Goal: Task Accomplishment & Management: Manage account settings

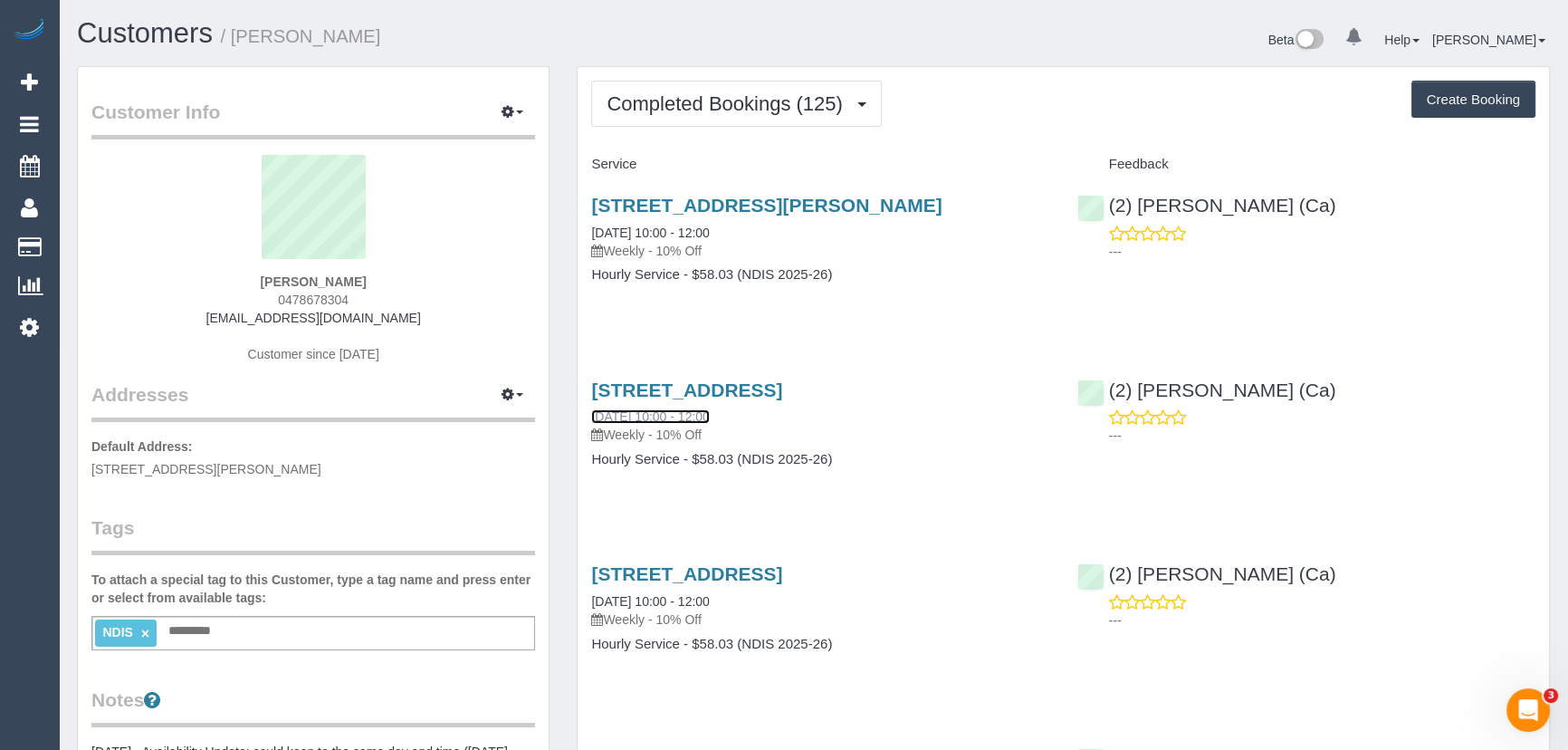
click at [701, 420] on link "01/08/2025 10:00 - 12:00" at bounding box center [650, 416] width 117 height 15
drag, startPoint x: 380, startPoint y: 284, endPoint x: 225, endPoint y: 278, distance: 155.1
click at [227, 278] on div "Melodye Sartori 0478678304 melissartakada@gmail.com Customer since 2022" at bounding box center [313, 268] width 444 height 226
copy strong "Melodye Sartori"
click at [250, 265] on sui-profile-pic at bounding box center [313, 213] width 417 height 117
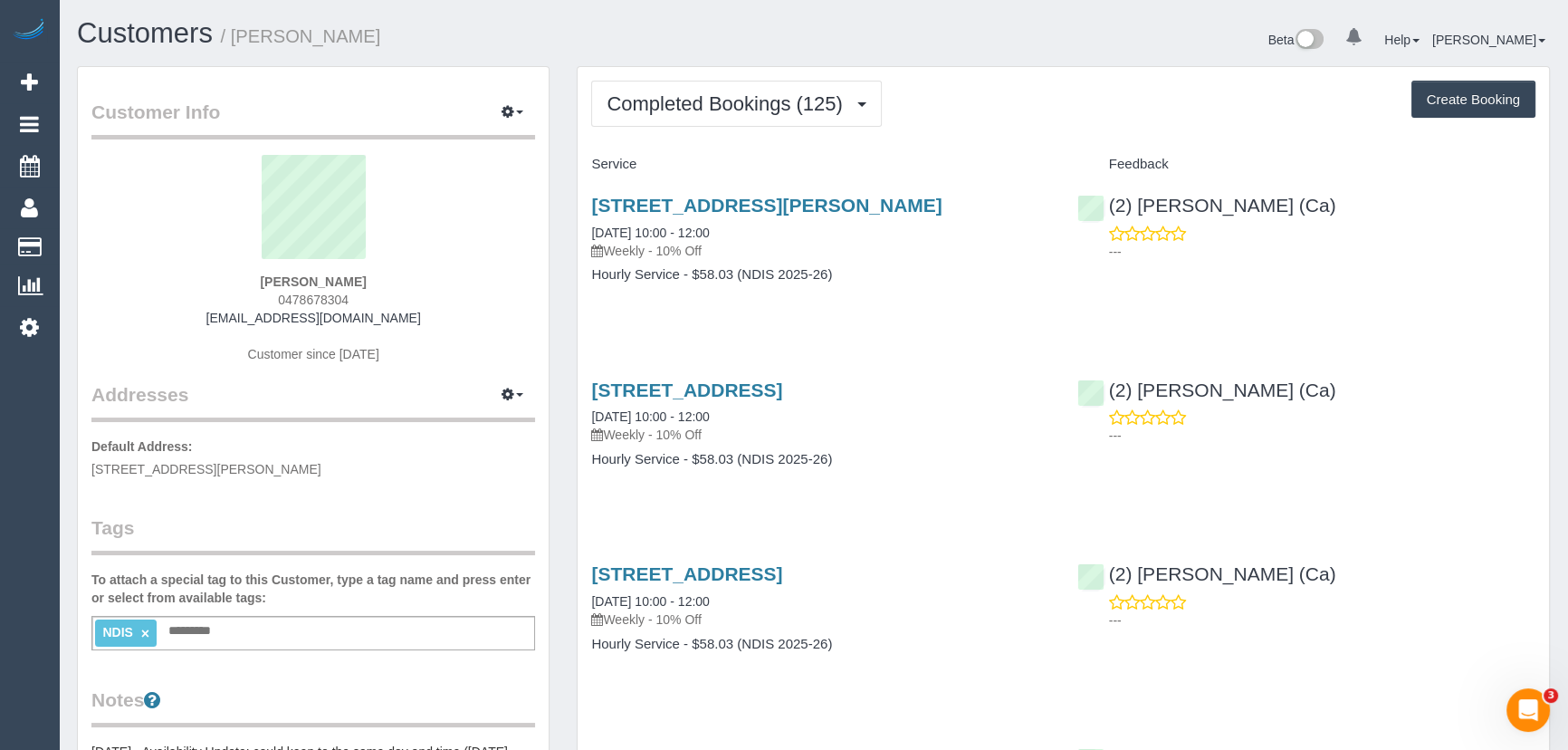
drag, startPoint x: 417, startPoint y: 275, endPoint x: 211, endPoint y: 270, distance: 206.1
click at [218, 270] on div "Melodye Sartori 0478678304 melissartakada@gmail.com Customer since 2022" at bounding box center [313, 268] width 444 height 226
copy div "Melodye Sartori"
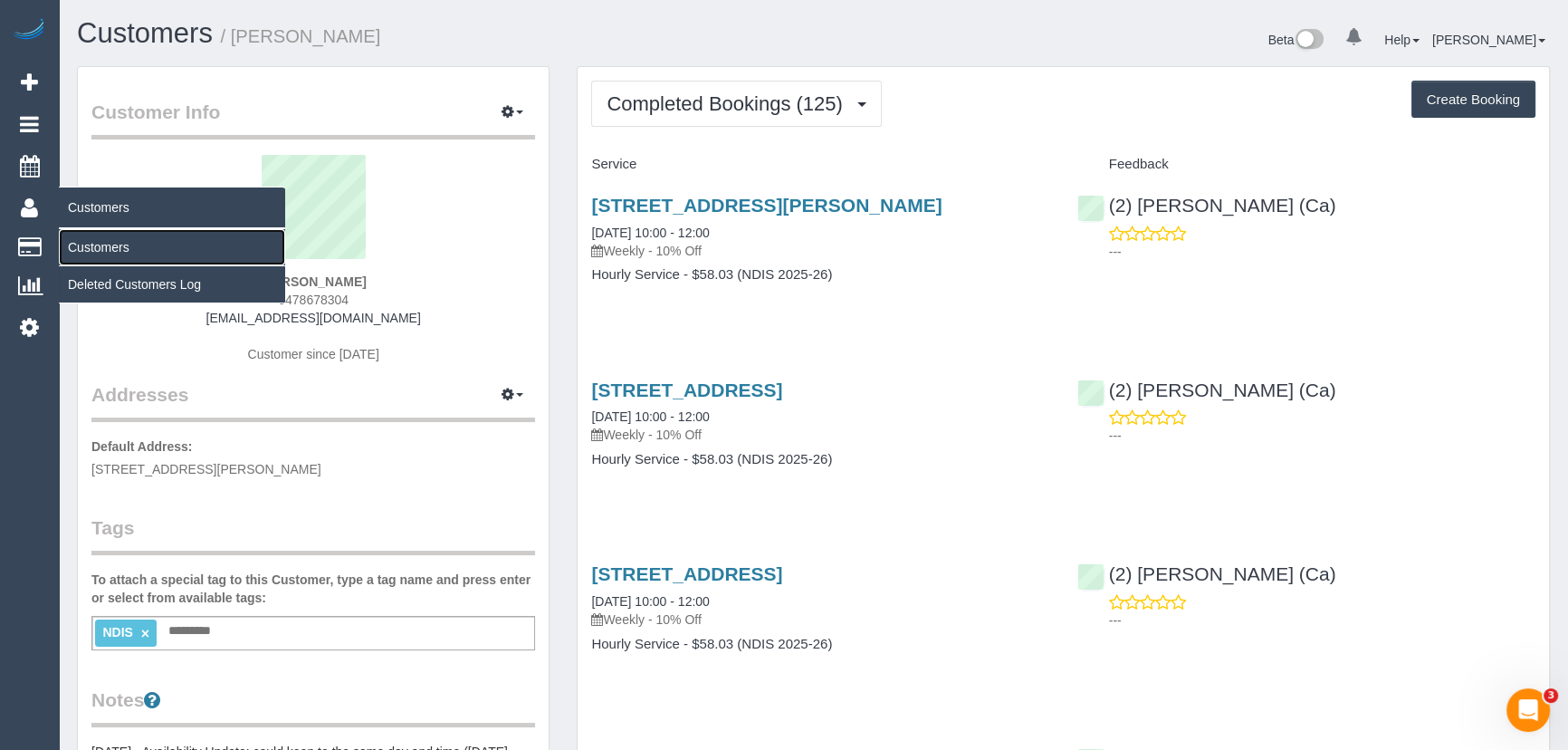
click at [105, 245] on link "Customers" at bounding box center [172, 246] width 226 height 36
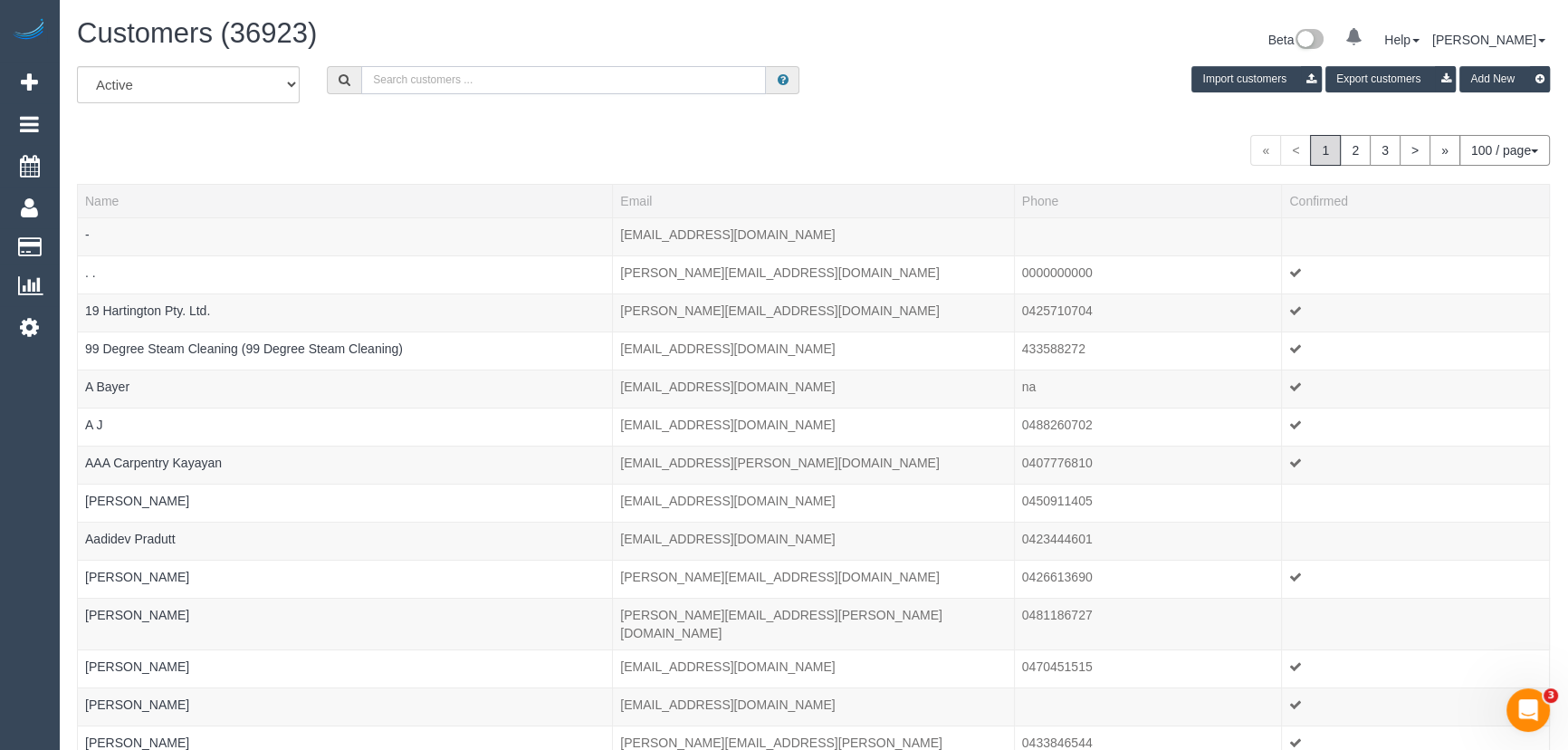
click at [460, 76] on input "text" at bounding box center [563, 80] width 404 height 28
paste input "Melodye Sartori"
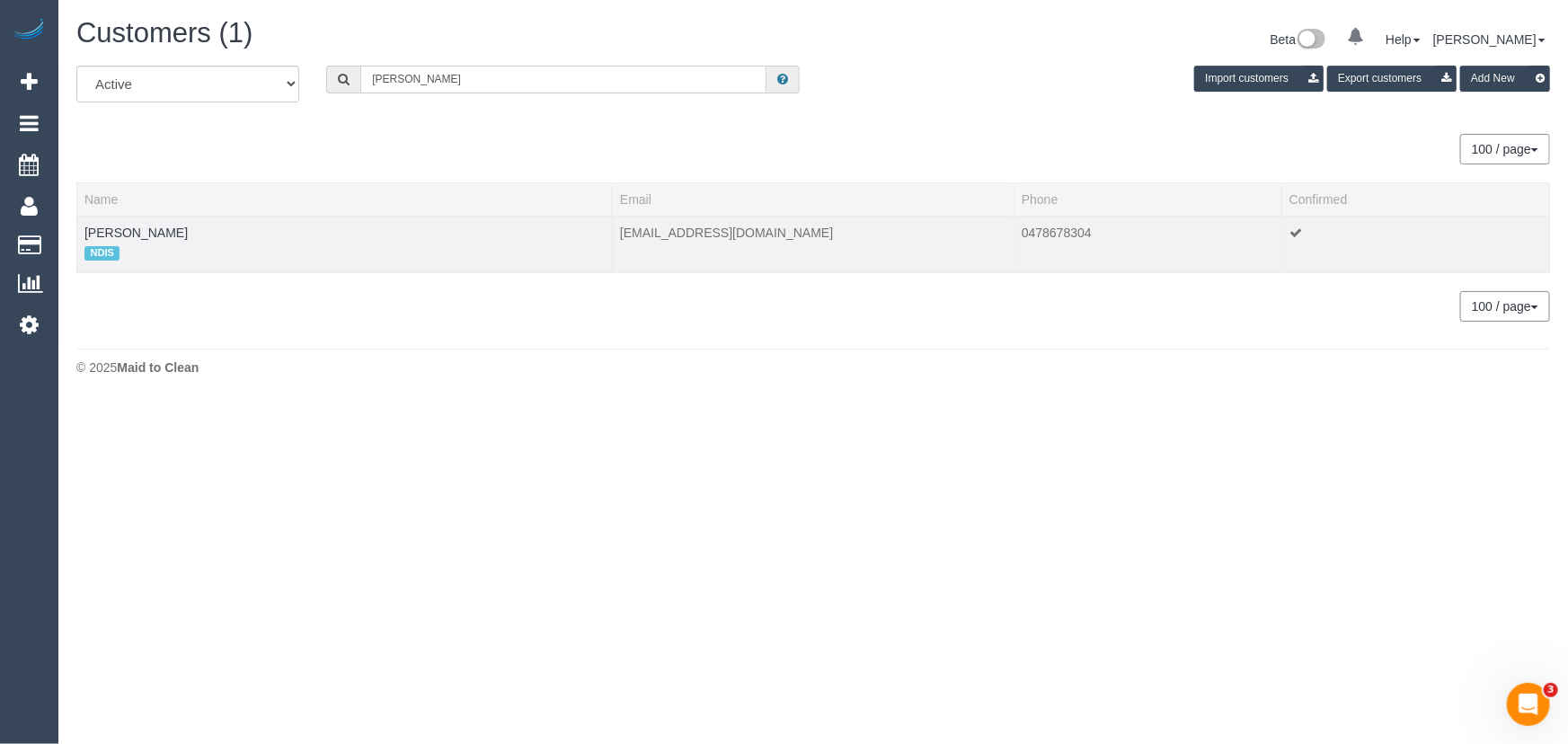
type input "Melodye Sartori"
drag, startPoint x: 243, startPoint y: 224, endPoint x: 78, endPoint y: 228, distance: 165.0
click at [78, 228] on td "Melodye Sartori NDIS" at bounding box center [345, 244] width 536 height 57
copy link "Melodye Sartori"
click at [139, 225] on link "Melodye Sartori" at bounding box center [136, 232] width 103 height 14
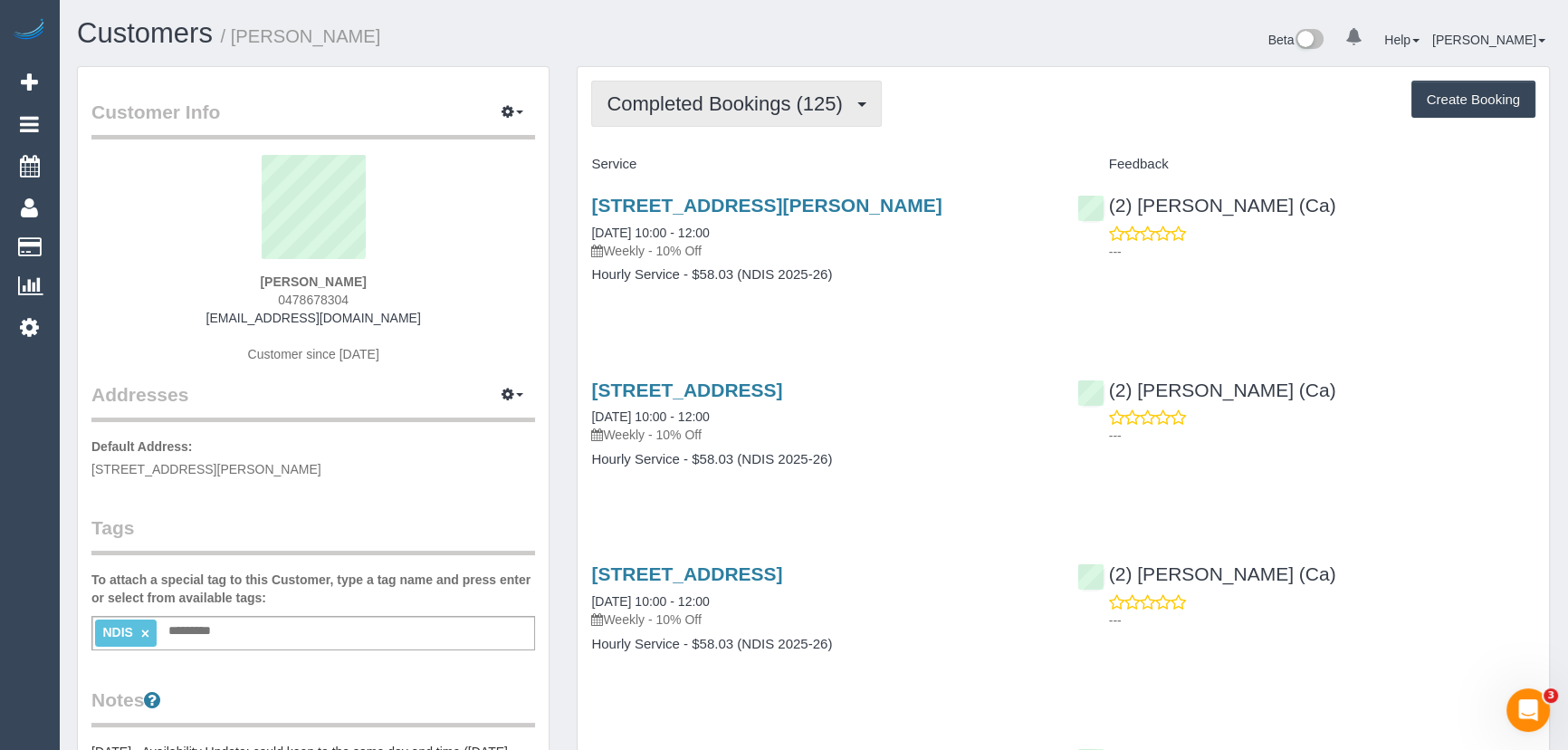
click at [718, 99] on span "Completed Bookings (125)" at bounding box center [729, 103] width 244 height 22
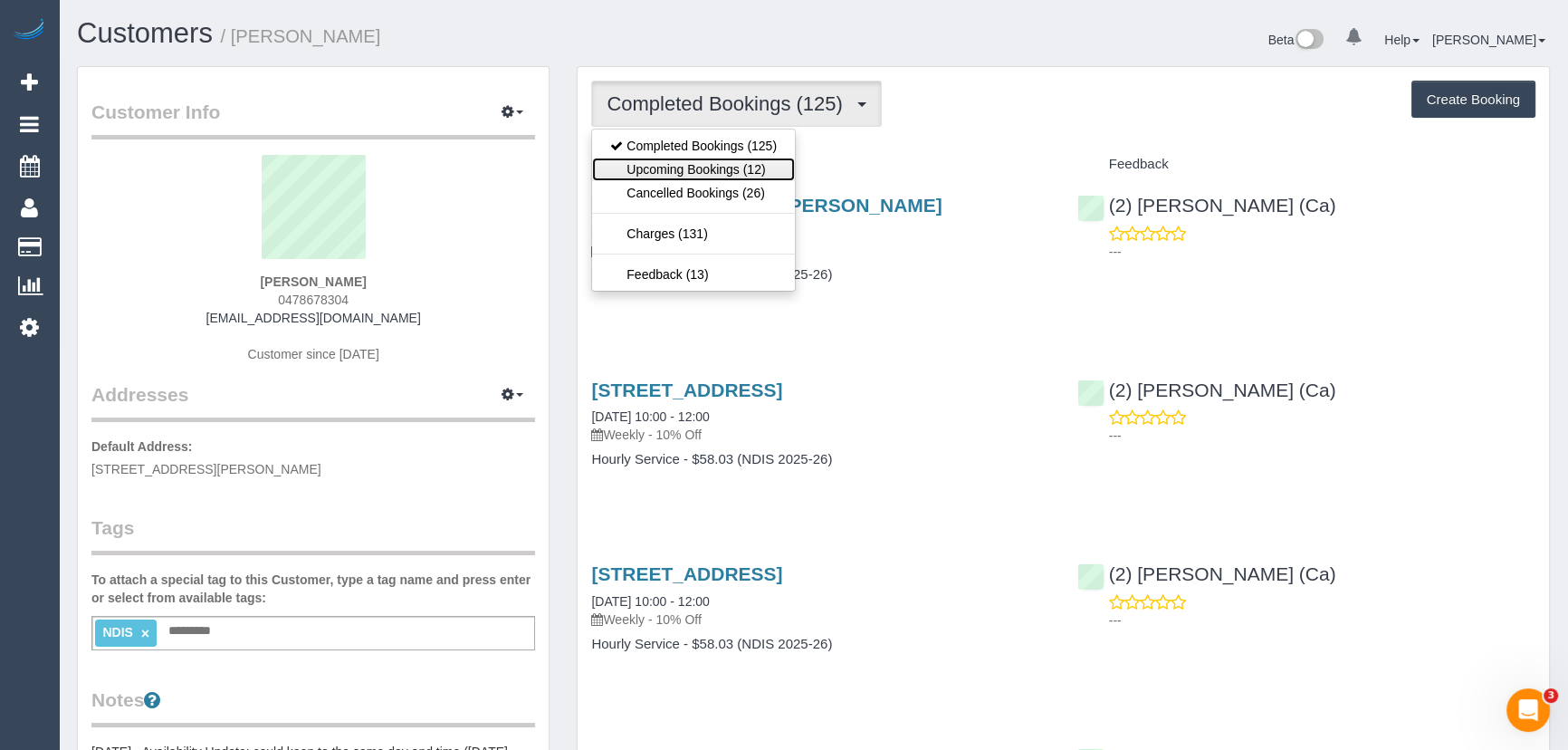
click at [716, 163] on link "Upcoming Bookings (12)" at bounding box center [693, 169] width 203 height 23
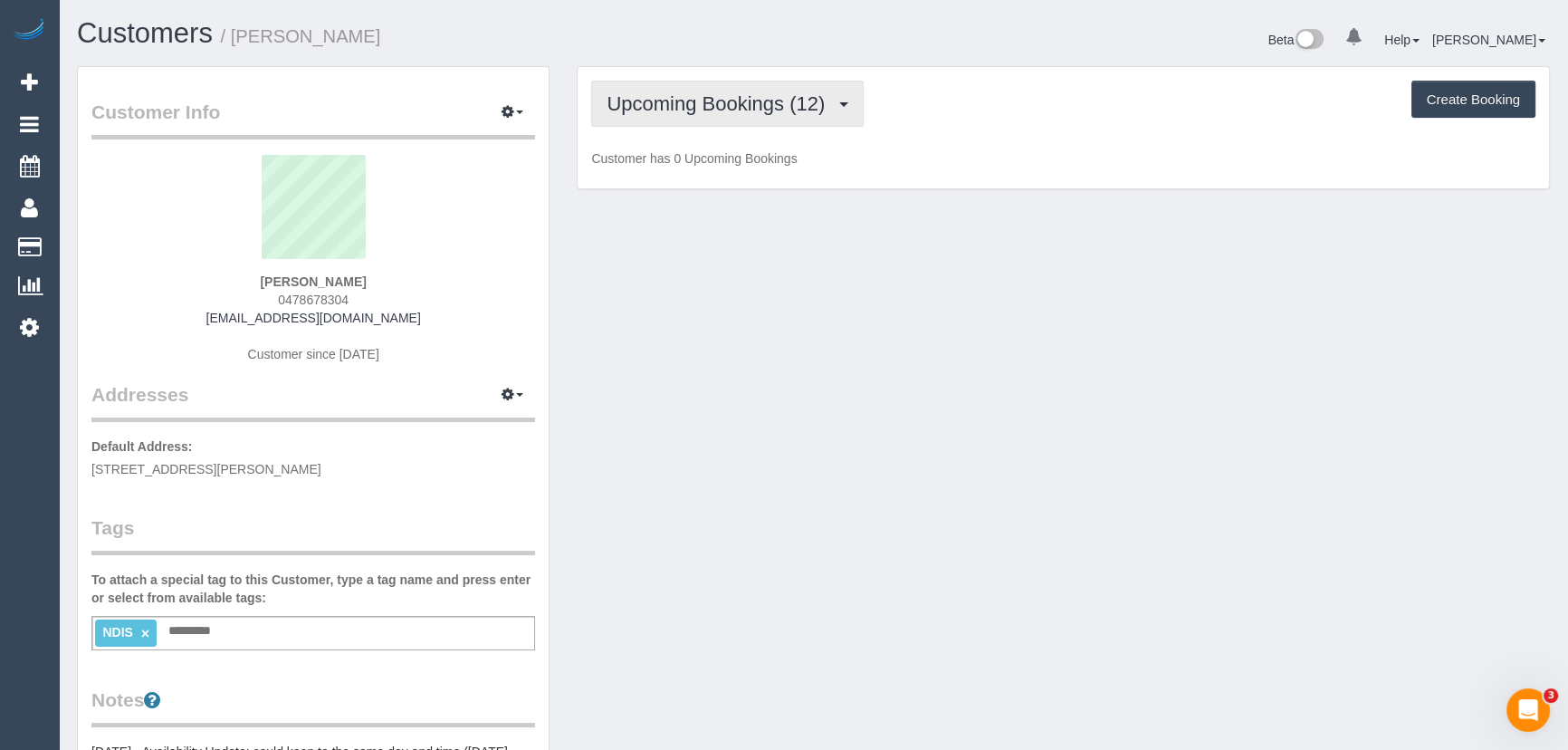
click at [706, 115] on button "Upcoming Bookings (12)" at bounding box center [727, 104] width 272 height 47
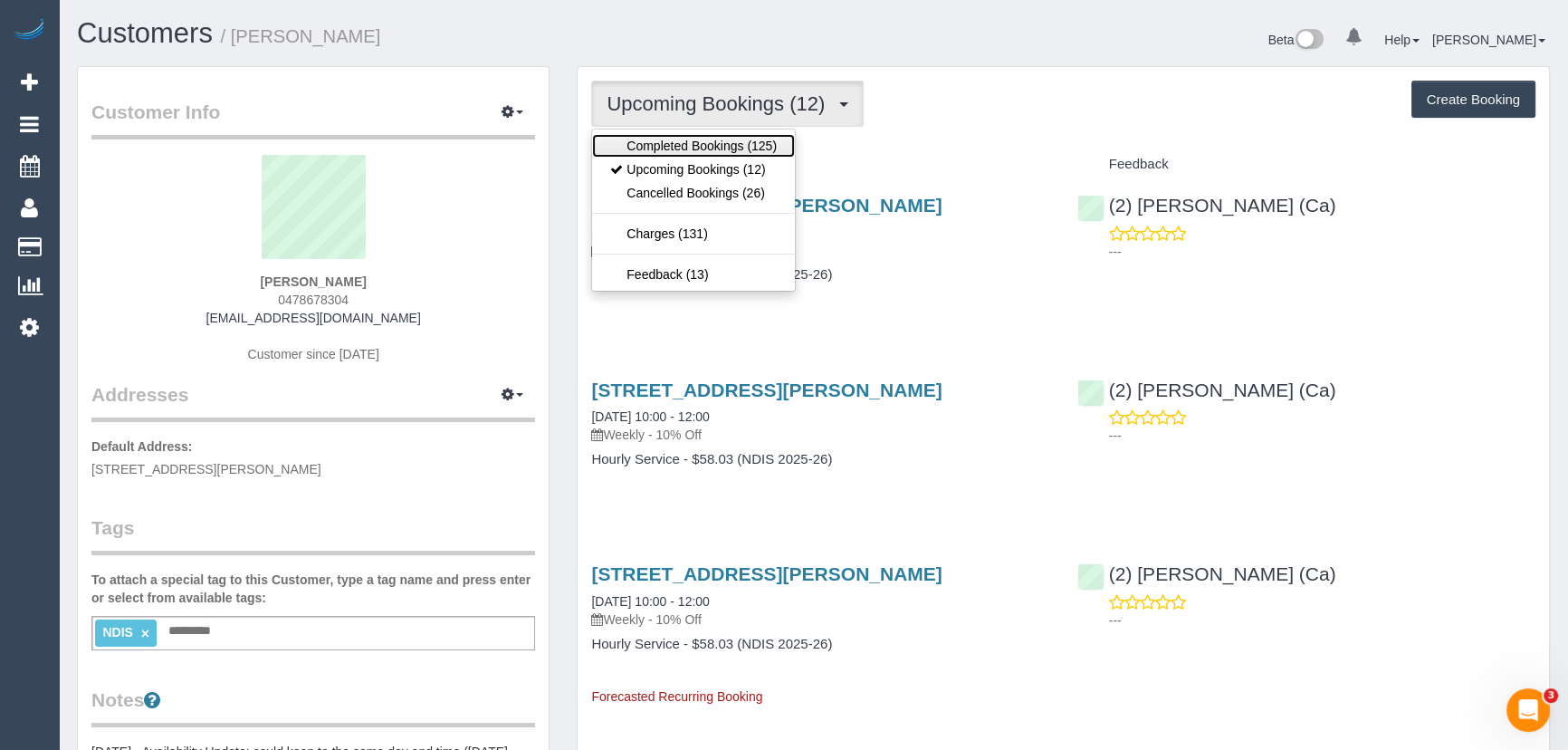
click at [702, 148] on link "Completed Bookings (125)" at bounding box center [693, 146] width 203 height 23
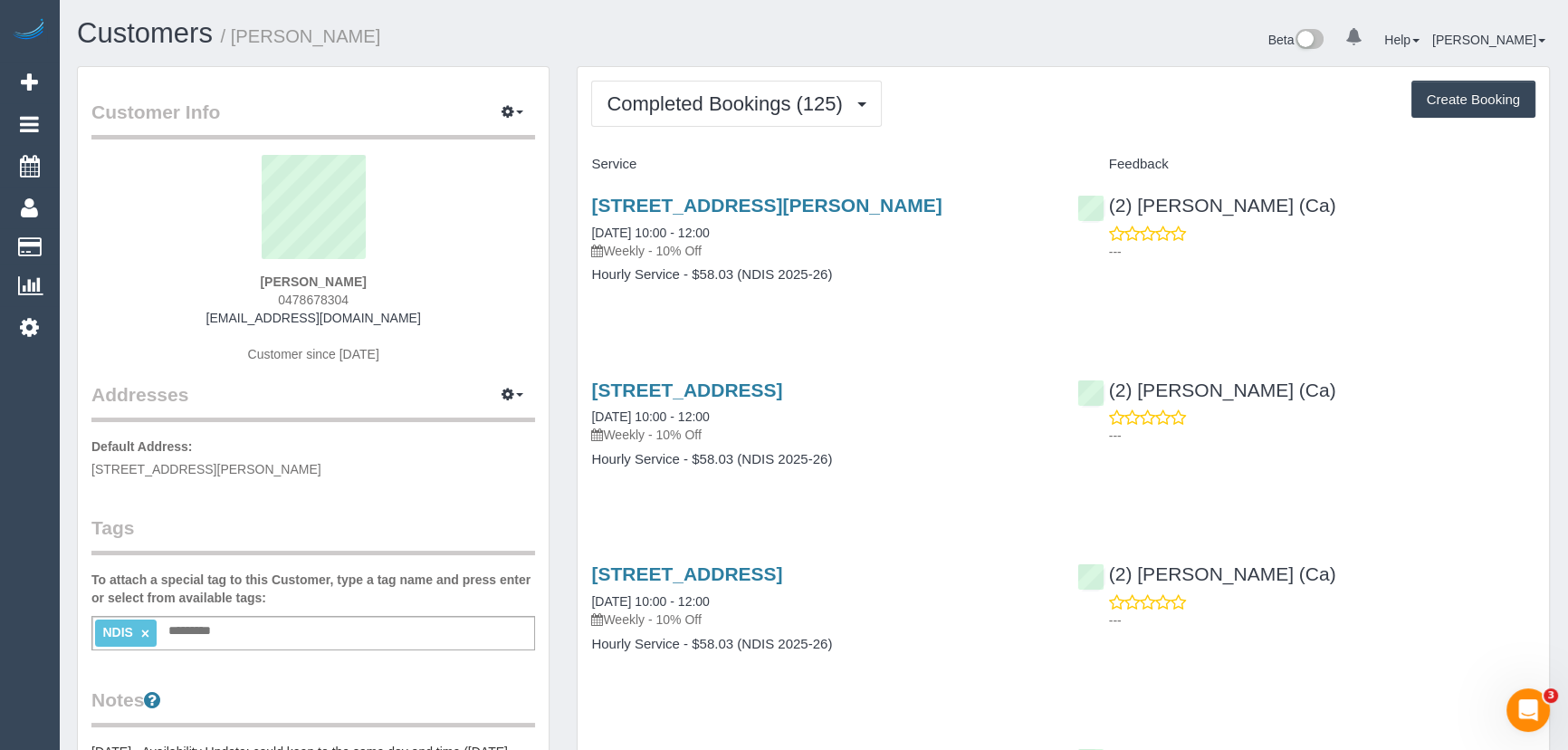
drag, startPoint x: 582, startPoint y: 226, endPoint x: 907, endPoint y: 279, distance: 329.3
click at [907, 279] on div "38 Wilkins Street, Newport, VIC 3015 08/08/2025 10:00 - 12:00 Weekly - 10% Off …" at bounding box center [820, 249] width 486 height 140
copy div "08/08/2025 10:00 - 12:00 Weekly - 10% Off Hourly Service - $58.03 (NDIS 2025-26)"
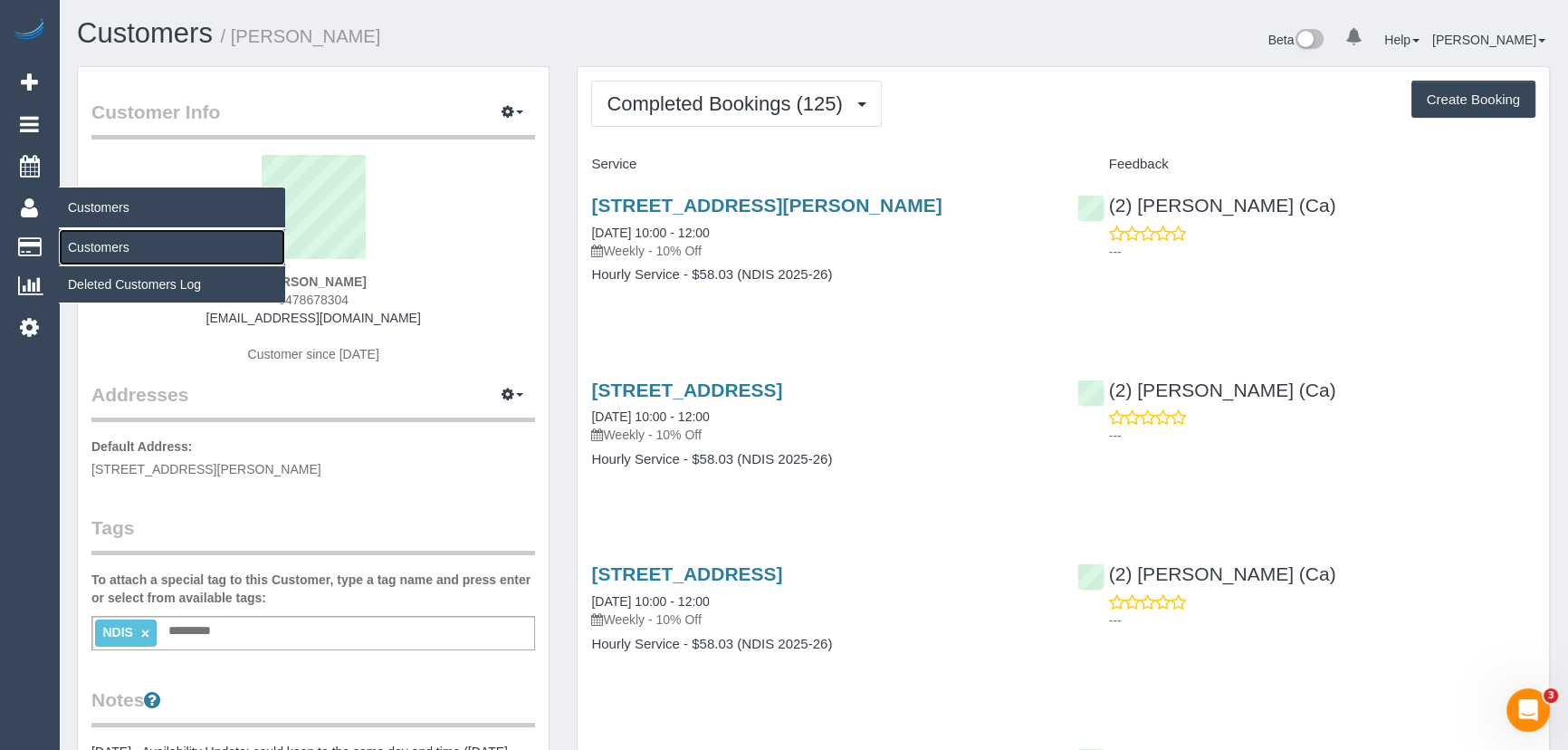
click at [111, 241] on link "Customers" at bounding box center [172, 246] width 226 height 36
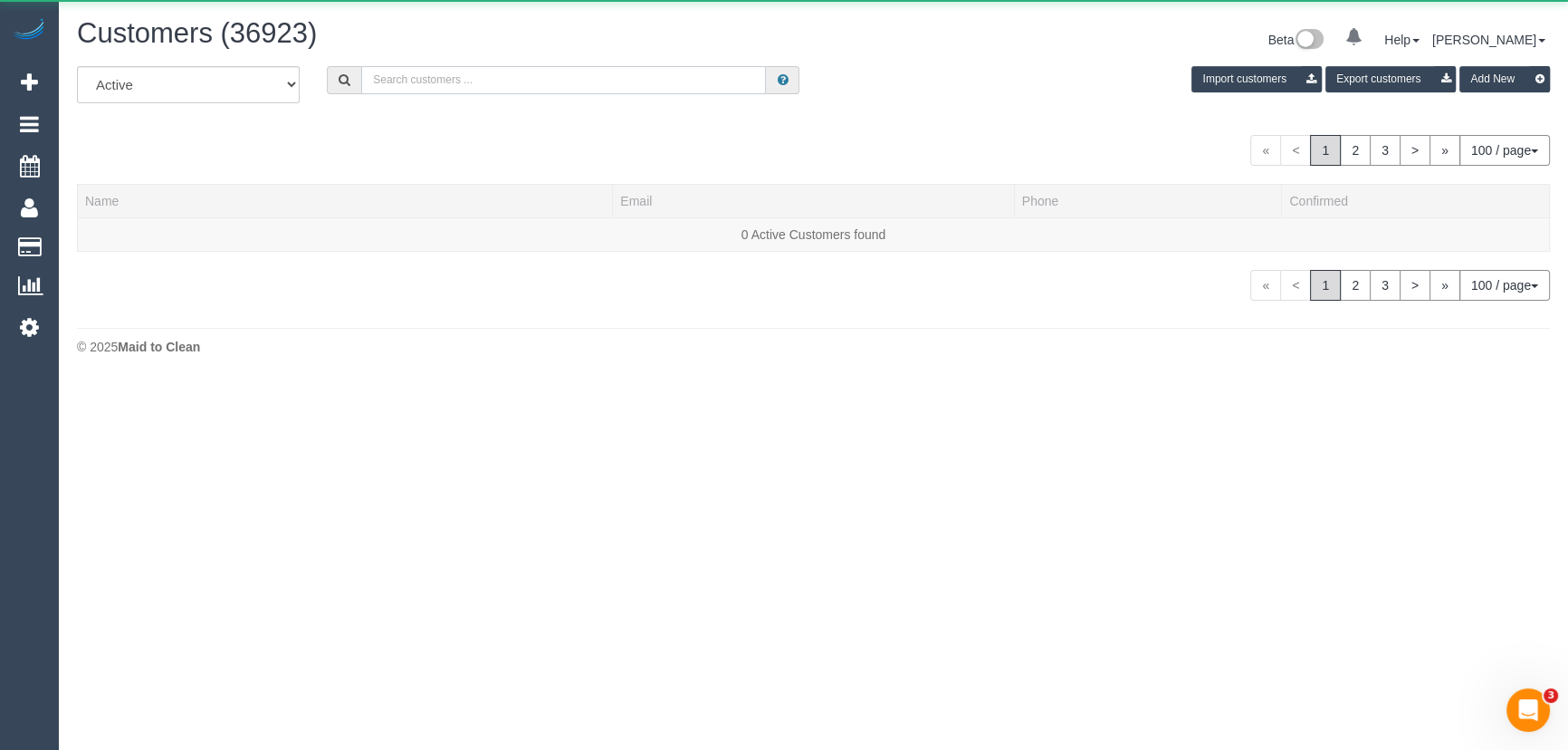
click at [400, 74] on input "text" at bounding box center [563, 80] width 404 height 28
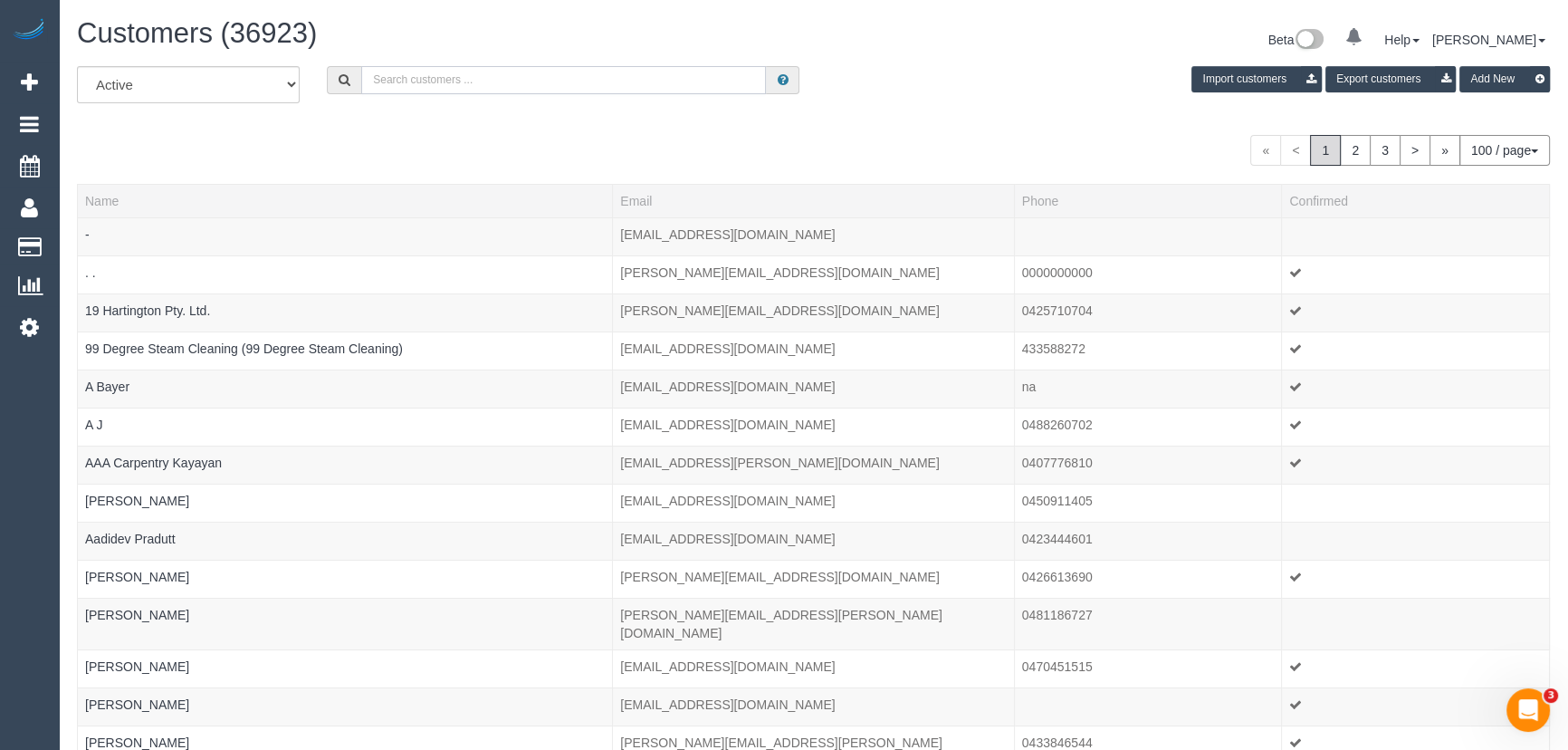
paste input "mgschurm54@hotmail.com"
type input "mgschurm54@hotmail.com"
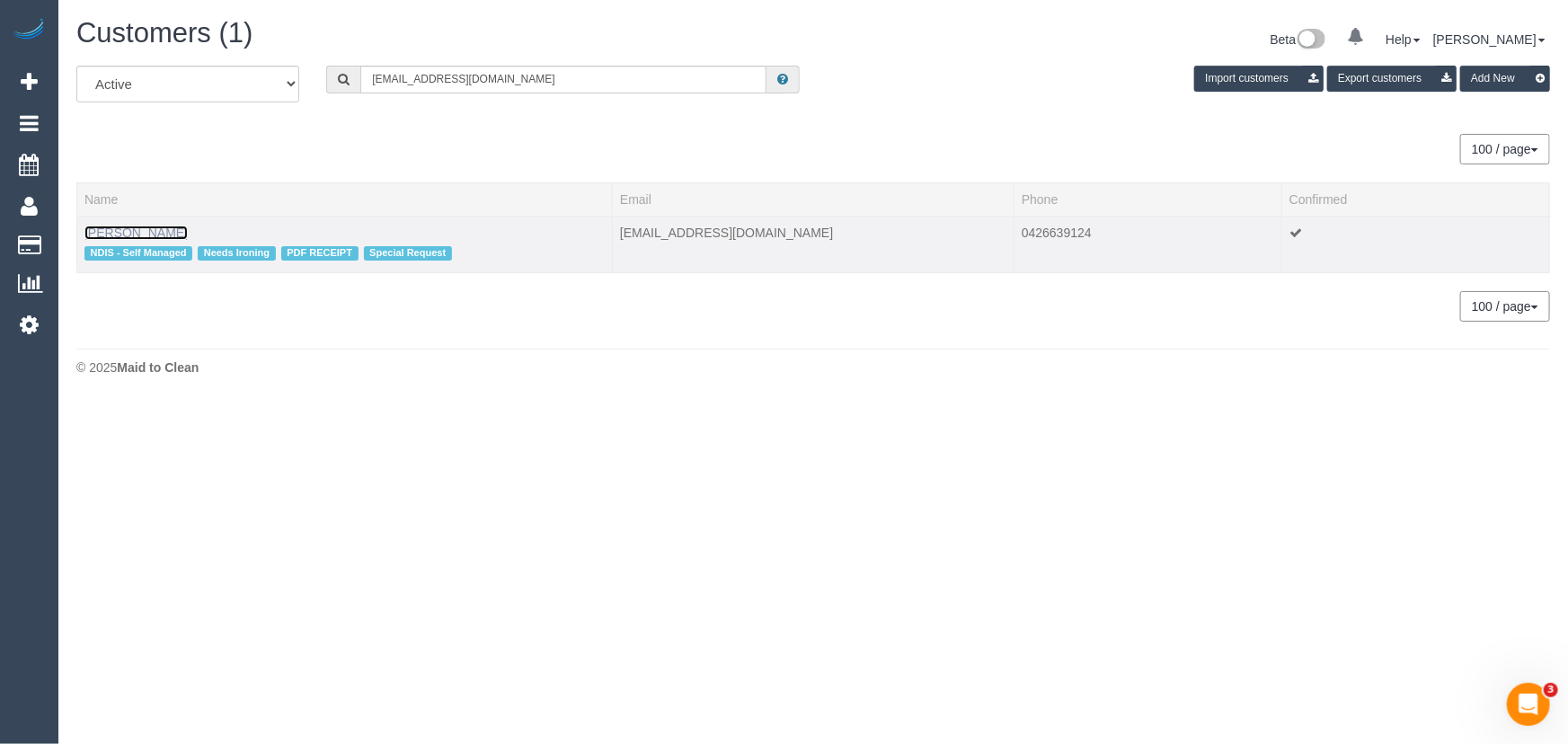
click at [153, 235] on link "Mark Schurmann" at bounding box center [136, 232] width 103 height 14
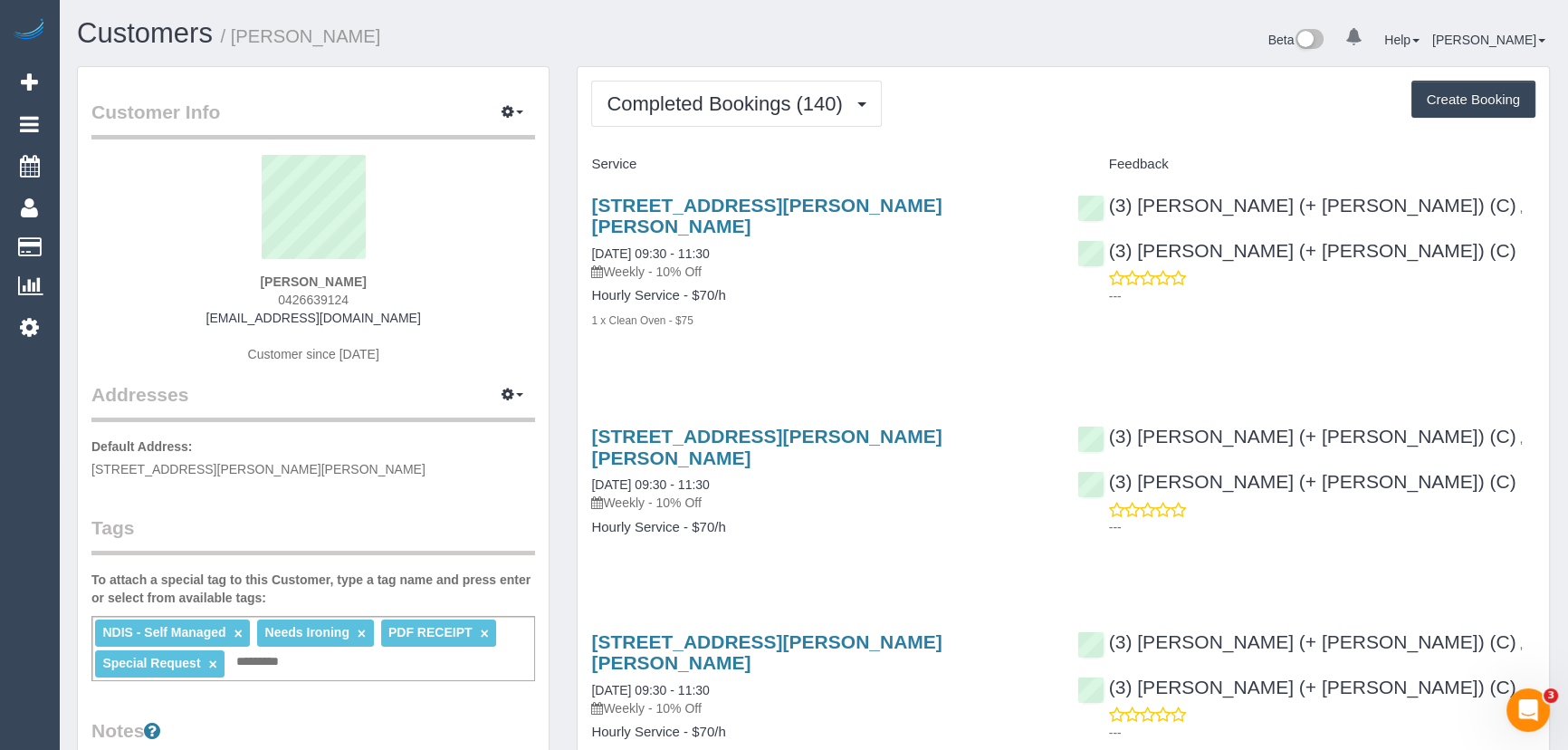
drag, startPoint x: 396, startPoint y: 272, endPoint x: 176, endPoint y: 278, distance: 220.1
click at [176, 278] on div "Mark Schurmann 0426639124 mgschurm54@hotmail.com Customer since 2022" at bounding box center [313, 268] width 444 height 226
copy strong "Mark Schurmann"
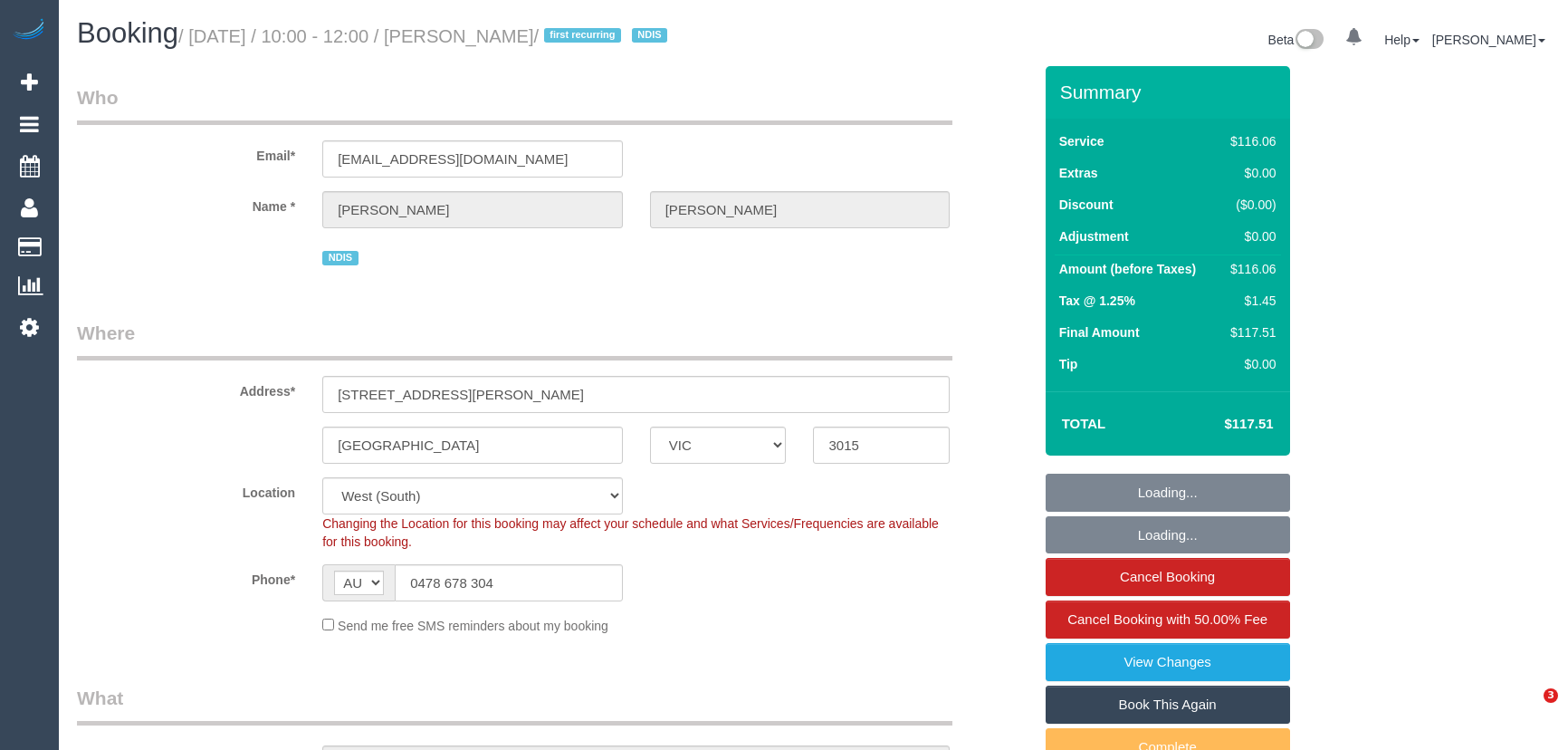
select select "VIC"
select select "number:28"
select select "number:14"
select select "number:19"
select select "number:23"
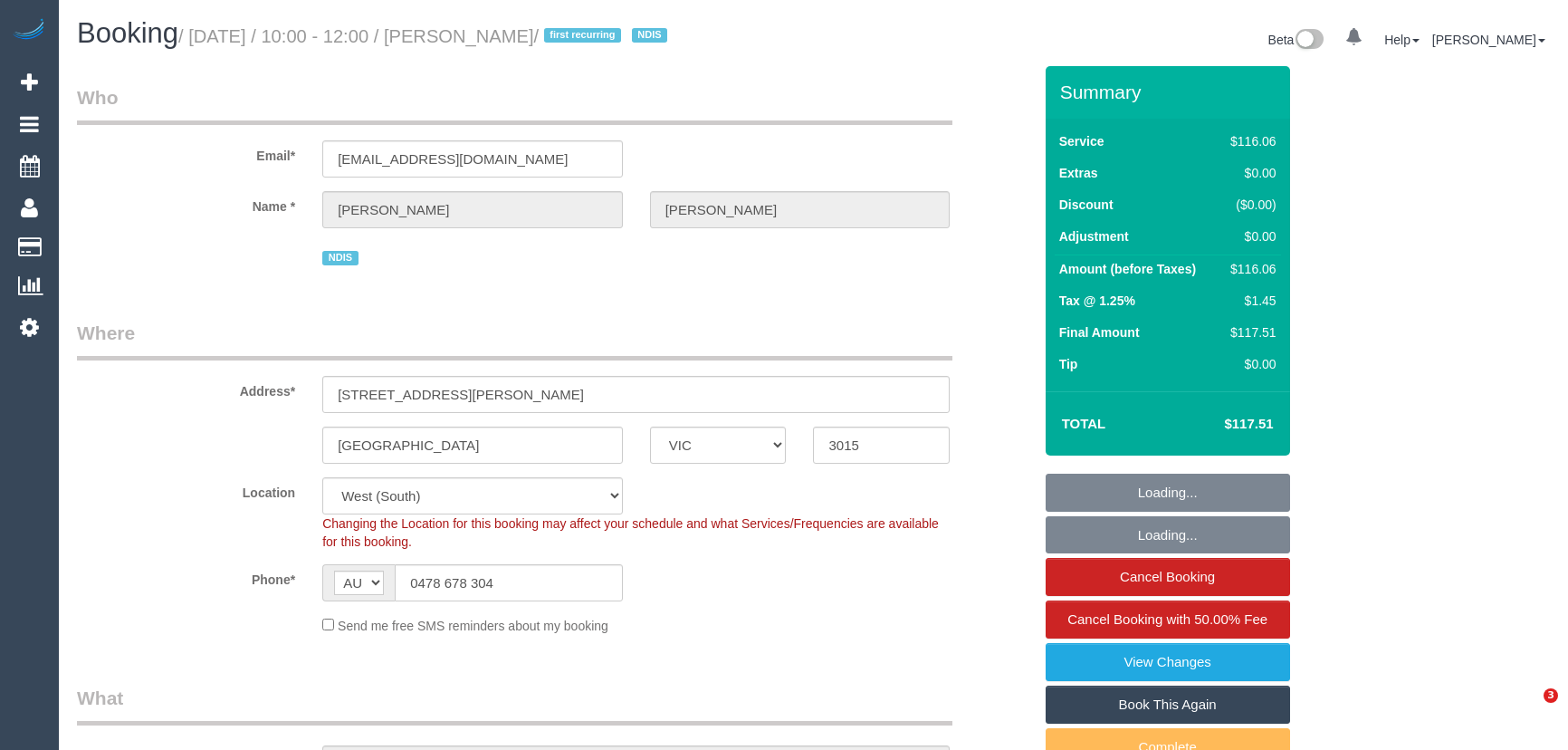
select select "number:35"
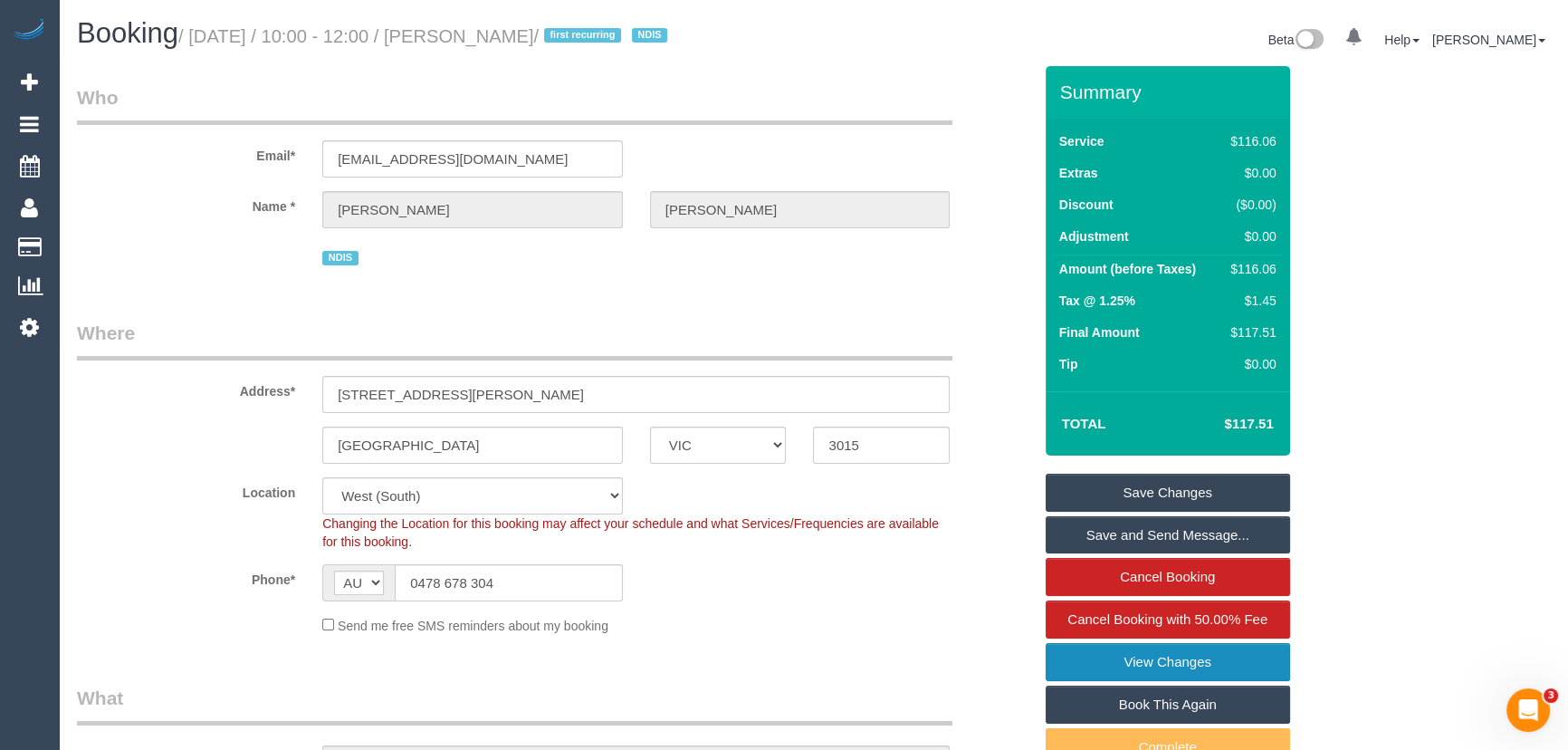
click at [1178, 657] on link "View Changes" at bounding box center [1168, 662] width 244 height 38
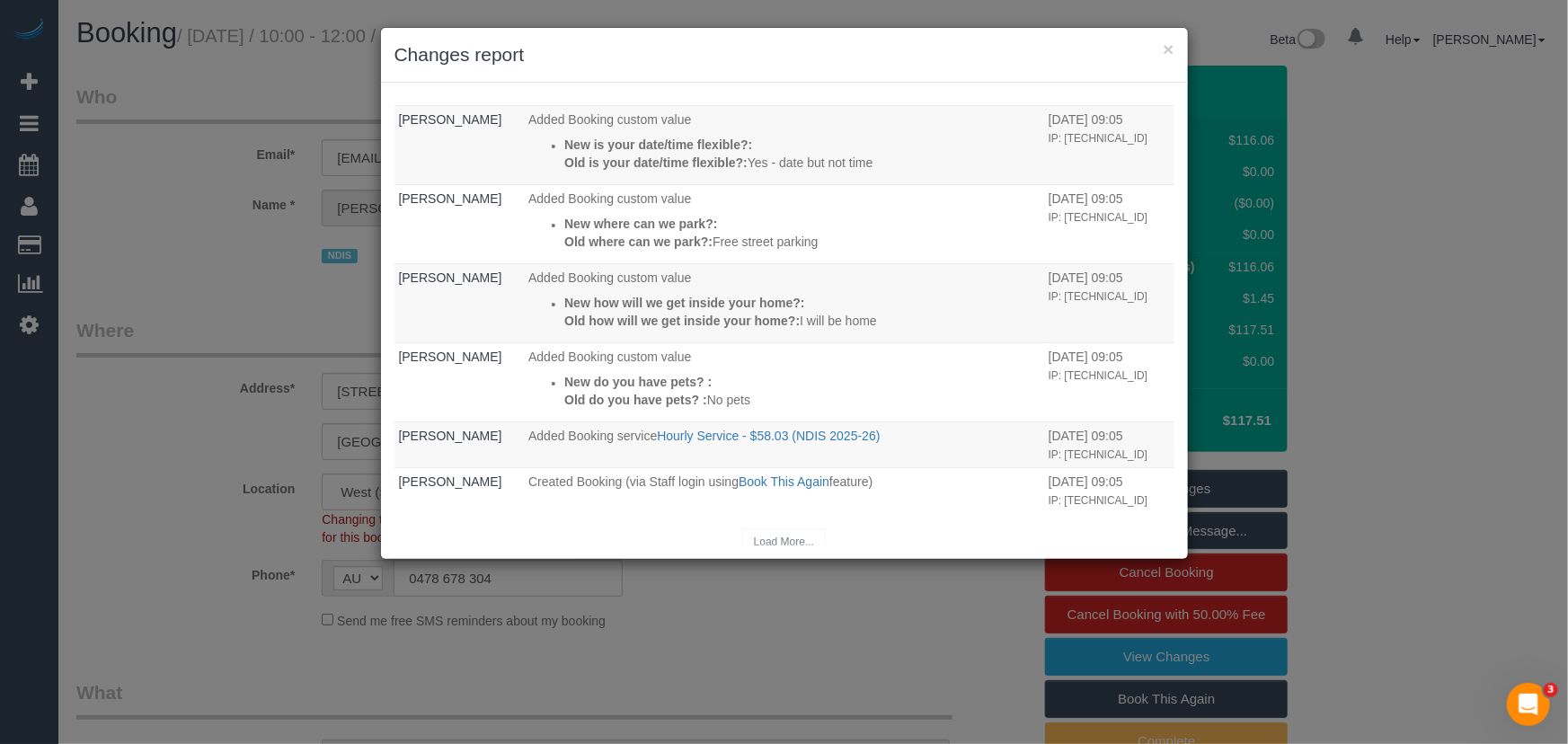
scroll to position [907, 0]
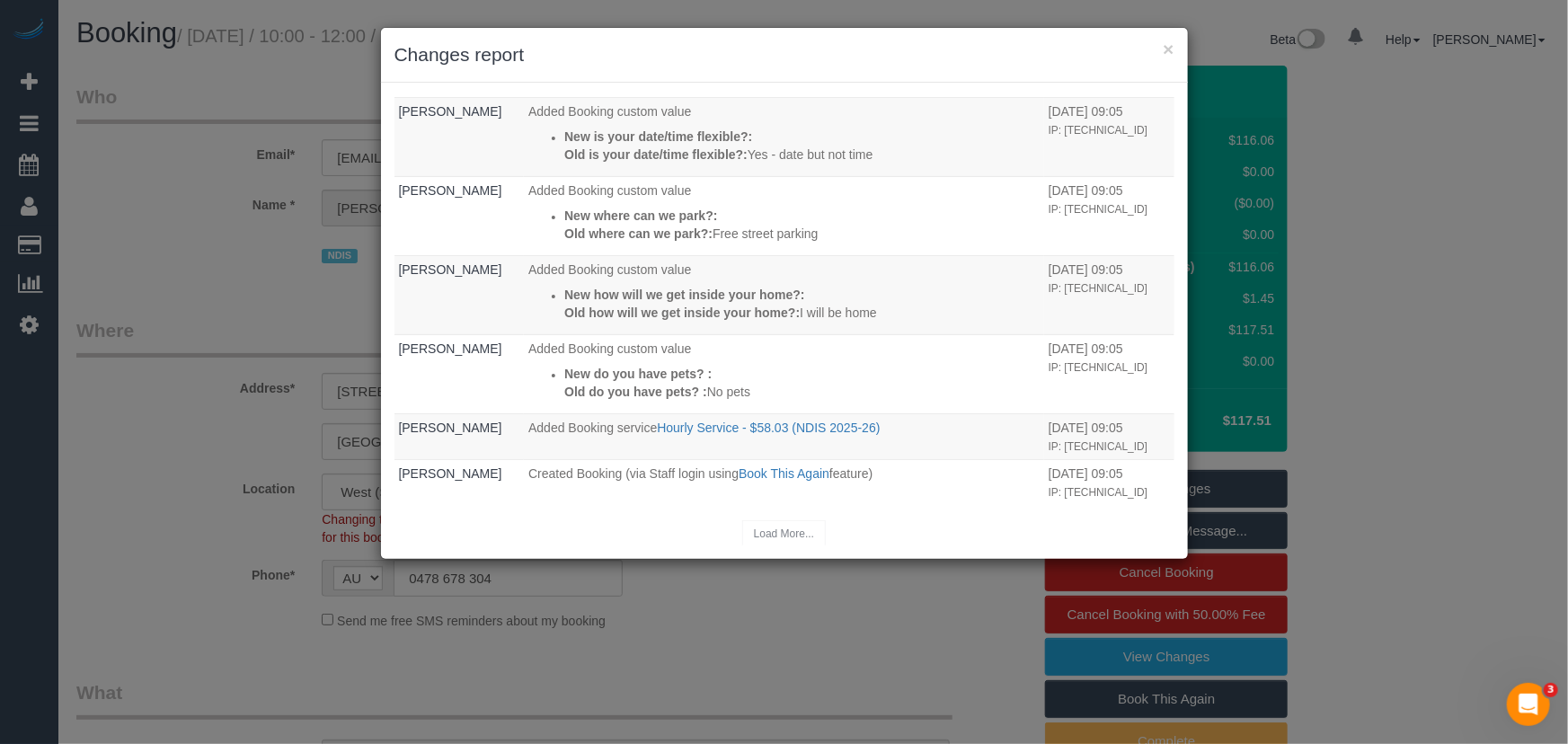
click at [765, 529] on div "Load More..." at bounding box center [784, 534] width 781 height 28
click at [781, 530] on div "Load More..." at bounding box center [784, 534] width 781 height 28
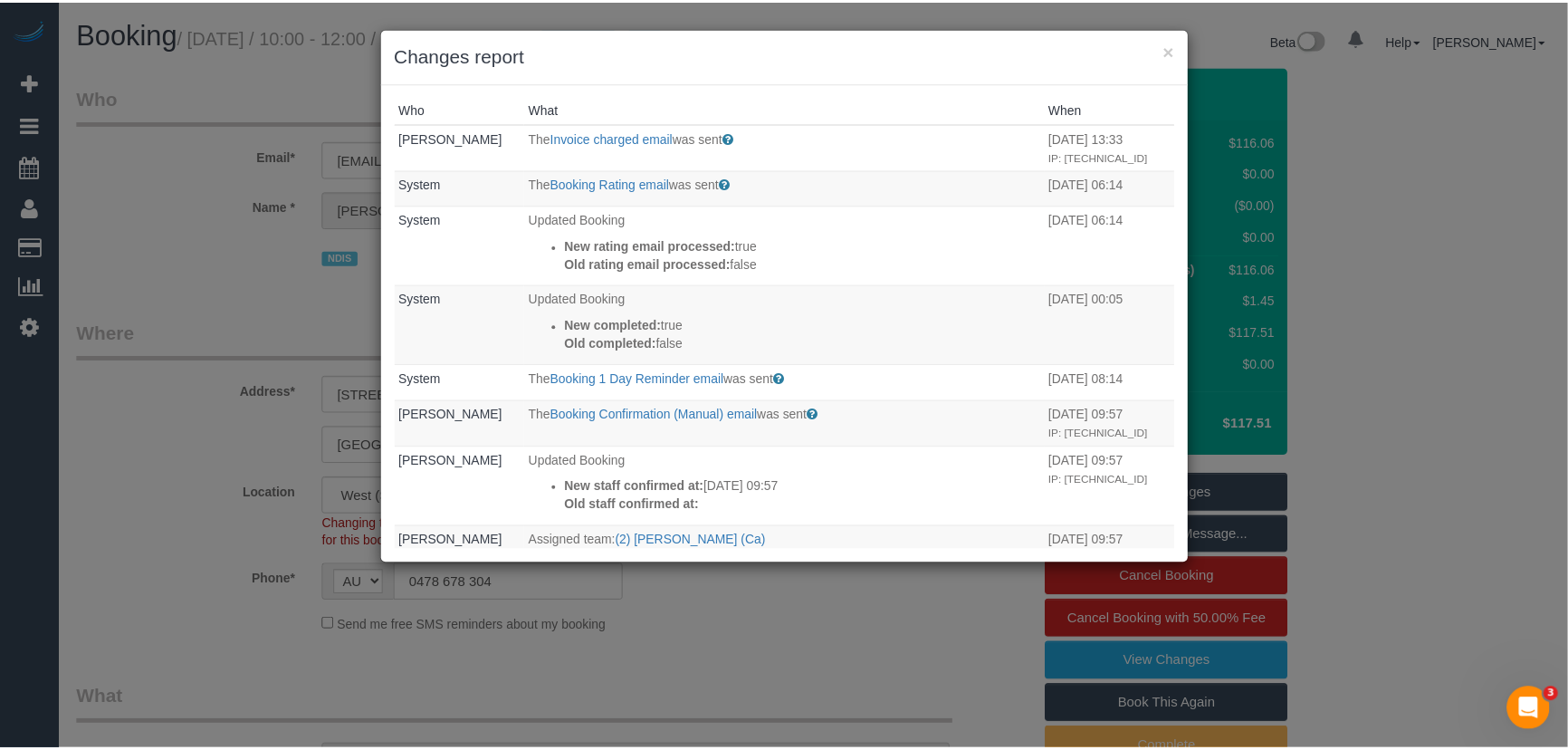
scroll to position [0, 0]
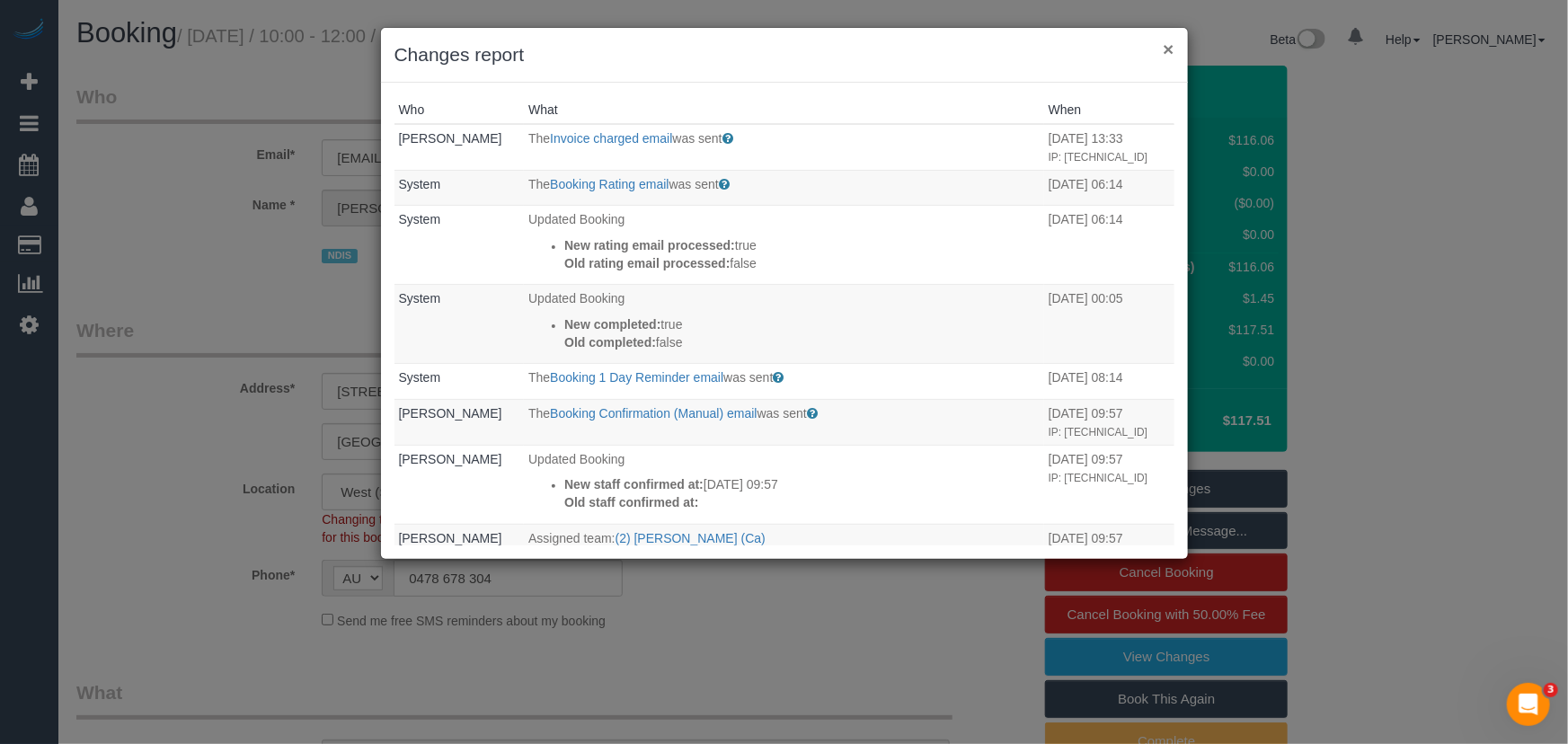
click at [1168, 49] on button "×" at bounding box center [1168, 49] width 11 height 19
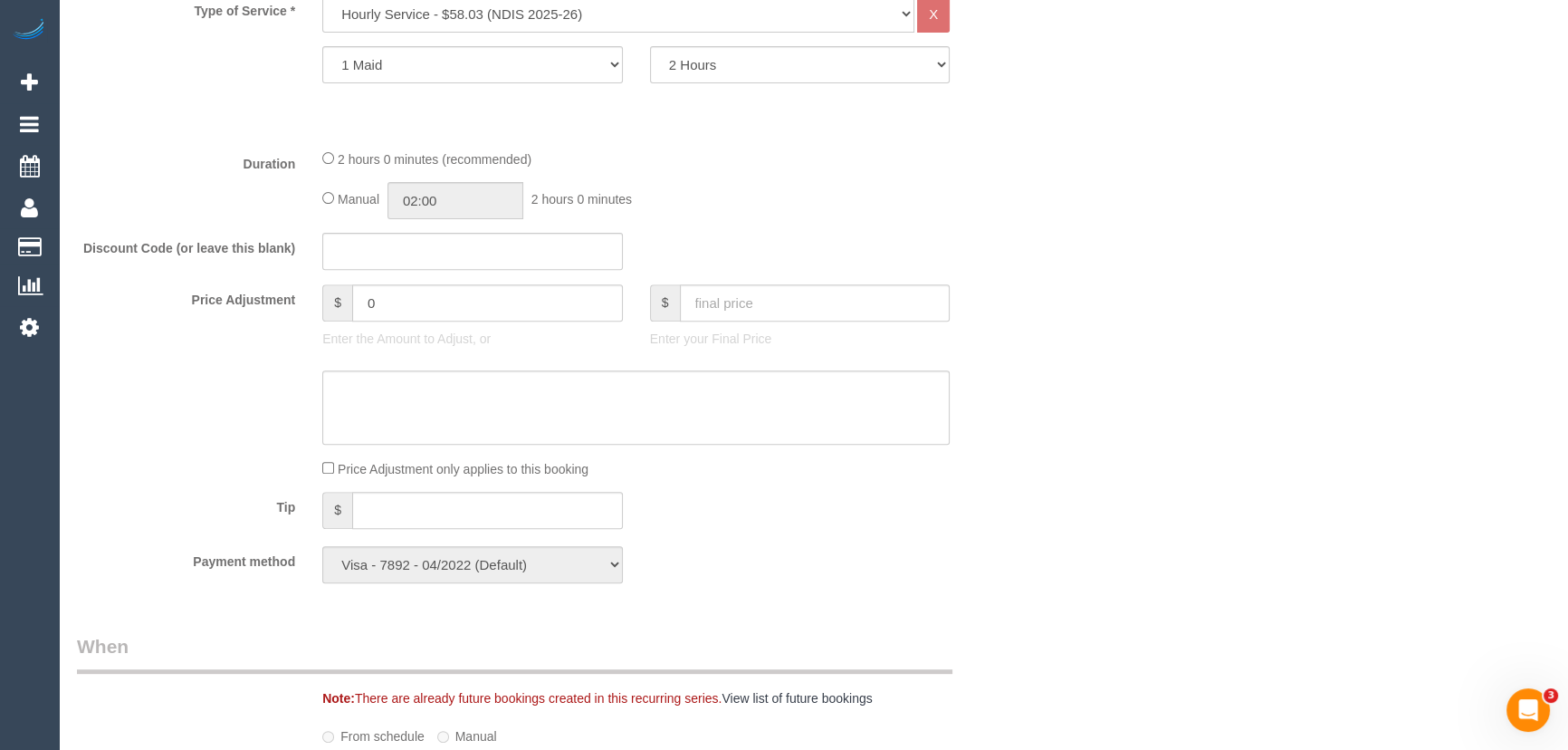
scroll to position [988, 0]
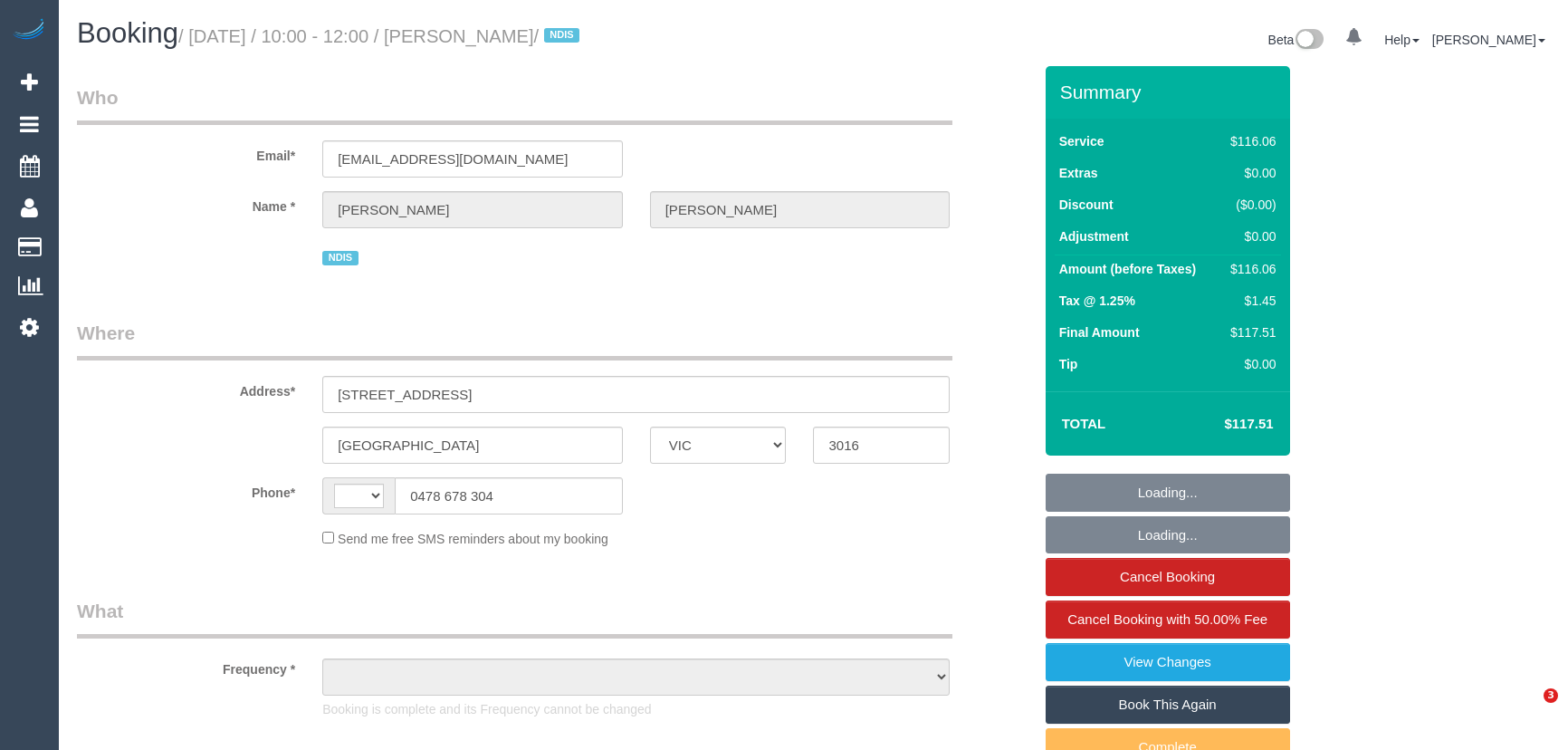
select select "VIC"
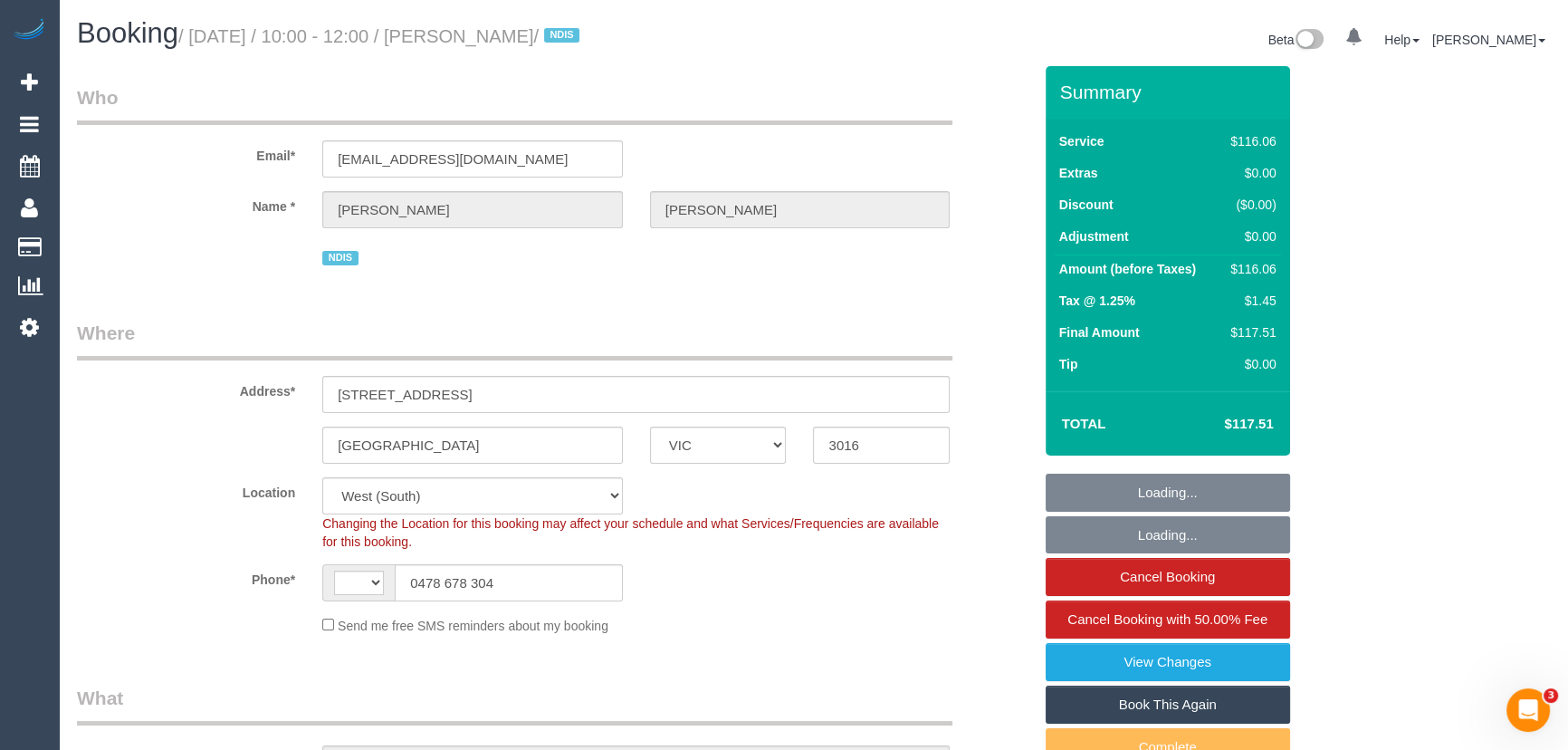
select select "object:699"
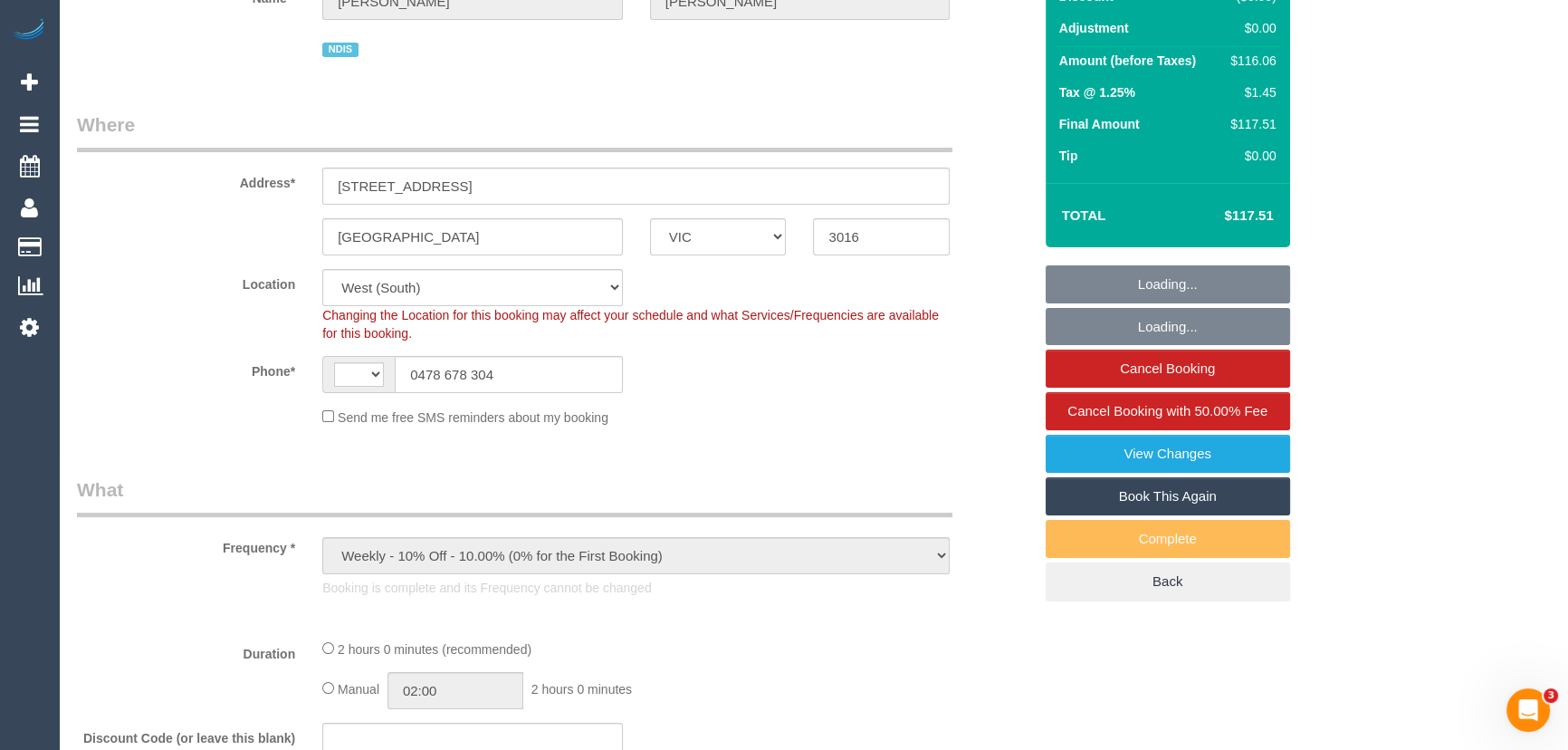
select select "string:AU"
select select "number:28"
select select "number:14"
select select "number:19"
select select "number:23"
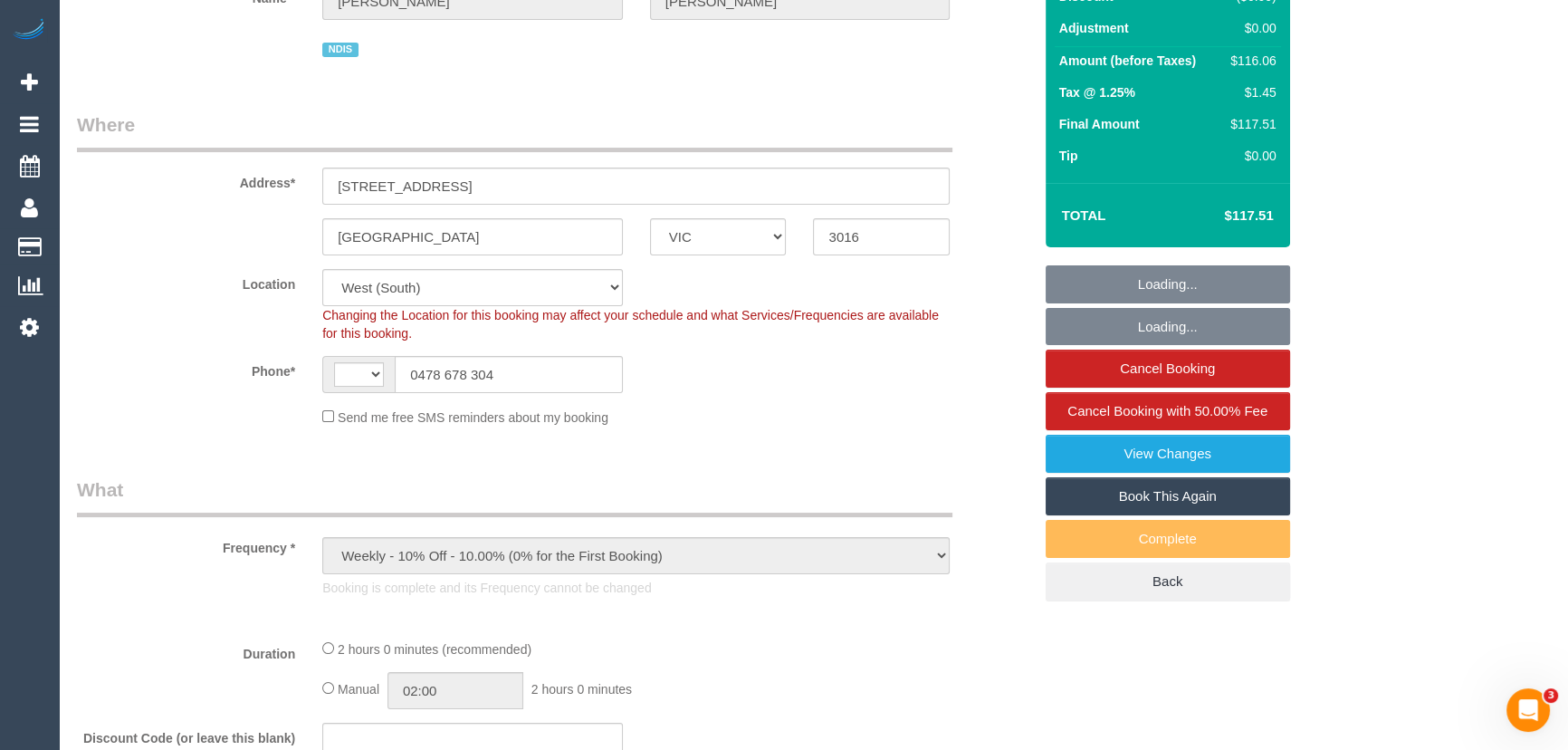
select select "number:35"
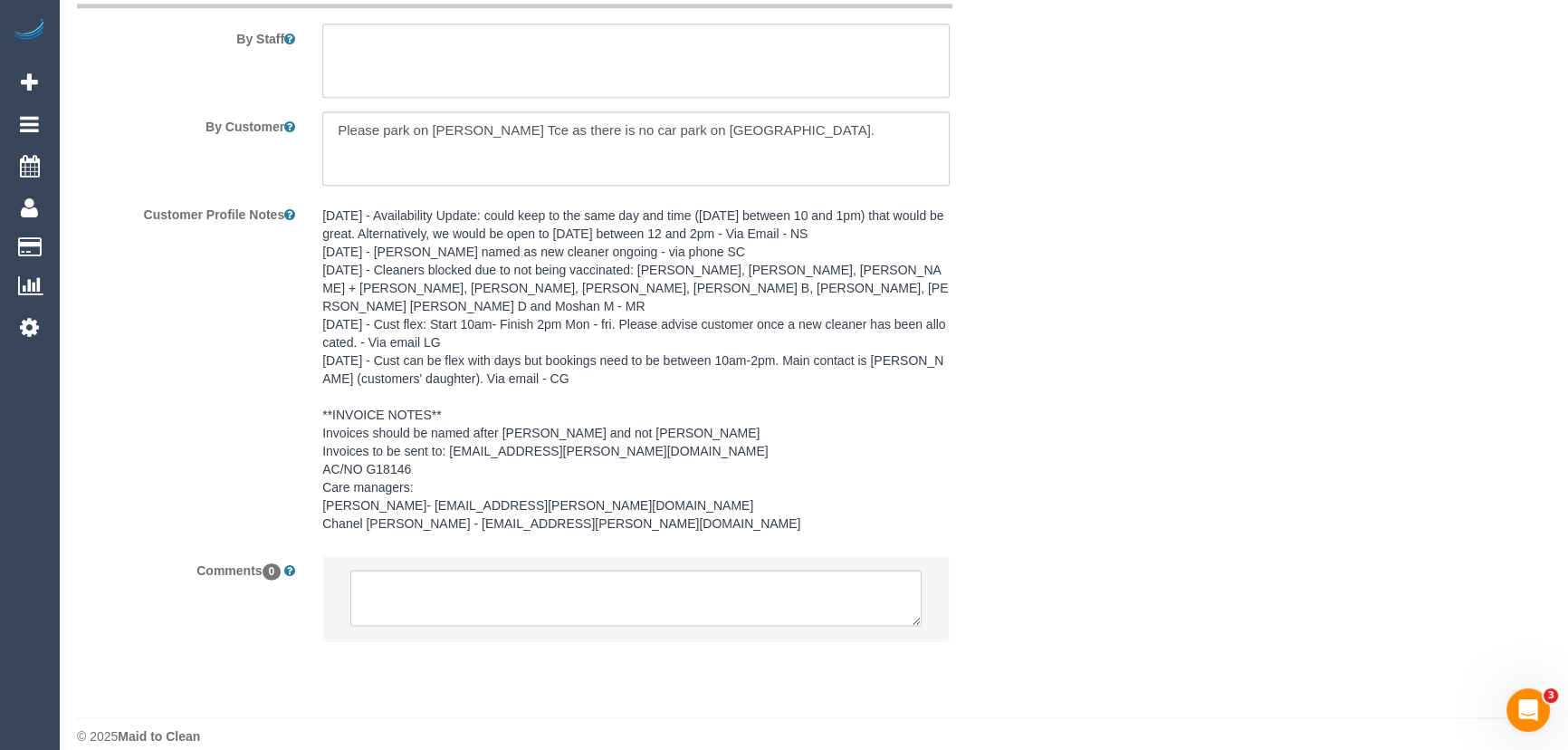
scroll to position [2587, 0]
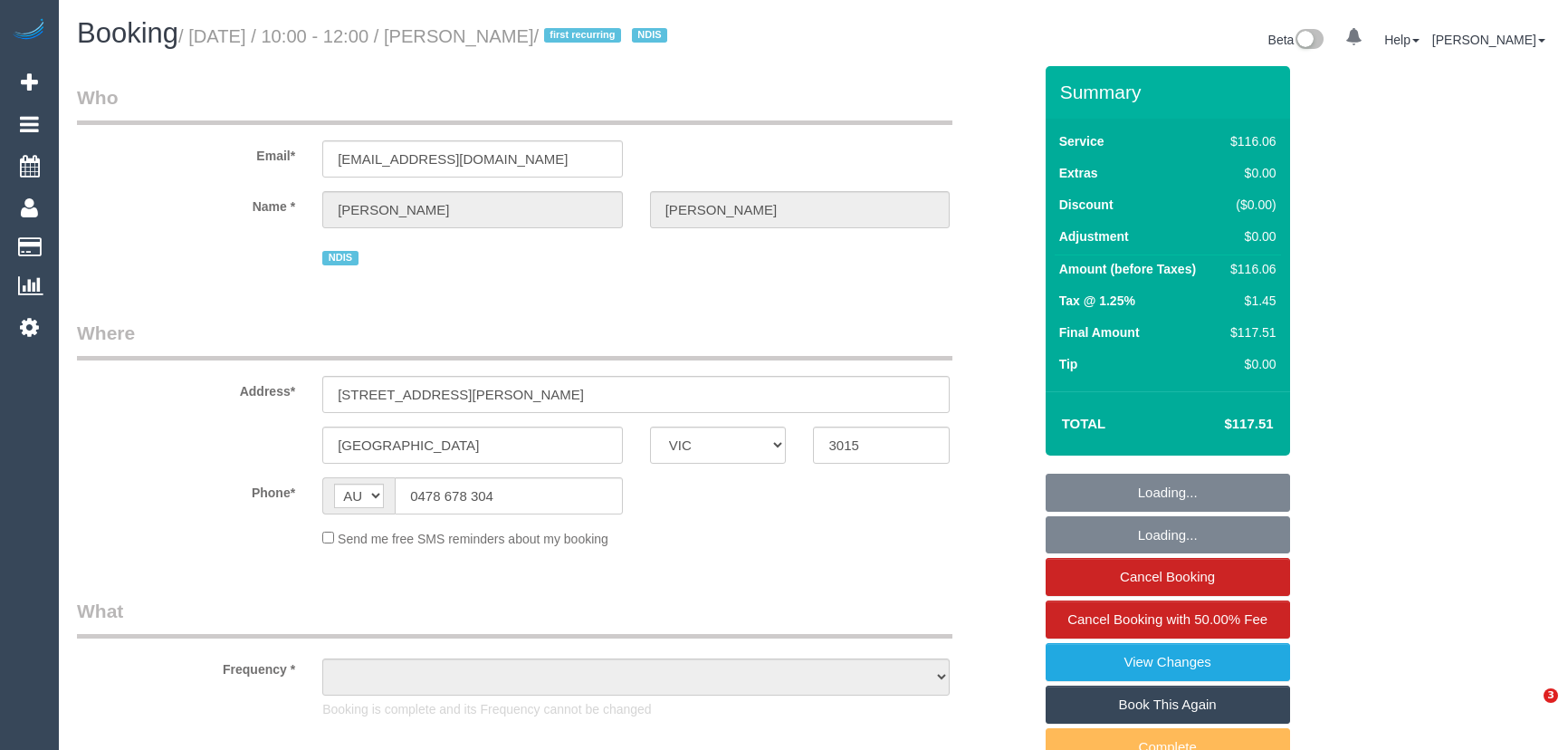
select select "VIC"
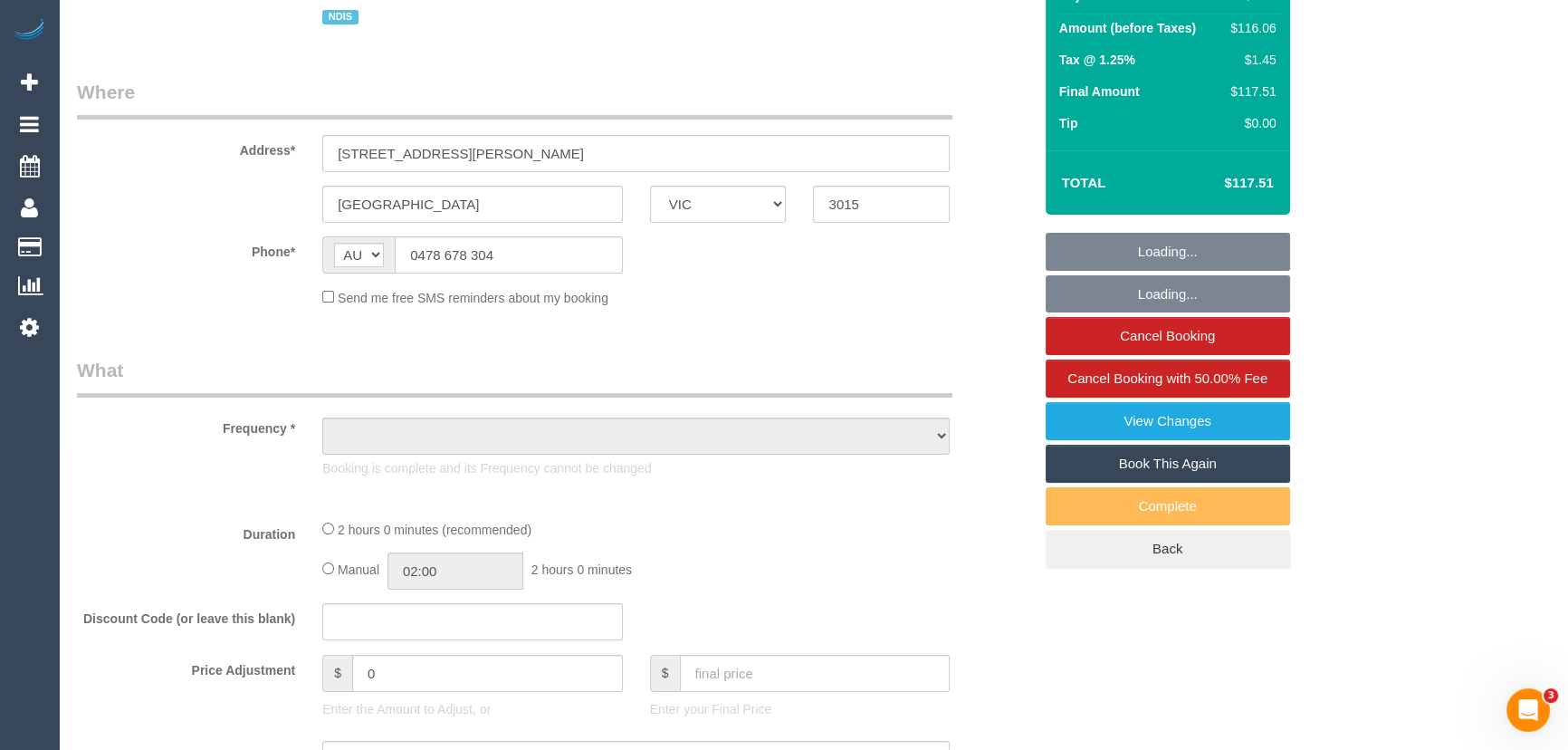
select select "object:587"
select select "string:stripe-pm_1KjBXi2GScqysDRVP8xzcTd5"
select select "number:28"
select select "number:14"
select select "number:19"
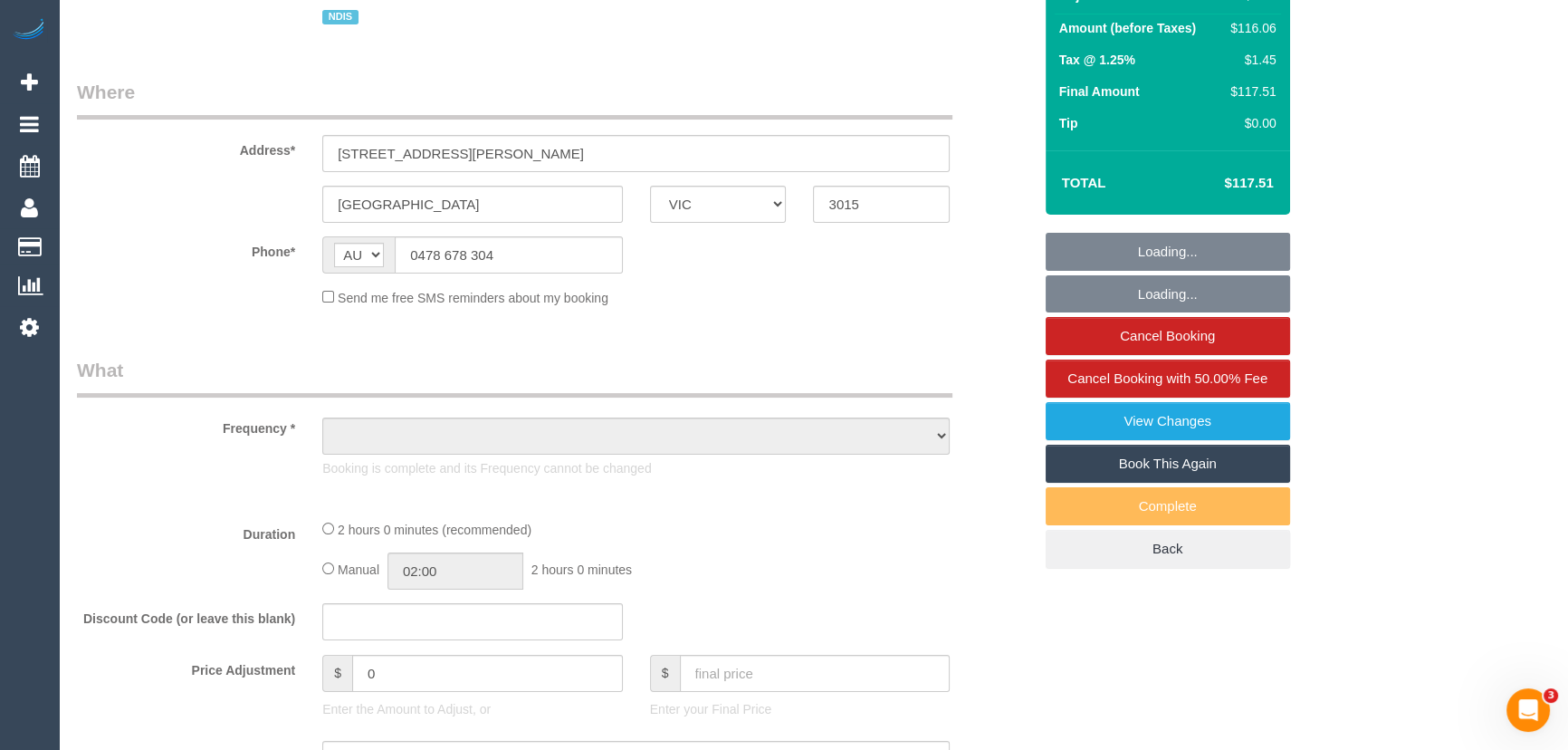
select select "number:23"
select select "number:35"
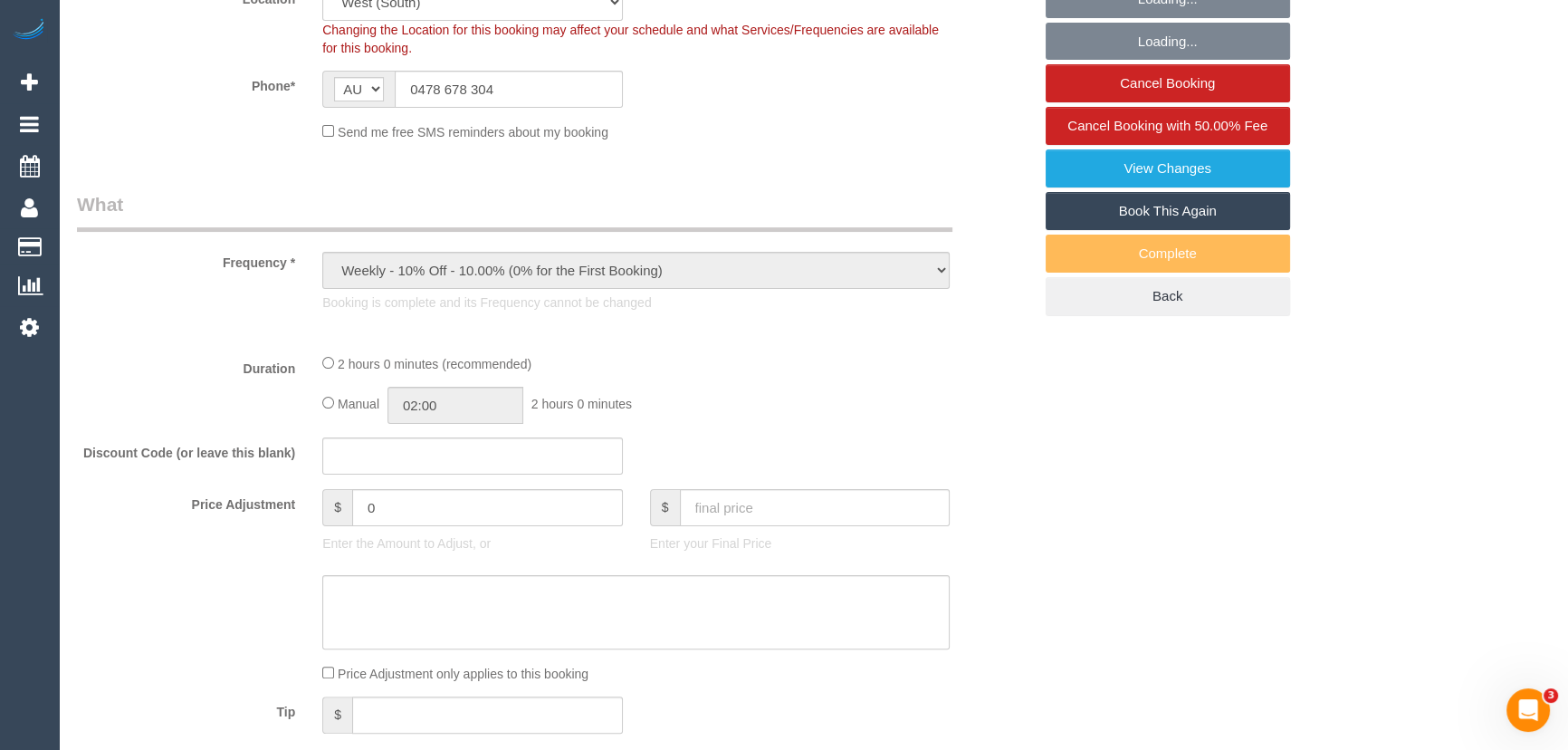
select select "object:740"
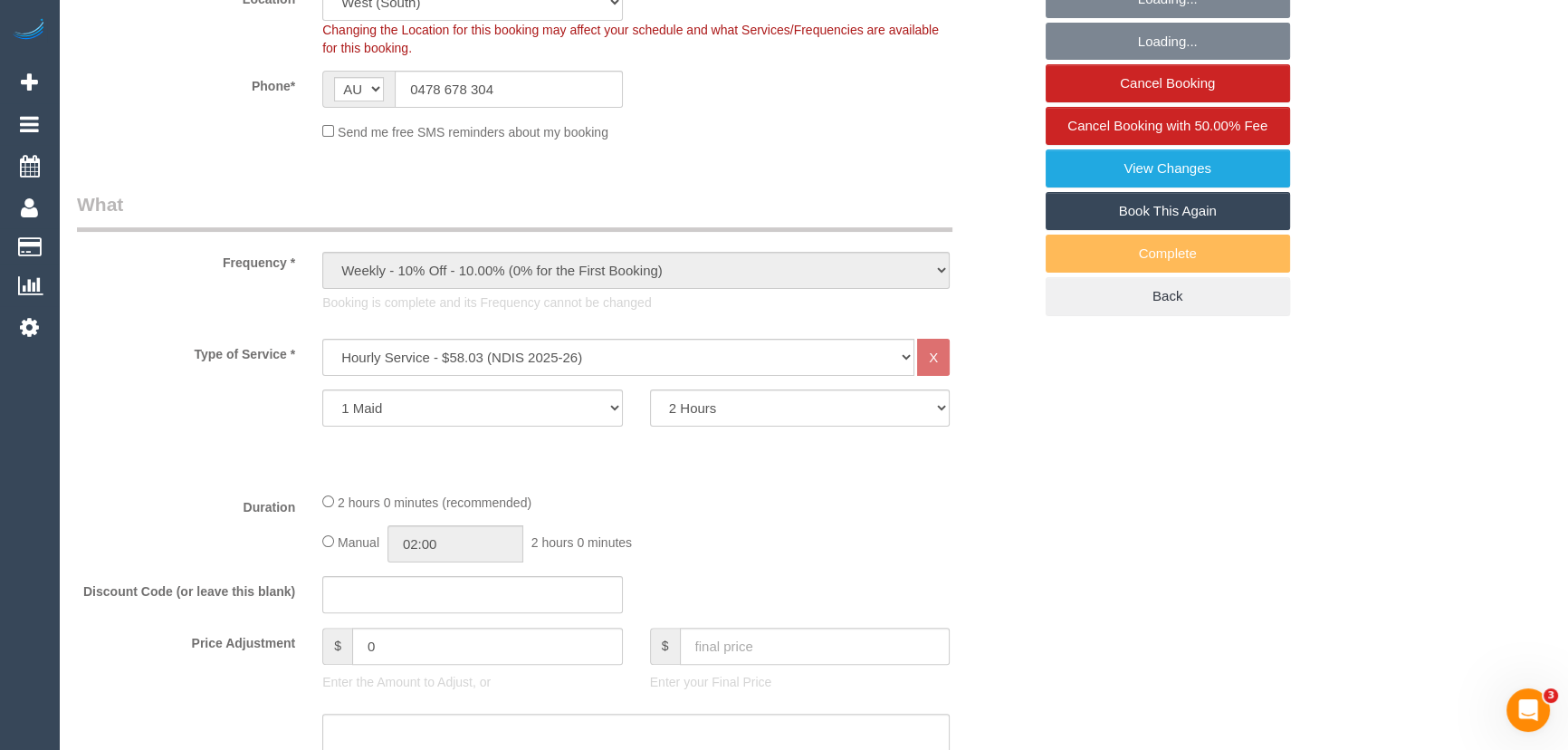
scroll to position [988, 0]
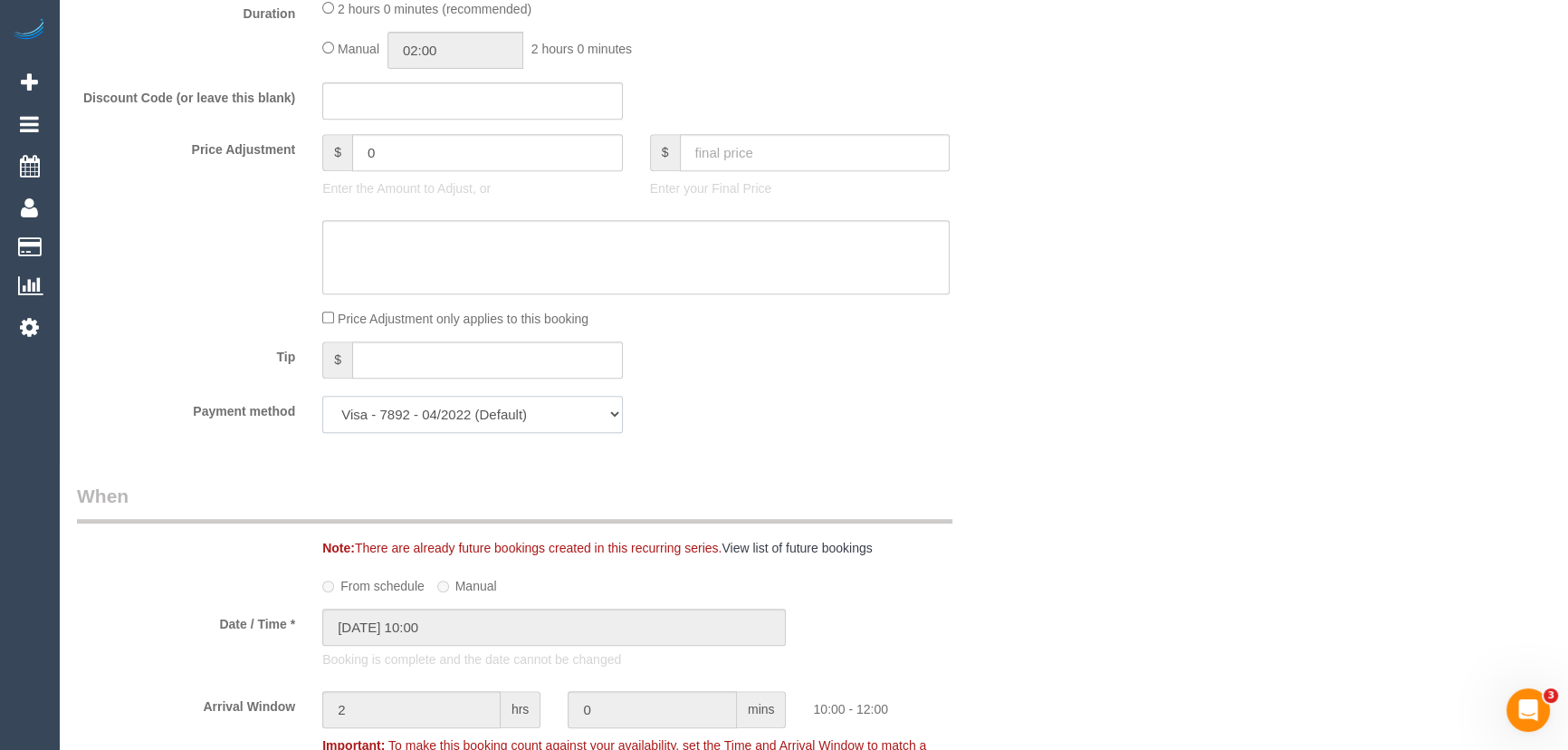
click at [487, 410] on select "Visa - 7892 - 04/2022 (Default) Add Credit Card ─────────────── Cash Check Payp…" at bounding box center [472, 414] width 301 height 37
select select "string:check"
click at [322, 396] on select "Visa - 7892 - 04/2022 (Default) Add Credit Card ─────────────── Cash Check Payp…" at bounding box center [472, 414] width 301 height 37
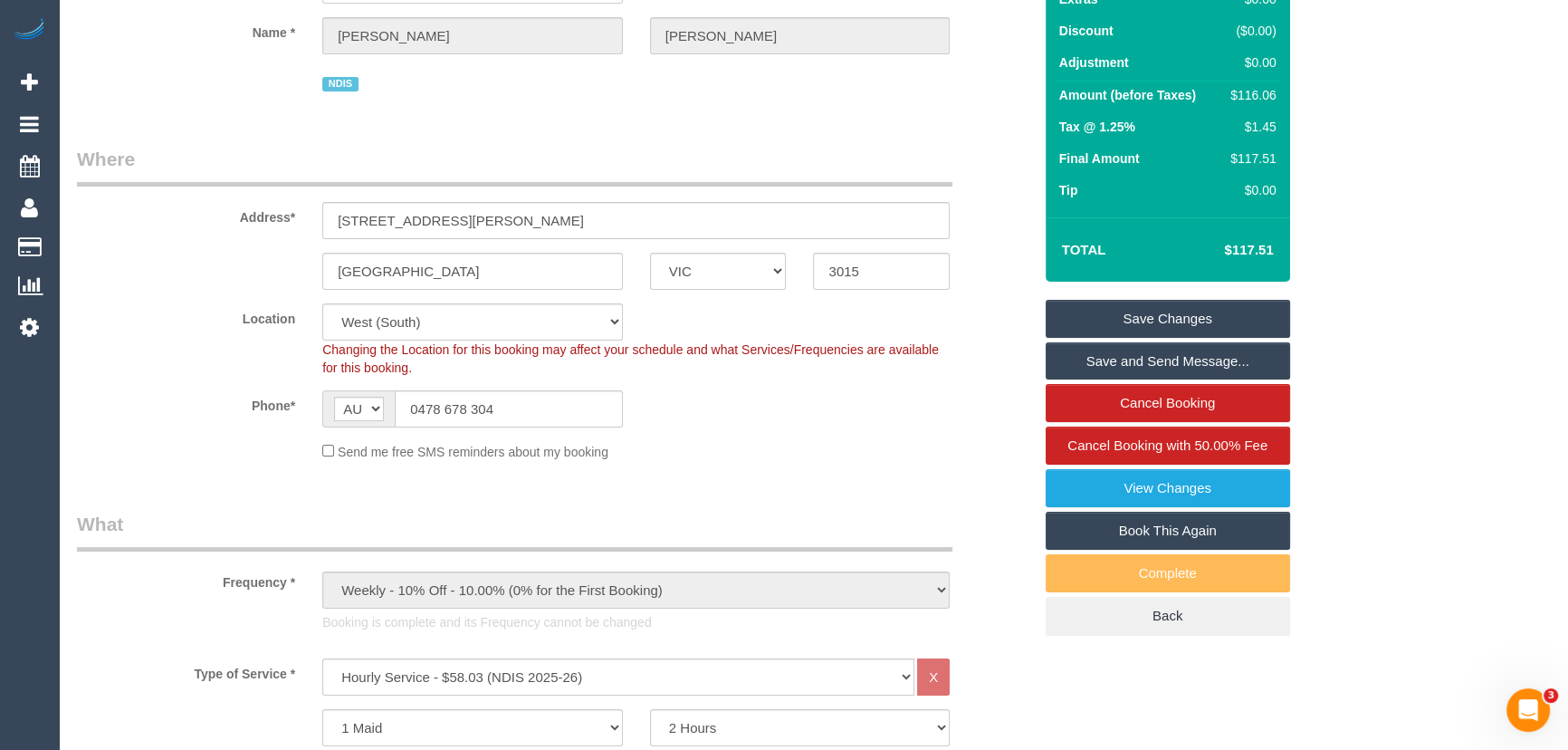
scroll to position [0, 0]
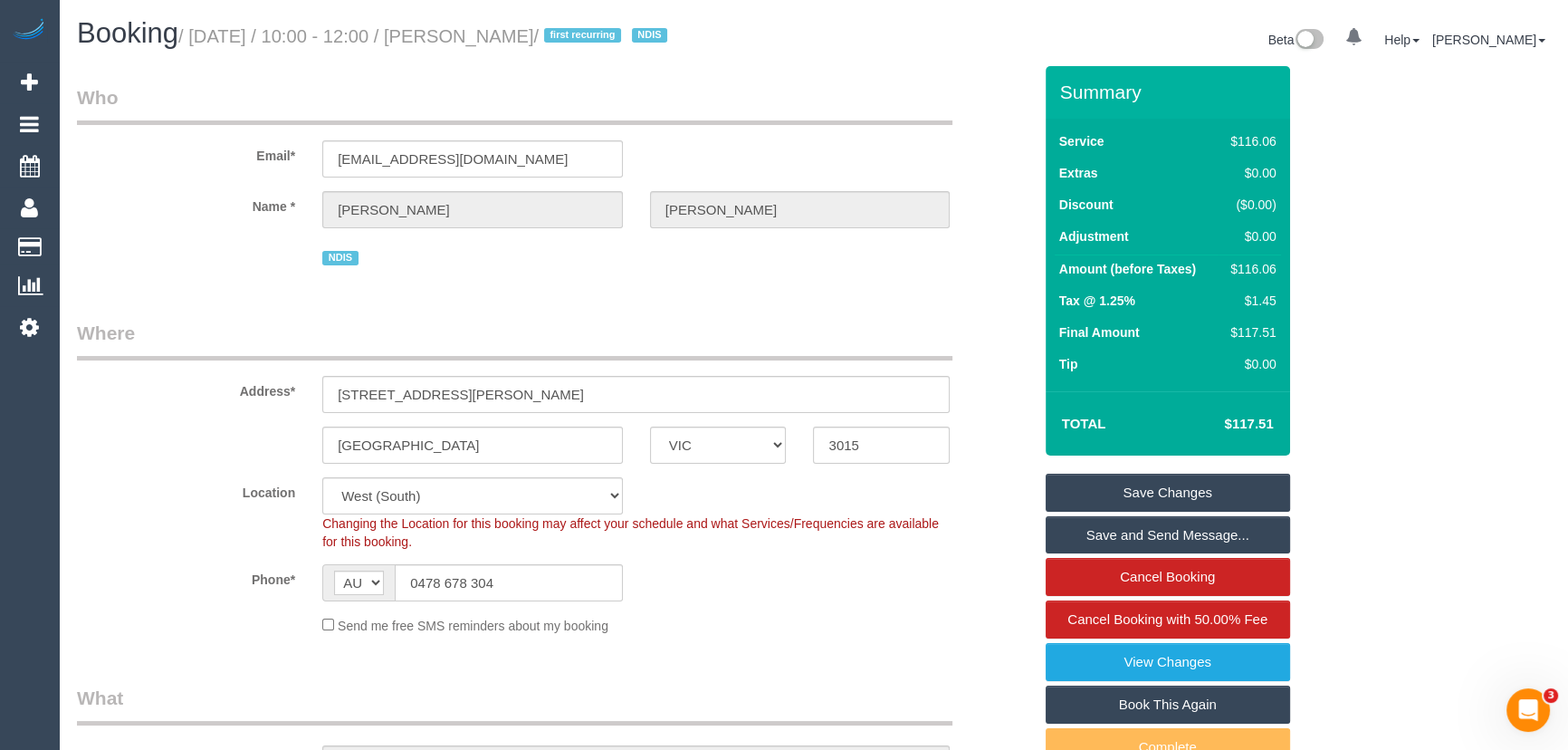
click at [1146, 495] on link "Save Changes" at bounding box center [1168, 492] width 244 height 38
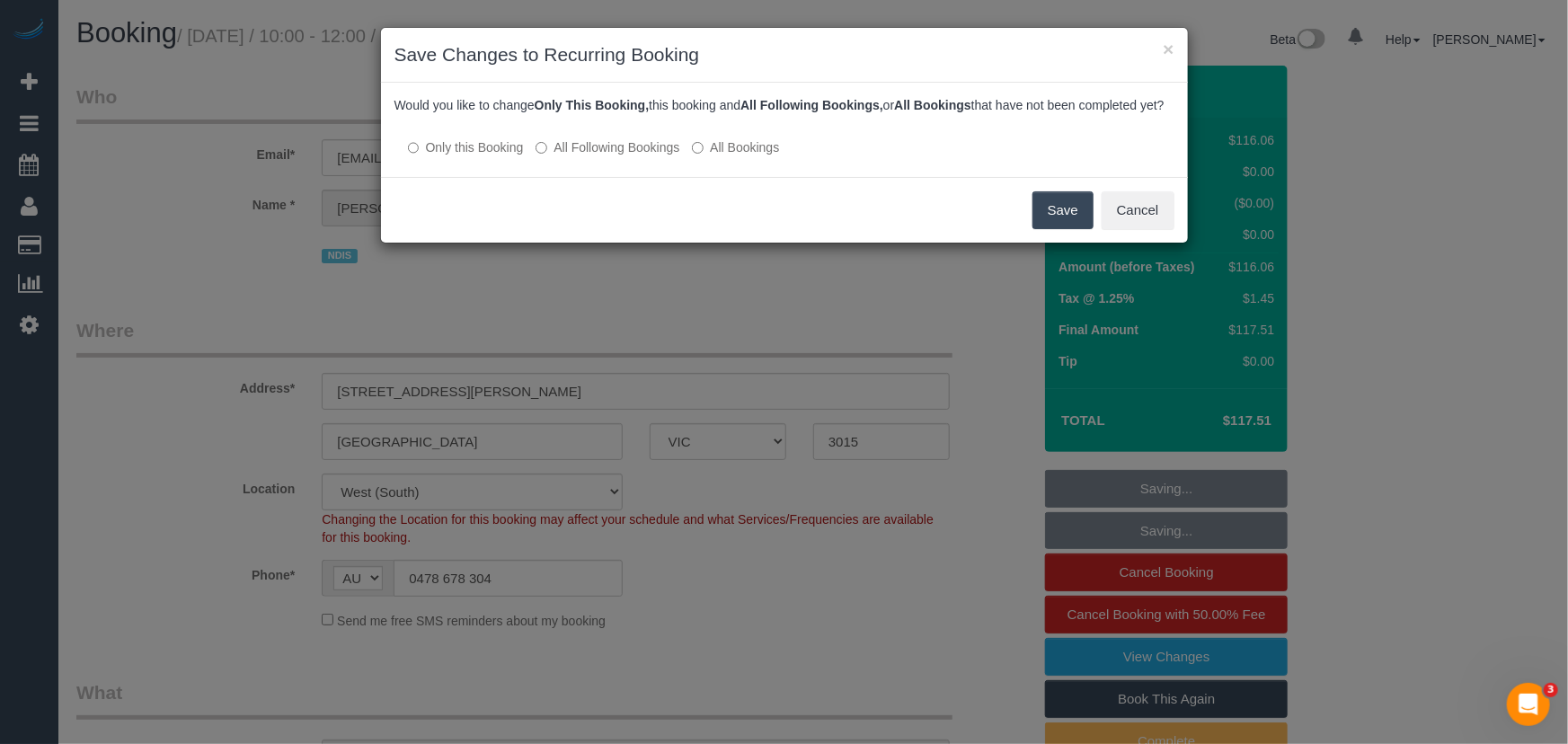
drag, startPoint x: 1066, startPoint y: 232, endPoint x: 602, endPoint y: 167, distance: 468.5
click at [602, 167] on div "× Save Changes to Recurring Booking Would you like to change Only This Booking,…" at bounding box center [784, 135] width 809 height 217
click at [600, 156] on label "All Following Bookings" at bounding box center [607, 147] width 143 height 18
click at [1068, 229] on button "Save" at bounding box center [1063, 210] width 61 height 38
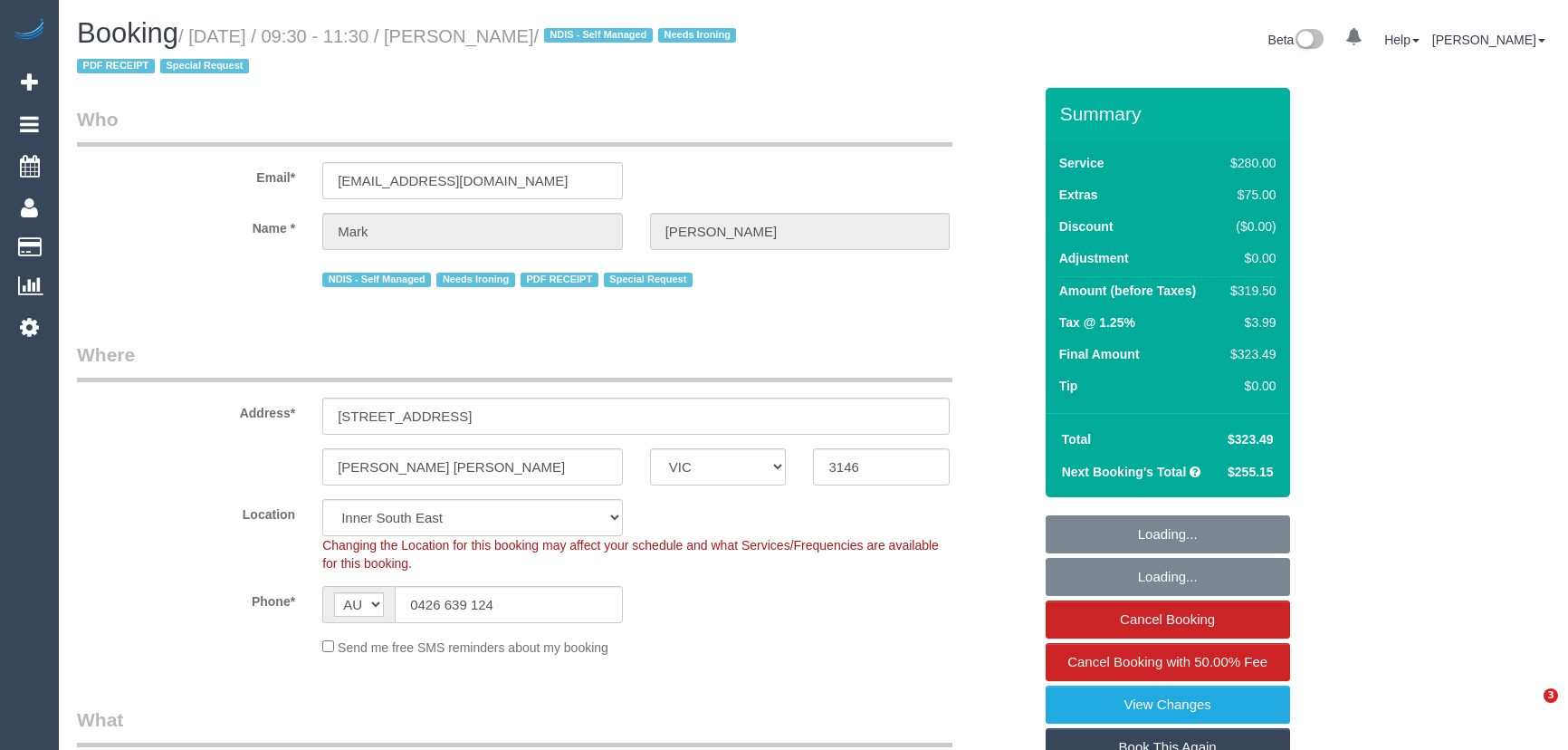
select select "VIC"
select select "object:755"
select select "number:28"
select select "number:14"
select select "number:19"
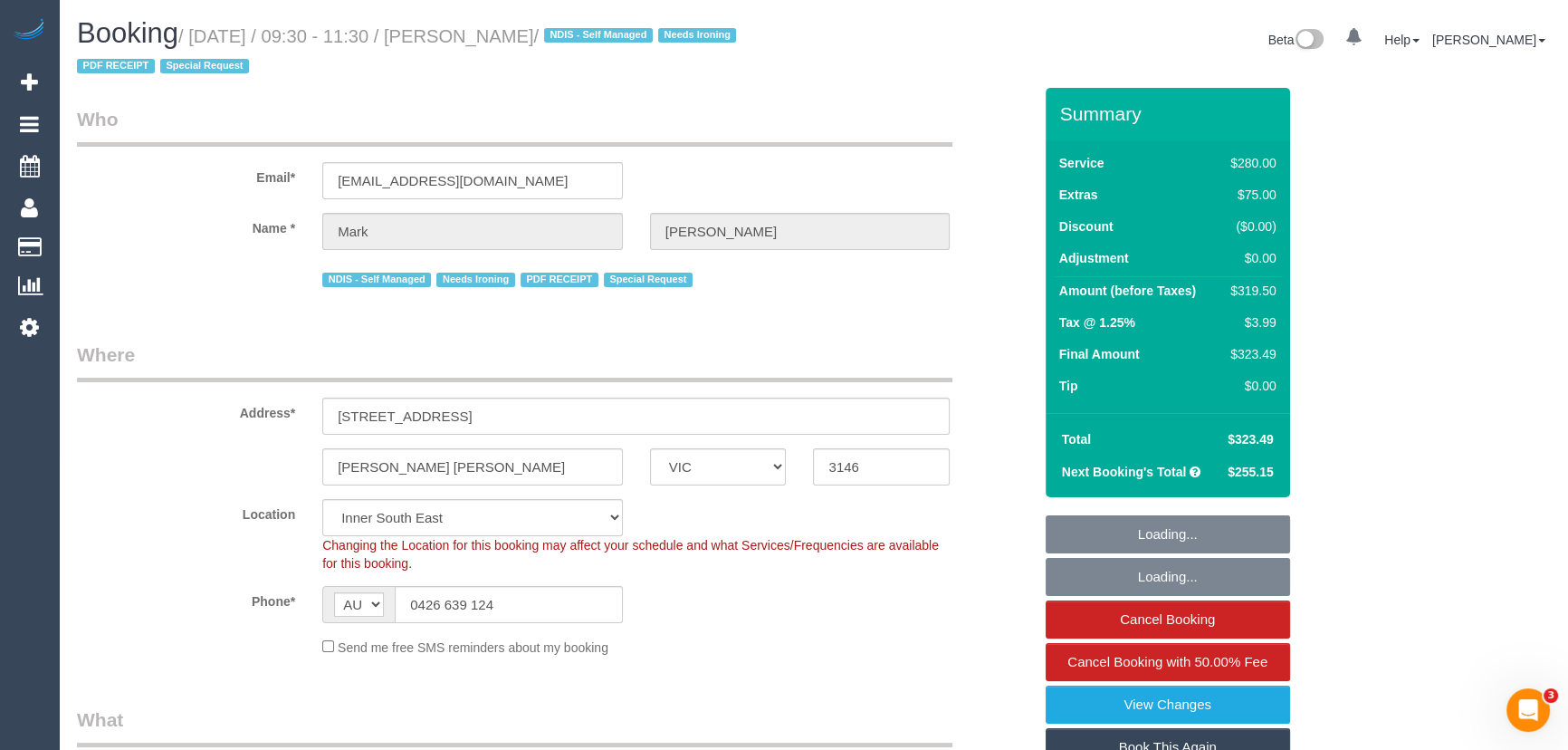
select select "number:25"
select select "number:34"
select select "number:13"
select select "240"
select select "string:stripe-pm_1MF9LR2GScqysDRVNAaKuFlm"
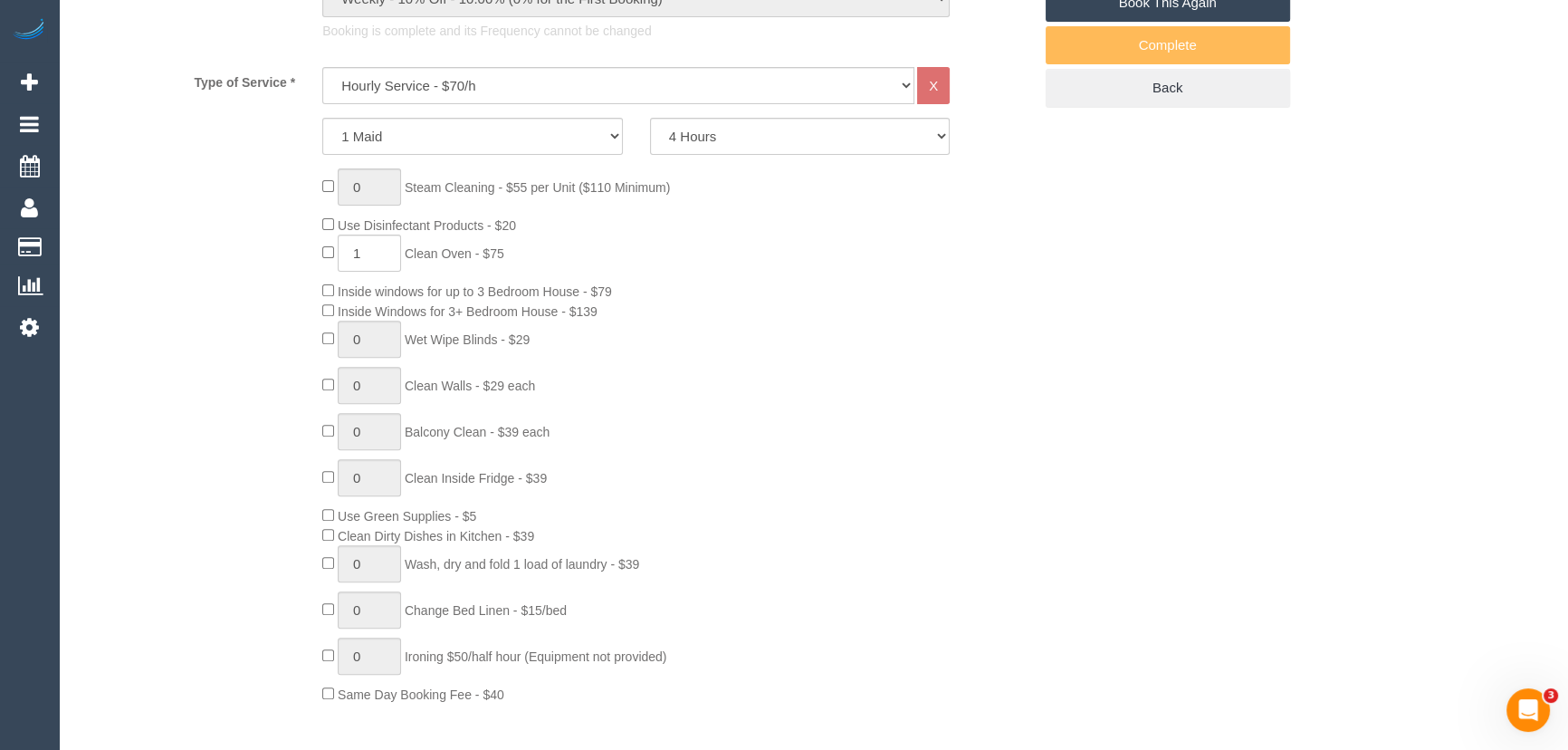
scroll to position [494, 0]
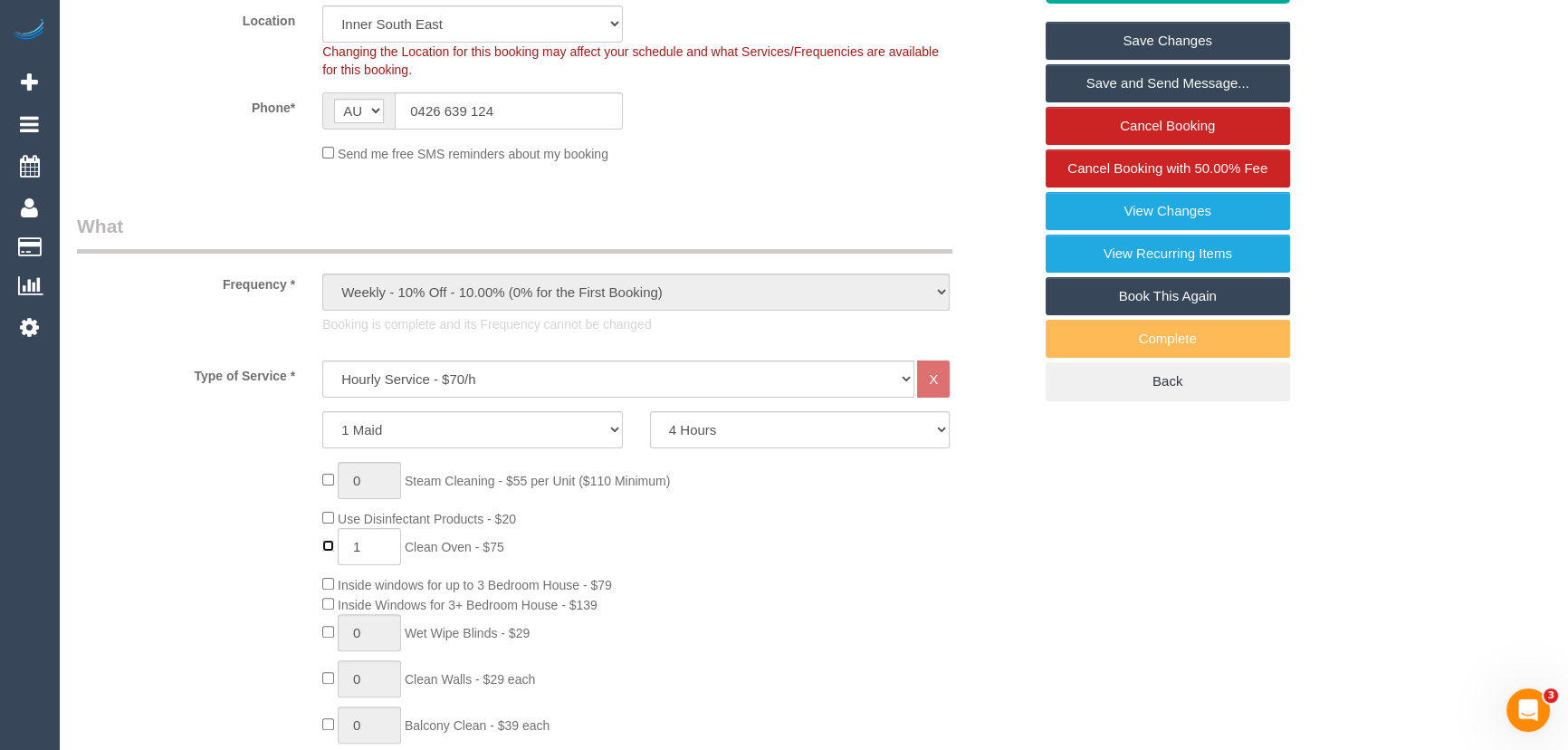
type input "0"
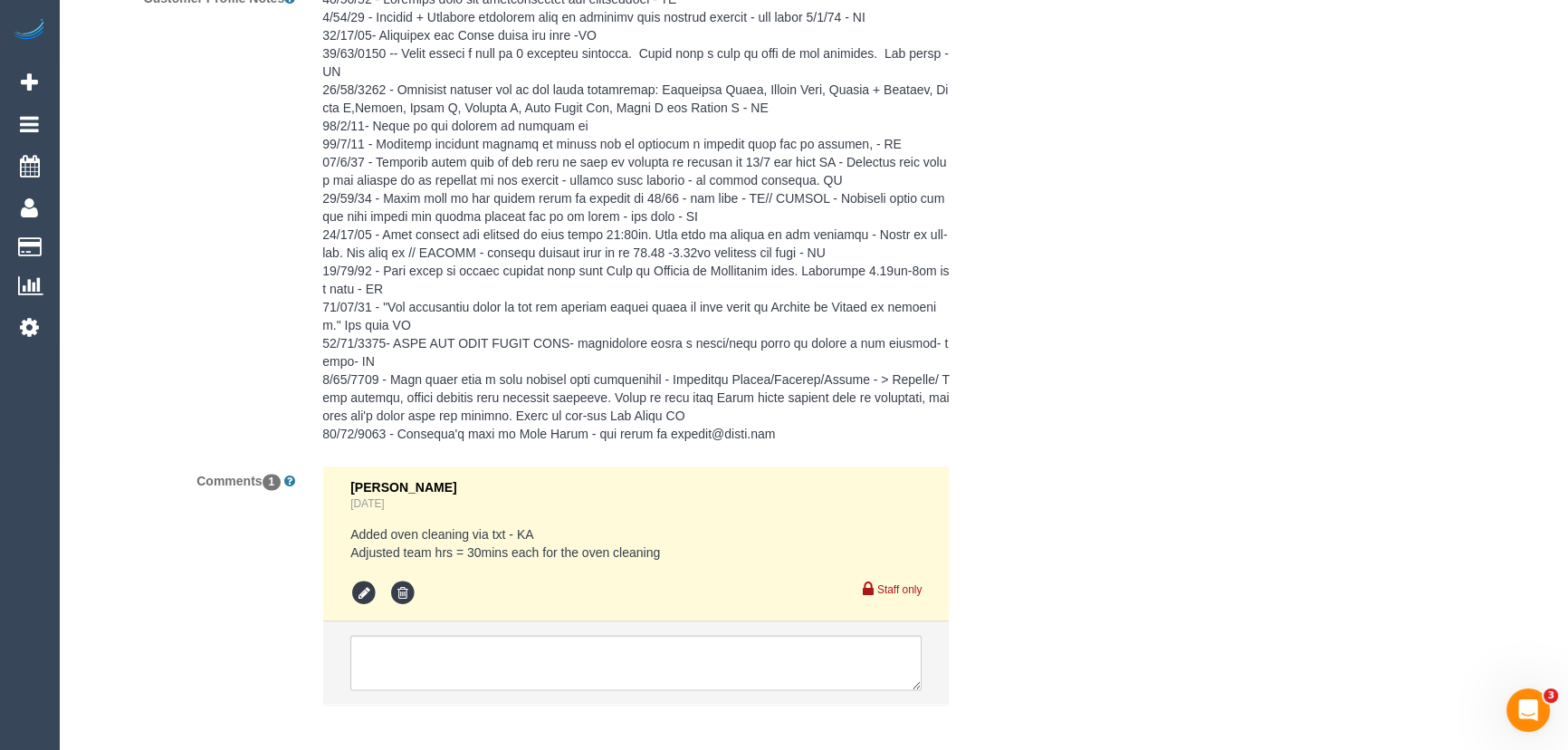
scroll to position [3527, 0]
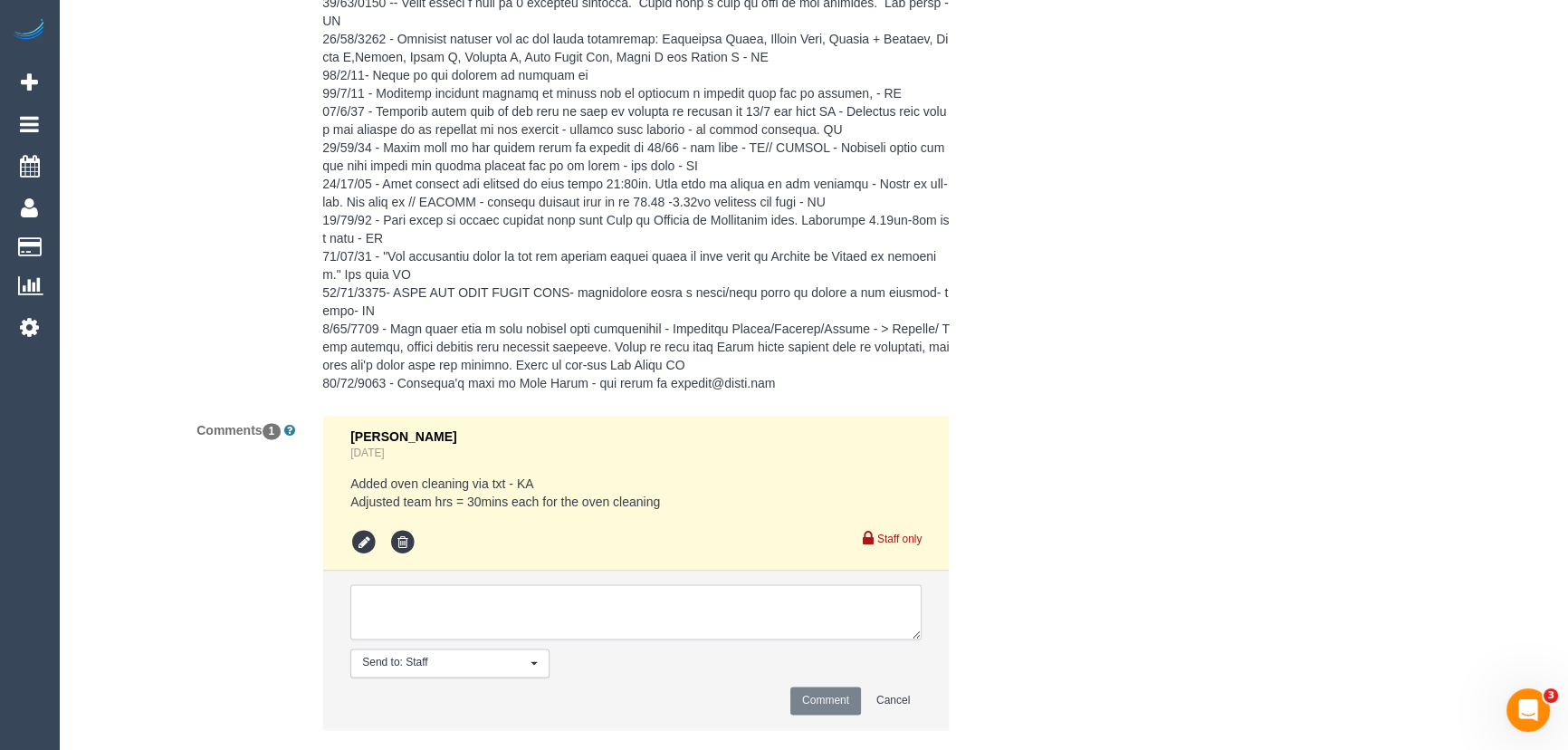
click at [447, 584] on textarea at bounding box center [635, 612] width 571 height 56
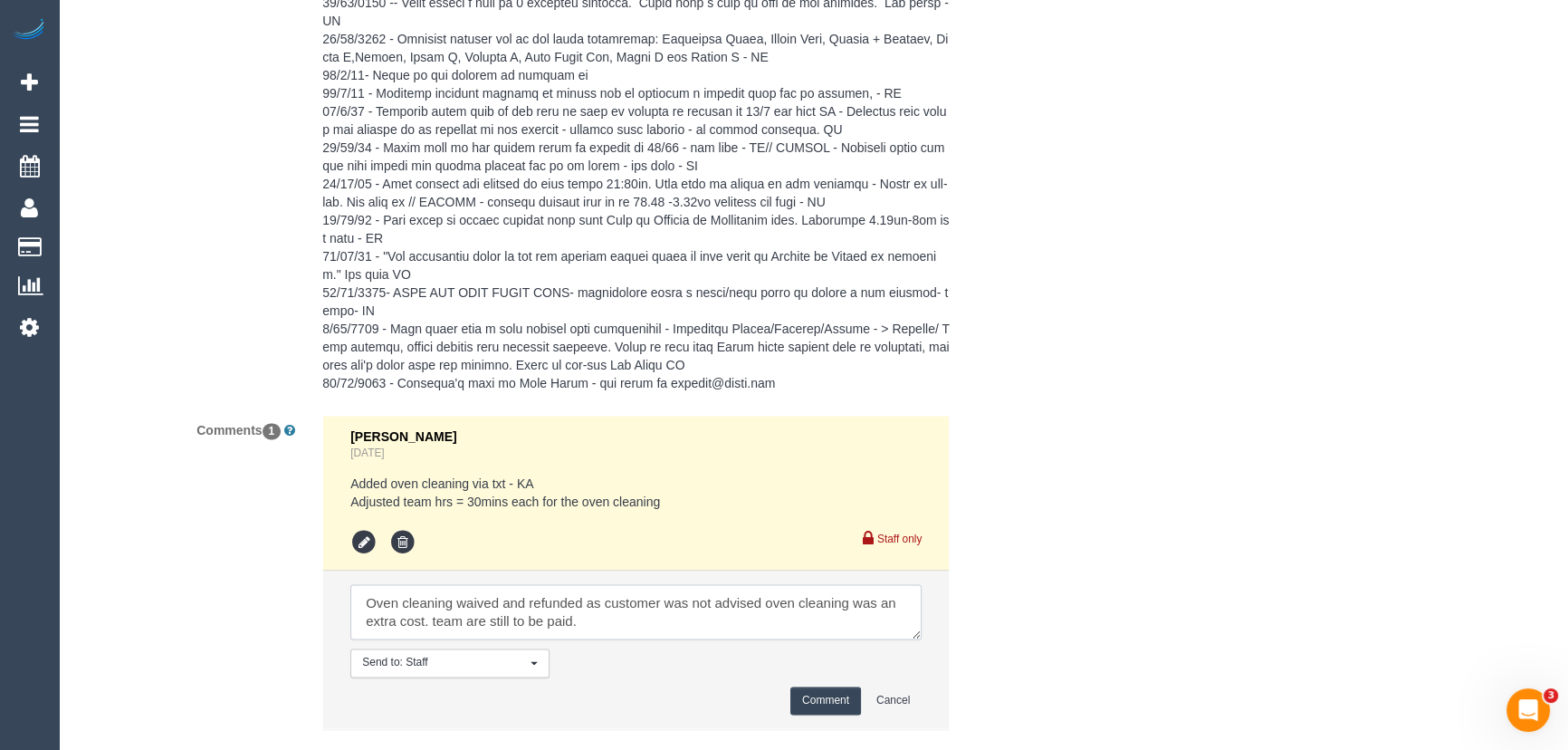
type textarea "Oven cleaning waived and refunded as customer was not advised oven cleaning was…"
click at [815, 687] on button "Comment" at bounding box center [825, 701] width 71 height 28
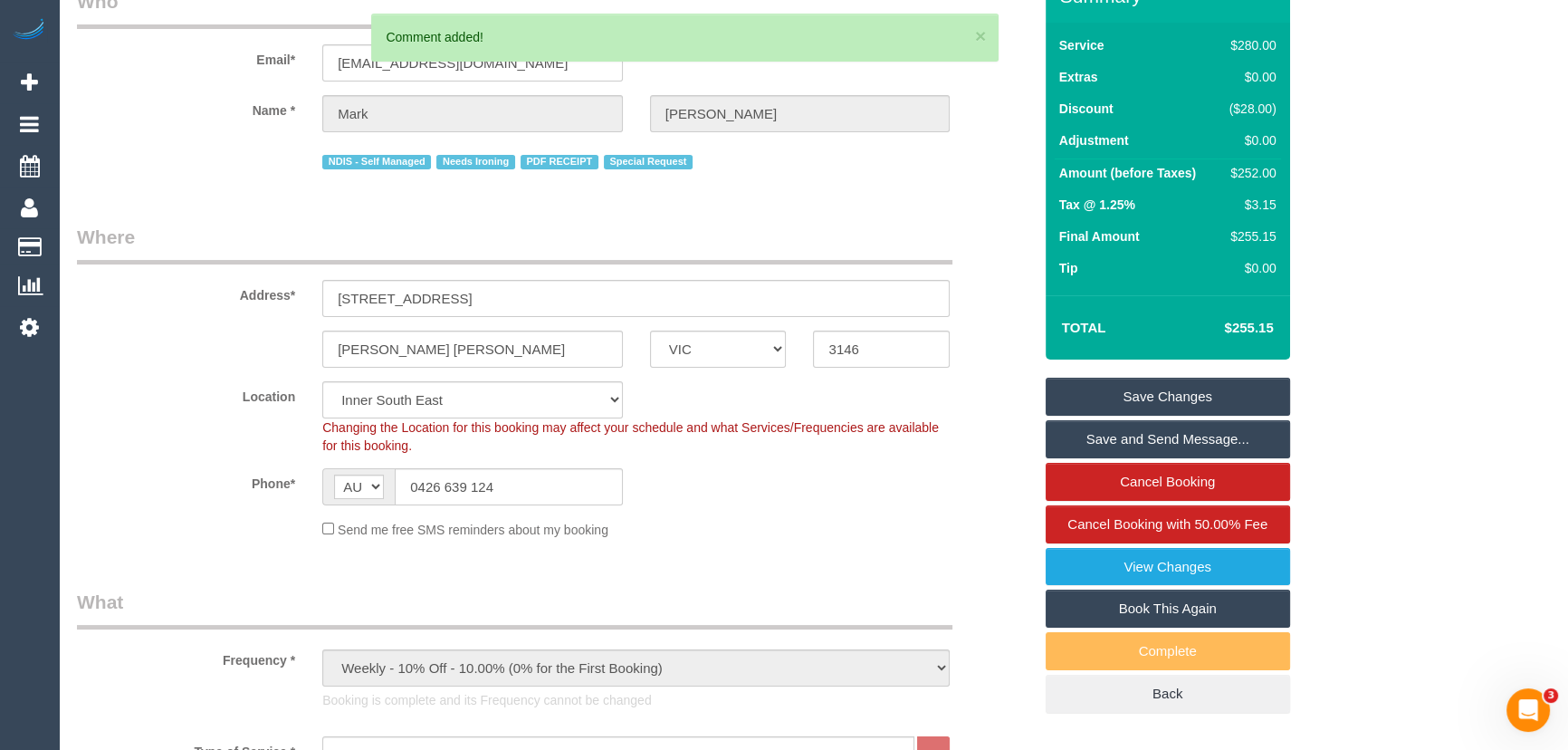
scroll to position [0, 0]
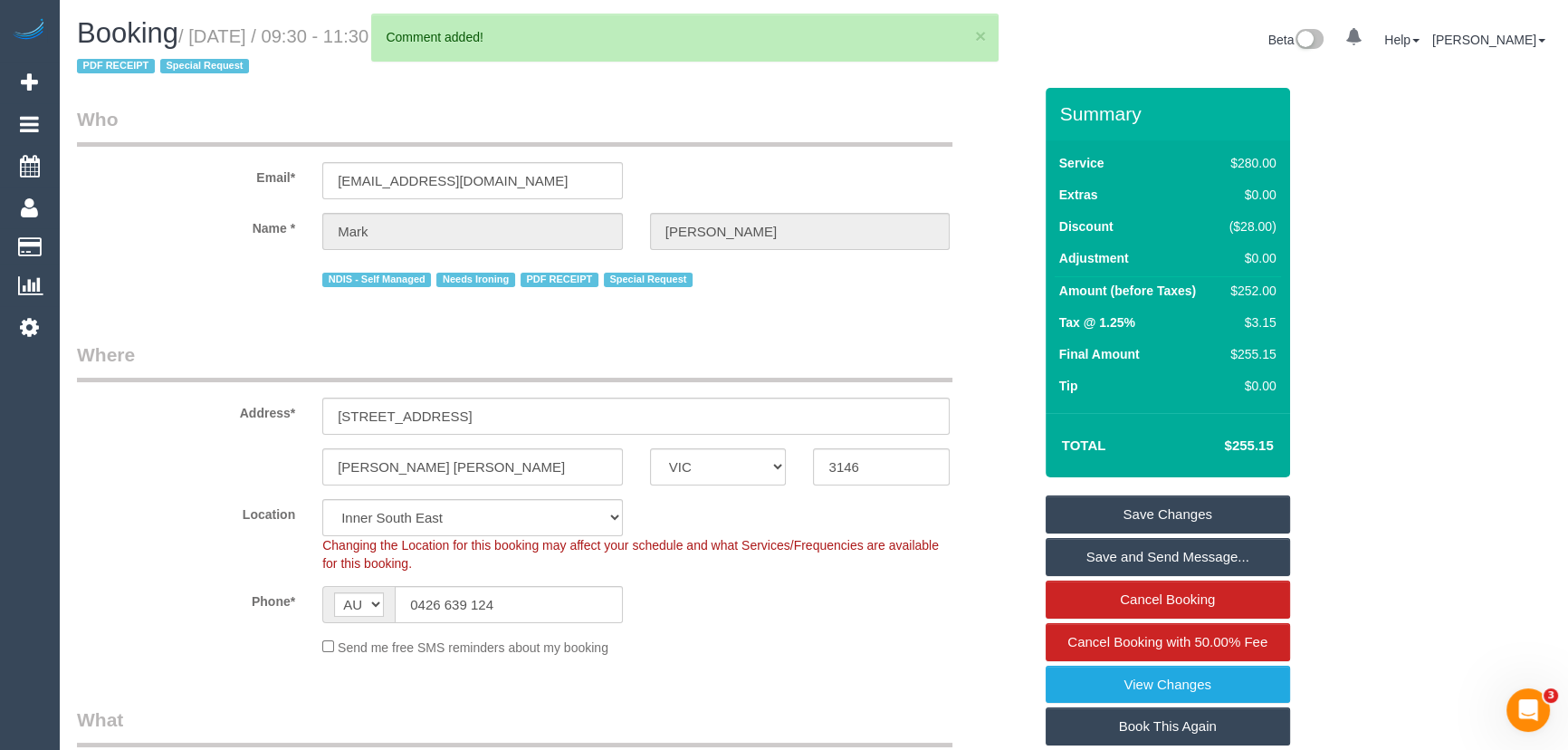
click at [1200, 505] on link "Save Changes" at bounding box center [1168, 514] width 244 height 38
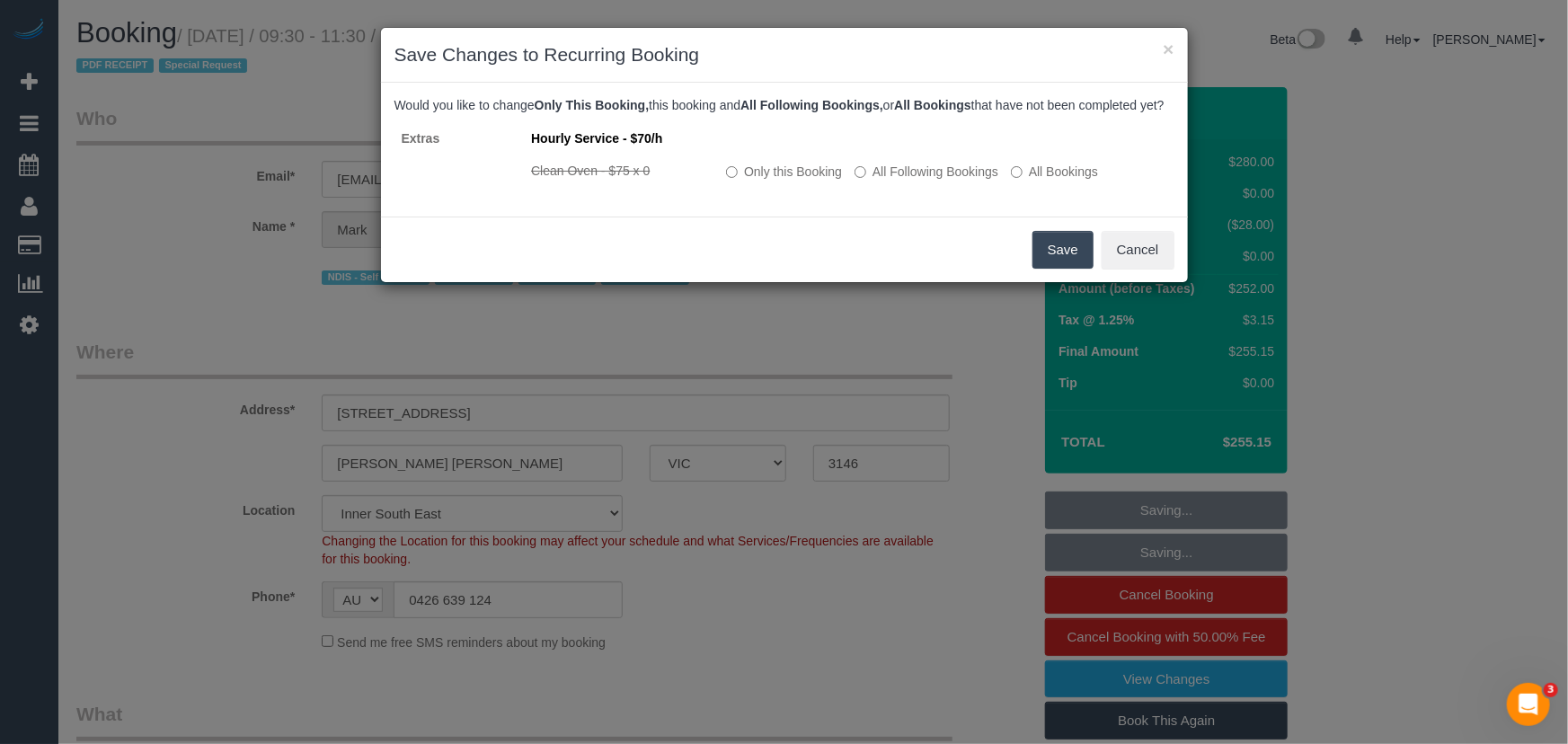
click at [1059, 269] on button "Save" at bounding box center [1063, 249] width 61 height 38
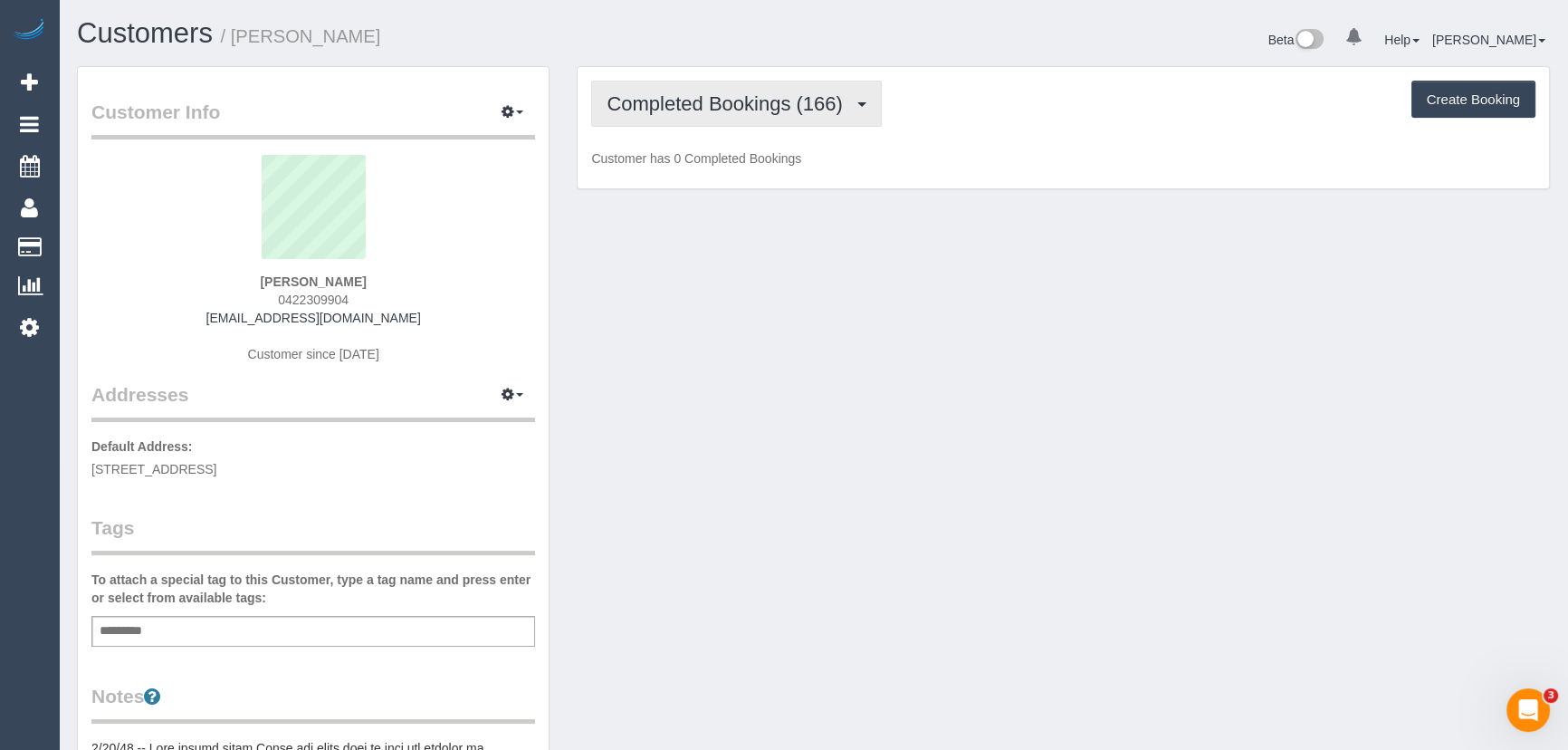
click at [798, 100] on span "Completed Bookings (166)" at bounding box center [729, 103] width 244 height 22
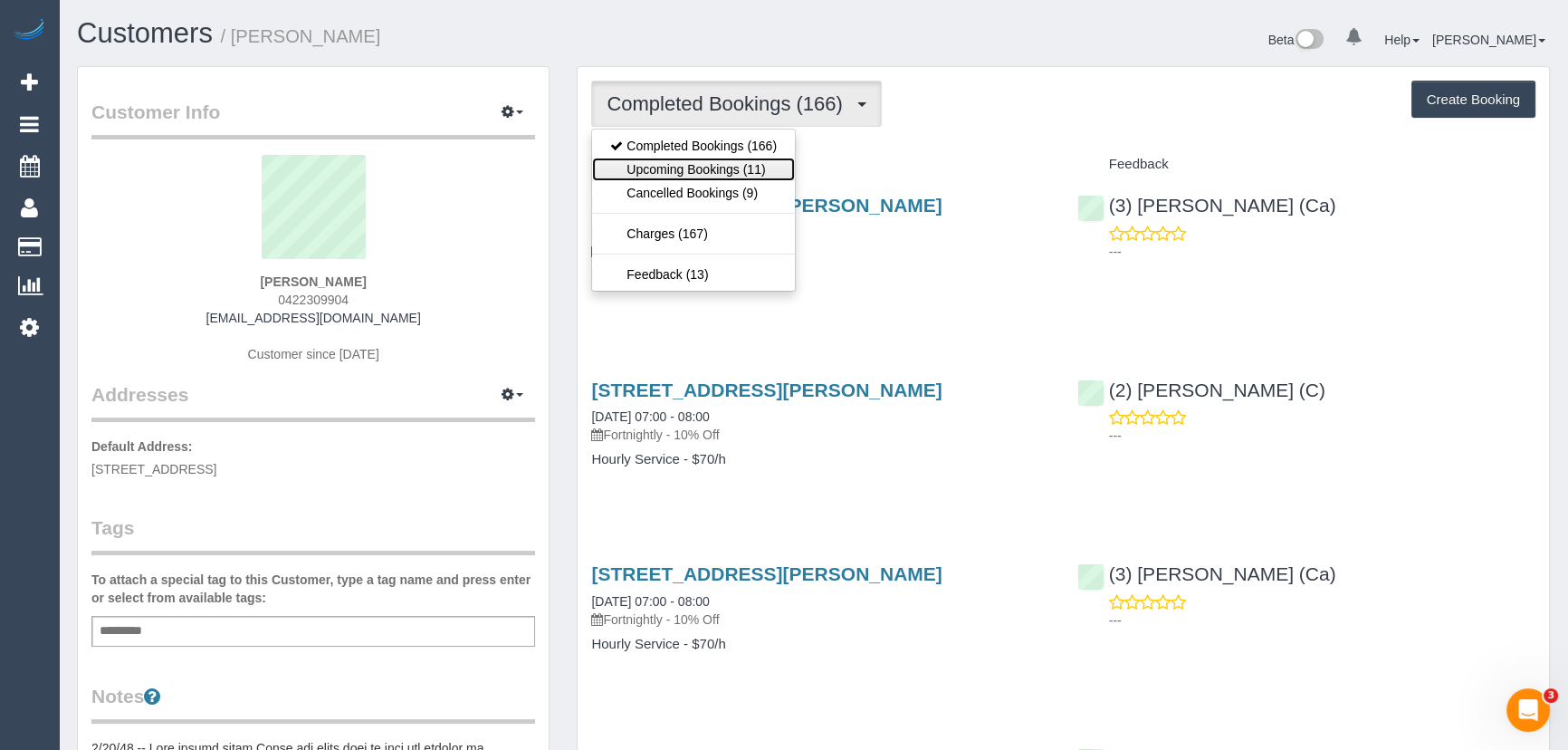
click at [752, 171] on link "Upcoming Bookings (11)" at bounding box center [693, 169] width 203 height 23
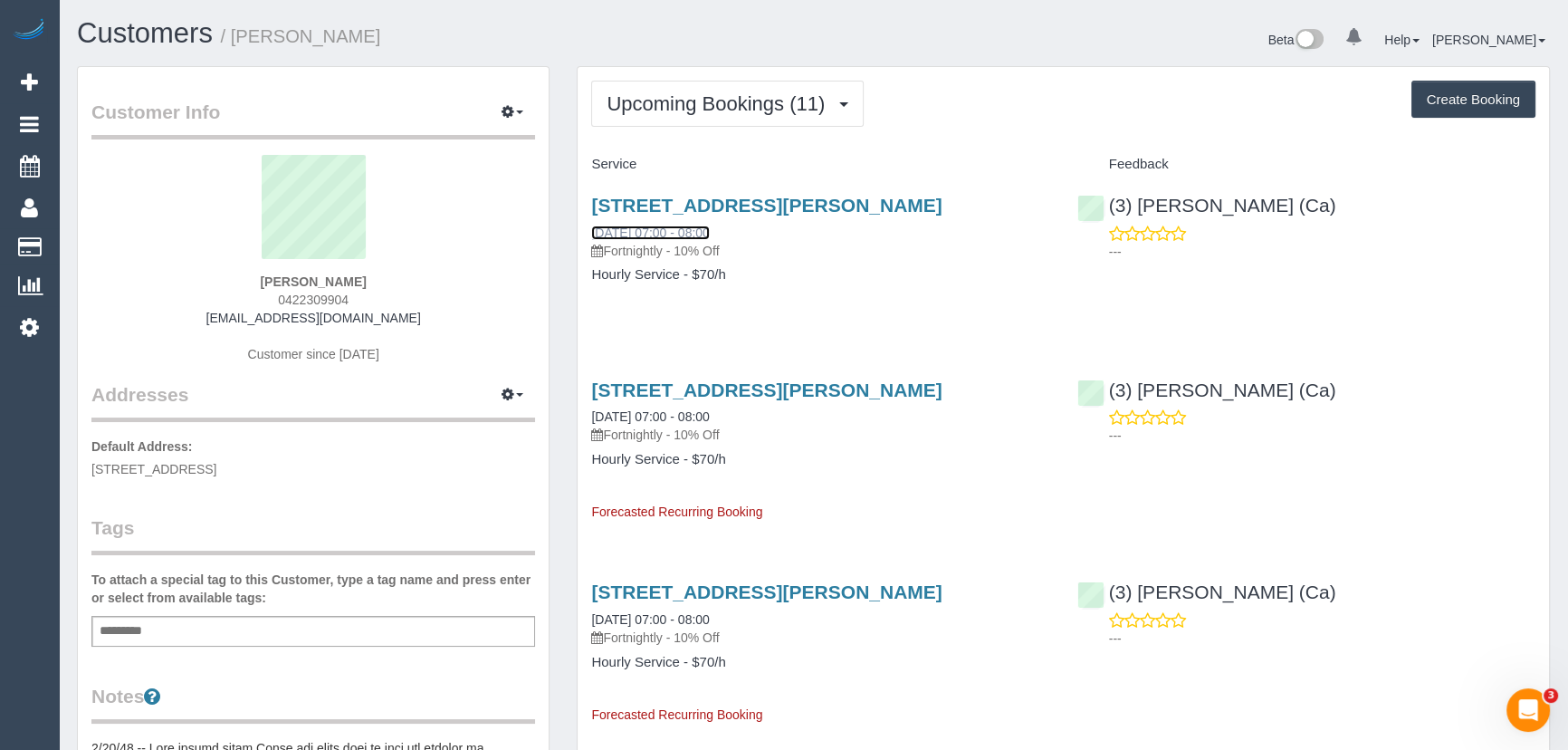
click at [680, 234] on link "[DATE] 07:00 - 08:00" at bounding box center [650, 233] width 117 height 15
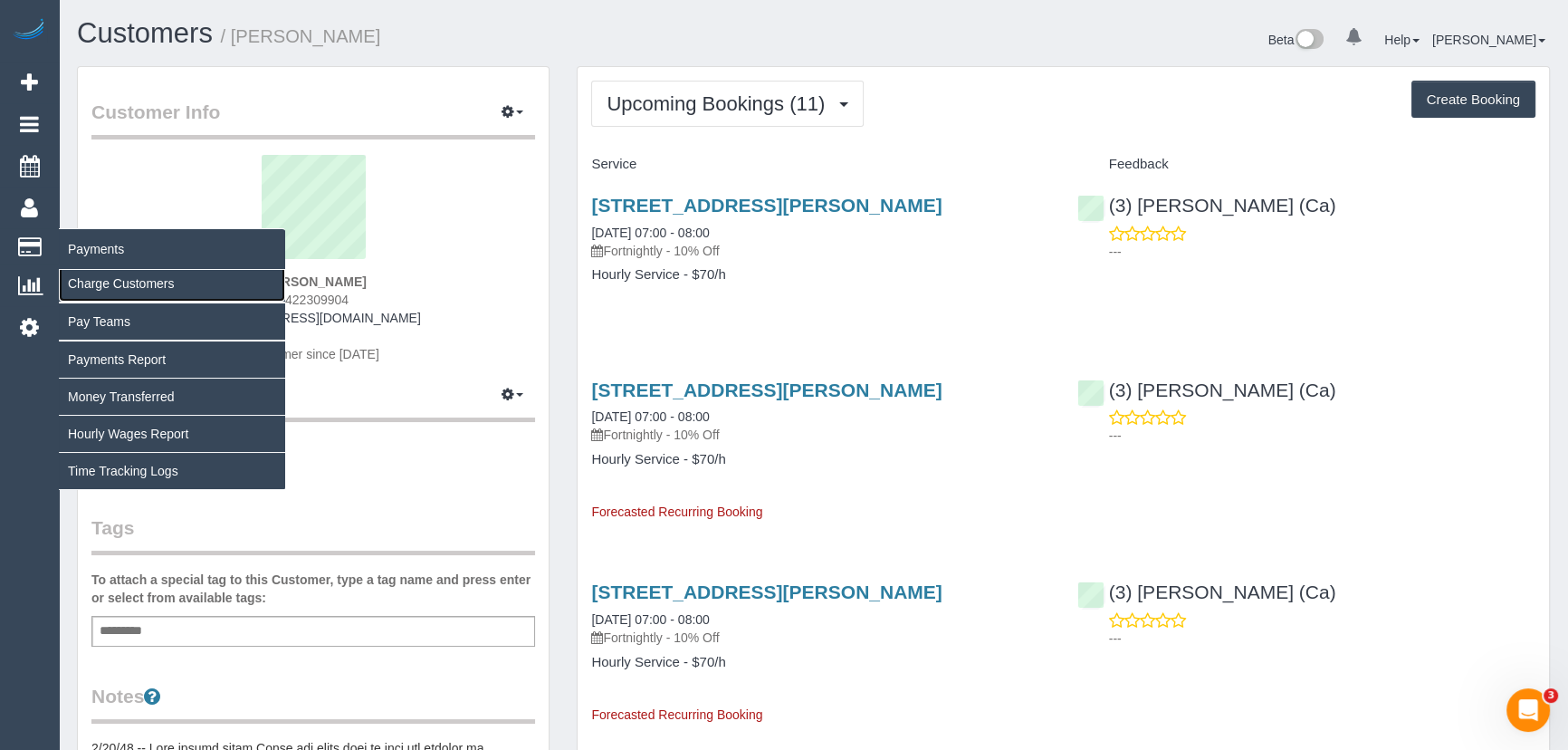
click at [96, 276] on link "Charge Customers" at bounding box center [172, 283] width 226 height 36
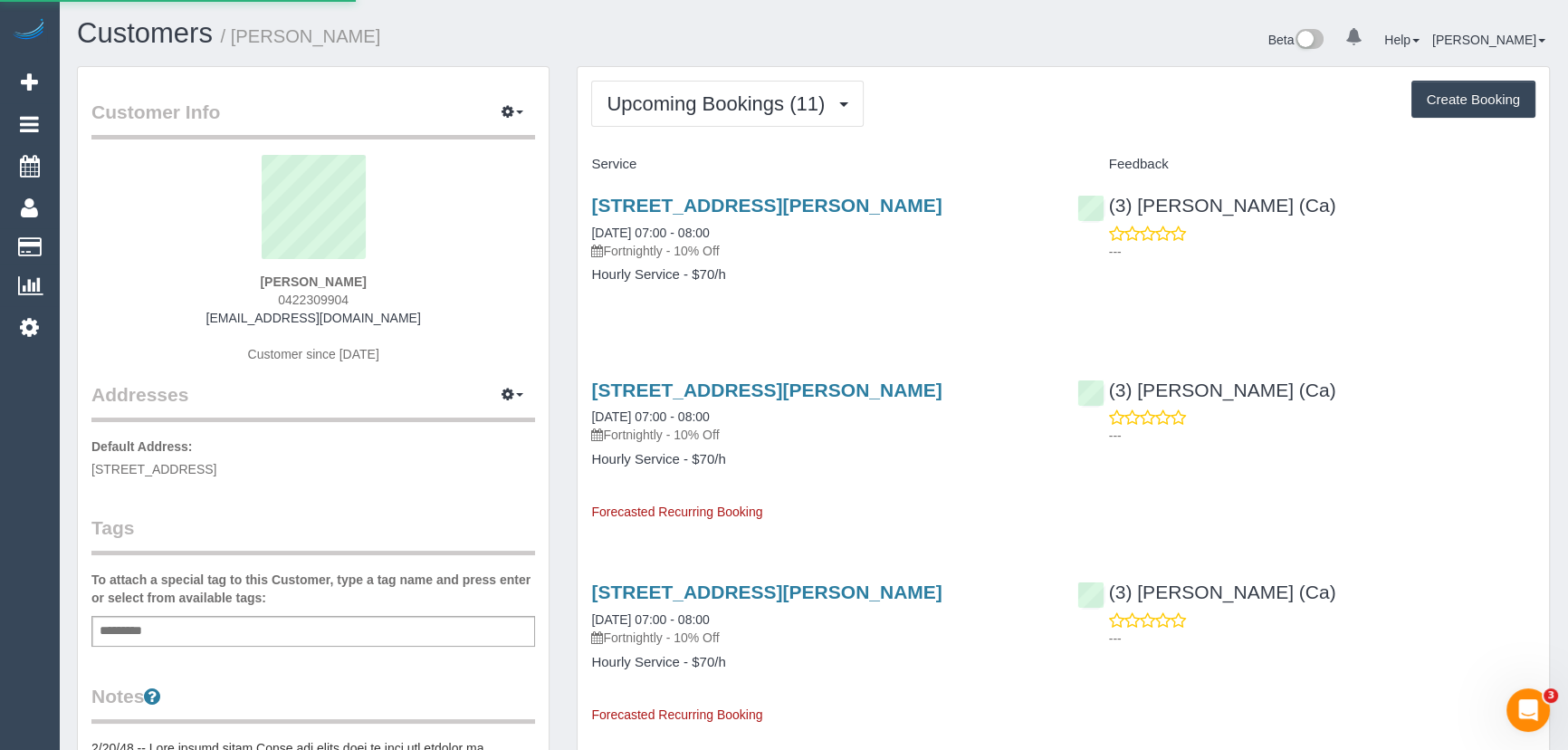
select select
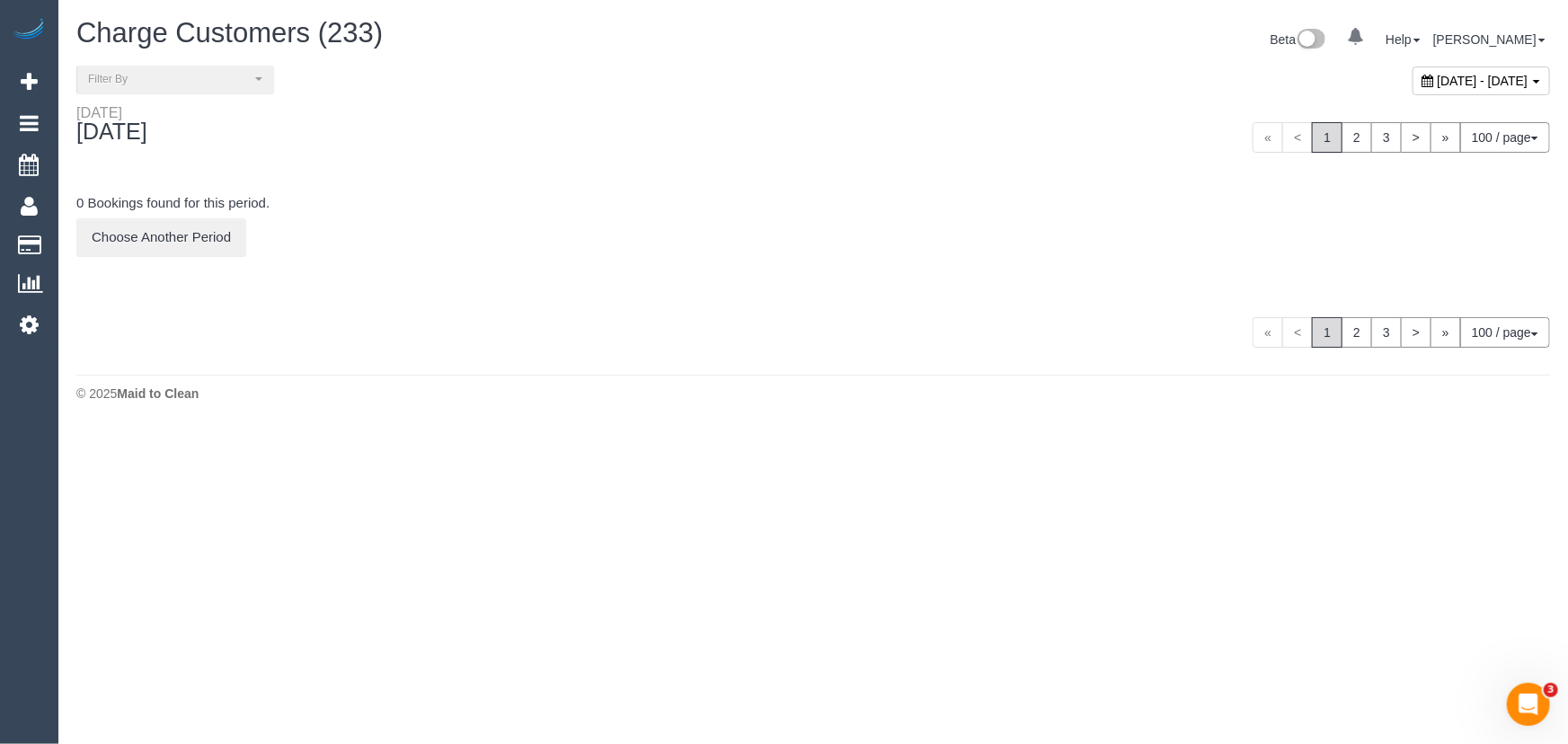
click at [1438, 74] on span "[DATE] - [DATE]" at bounding box center [1483, 81] width 90 height 14
type input "**********"
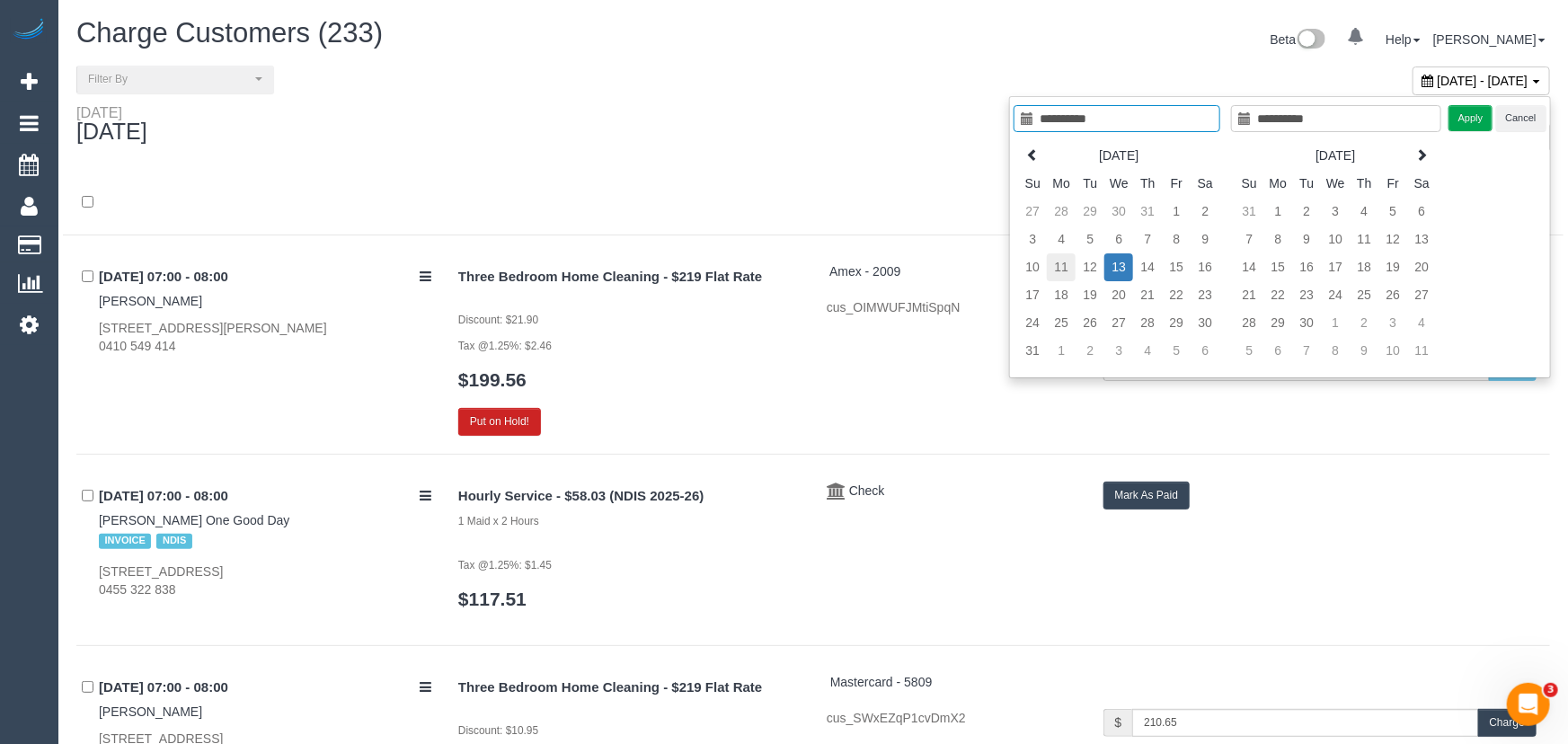
click at [1058, 270] on td "11" at bounding box center [1062, 267] width 29 height 28
type input "**********"
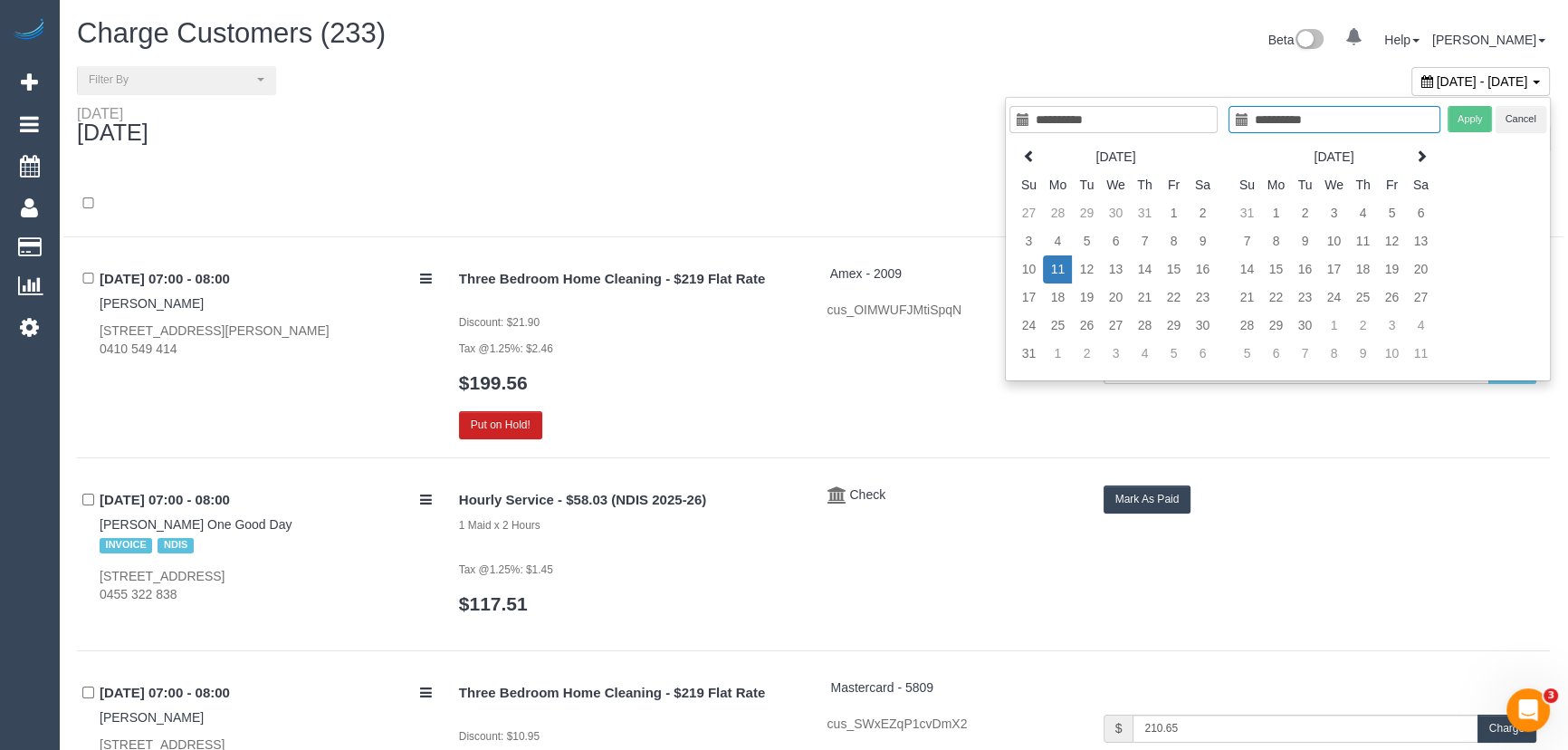
type input "**********"
click at [1058, 272] on td "11" at bounding box center [1058, 269] width 29 height 28
type input "**********"
click at [1465, 118] on button "Apply" at bounding box center [1469, 118] width 46 height 26
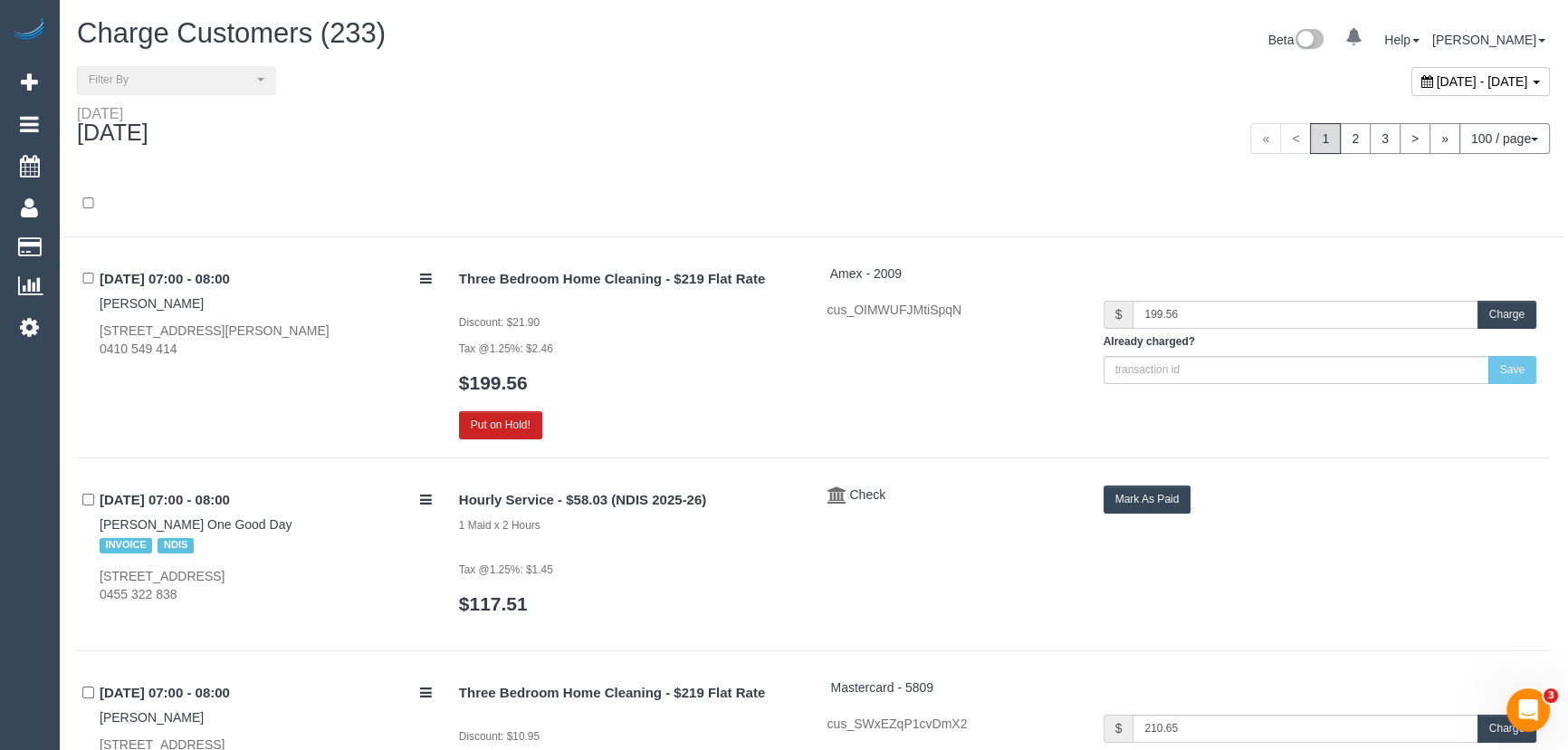
click at [718, 180] on div at bounding box center [813, 204] width 1500 height 65
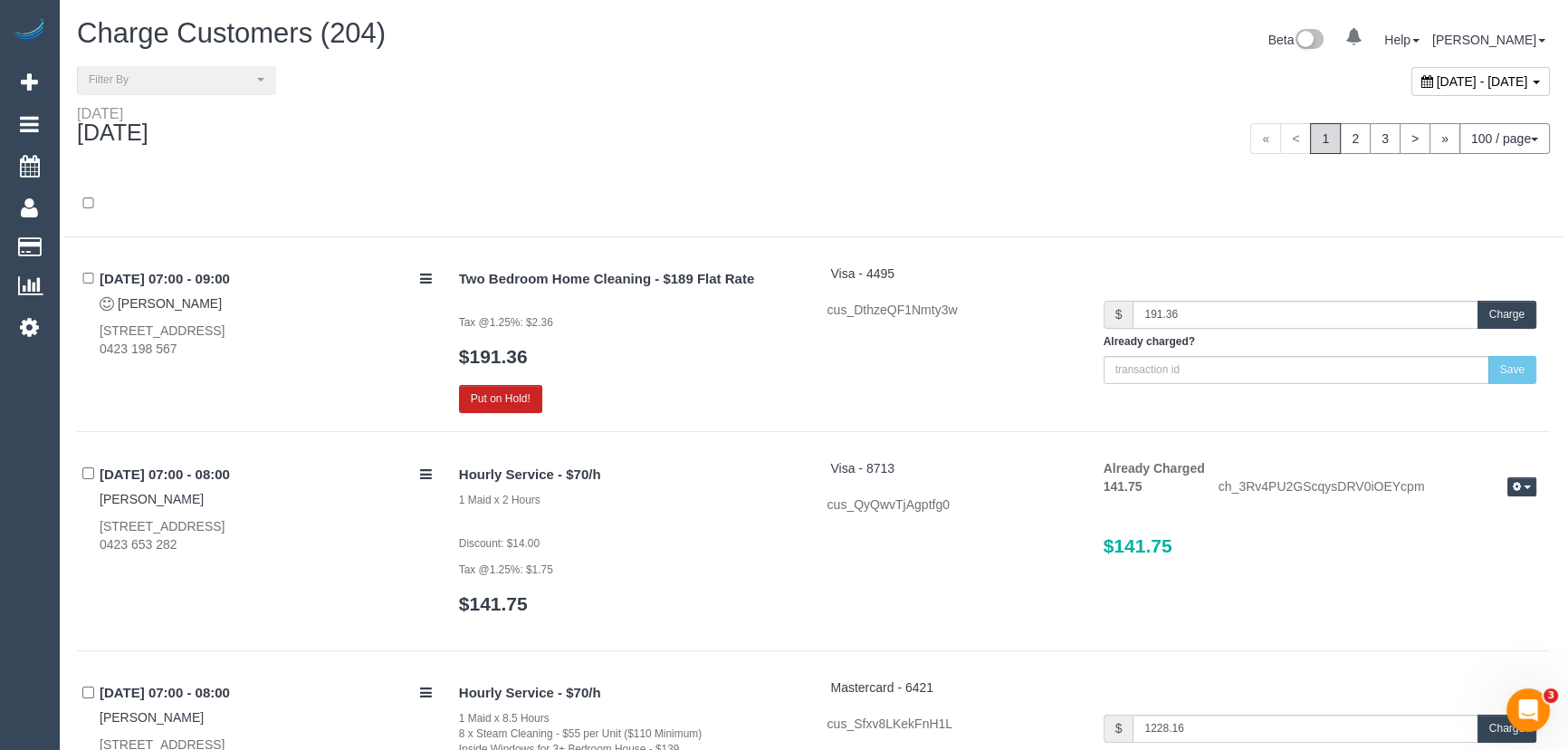
scroll to position [17852, 0]
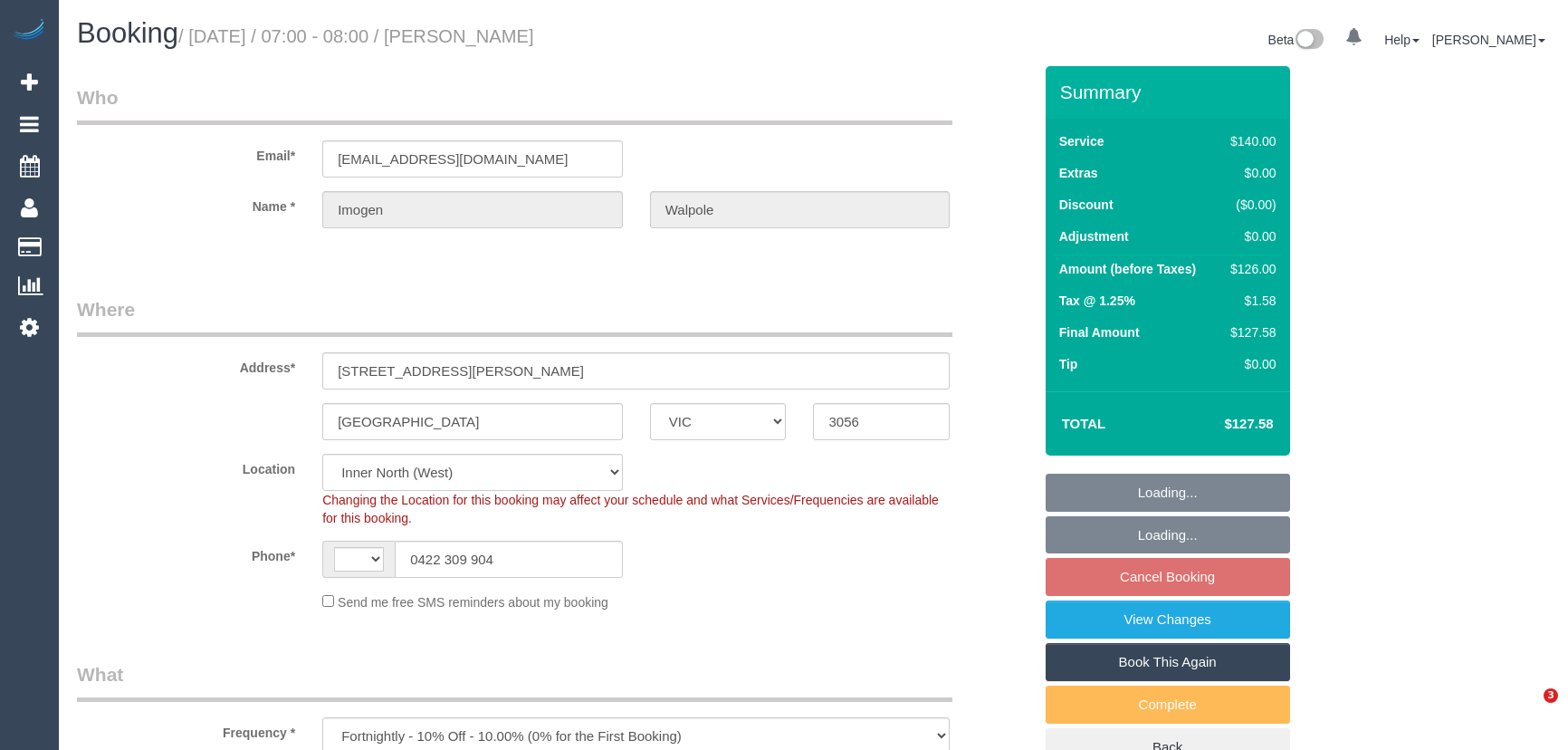
select select "VIC"
select select "string:AU"
select select "number:29"
select select "number:16"
select select "number:19"
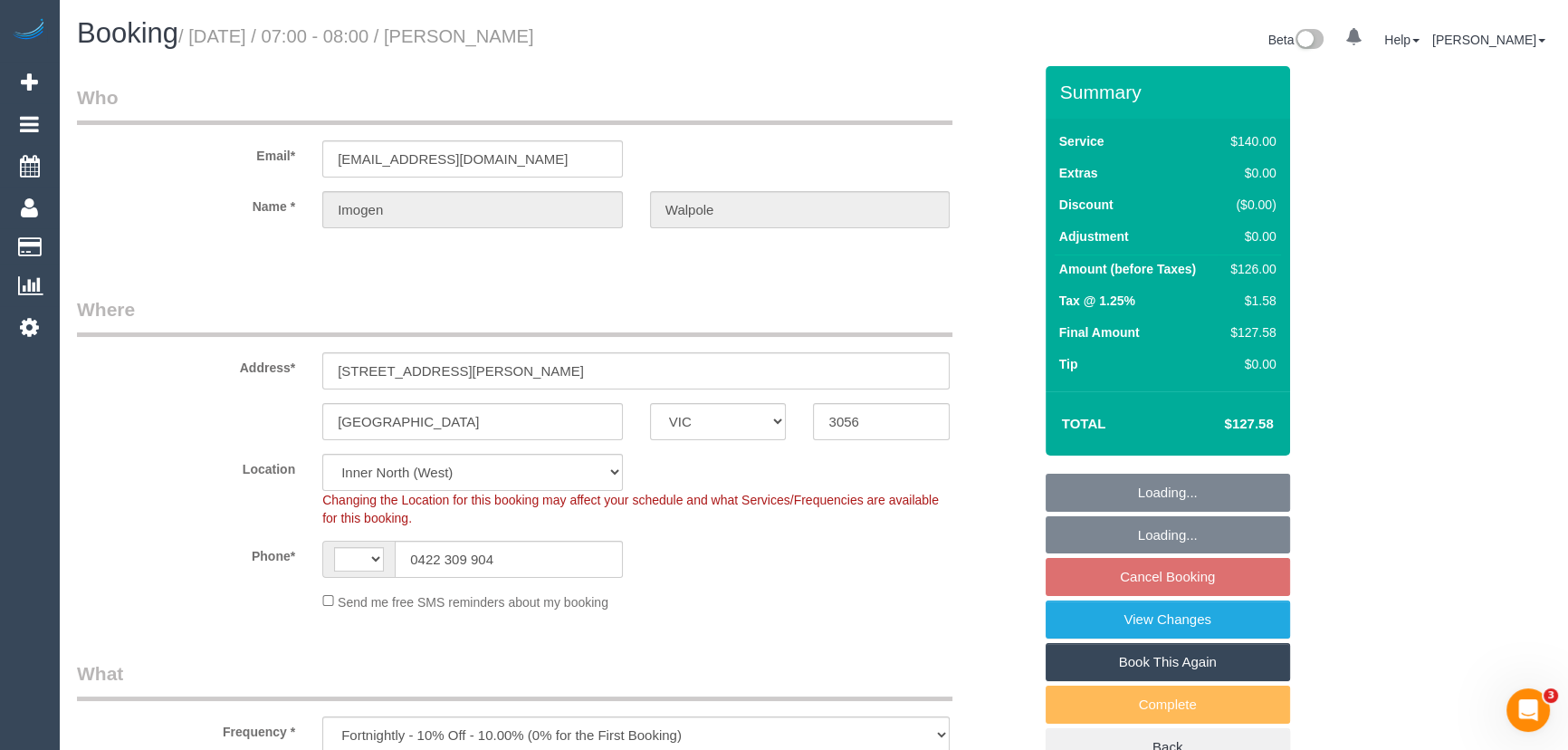
select select "number:24"
select select "number:34"
select select "number:11"
select select "object:865"
select select "string:stripe-pm_1LFWOc2GScqysDRVMdzLkIZ3"
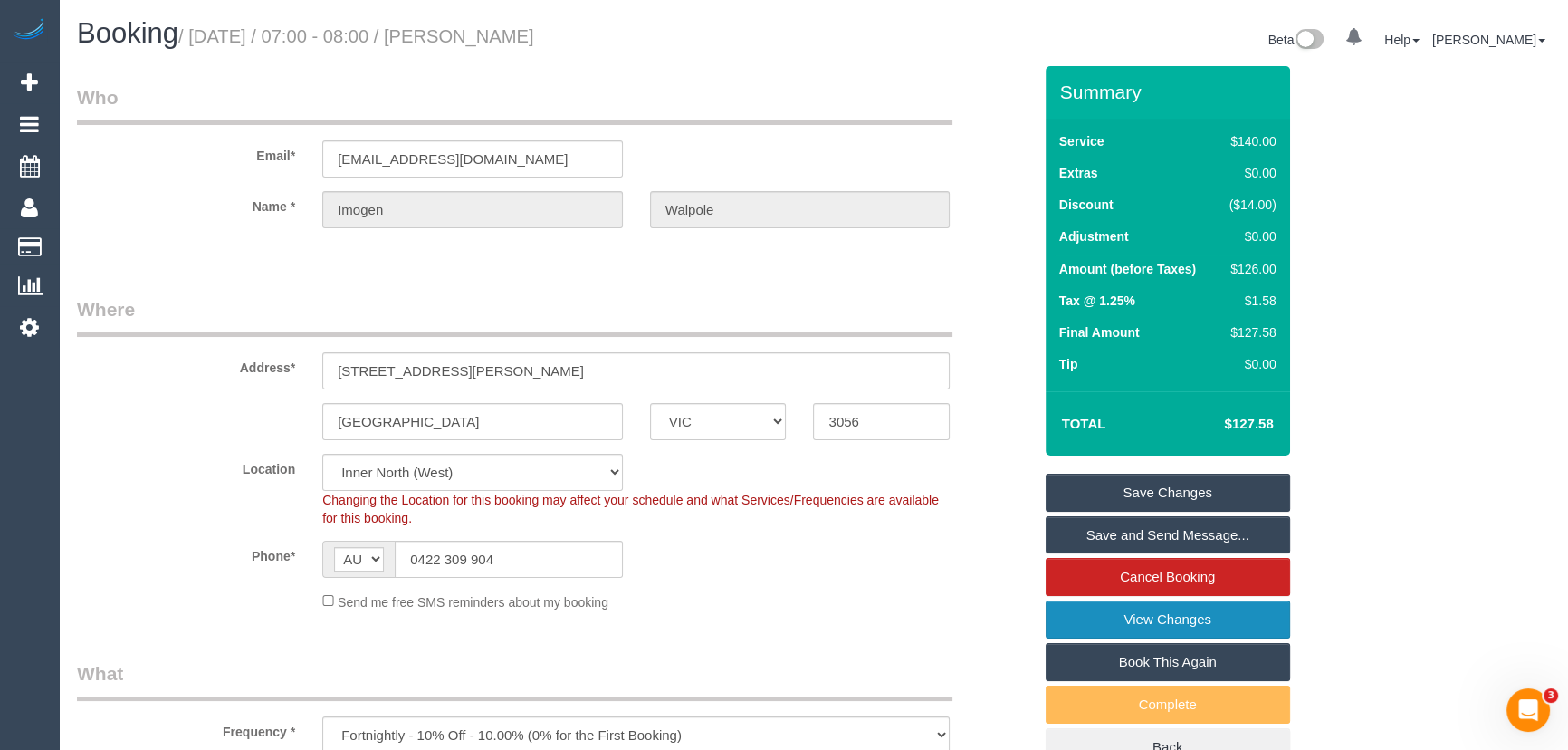
click at [1175, 618] on link "View Changes" at bounding box center [1168, 619] width 244 height 38
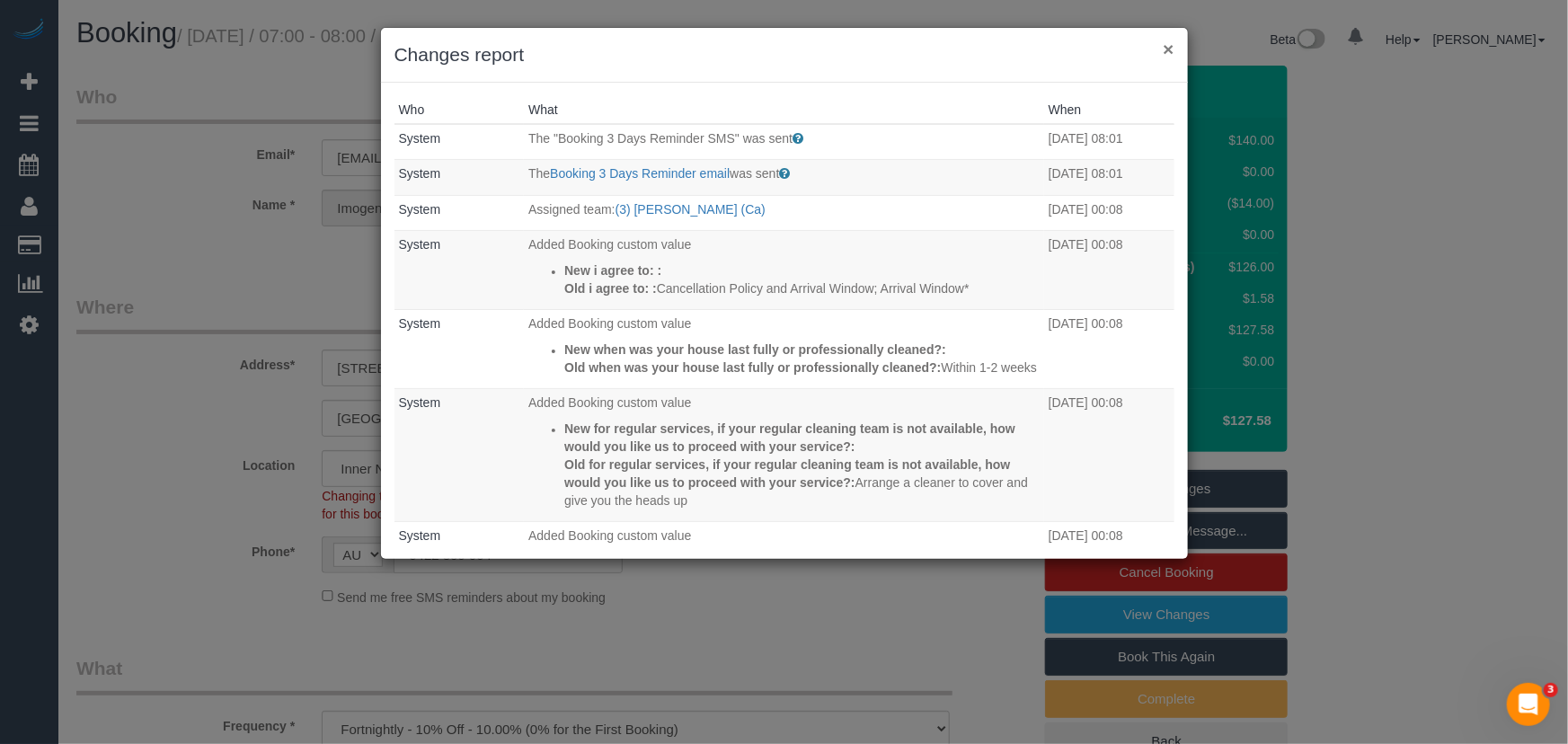
click at [1168, 45] on button "×" at bounding box center [1168, 49] width 11 height 19
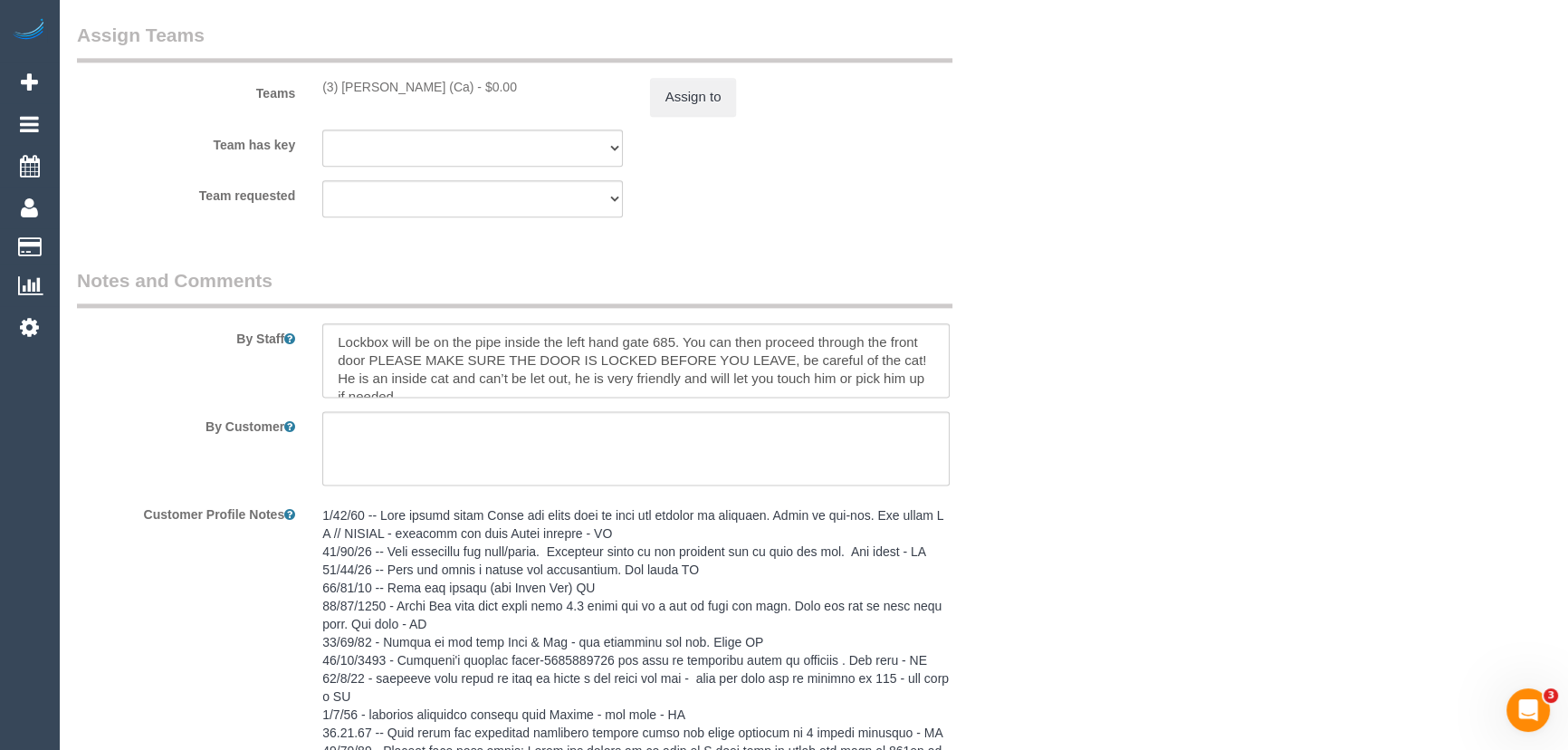
scroll to position [2840, 0]
click at [567, 361] on textarea at bounding box center [635, 361] width 627 height 75
click at [461, 468] on textarea at bounding box center [635, 449] width 627 height 75
type textarea "T"
type textarea "F"
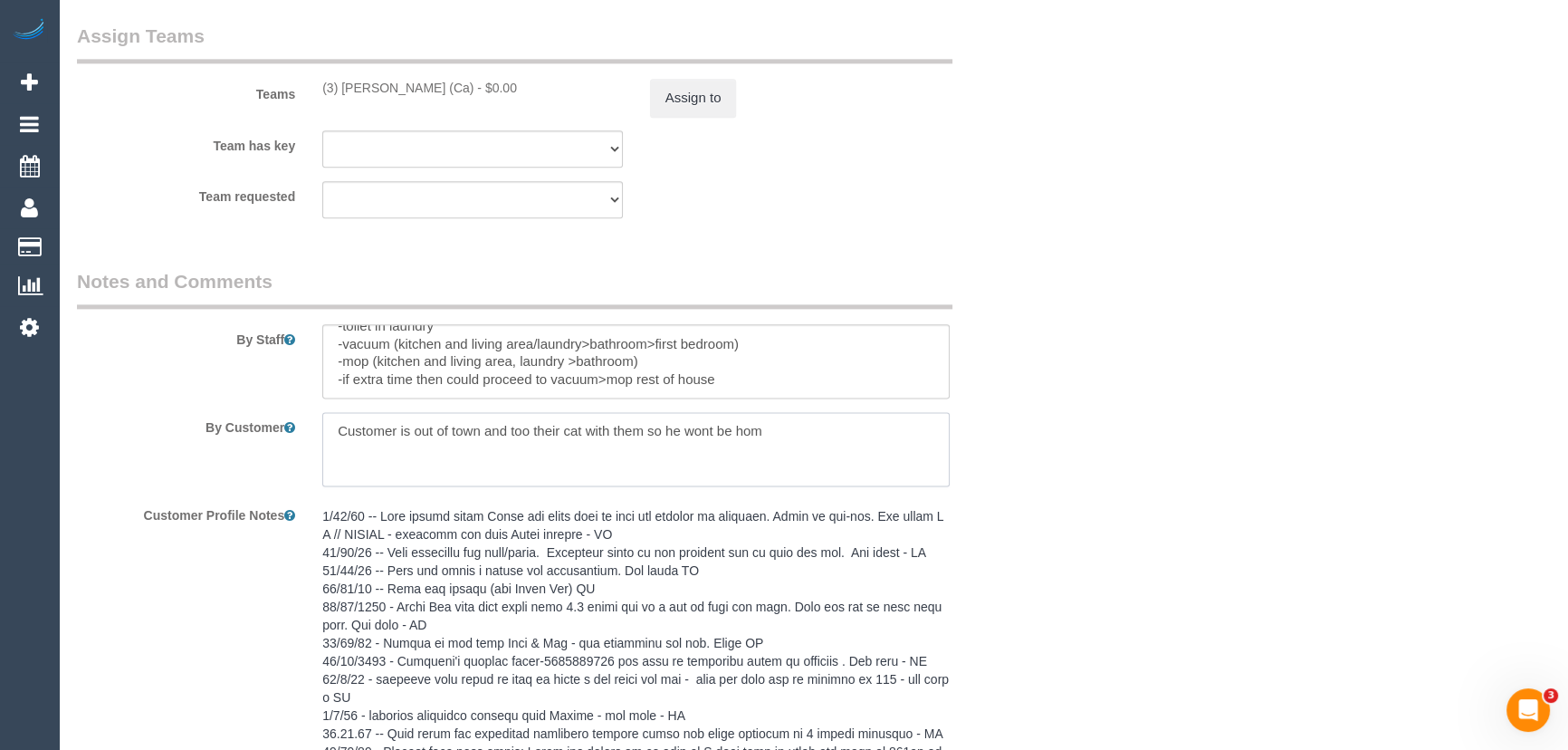
type textarea "Customer is out of town and too their cat with them so he wont be home"
drag, startPoint x: 814, startPoint y: 439, endPoint x: 0, endPoint y: 455, distance: 814.2
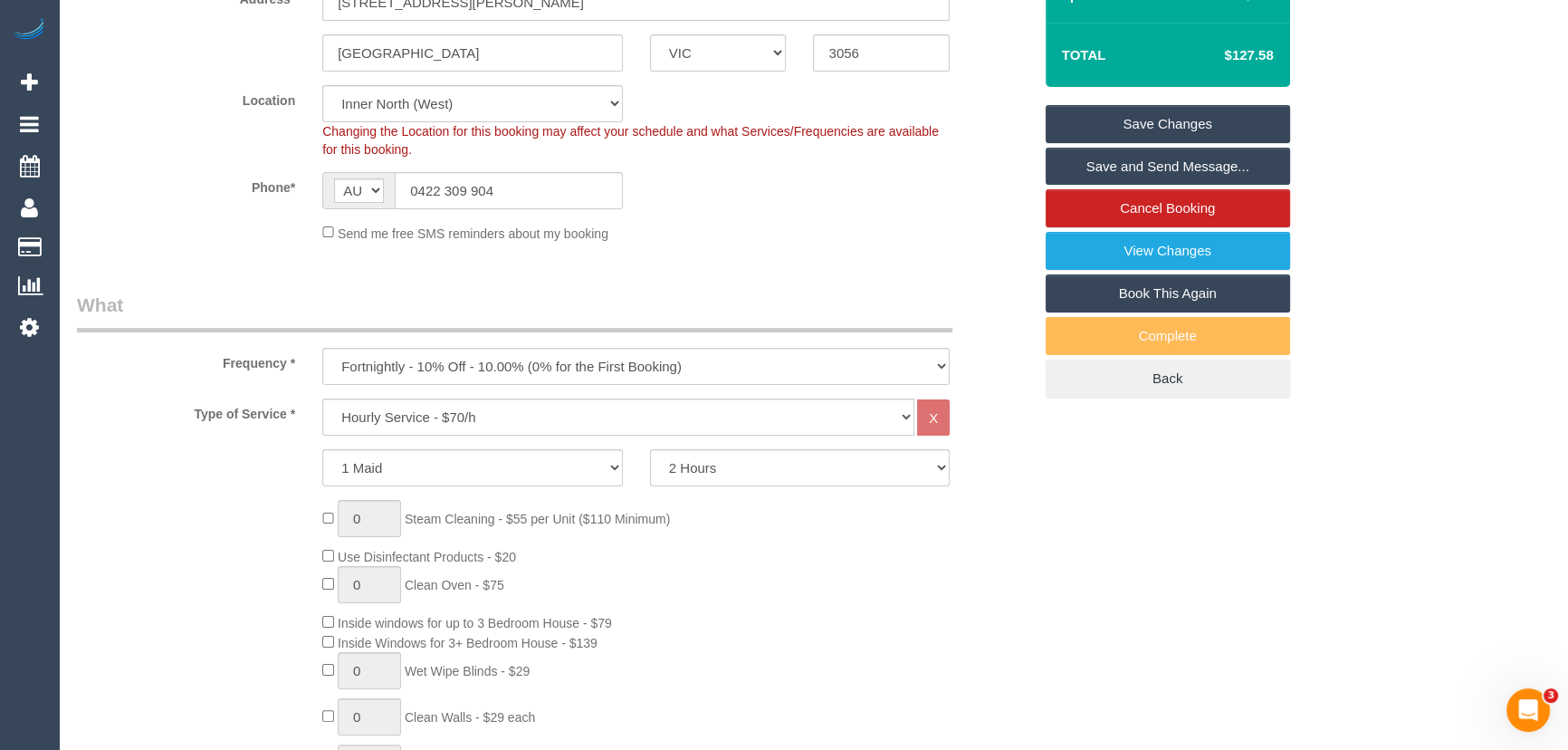
scroll to position [0, 0]
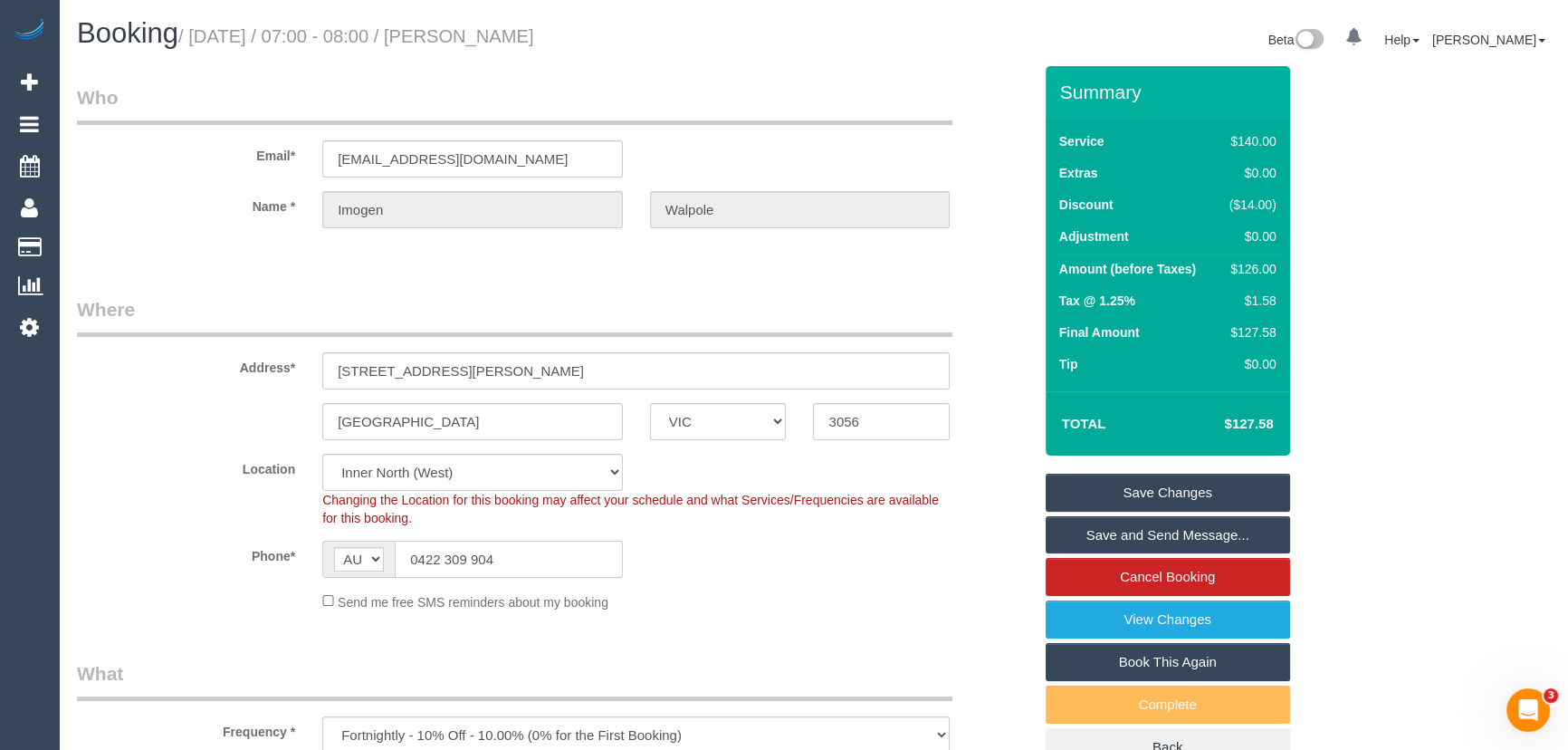
drag, startPoint x: 546, startPoint y: 550, endPoint x: 17, endPoint y: 560, distance: 529.1
click at [68, 563] on div "Phone* AF AL DZ AD AO AI AQ AG AR AM AW AU AT AZ BS BH BD BB BY BE BZ BJ BM BT …" at bounding box center [554, 559] width 982 height 37
drag, startPoint x: 603, startPoint y: 63, endPoint x: 613, endPoint y: 45, distance: 20.6
click at [613, 45] on div "Booking / August 14, 2025 / 07:00 - 08:00 / Imogen Walpole Beta 0 Your Notifica…" at bounding box center [813, 42] width 1500 height 48
click at [534, 35] on small "/ August 14, 2025 / 07:00 - 08:00 / Imogen Walpole" at bounding box center [356, 36] width 356 height 20
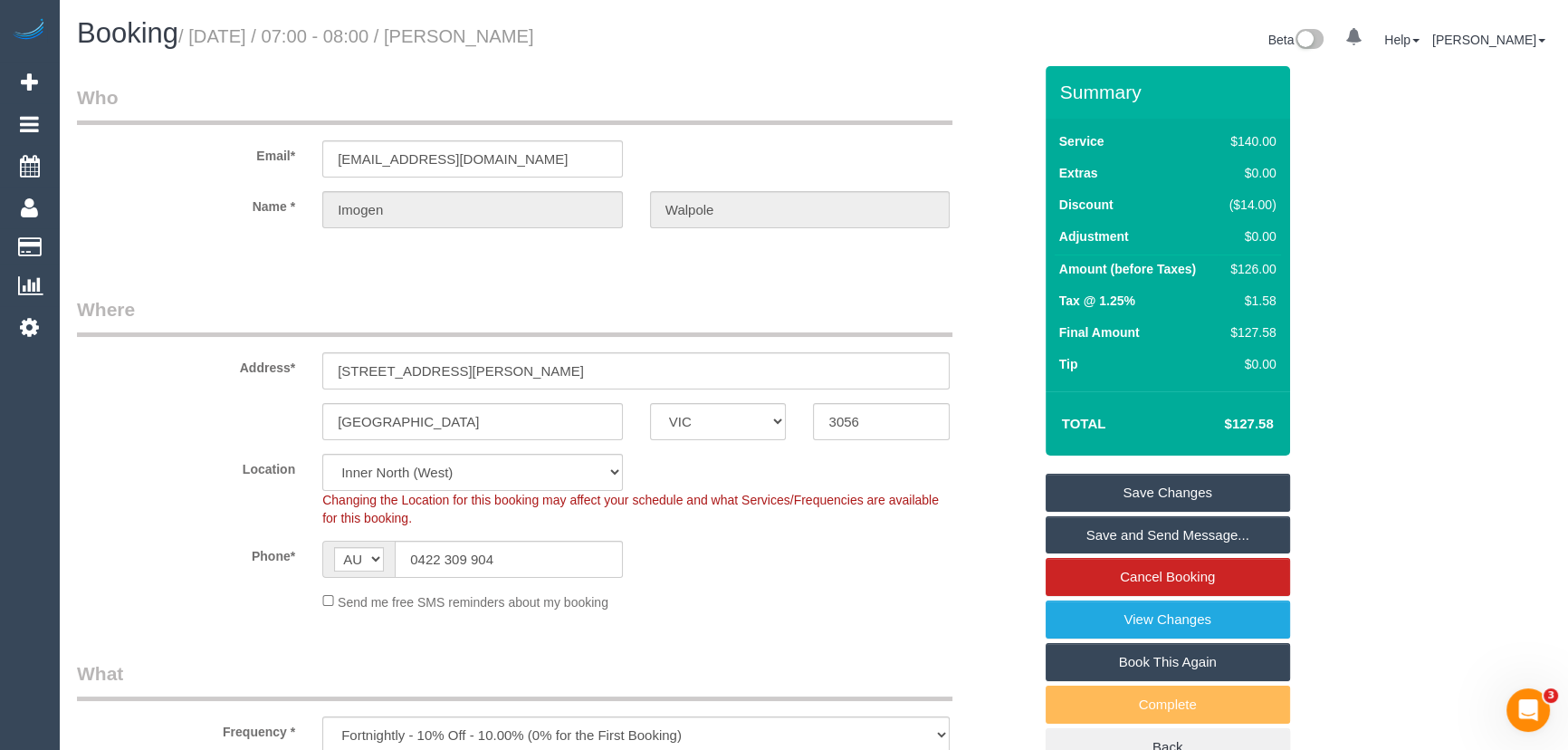
drag, startPoint x: 595, startPoint y: 37, endPoint x: 466, endPoint y: 33, distance: 129.1
click at [466, 33] on small "/ August 14, 2025 / 07:00 - 08:00 / Imogen Walpole" at bounding box center [356, 36] width 356 height 20
copy small "Imogen Walpole"
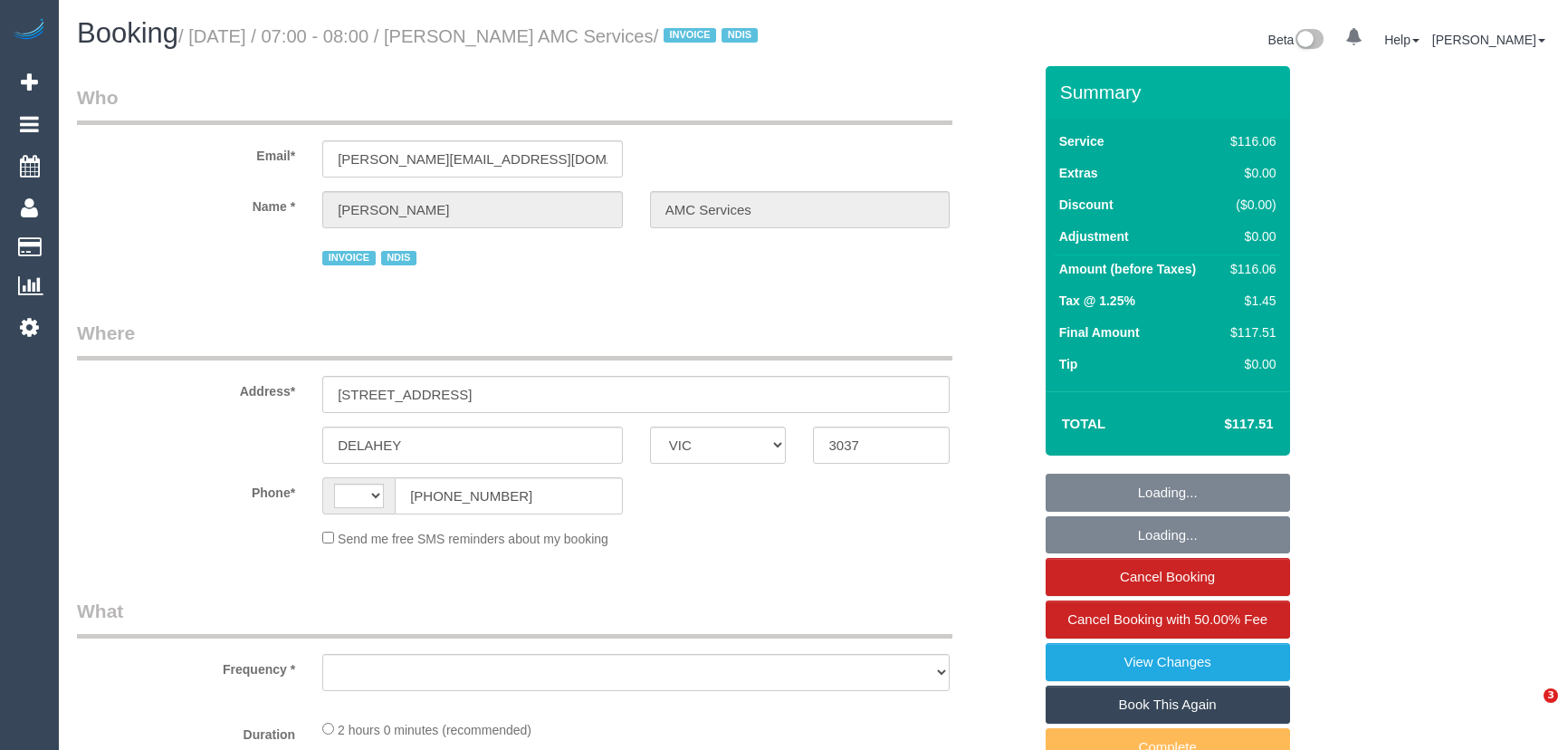
select select "VIC"
select select "string:AU"
select select "number:28"
select select "number:14"
select select "number:18"
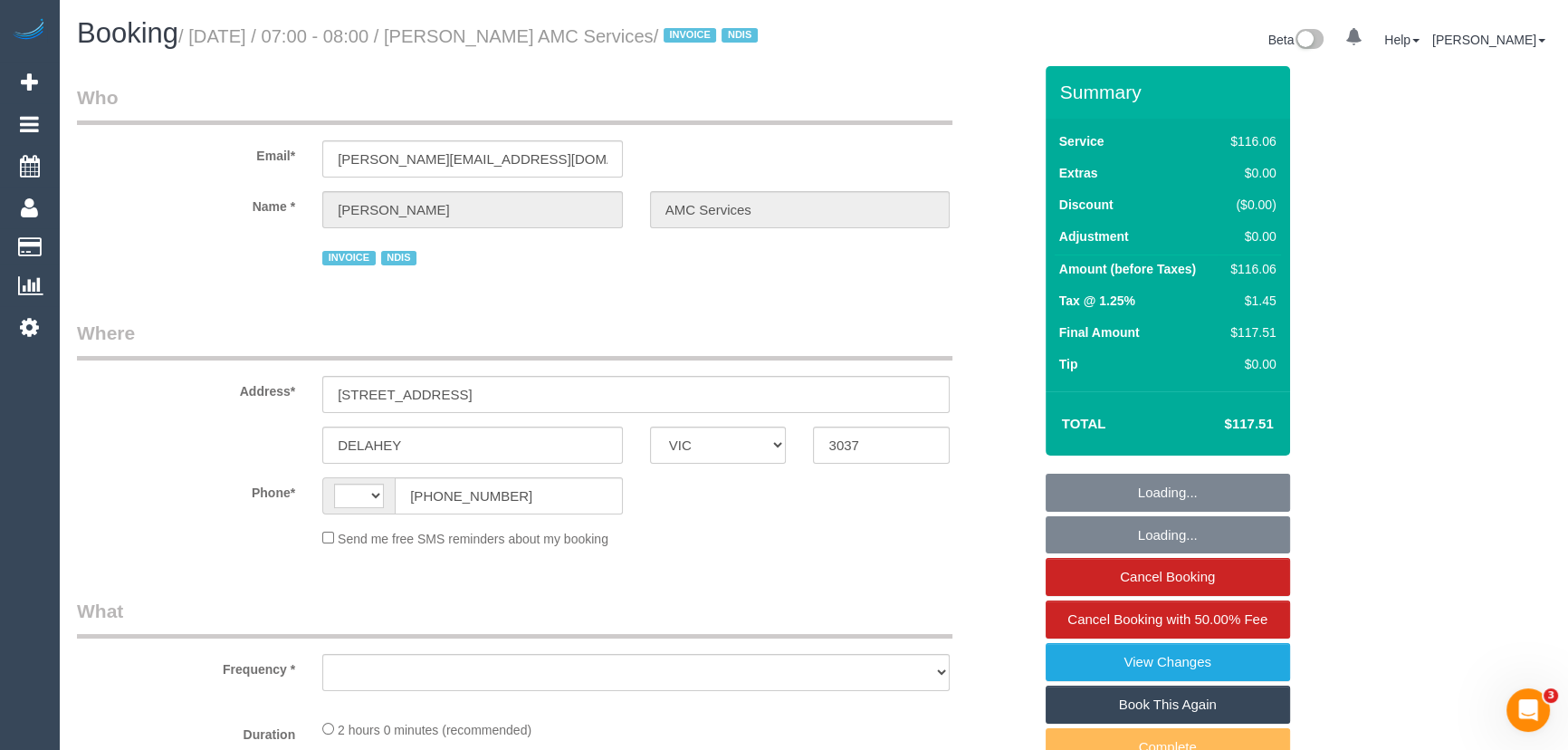
select select "number:36"
select select "number:35"
select select "number:12"
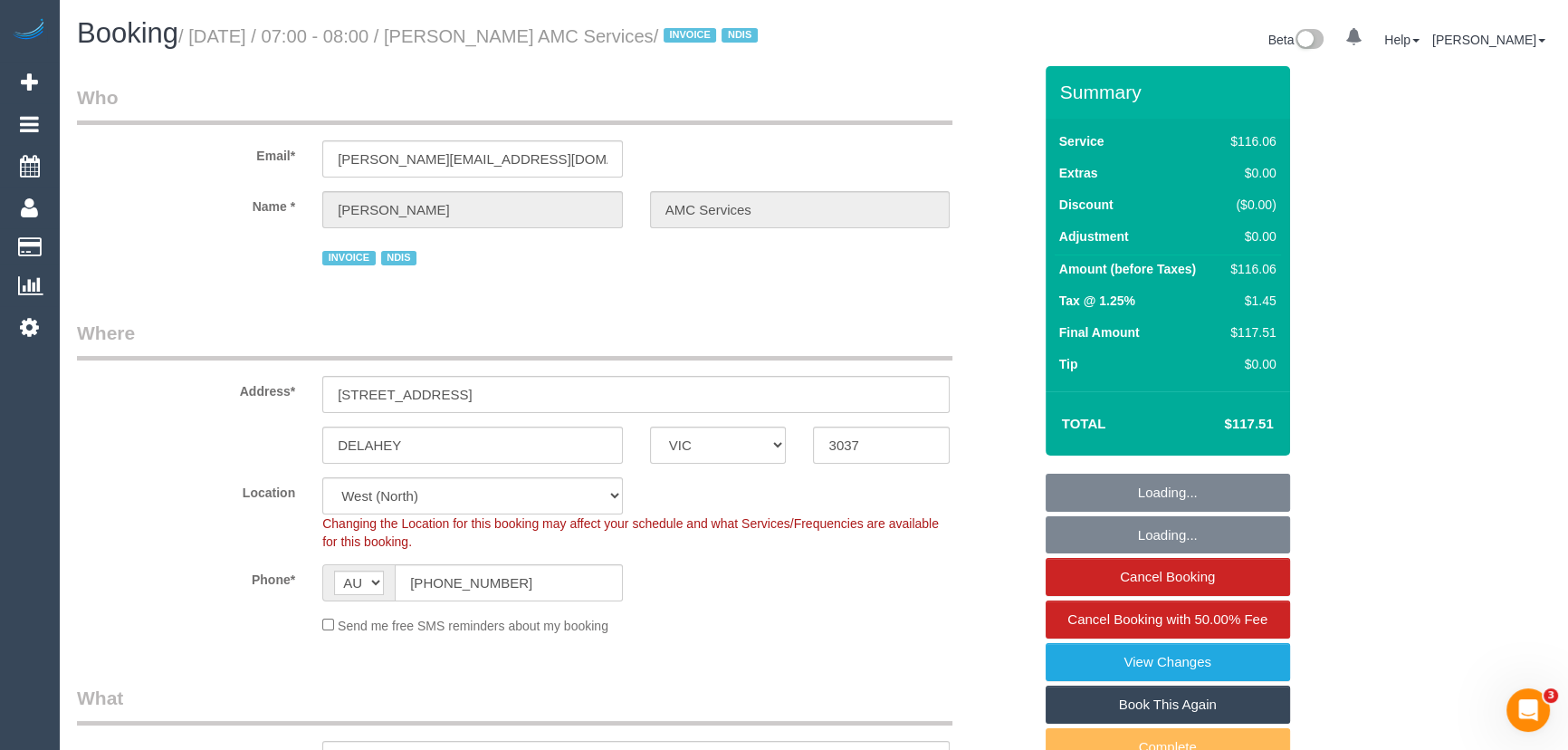
select select "object:1319"
select select "spot1"
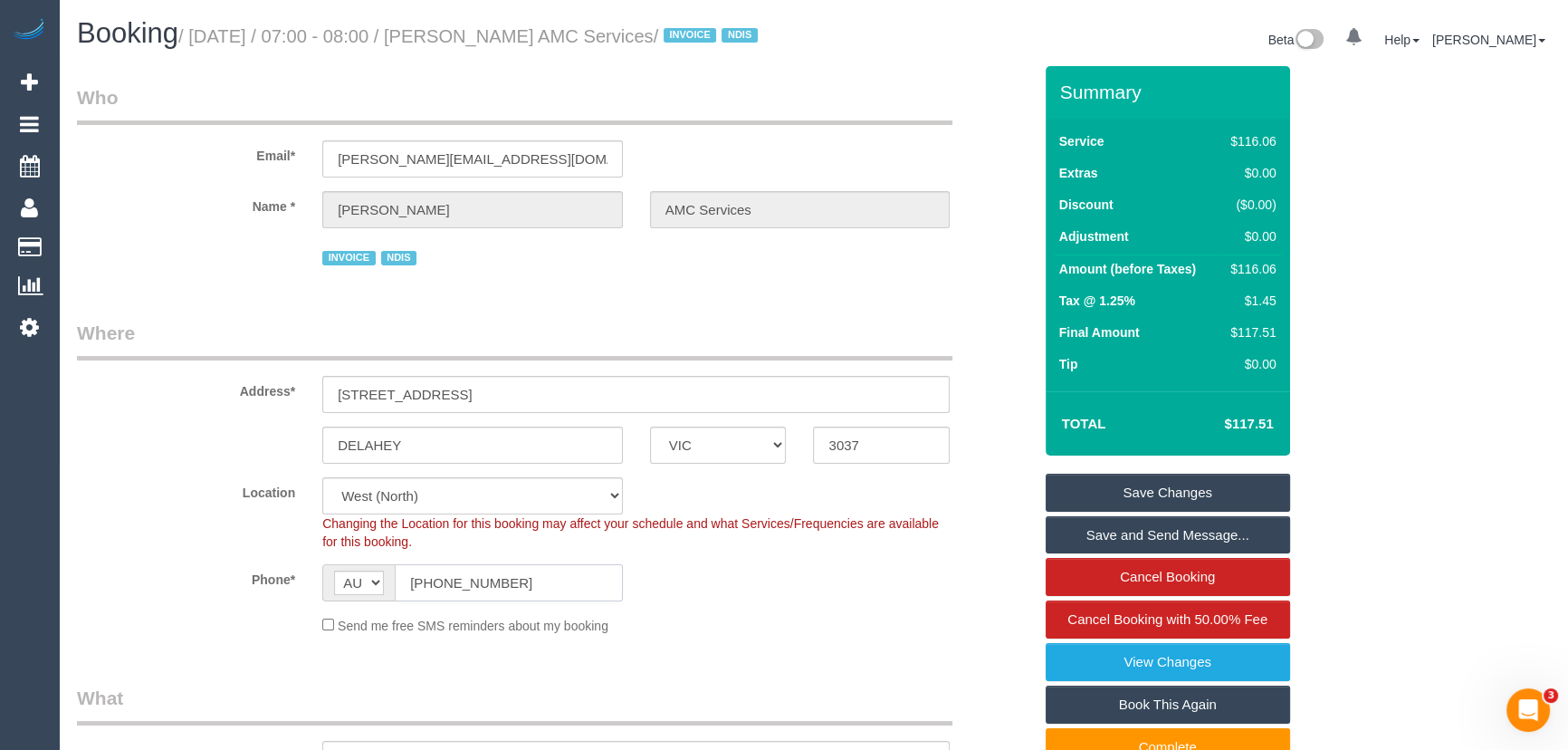
drag, startPoint x: 516, startPoint y: 615, endPoint x: 297, endPoint y: 613, distance: 219.0
click at [297, 602] on div "Phone* AF AL DZ AD AO AI AQ AG AR AM AW AU AT AZ BS BH BD BB BY BE BZ BJ BM BT …" at bounding box center [554, 583] width 982 height 37
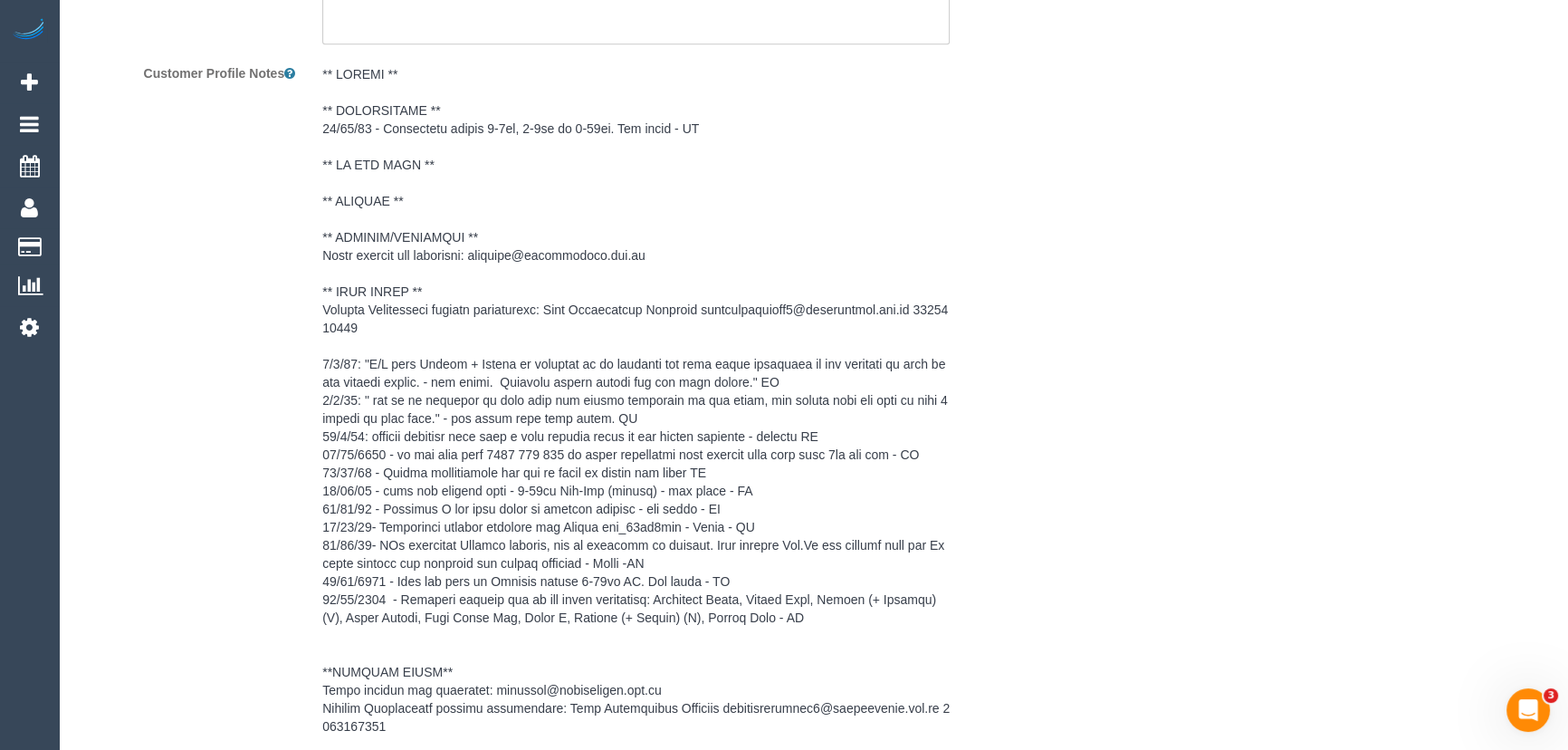
scroll to position [2635, 0]
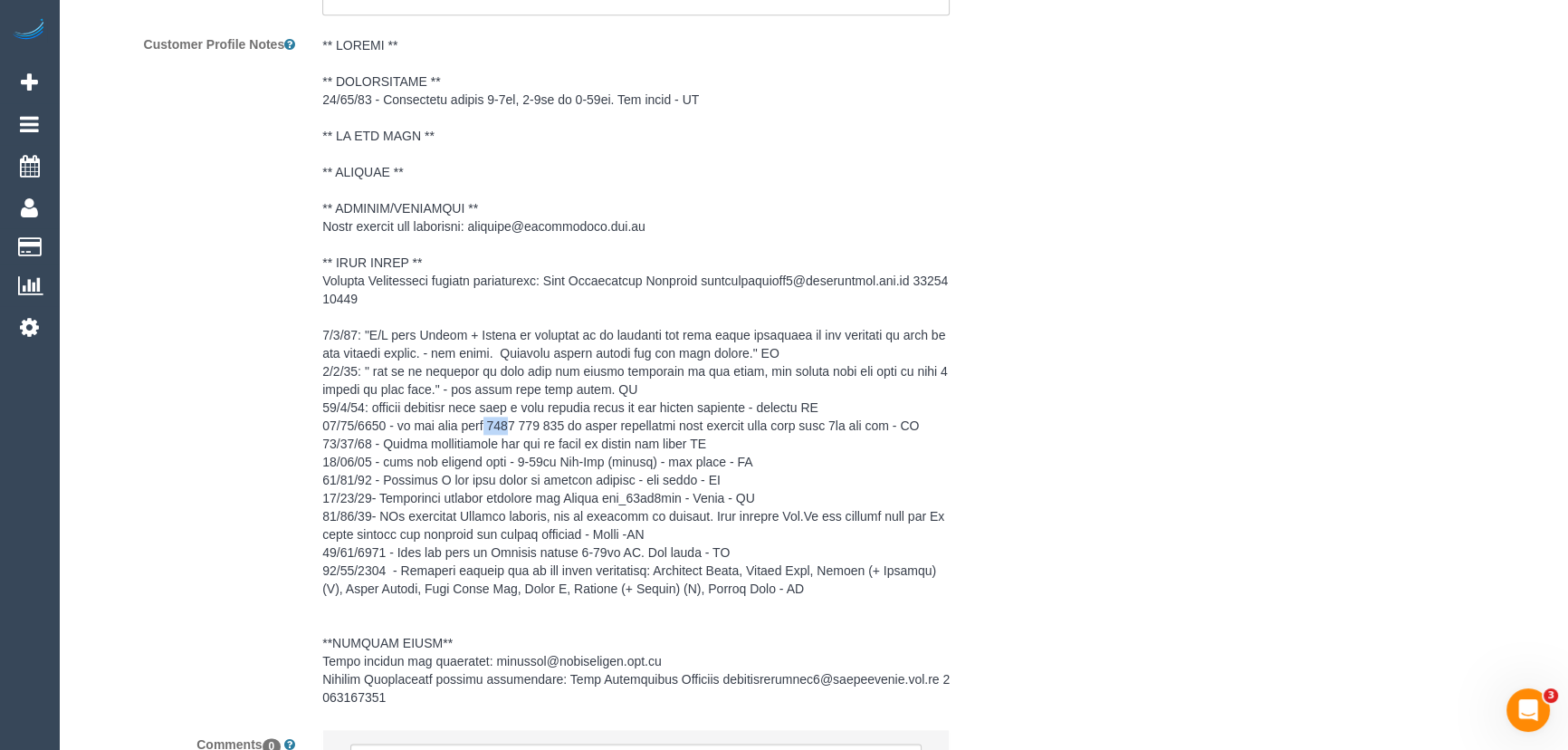
drag, startPoint x: 491, startPoint y: 444, endPoint x: 516, endPoint y: 443, distance: 25.0
click at [516, 443] on pre at bounding box center [635, 371] width 627 height 670
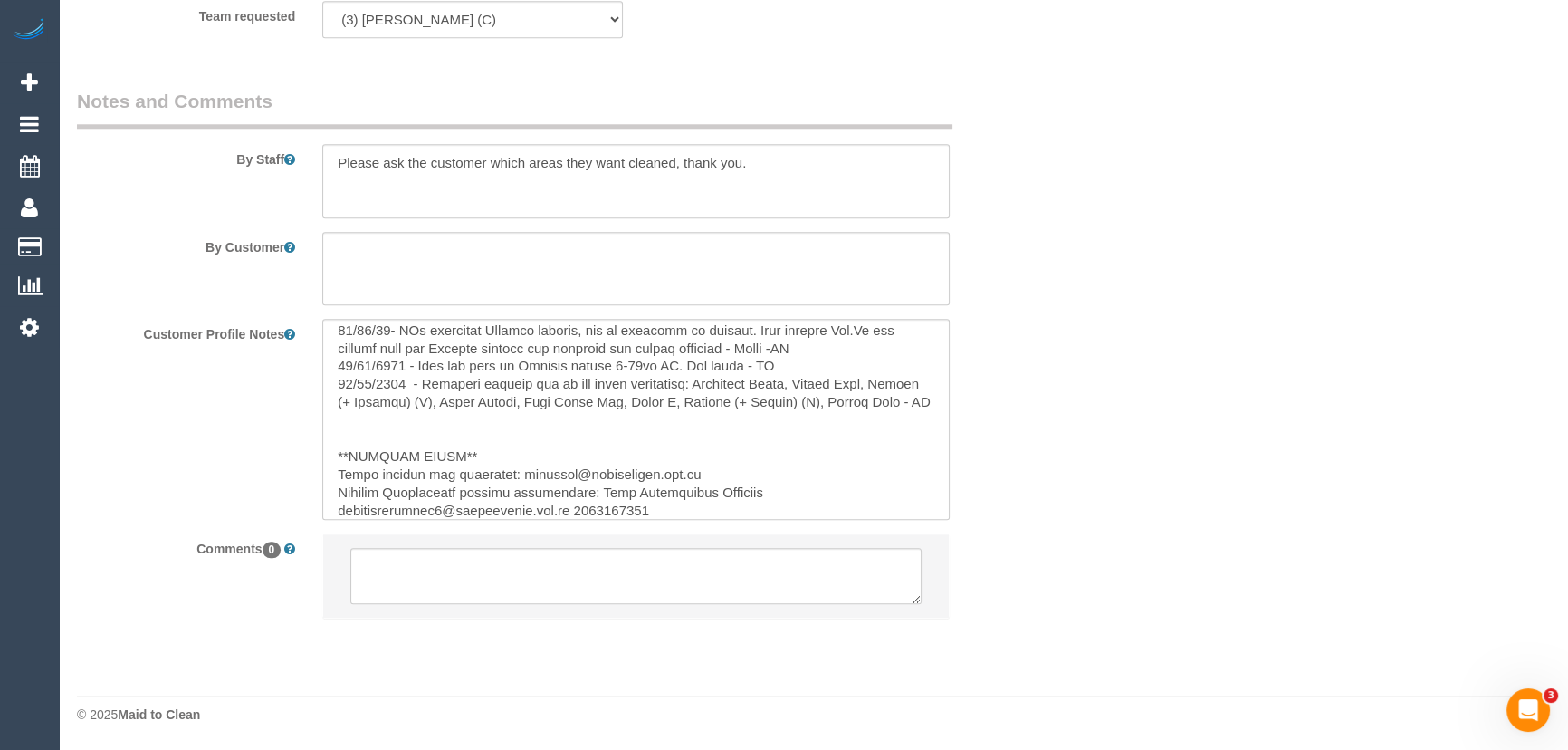
scroll to position [524, 0]
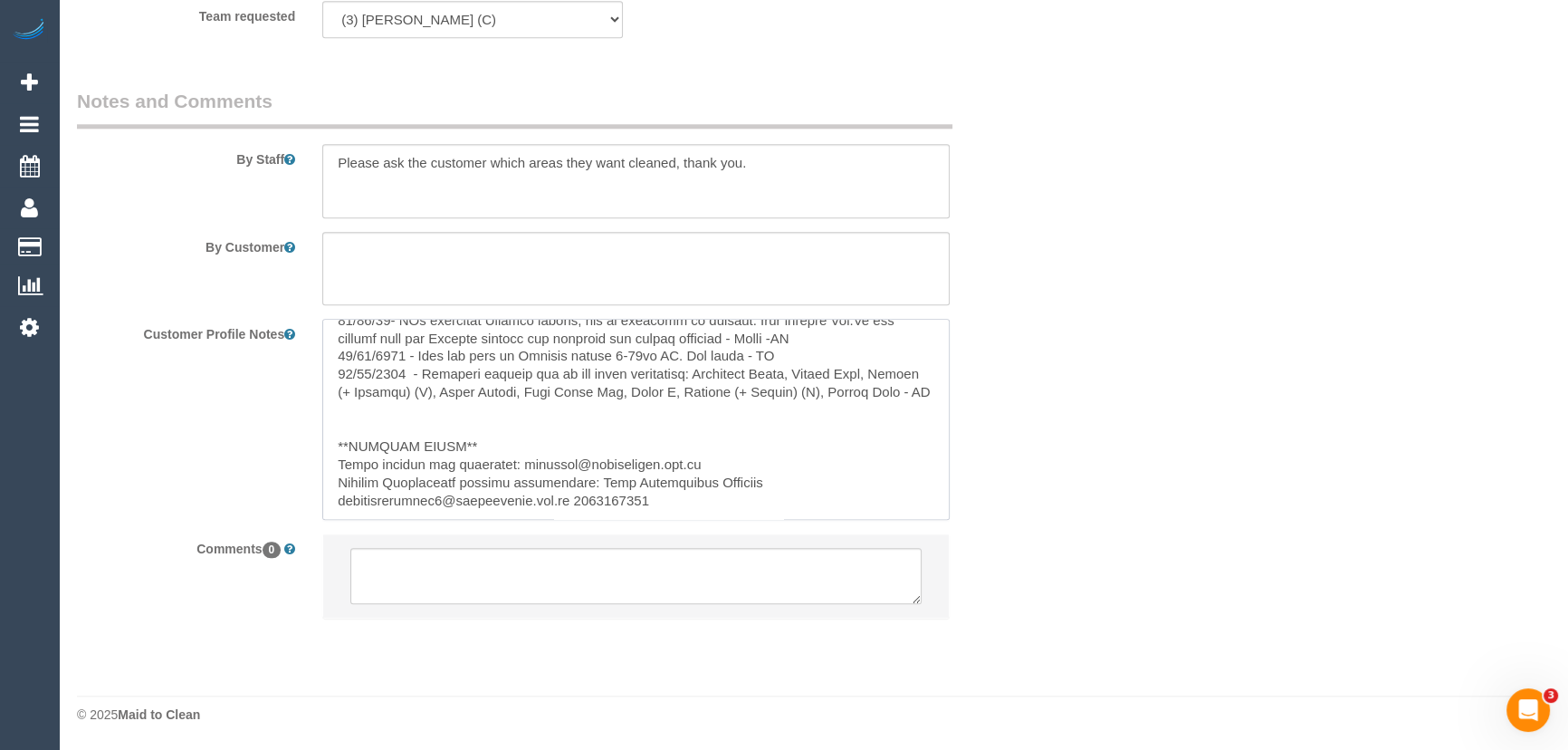
drag, startPoint x: 574, startPoint y: 500, endPoint x: 650, endPoint y: 498, distance: 76.0
click at [650, 498] on textarea at bounding box center [635, 419] width 627 height 200
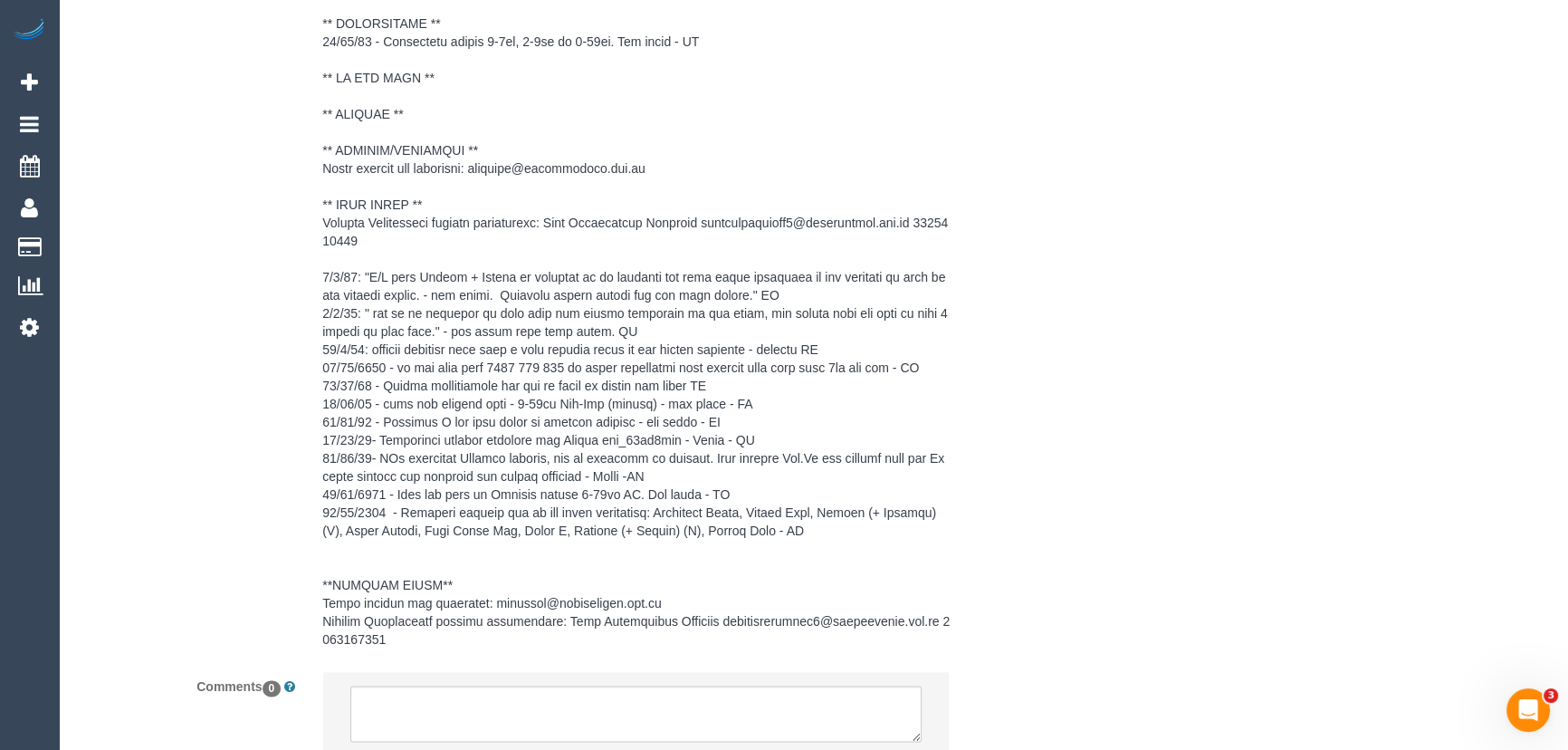
scroll to position [2851, 0]
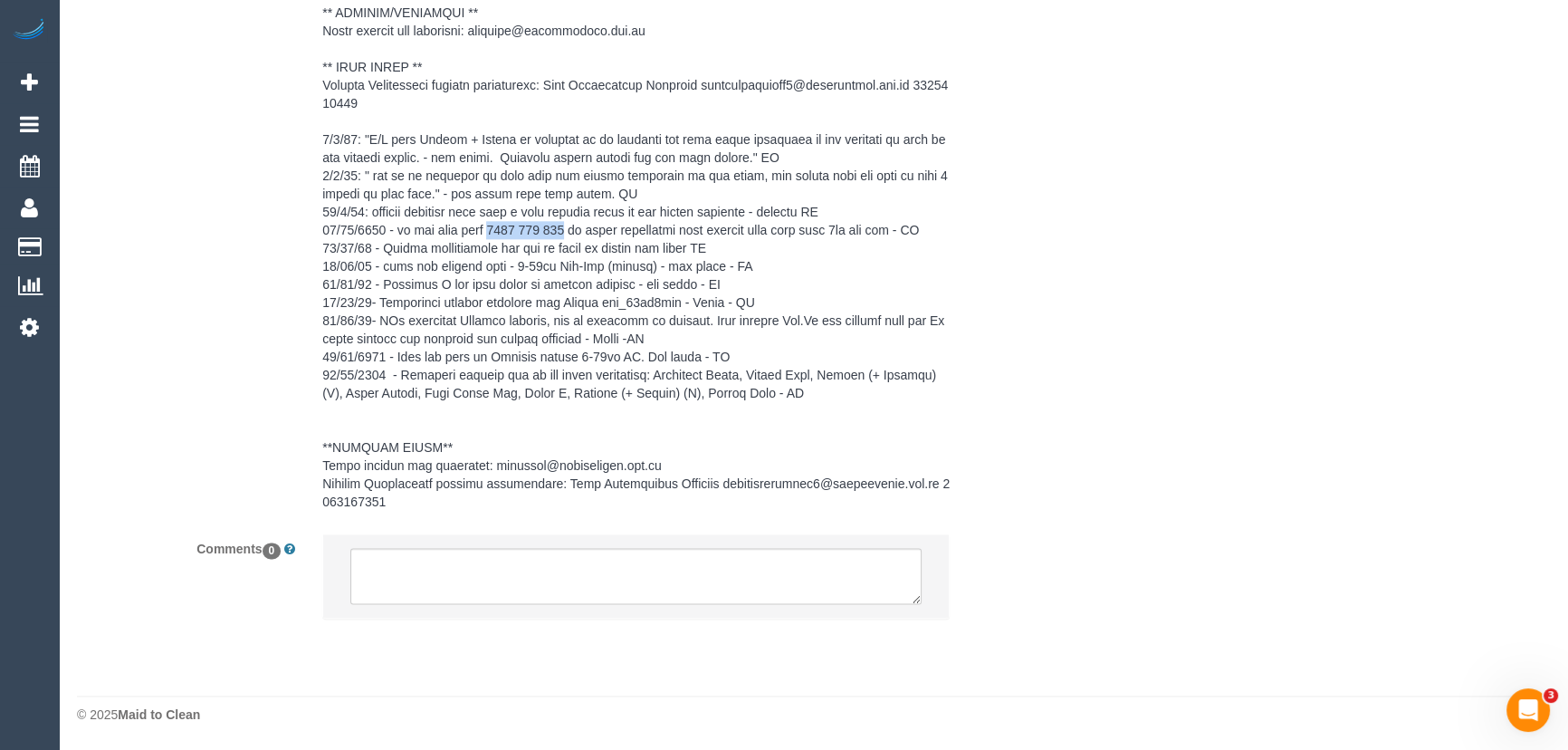
drag, startPoint x: 496, startPoint y: 226, endPoint x: 567, endPoint y: 226, distance: 71.0
click at [567, 226] on pre at bounding box center [635, 176] width 627 height 670
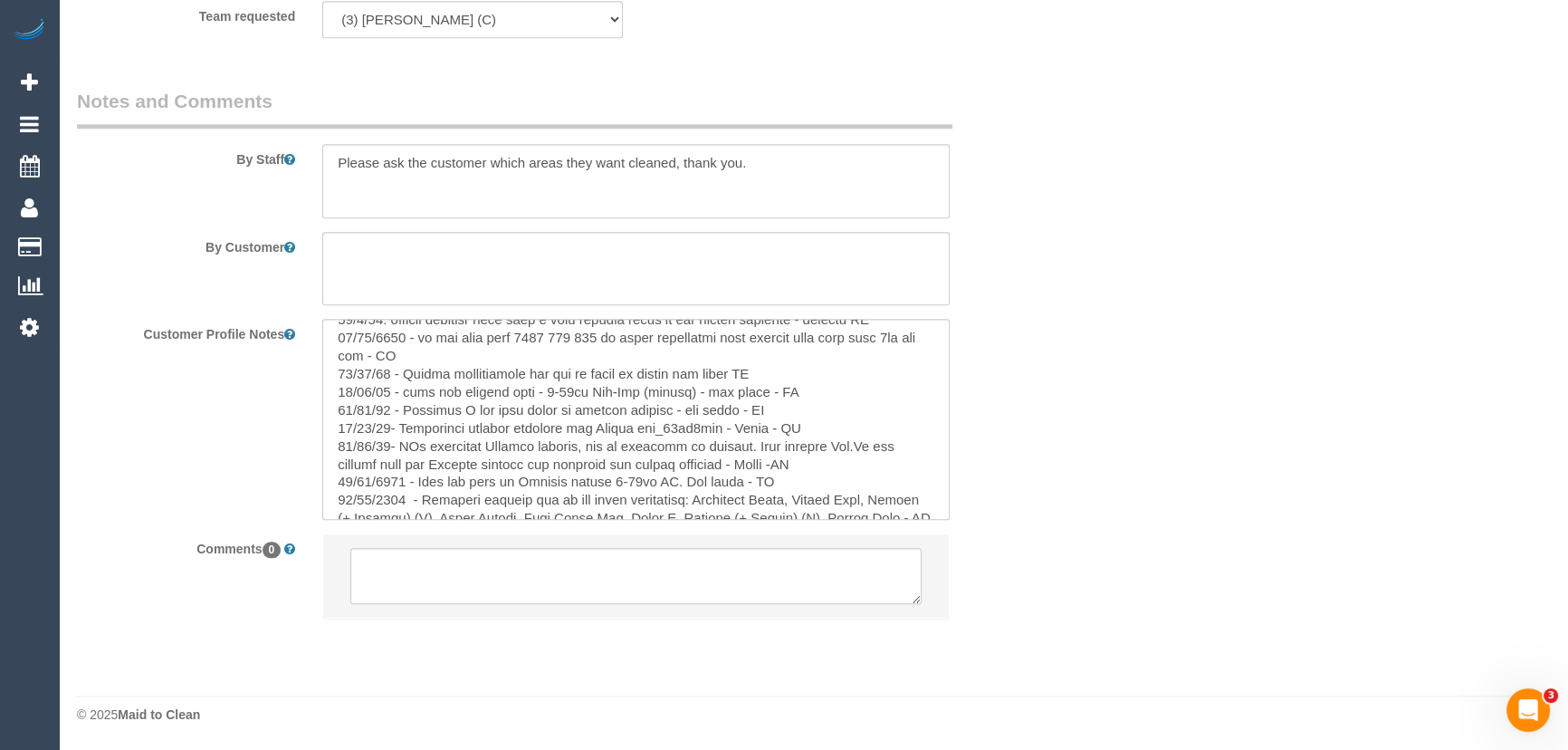
scroll to position [359, 0]
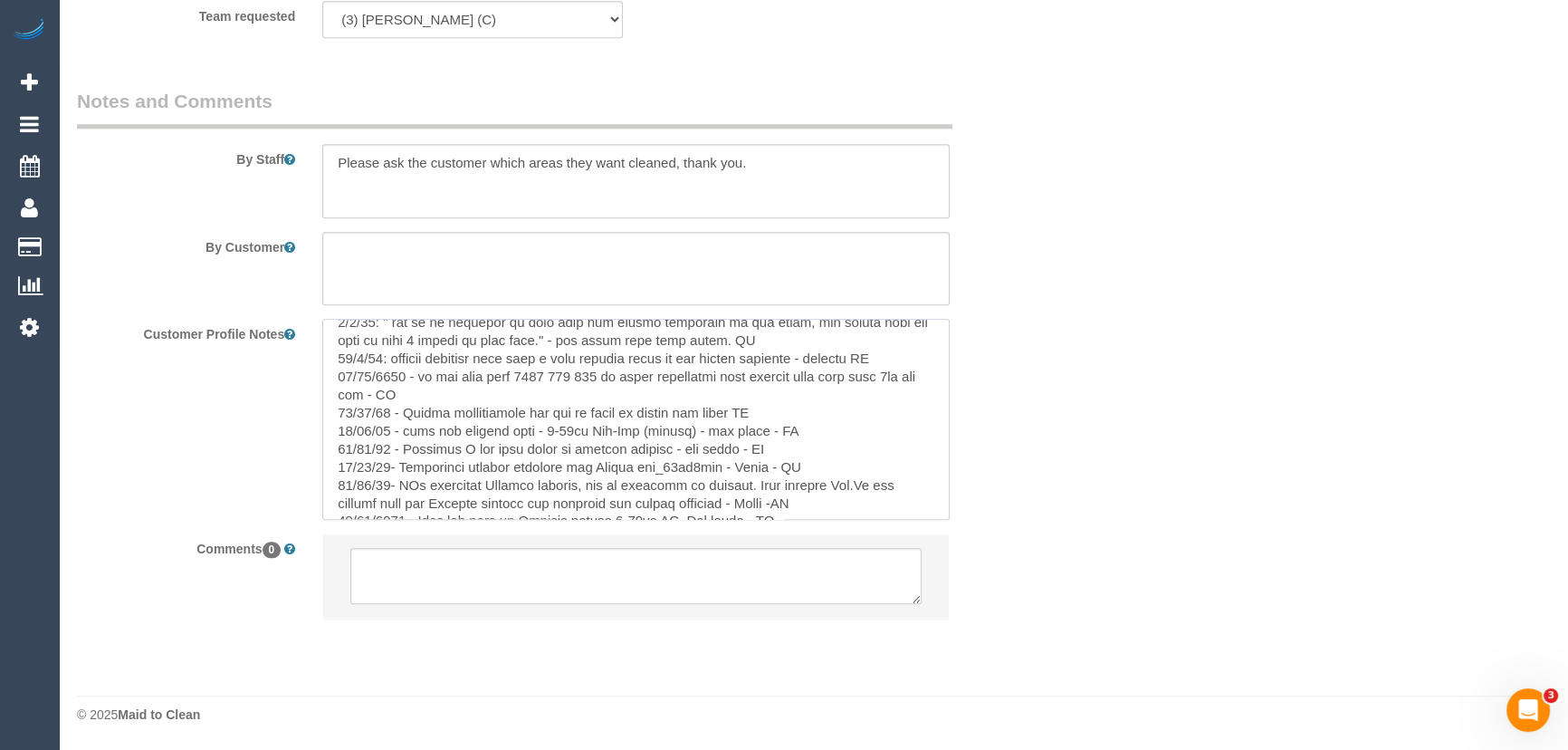
drag, startPoint x: 521, startPoint y: 359, endPoint x: 601, endPoint y: 360, distance: 80.0
click at [601, 360] on textarea at bounding box center [635, 419] width 627 height 200
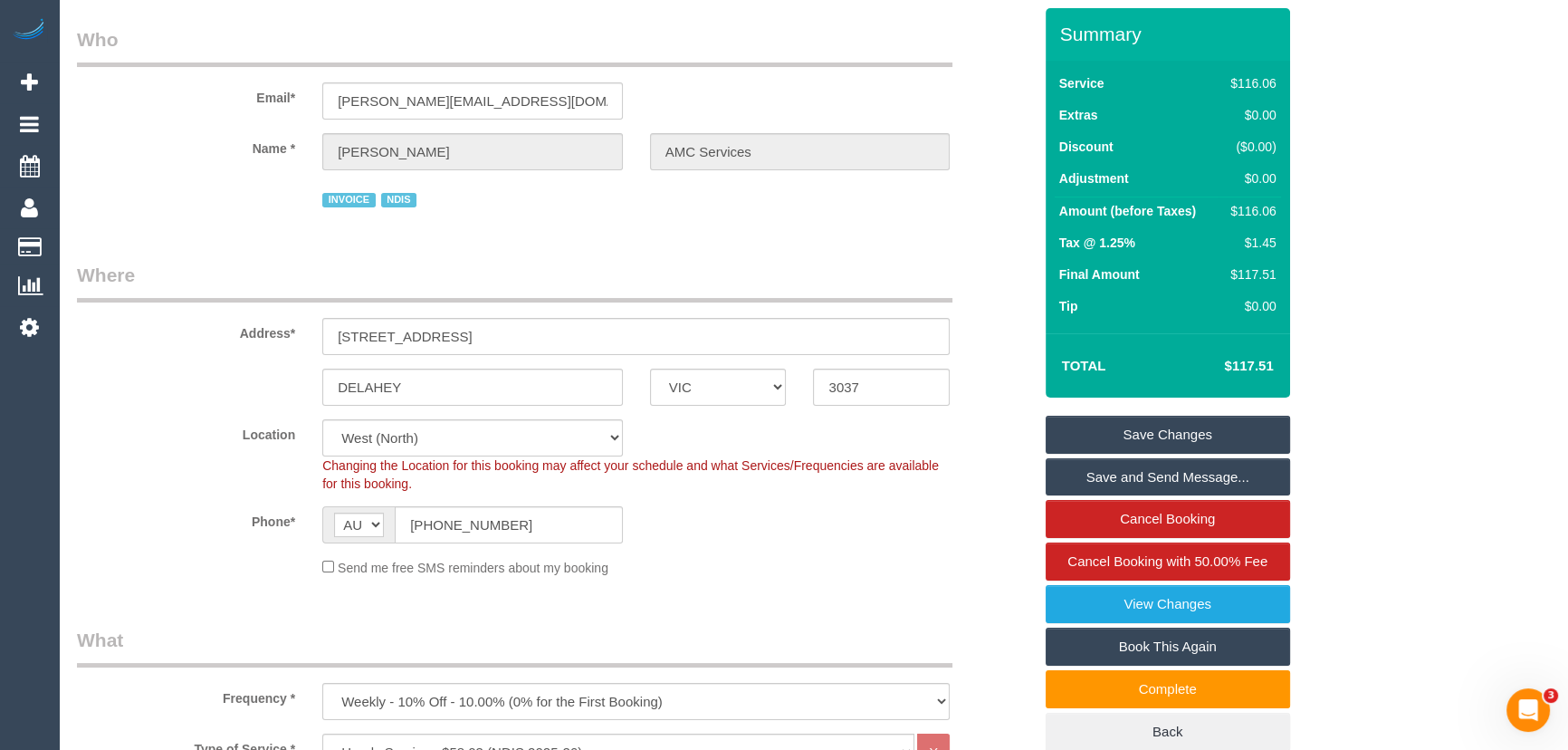
scroll to position [0, 0]
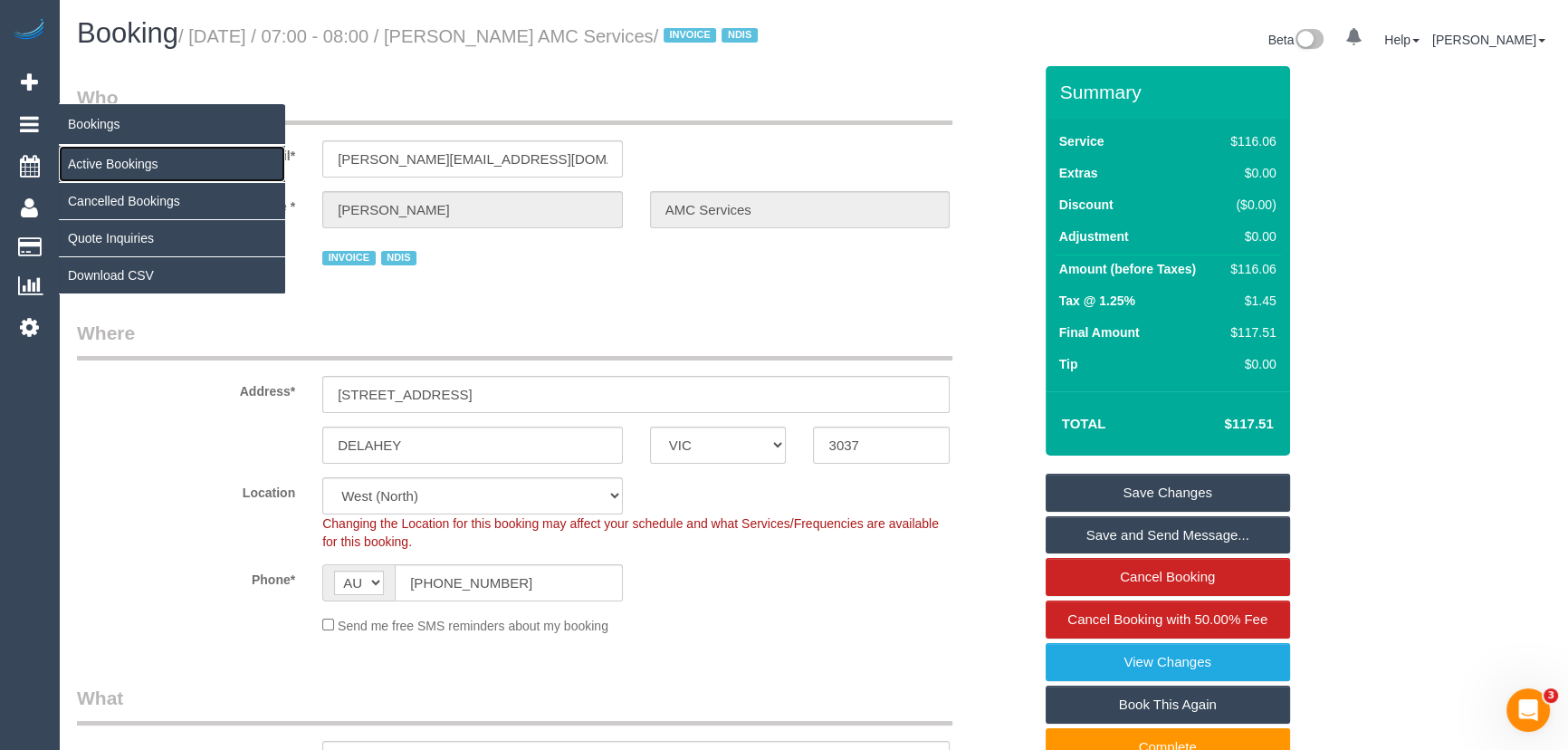
click at [117, 166] on link "Active Bookings" at bounding box center [172, 163] width 226 height 36
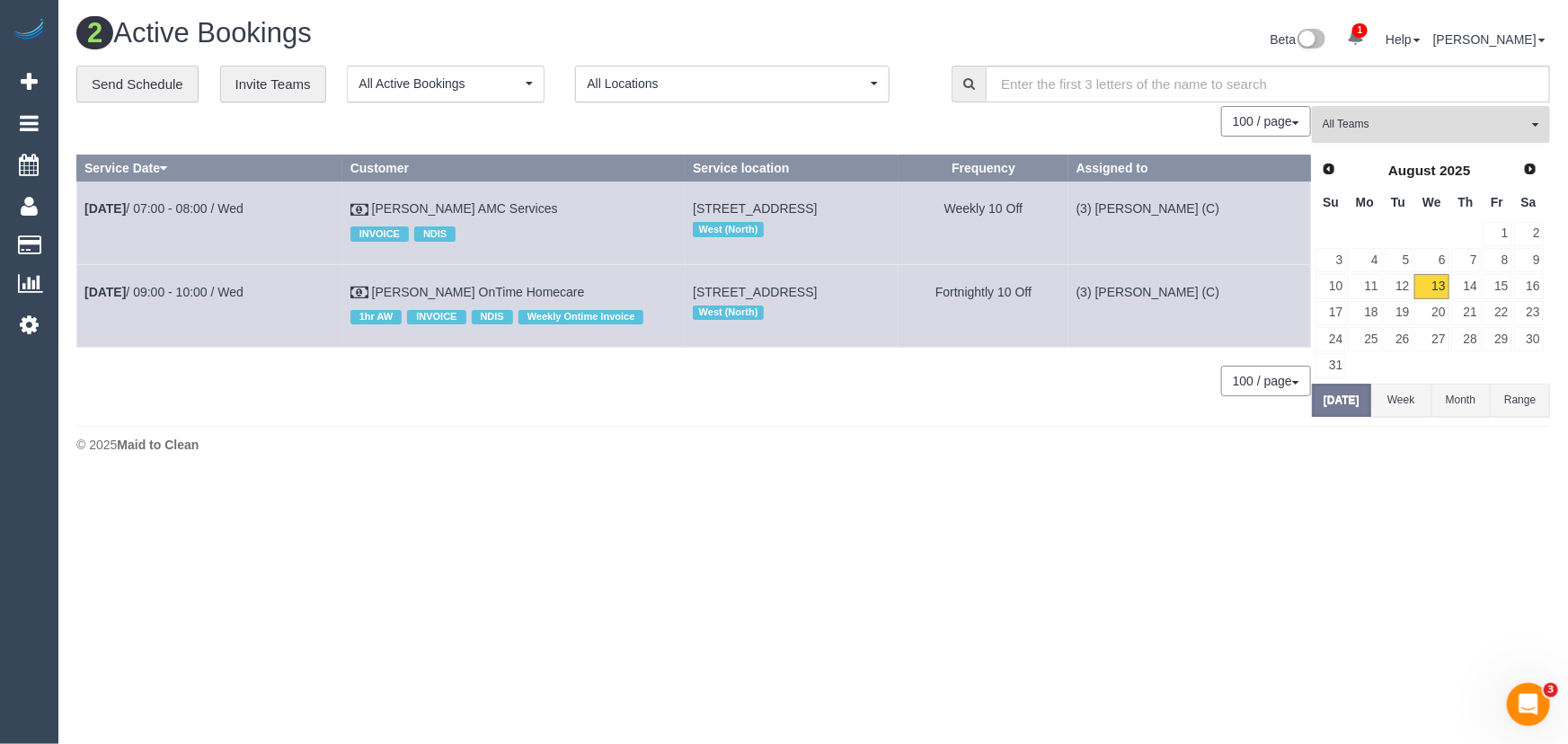
click at [1381, 135] on button "All Teams" at bounding box center [1430, 124] width 238 height 37
click at [1378, 153] on link "Remove Team Filters" at bounding box center [1431, 153] width 237 height 23
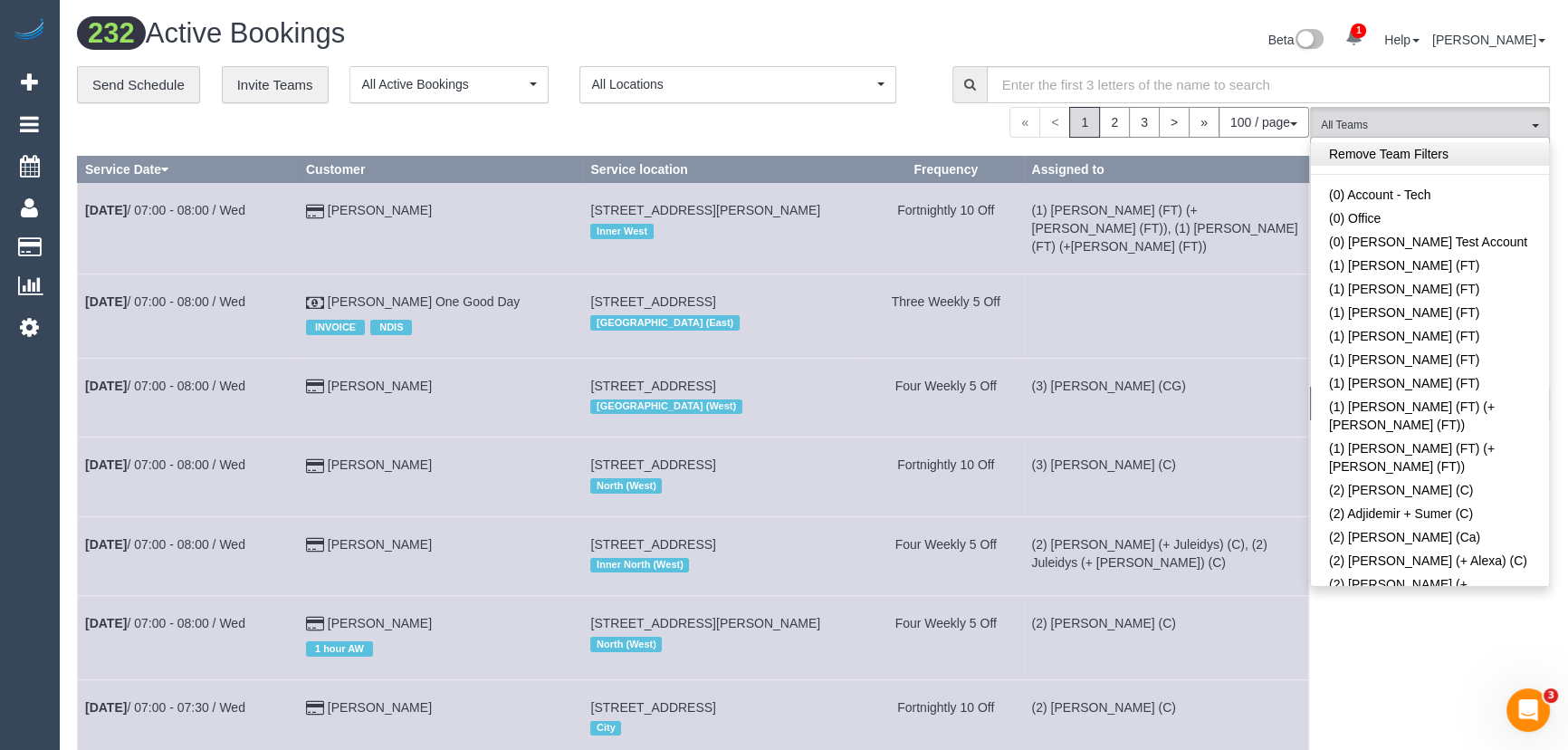
scroll to position [2941, 0]
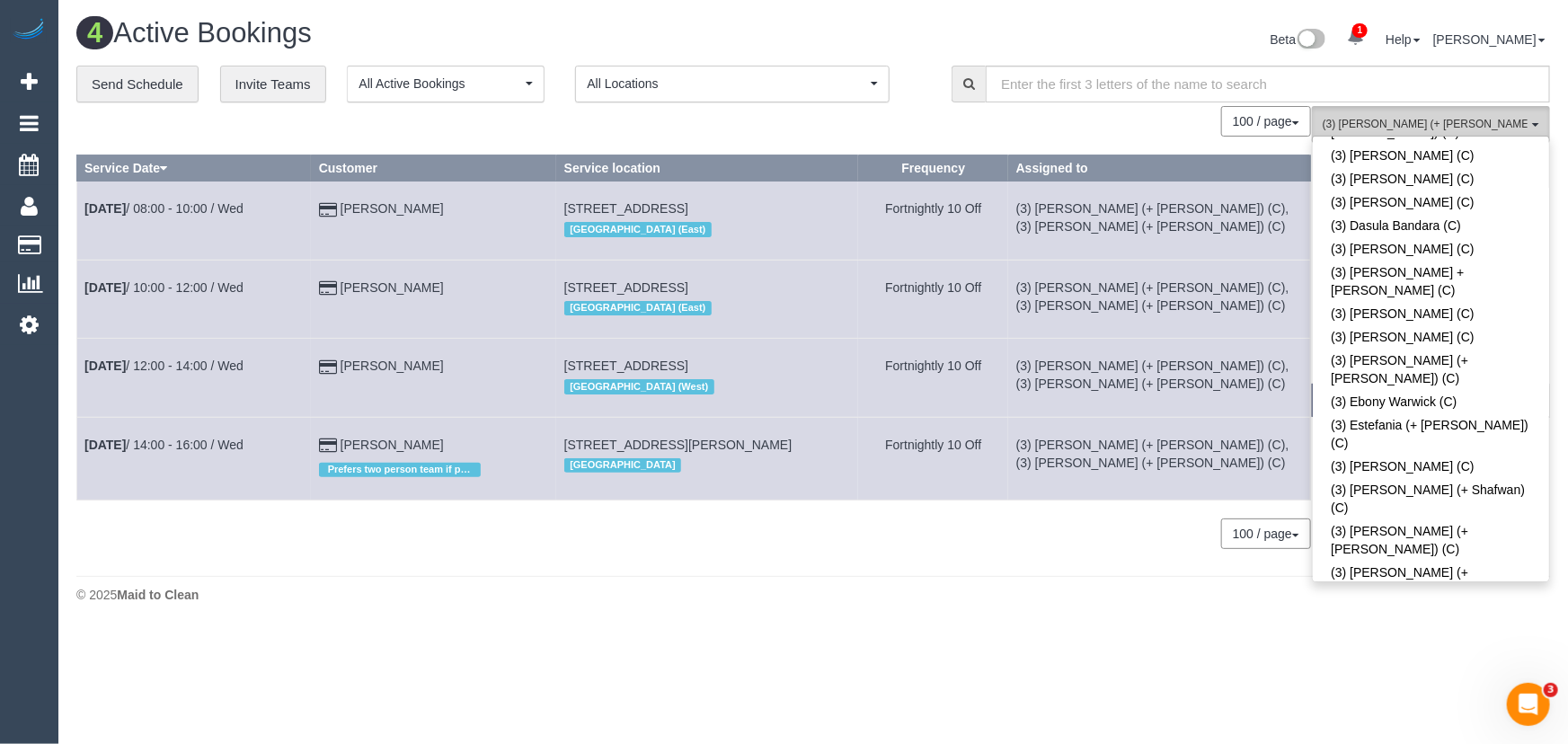
click at [1430, 114] on button "(3) [PERSON_NAME] (+ [PERSON_NAME]) (C) All Teams" at bounding box center [1430, 124] width 238 height 37
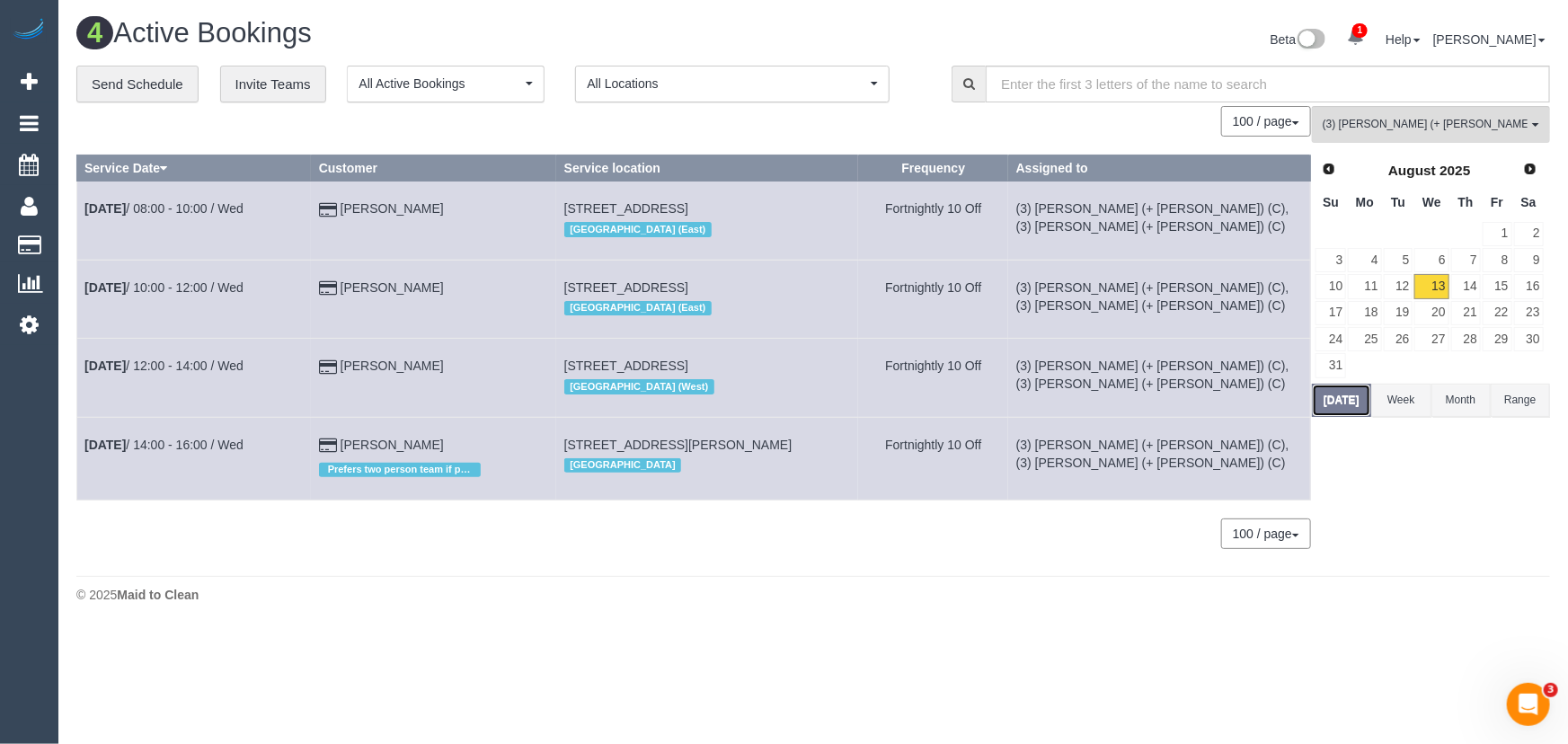
click at [1345, 400] on button "[DATE]" at bounding box center [1342, 400] width 60 height 34
drag, startPoint x: 469, startPoint y: 468, endPoint x: 86, endPoint y: 457, distance: 383.2
click at [86, 457] on tr "Aug 13th / 14:00 - 16:00 / Wed Olivia Braun Prefers two person team if possible…" at bounding box center [694, 458] width 1234 height 83
copy tr "Aug 13th / 14:00 - 16:00 / Wed Olivia Braun"
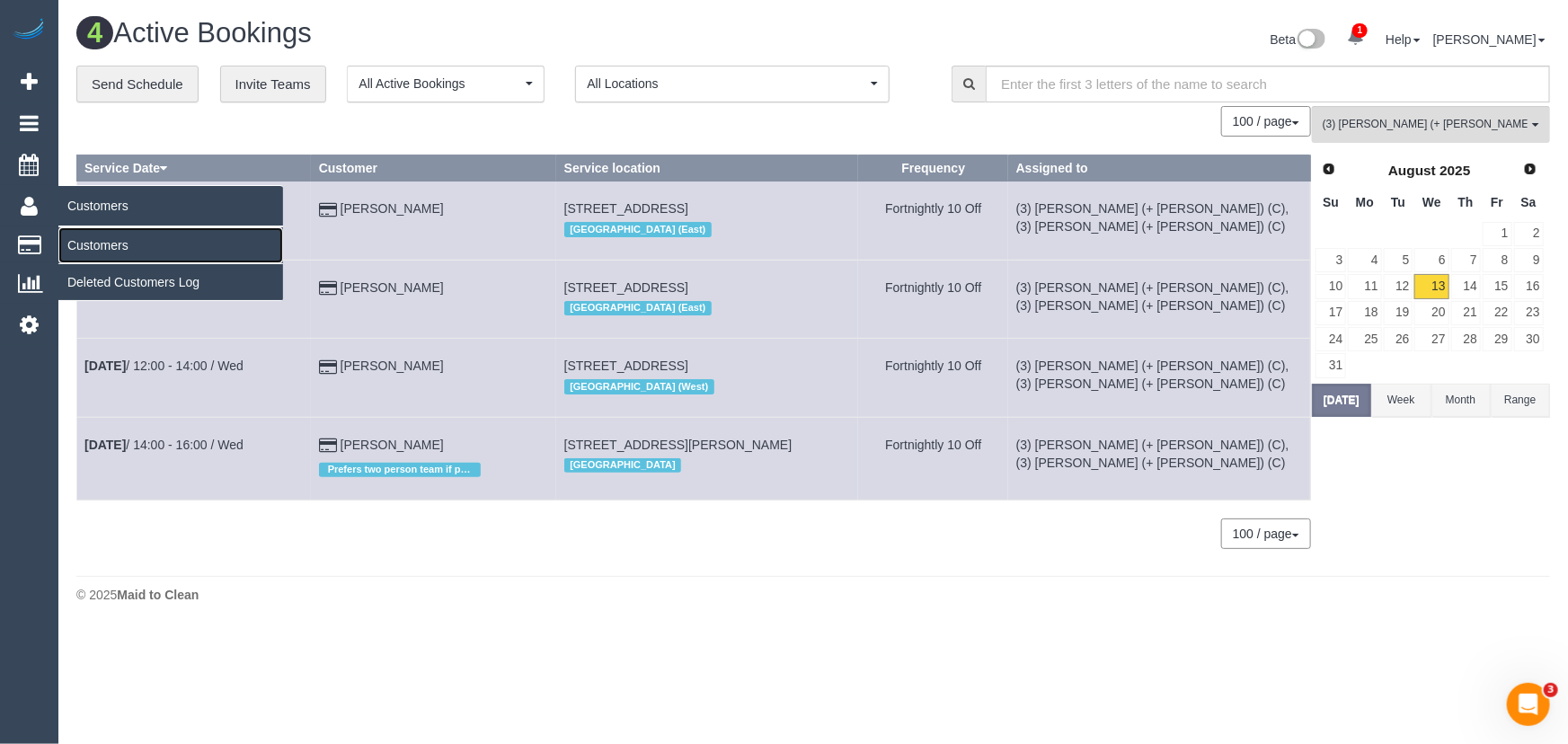
click at [90, 245] on link "Customers" at bounding box center [170, 244] width 224 height 36
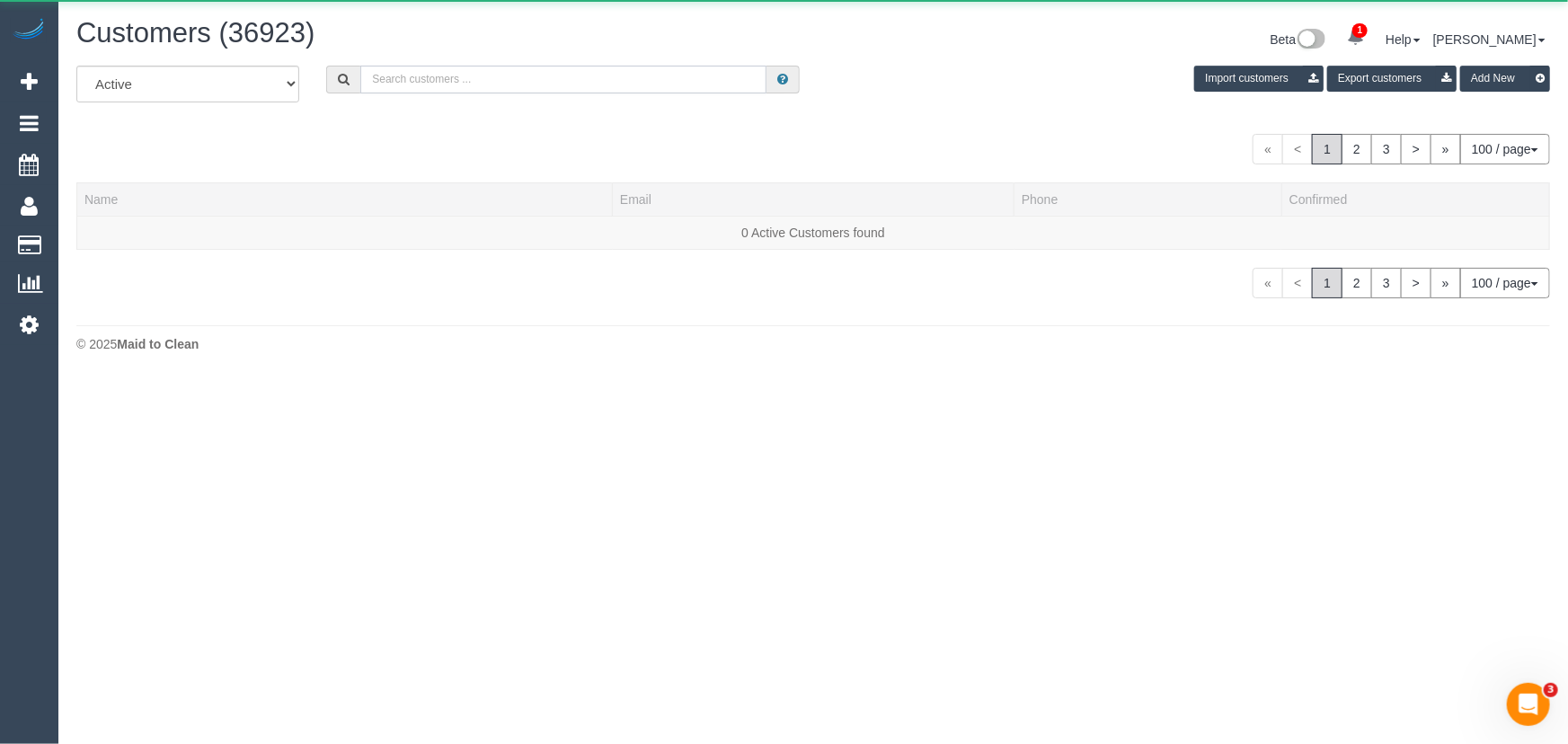
click at [405, 78] on input "text" at bounding box center [563, 79] width 406 height 28
paste input "brigid.lloyd@outlook.com"
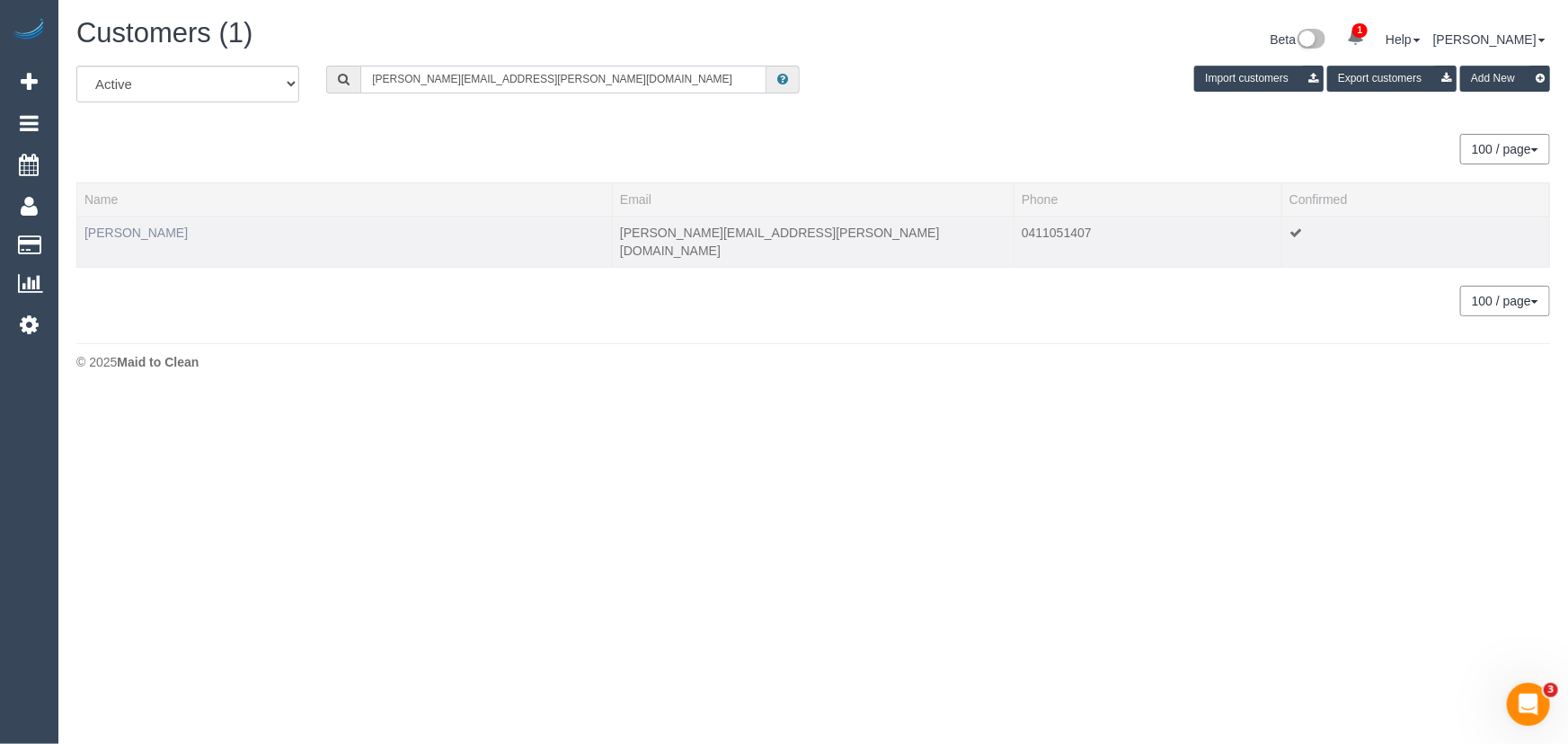
type input "brigid.lloyd@outlook.com"
click at [134, 234] on link "Brigid Lloyd" at bounding box center [136, 232] width 103 height 14
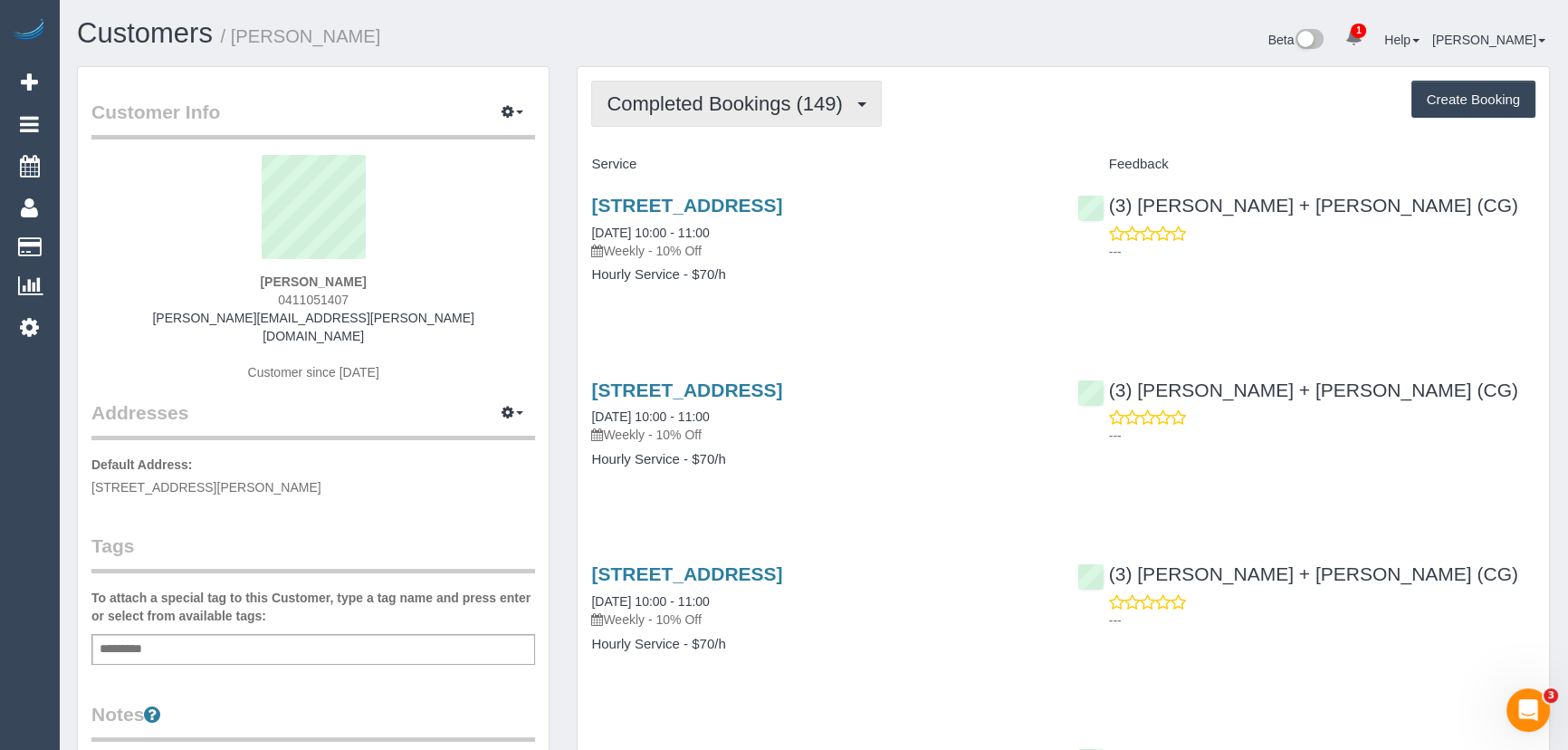
click at [732, 95] on span "Completed Bookings (149)" at bounding box center [729, 103] width 244 height 22
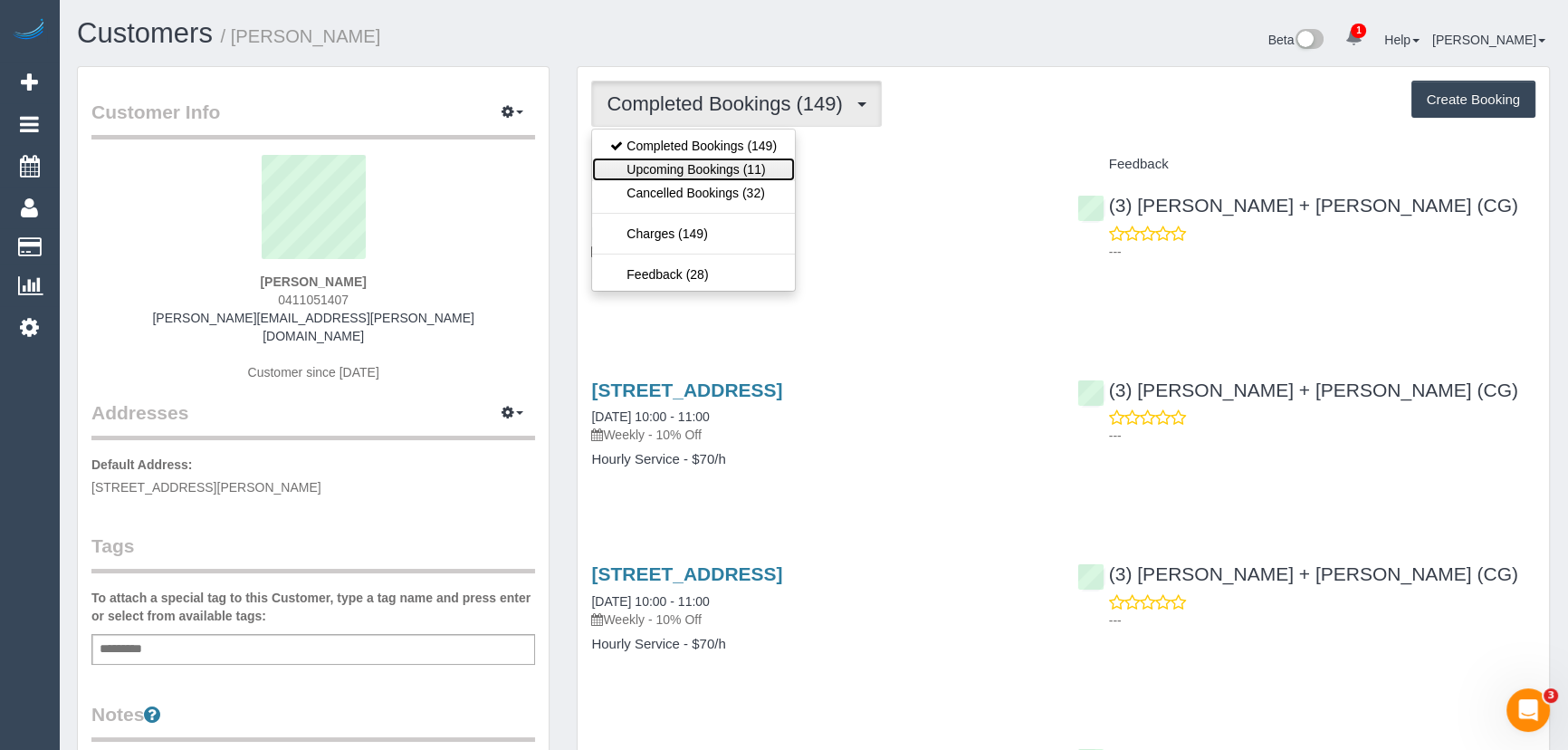
click at [717, 158] on link "Upcoming Bookings (11)" at bounding box center [693, 169] width 203 height 23
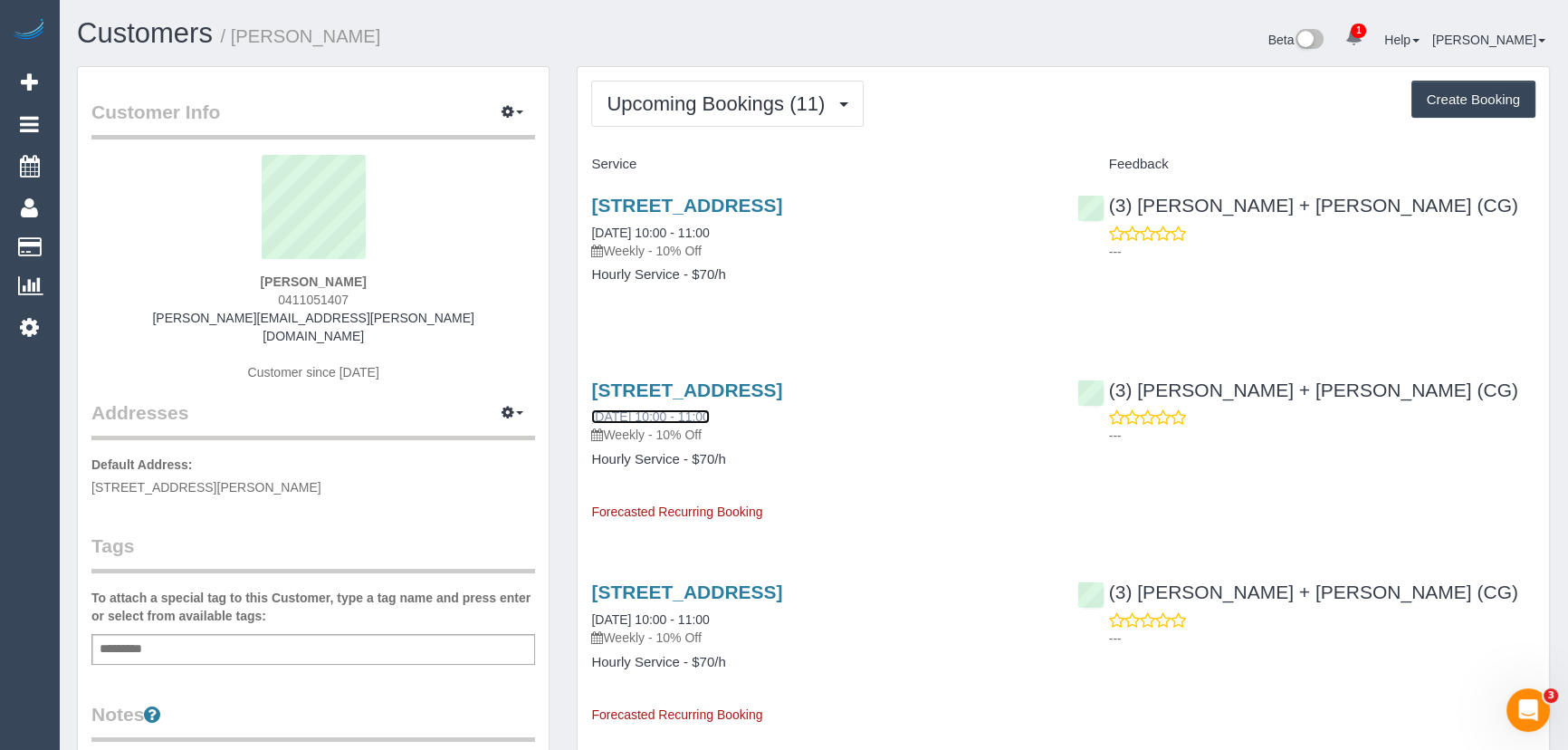
click at [655, 411] on link "21/08/2025 10:00 - 11:00" at bounding box center [650, 416] width 117 height 15
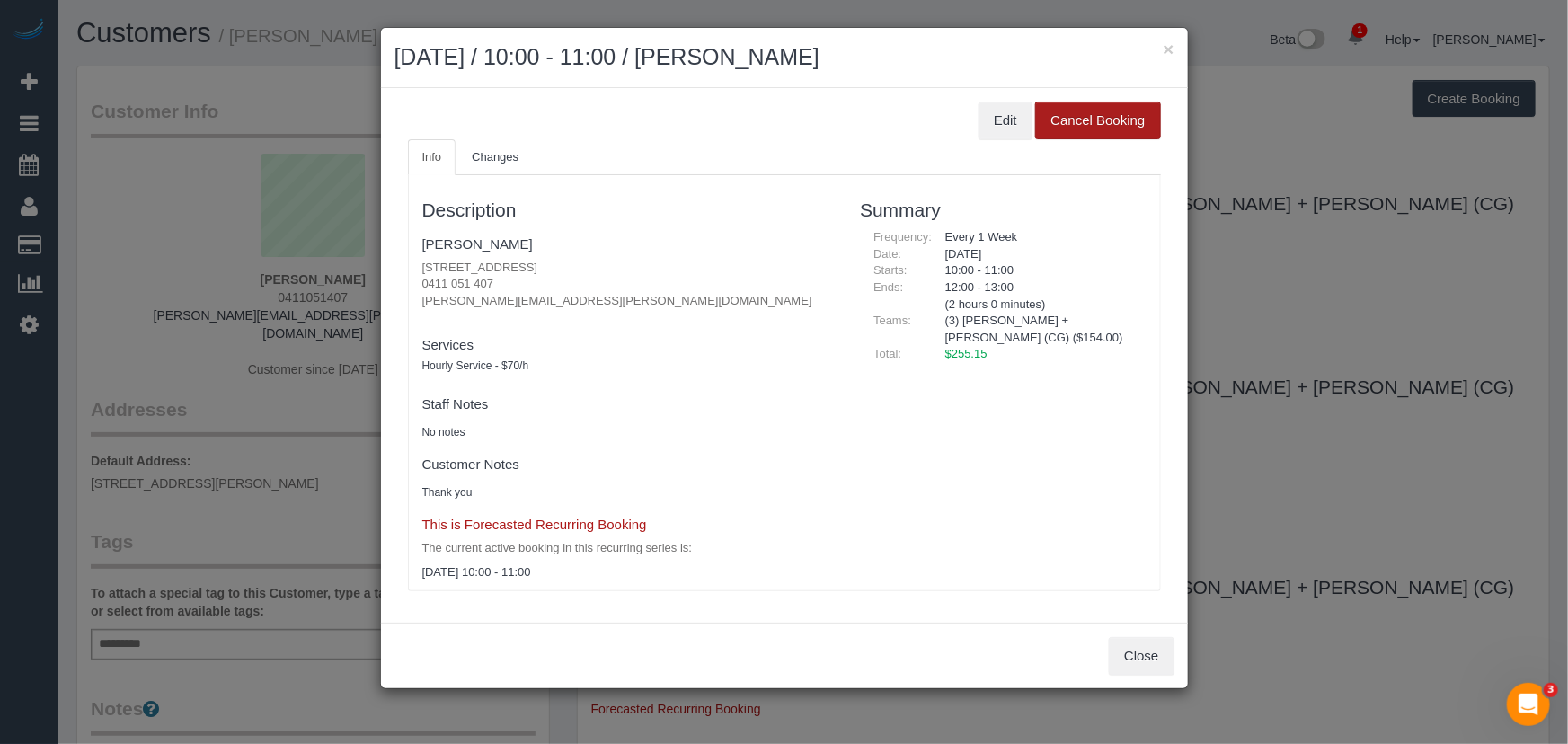
click at [1126, 119] on button "Cancel Booking" at bounding box center [1098, 120] width 125 height 38
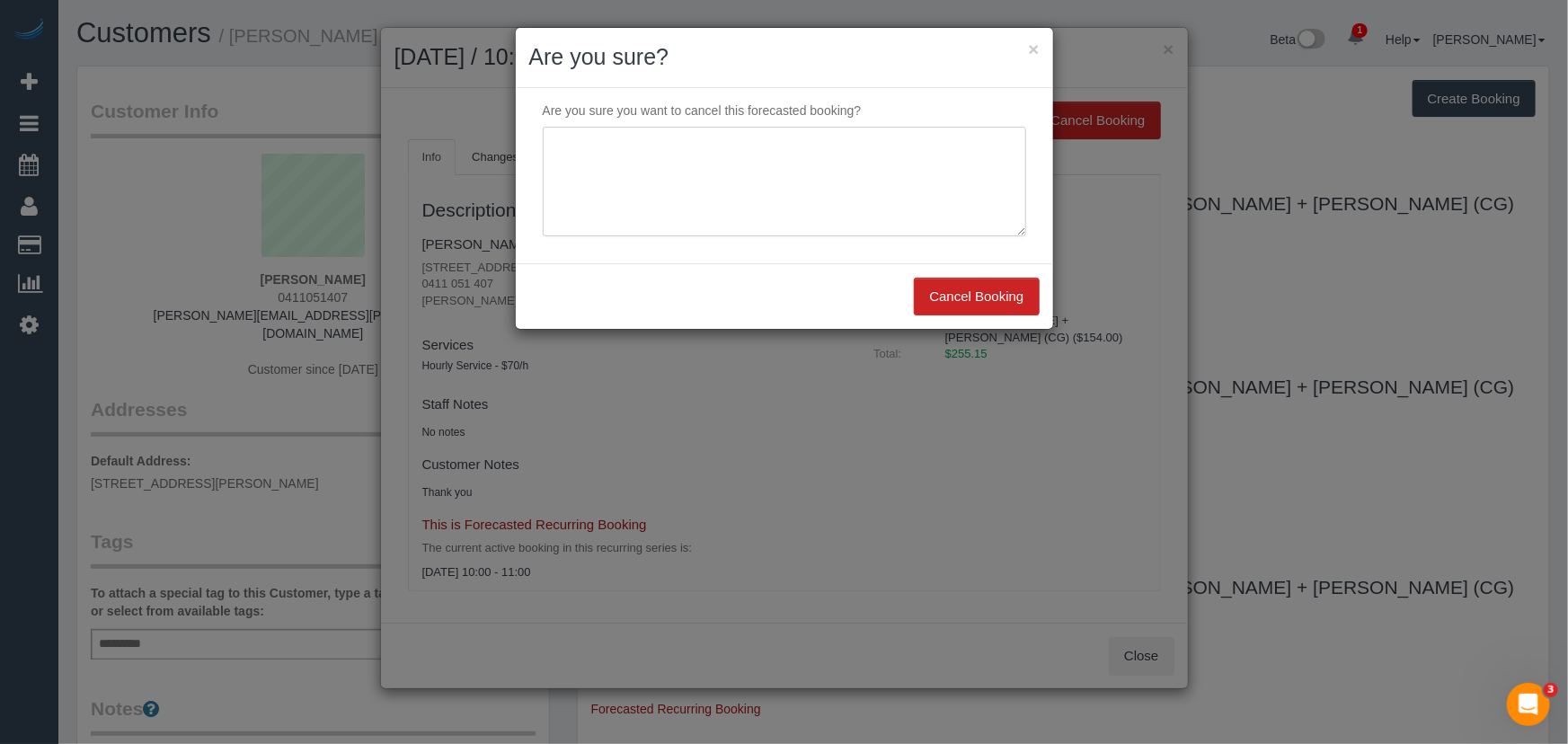
click at [759, 177] on textarea at bounding box center [784, 182] width 483 height 110
paste textarea "Good morning, could we please skip our weekly clean on Thursday 21 August? Than…"
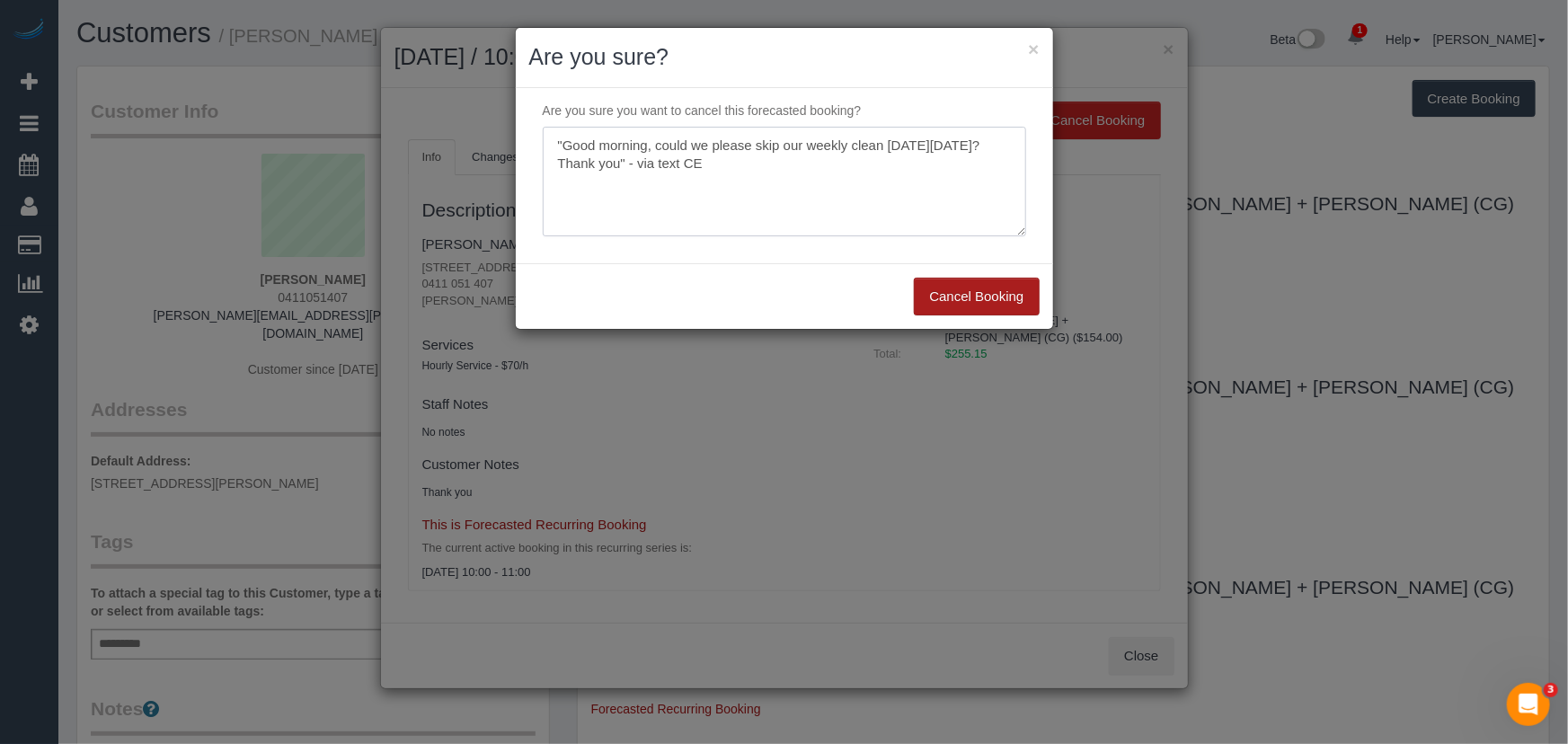
type textarea ""Good morning, could we please skip our weekly clean on Thursday 21 August? Tha…"
click at [1015, 295] on button "Cancel Booking" at bounding box center [977, 296] width 125 height 38
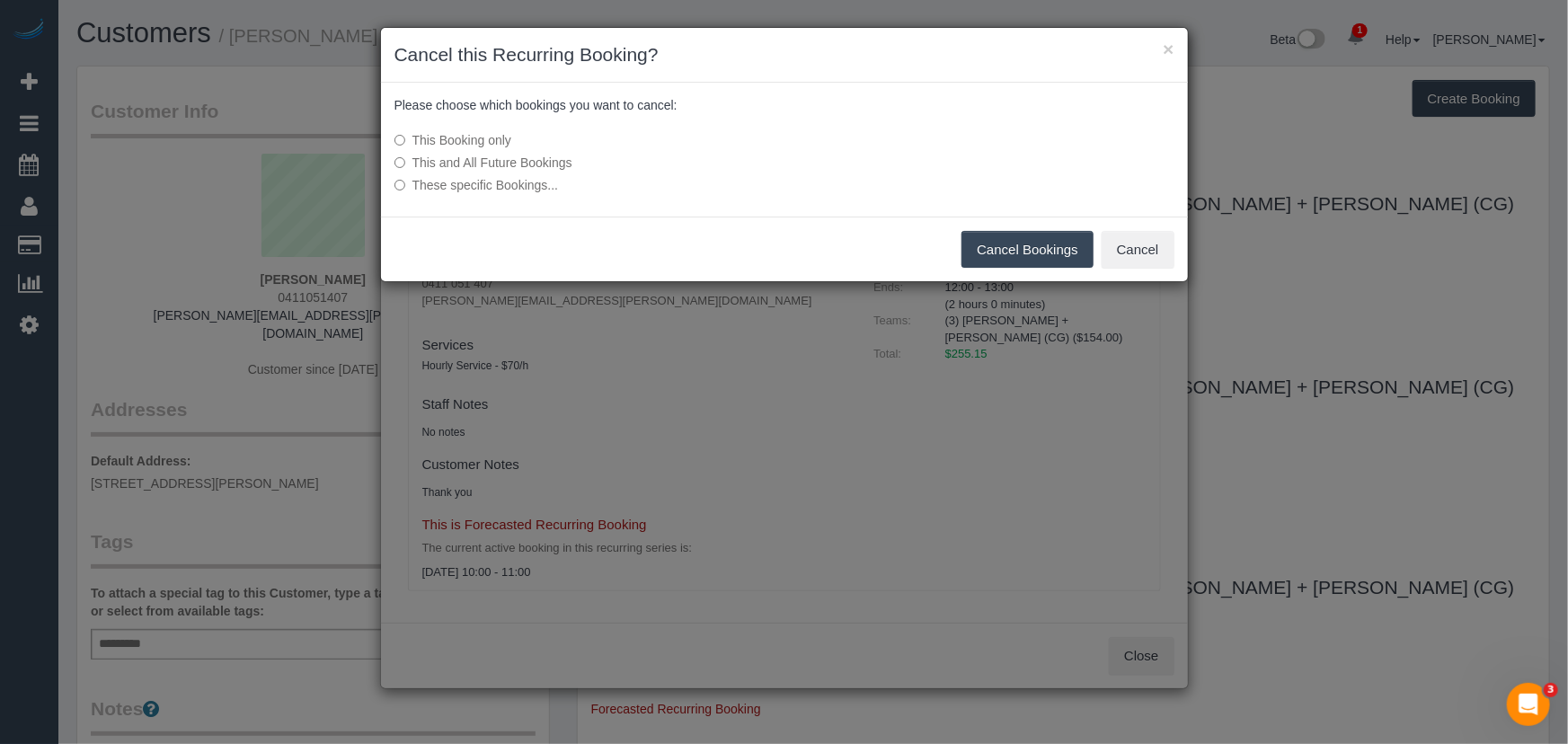
click at [995, 254] on button "Cancel Bookings" at bounding box center [1027, 249] width 132 height 38
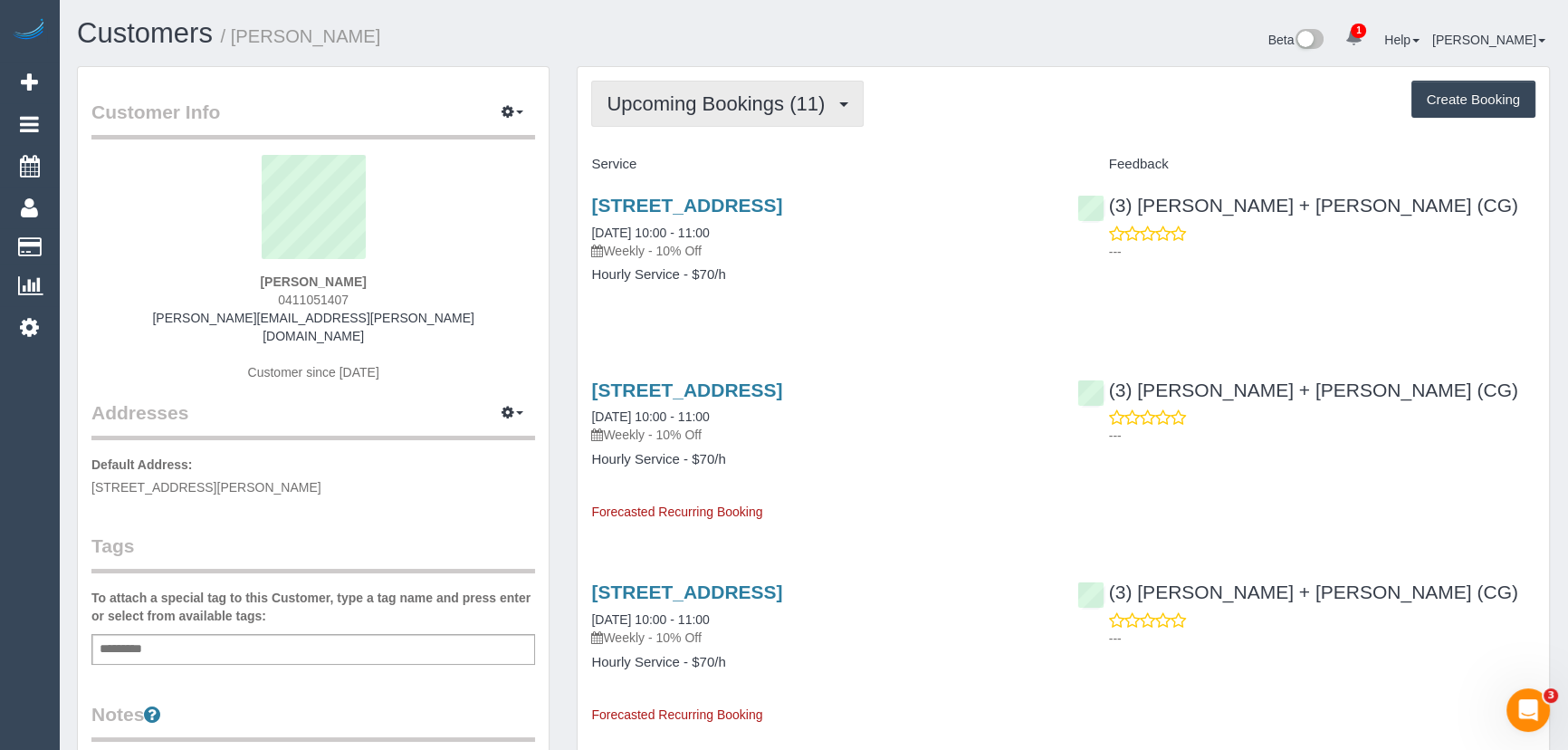
click at [650, 112] on span "Upcoming Bookings (11)" at bounding box center [720, 103] width 227 height 22
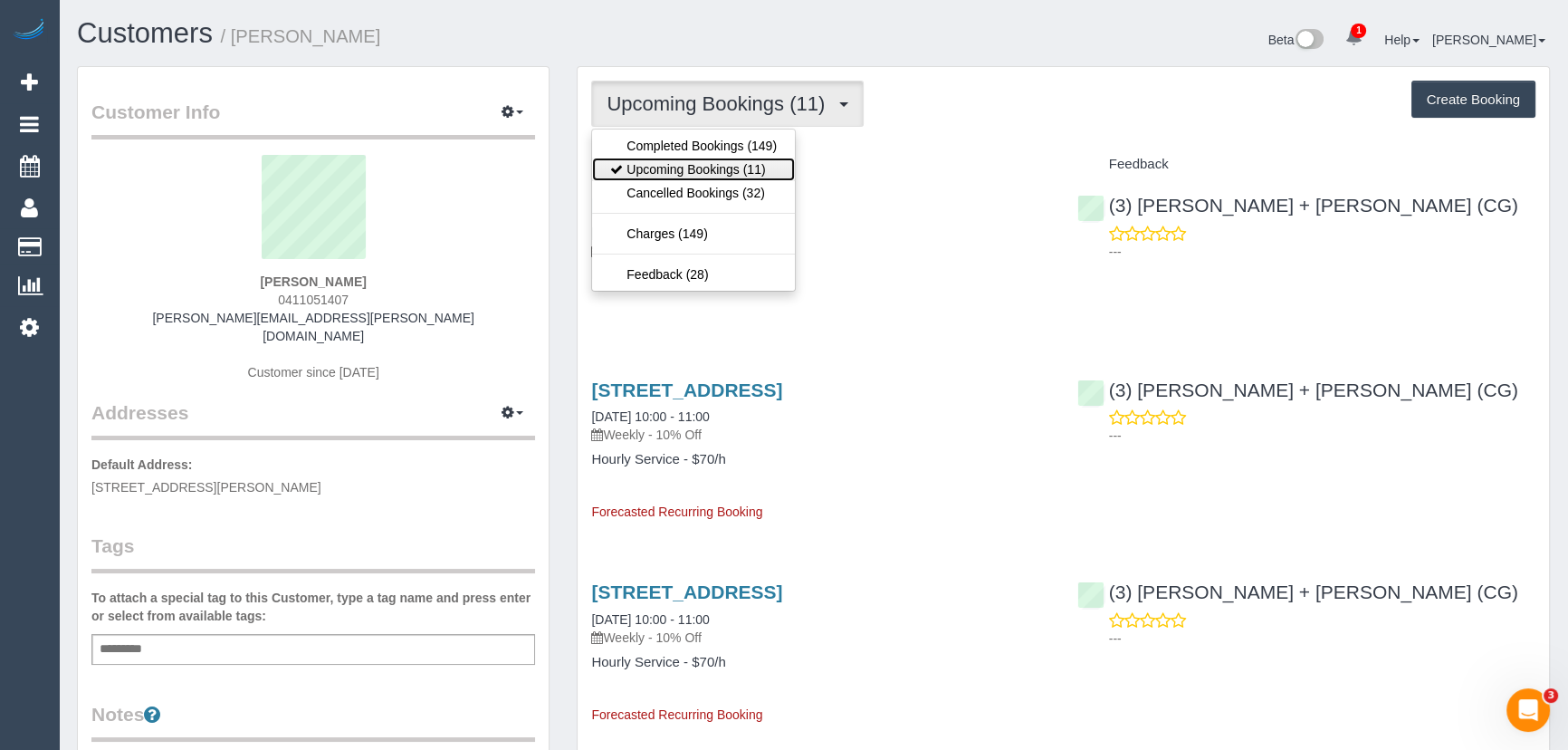
click at [655, 164] on link "Upcoming Bookings (11)" at bounding box center [693, 169] width 203 height 23
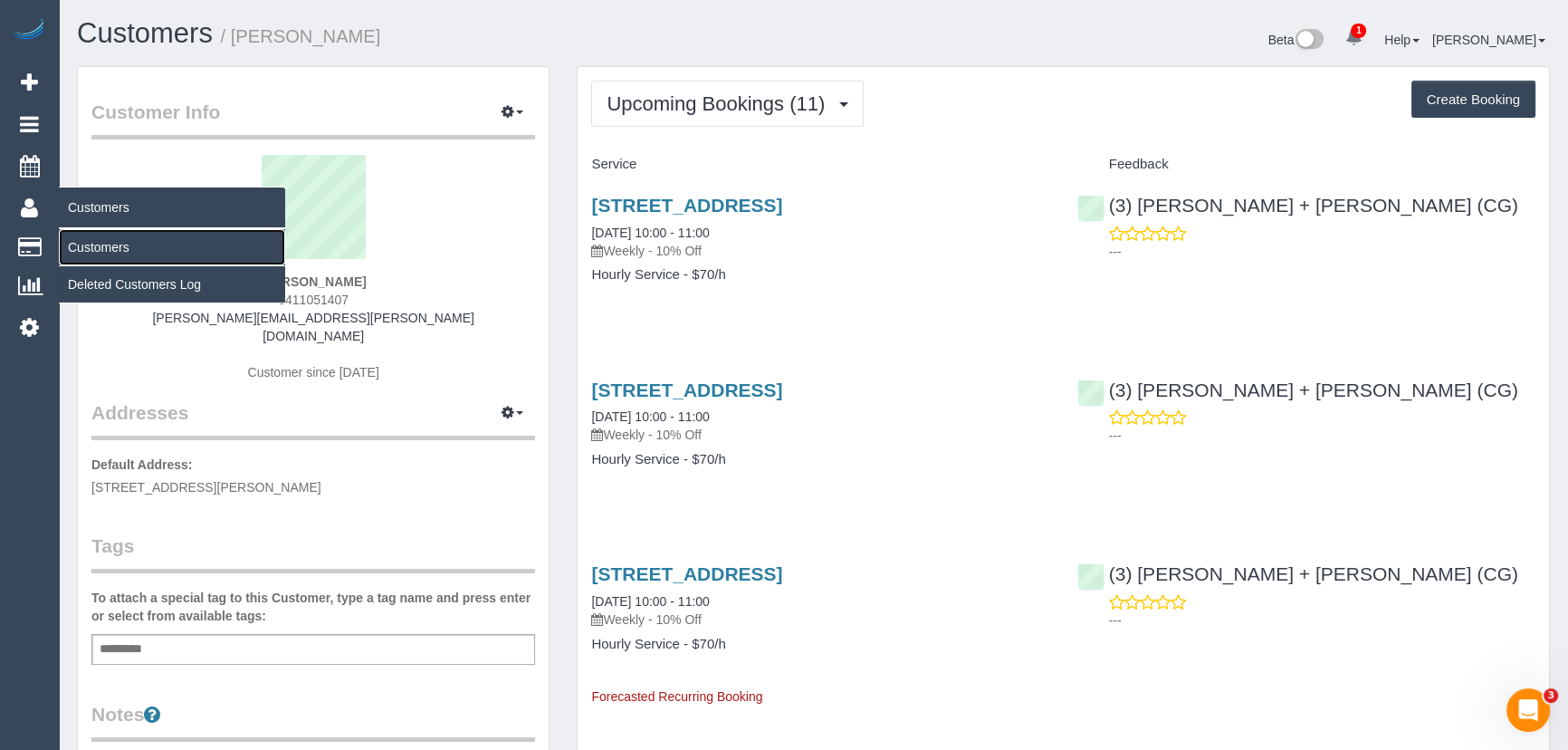
click at [95, 249] on link "Customers" at bounding box center [172, 246] width 226 height 36
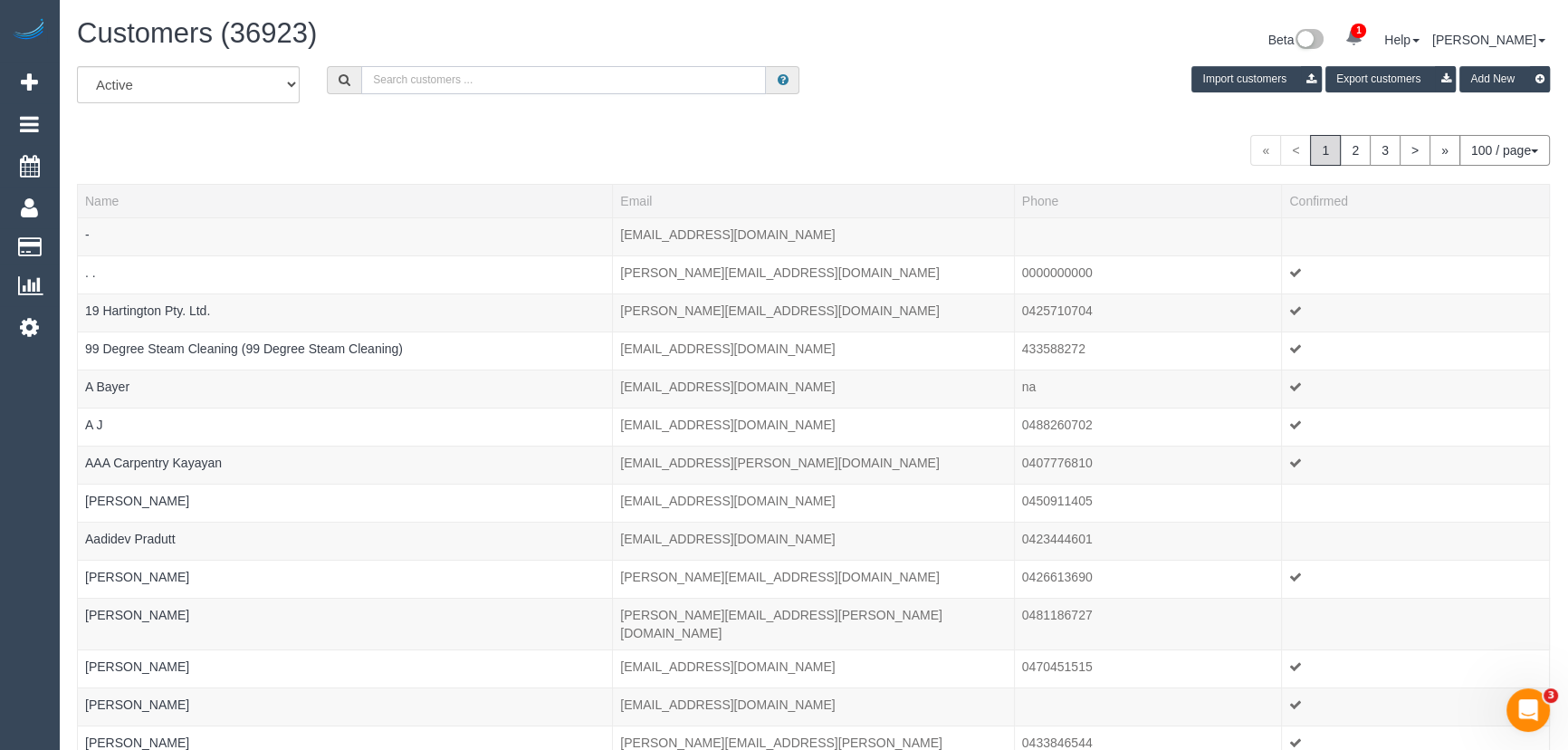
click at [656, 82] on input "text" at bounding box center [563, 80] width 404 height 28
paste input "Brenna Moore"
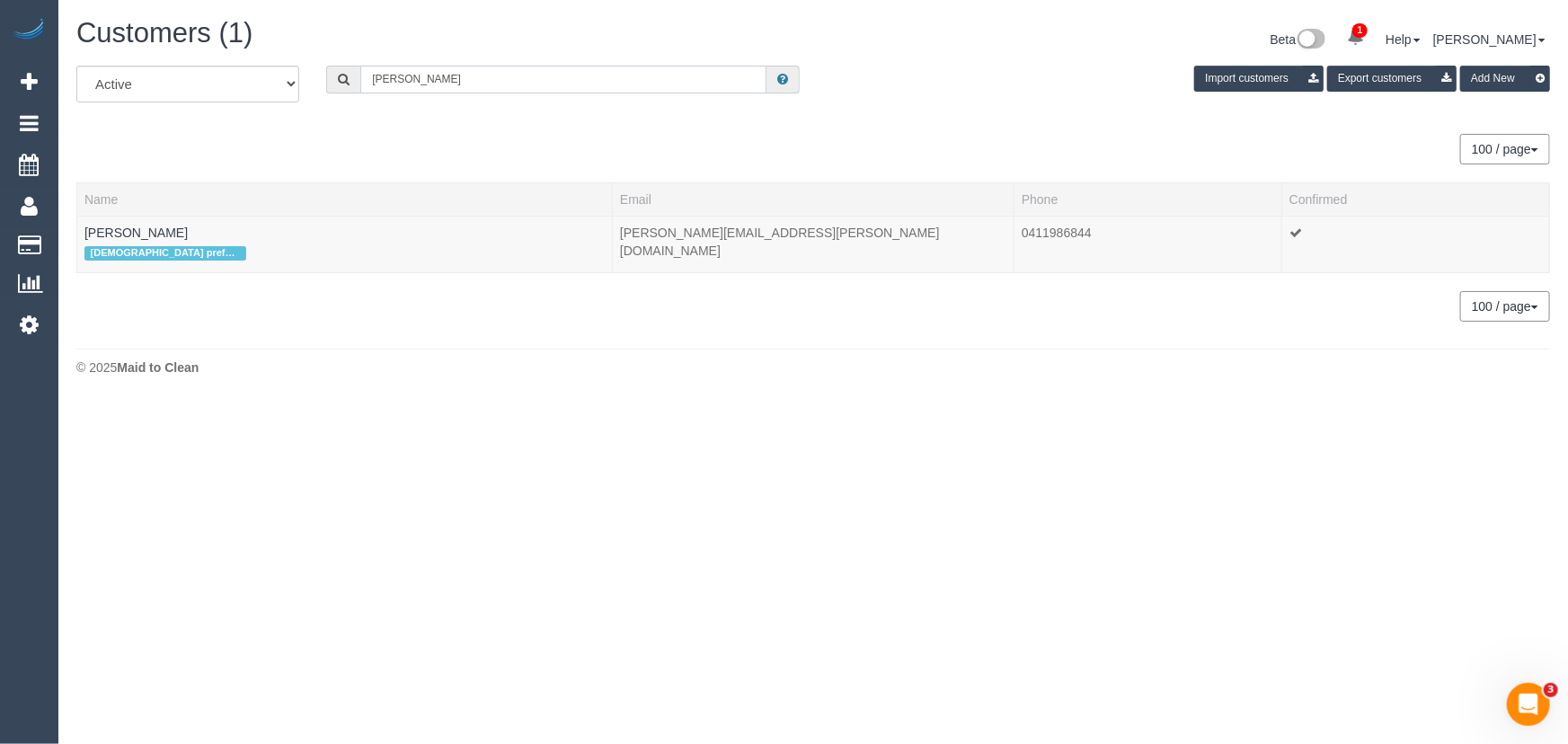
type input "Brenna Moore"
click at [125, 238] on link "Brenna Moore" at bounding box center [136, 232] width 103 height 14
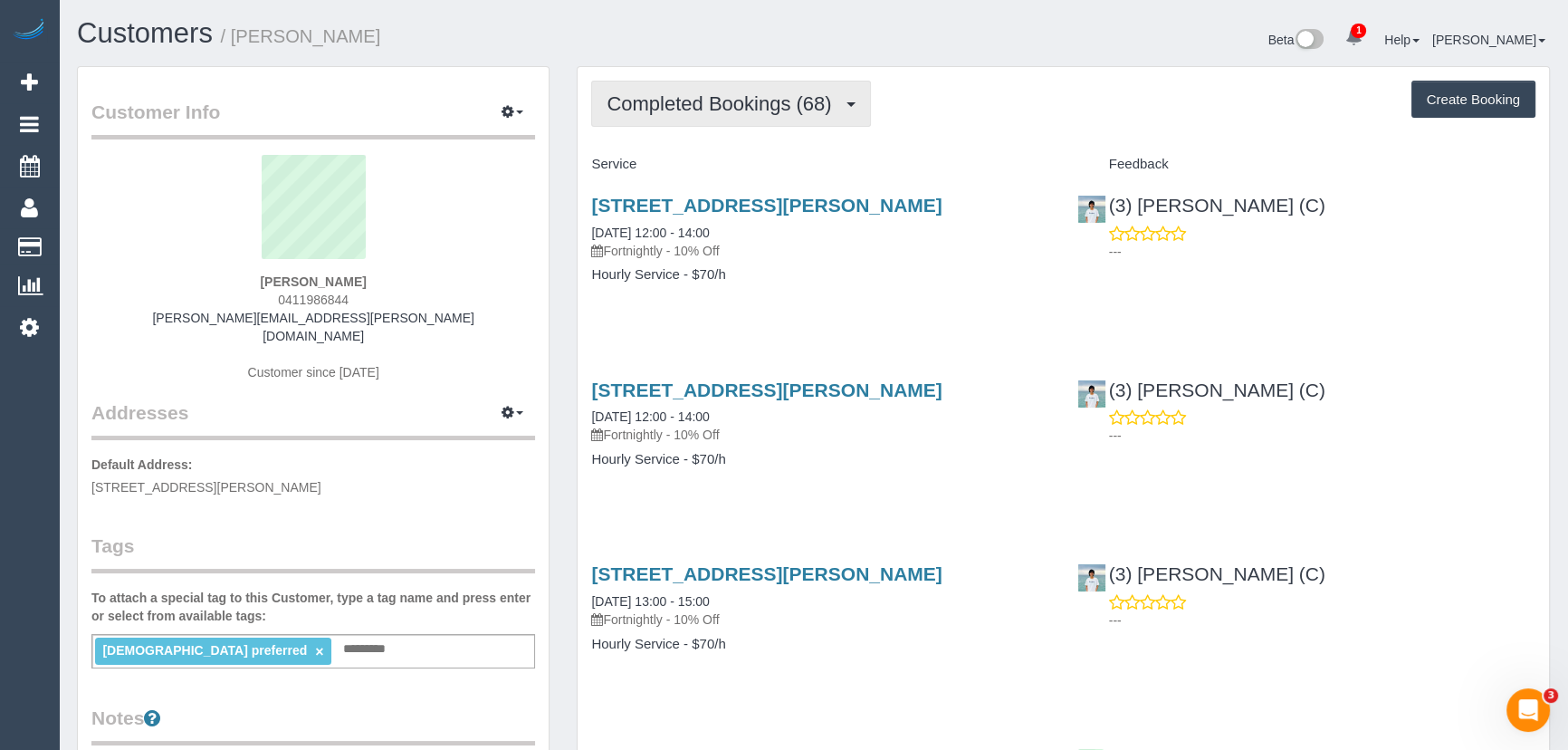
click at [747, 116] on button "Completed Bookings (68)" at bounding box center [731, 104] width 279 height 47
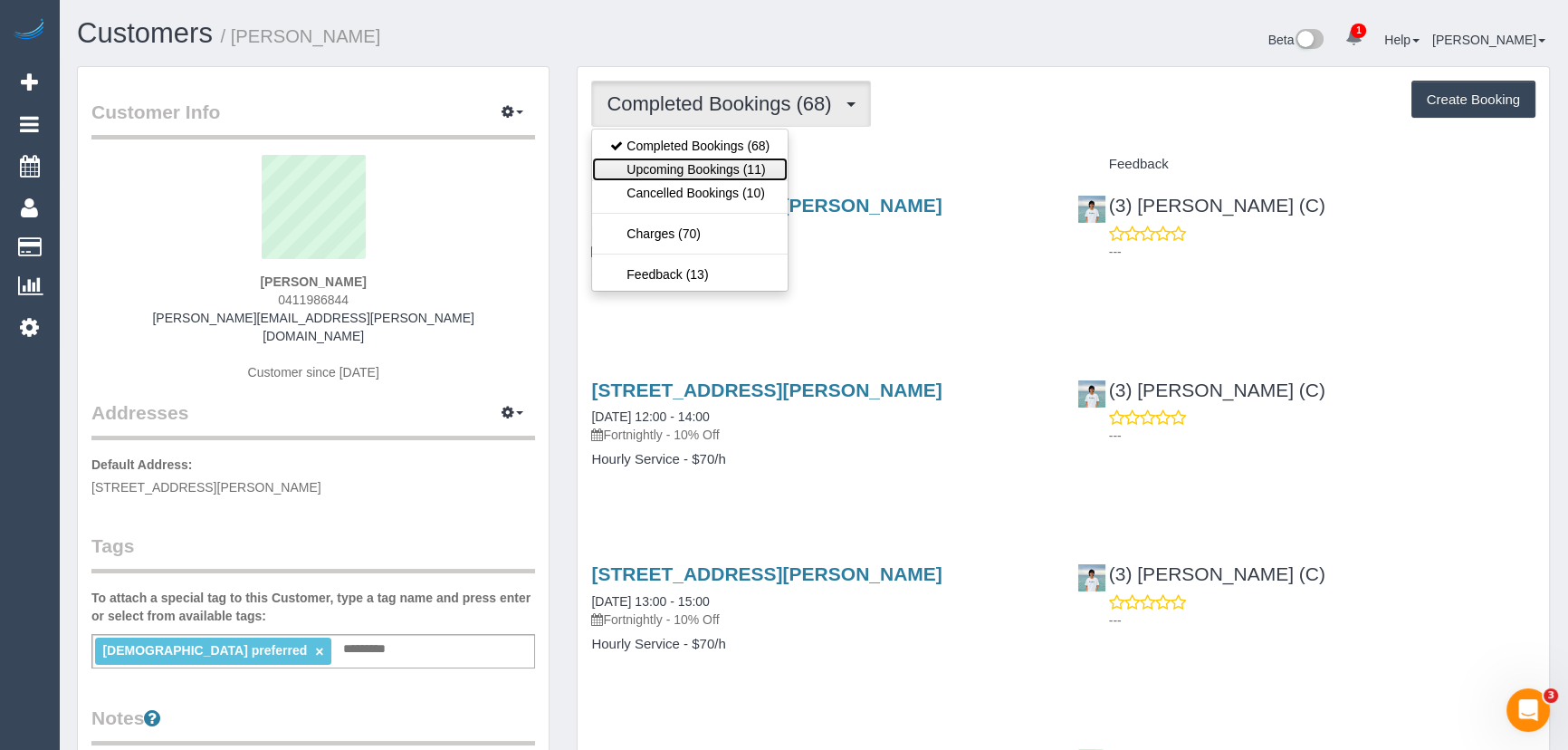
click at [752, 165] on link "Upcoming Bookings (11)" at bounding box center [690, 169] width 196 height 23
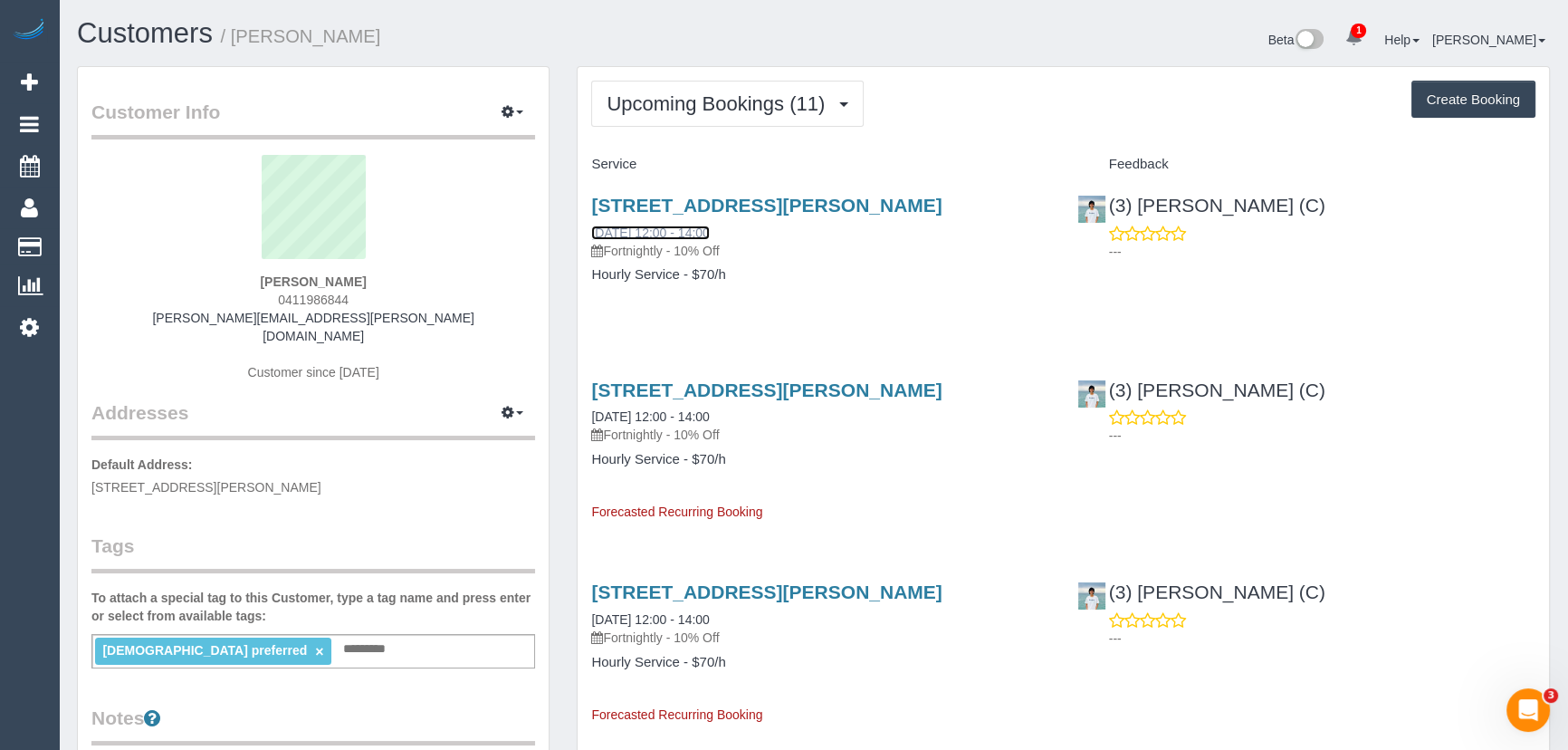
click at [652, 226] on link "14/08/2025 12:00 - 14:00" at bounding box center [650, 233] width 117 height 15
click at [696, 107] on span "Upcoming Bookings (11)" at bounding box center [720, 103] width 227 height 22
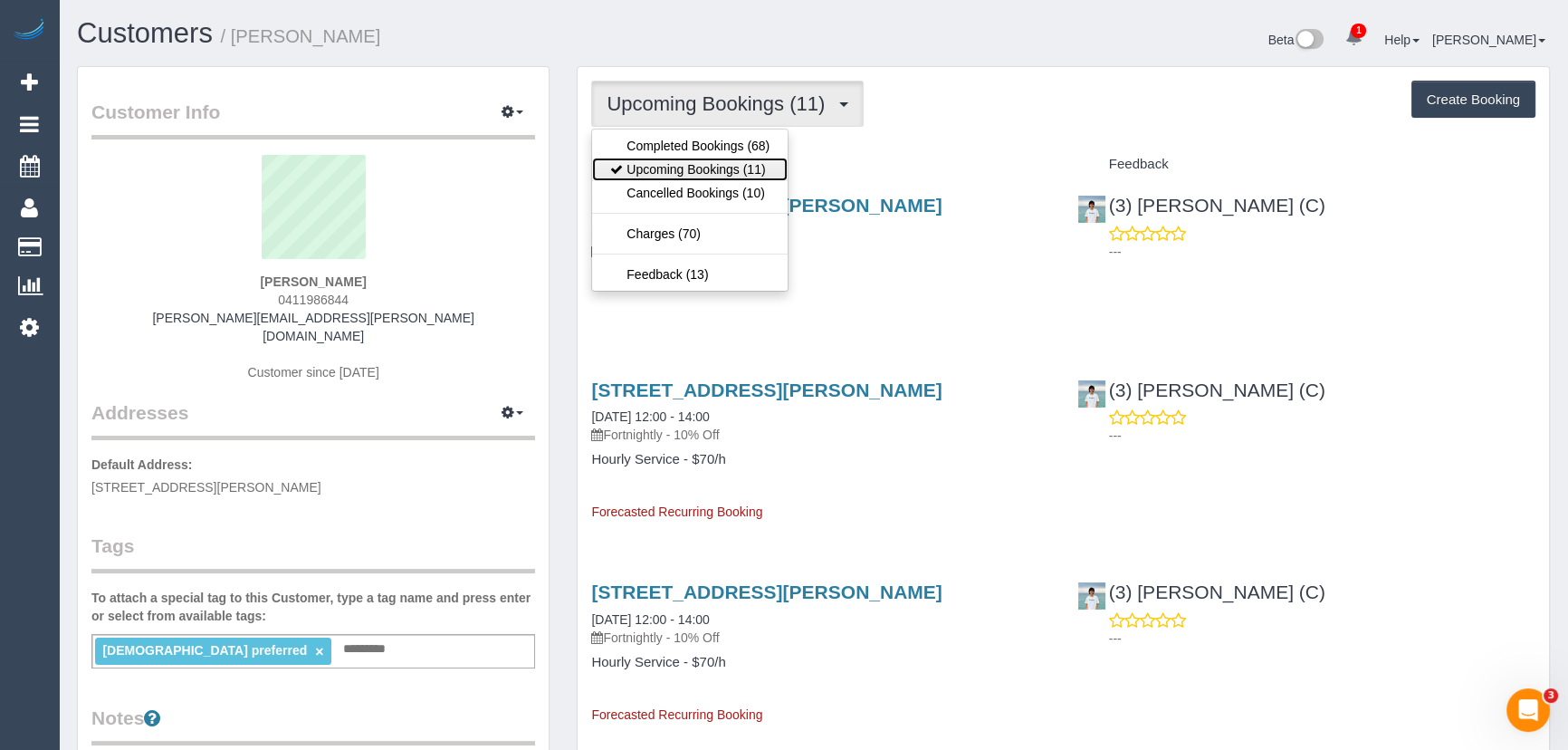
click at [691, 162] on link "Upcoming Bookings (11)" at bounding box center [690, 169] width 196 height 23
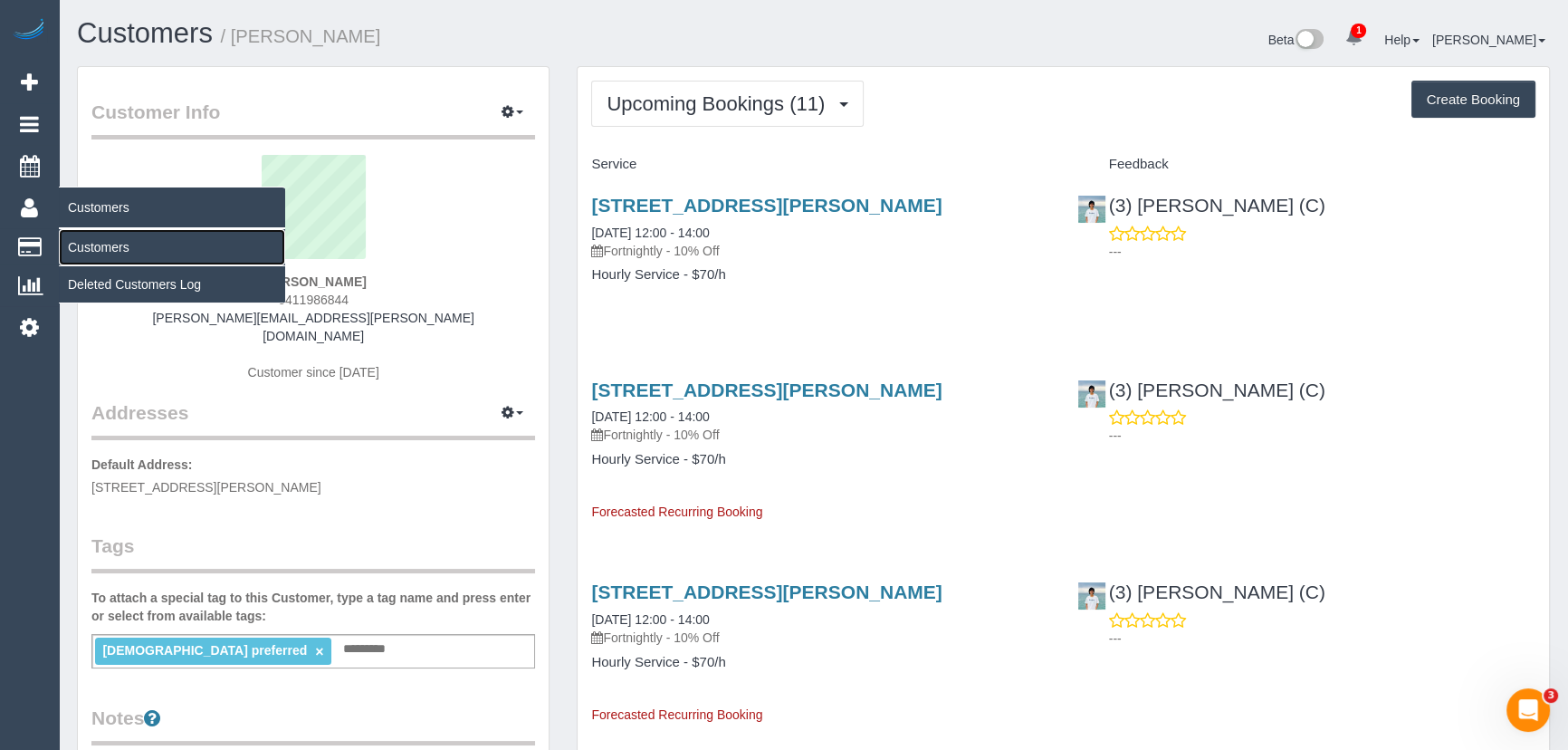
click at [94, 243] on link "Customers" at bounding box center [172, 246] width 226 height 36
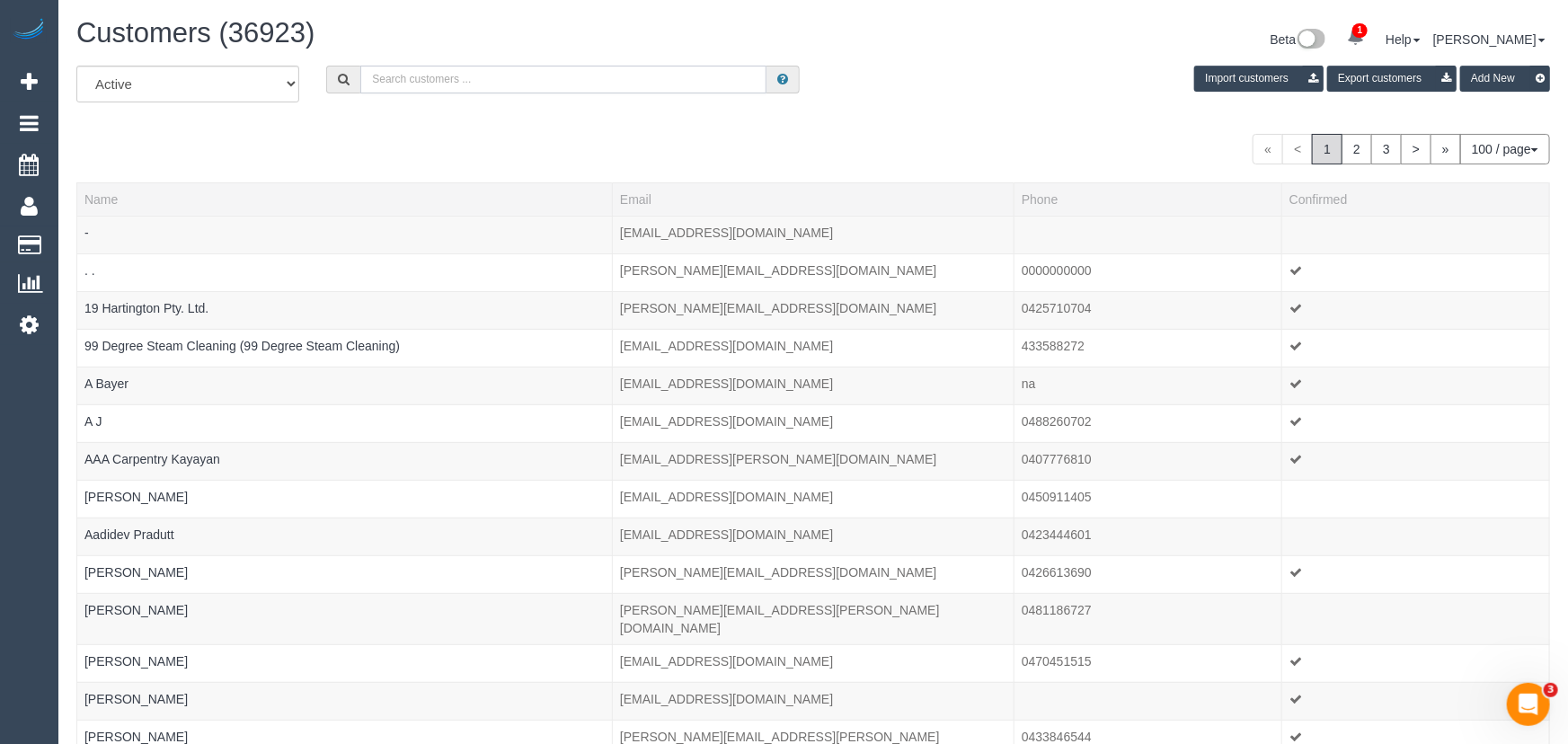
click at [463, 85] on input "text" at bounding box center [563, 79] width 406 height 28
paste input "+61426925622"
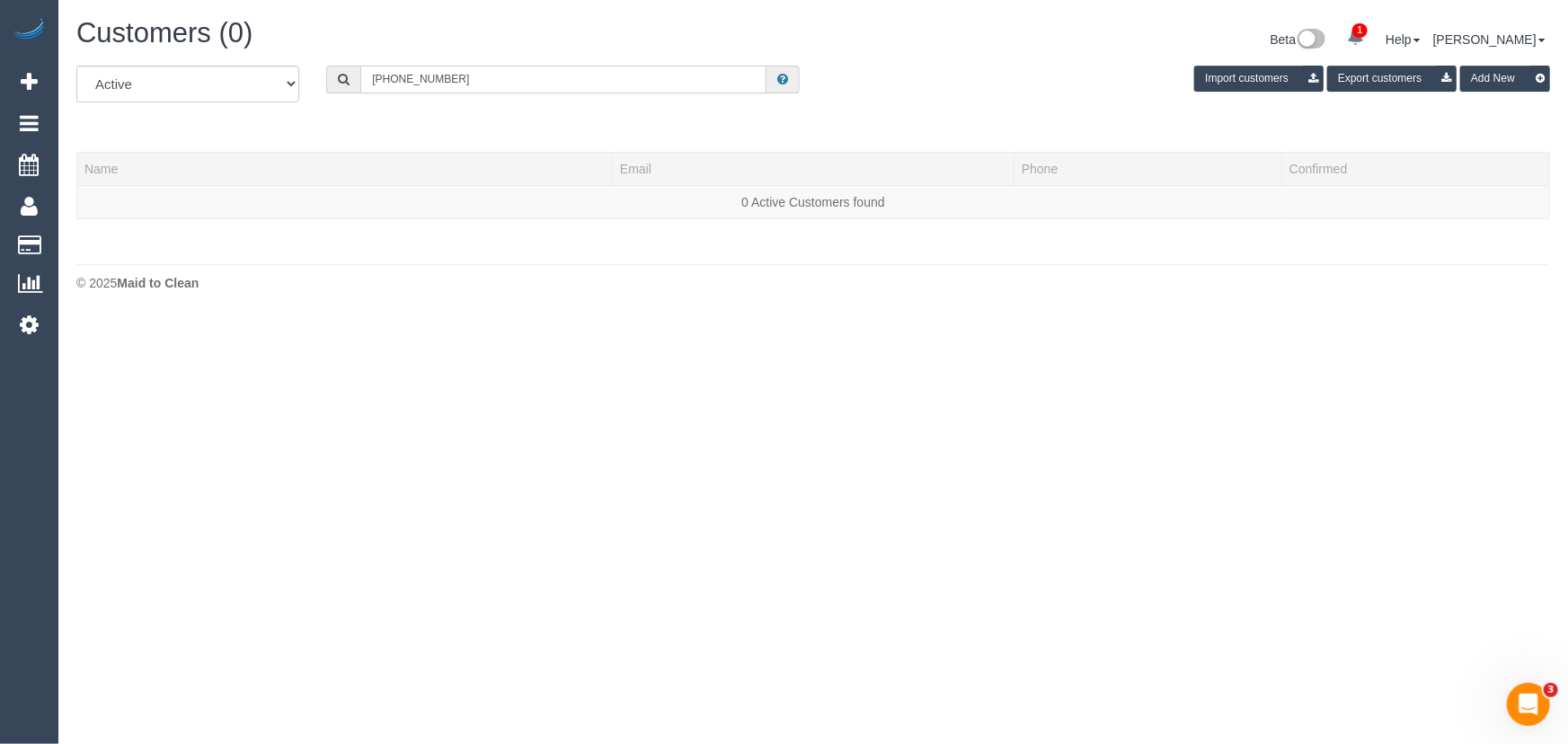
drag, startPoint x: 390, startPoint y: 81, endPoint x: 323, endPoint y: 58, distance: 70.8
click at [323, 58] on div "Customers (0) Beta 1 Your Notifications You have 0 alerts × You have 1 to charg…" at bounding box center [813, 159] width 1510 height 319
click at [395, 81] on input "0426925622" at bounding box center [563, 79] width 406 height 28
click at [416, 77] on input "0426 925622" at bounding box center [563, 79] width 406 height 28
click at [475, 75] on input "0426 925 622" at bounding box center [563, 79] width 406 height 28
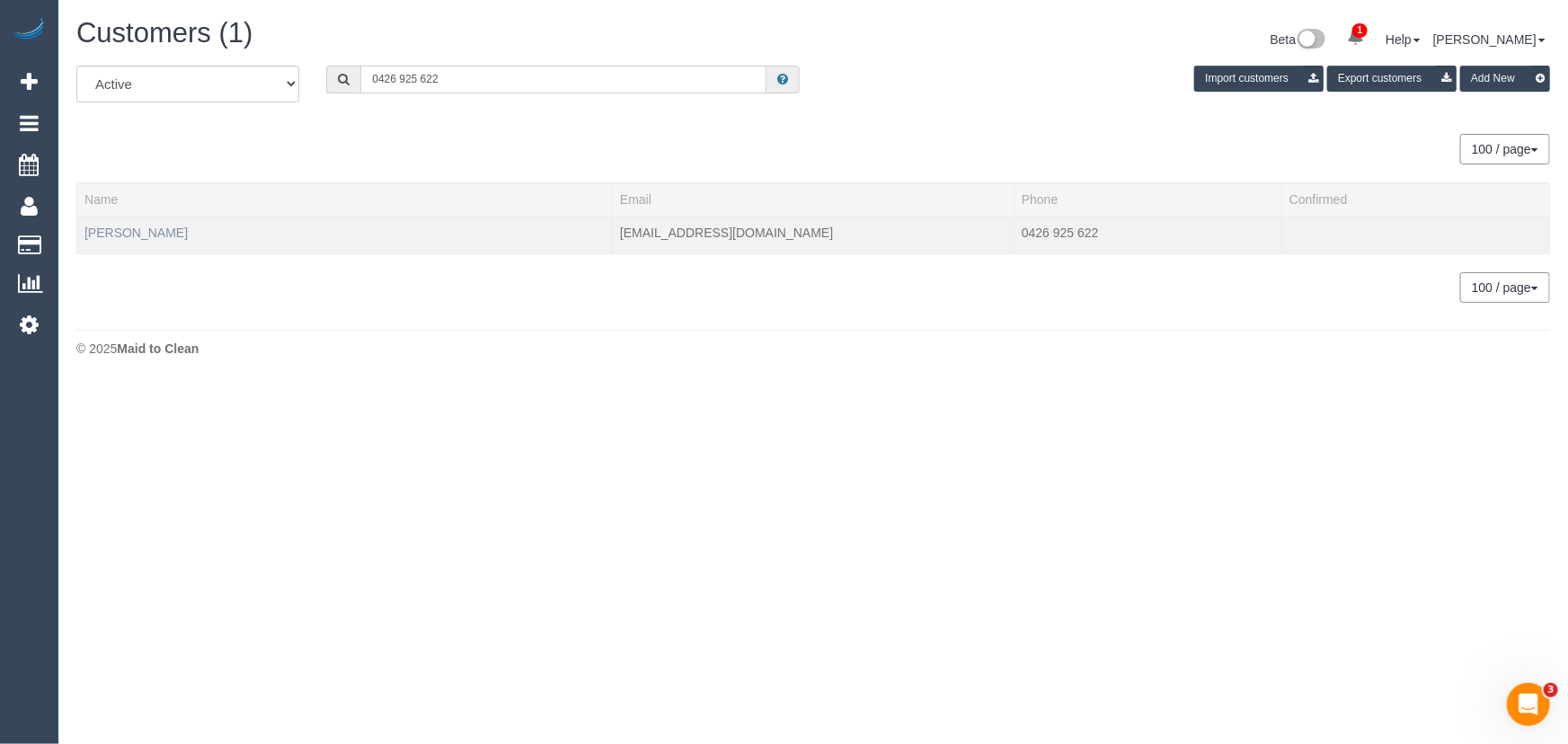
type input "0426 925 622"
click at [159, 231] on link "David Sartain" at bounding box center [136, 232] width 103 height 14
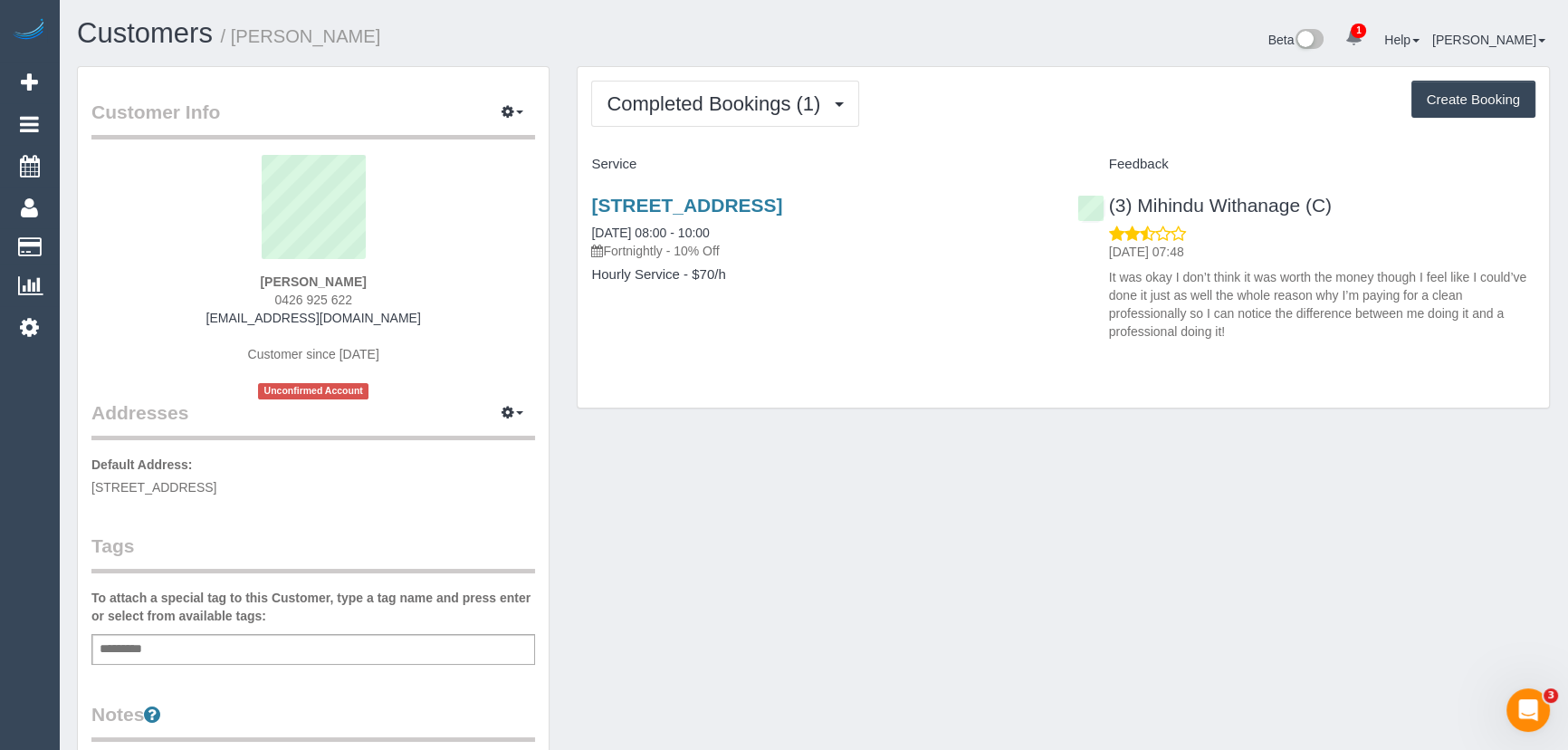
click at [796, 72] on div "Completed Bookings (1) Completed Bookings (1) Upcoming Bookings (12) Cancelled …" at bounding box center [1064, 237] width 972 height 341
click at [793, 97] on span "Completed Bookings (1)" at bounding box center [719, 103] width 223 height 22
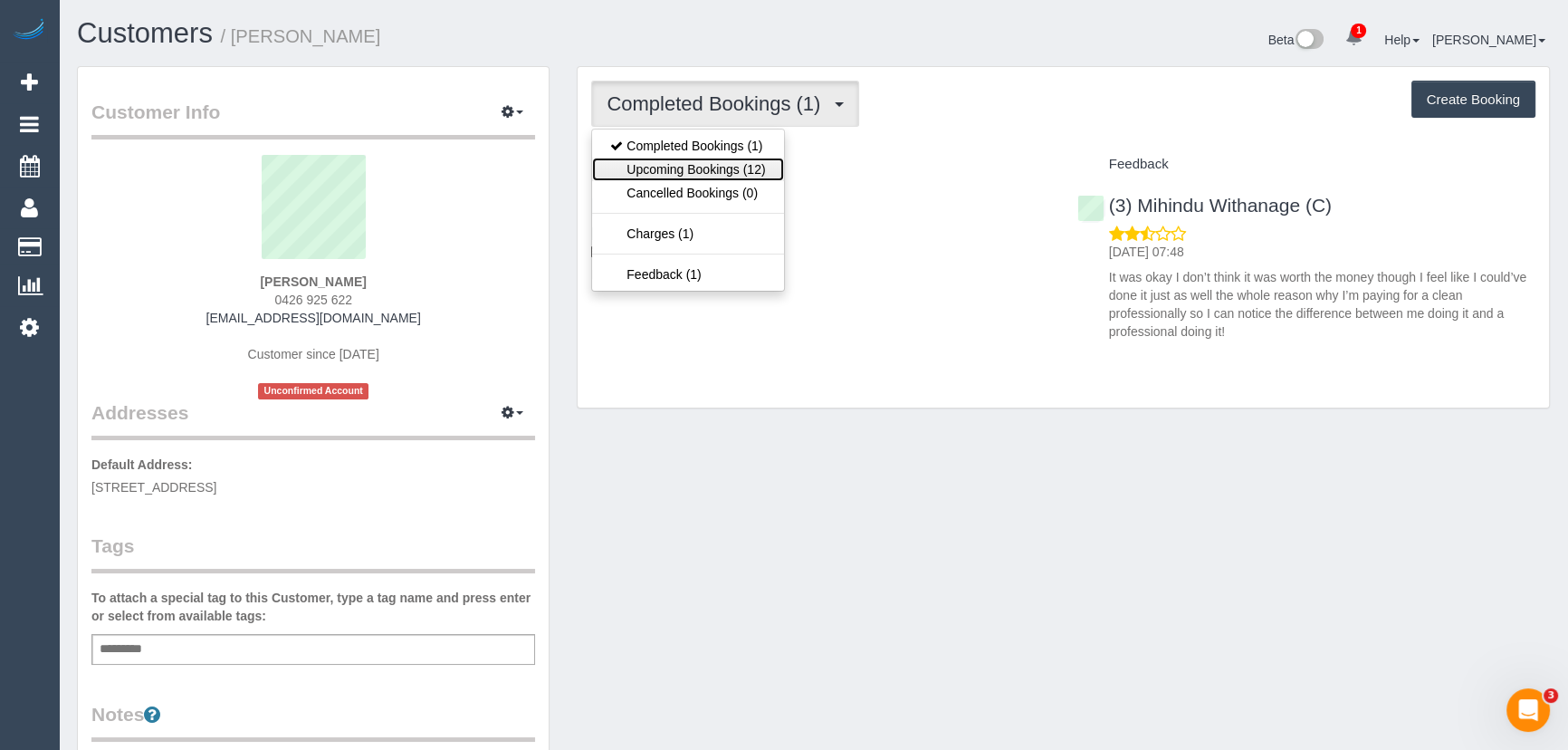
click at [726, 171] on link "Upcoming Bookings (12)" at bounding box center [688, 169] width 191 height 23
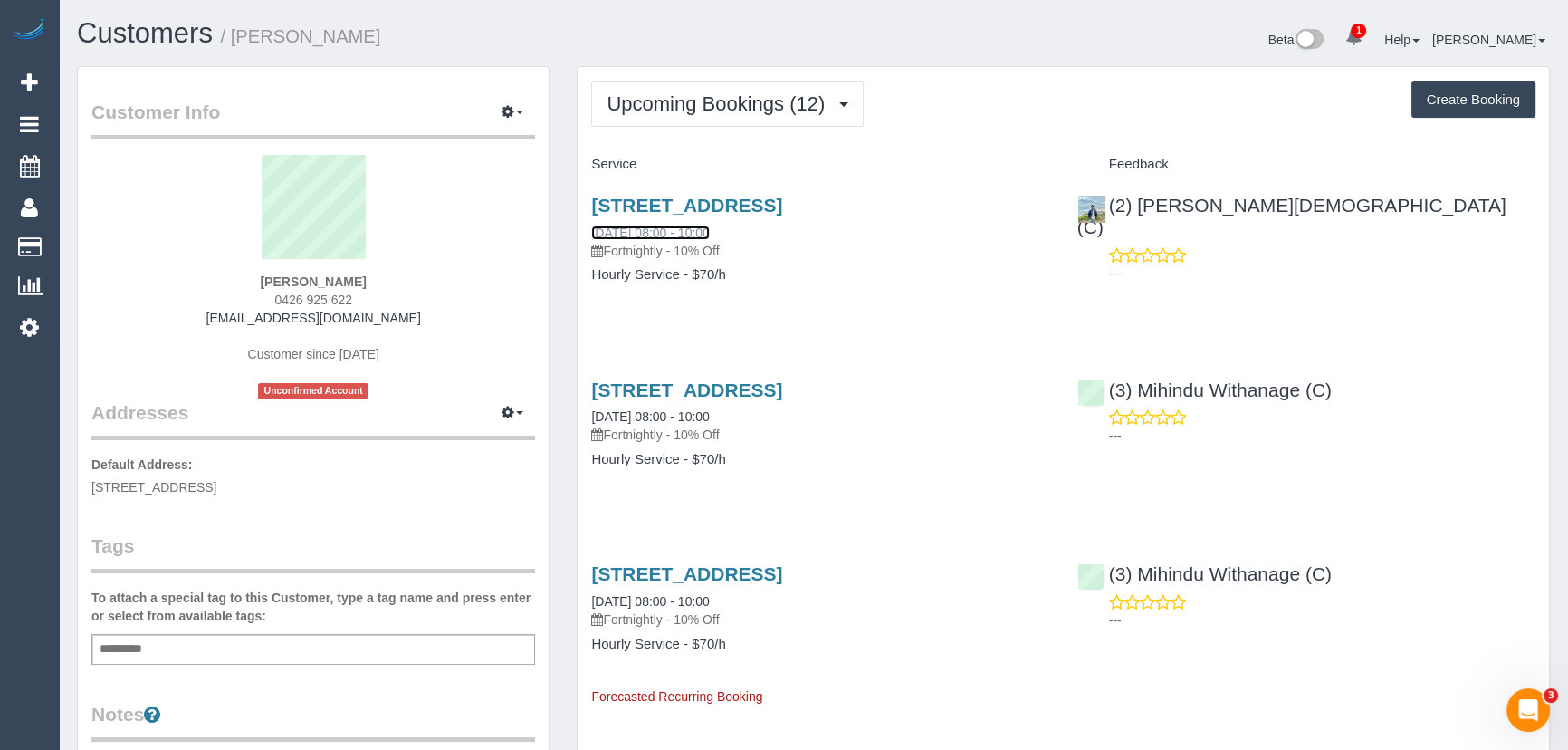
click at [709, 226] on link "16/08/2025 08:00 - 10:00" at bounding box center [650, 233] width 117 height 15
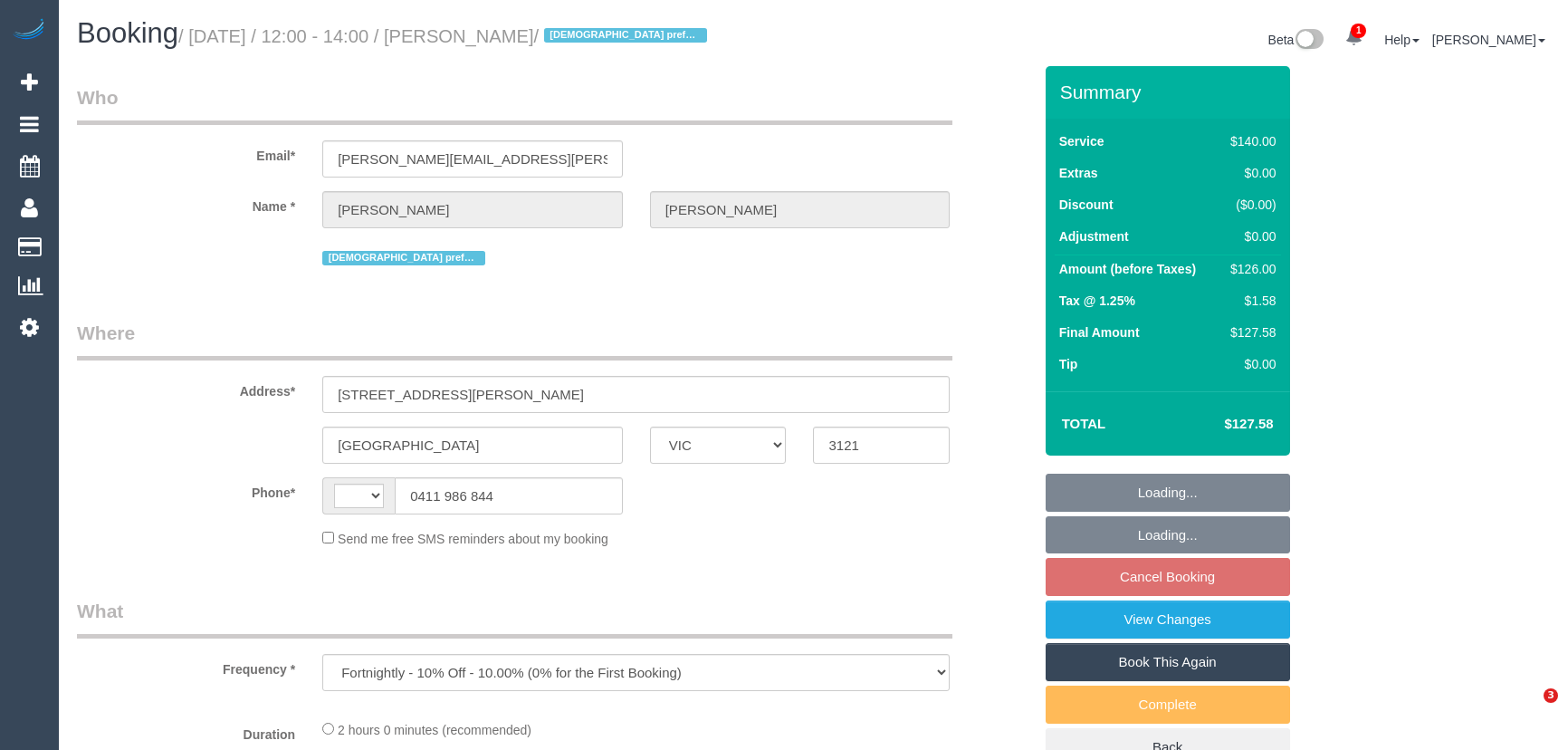
select select "VIC"
select select "string:stripe-pm_1O7AIr2GScqysDRVseokNx4d"
select select "number:28"
select select "number:14"
select select "number:19"
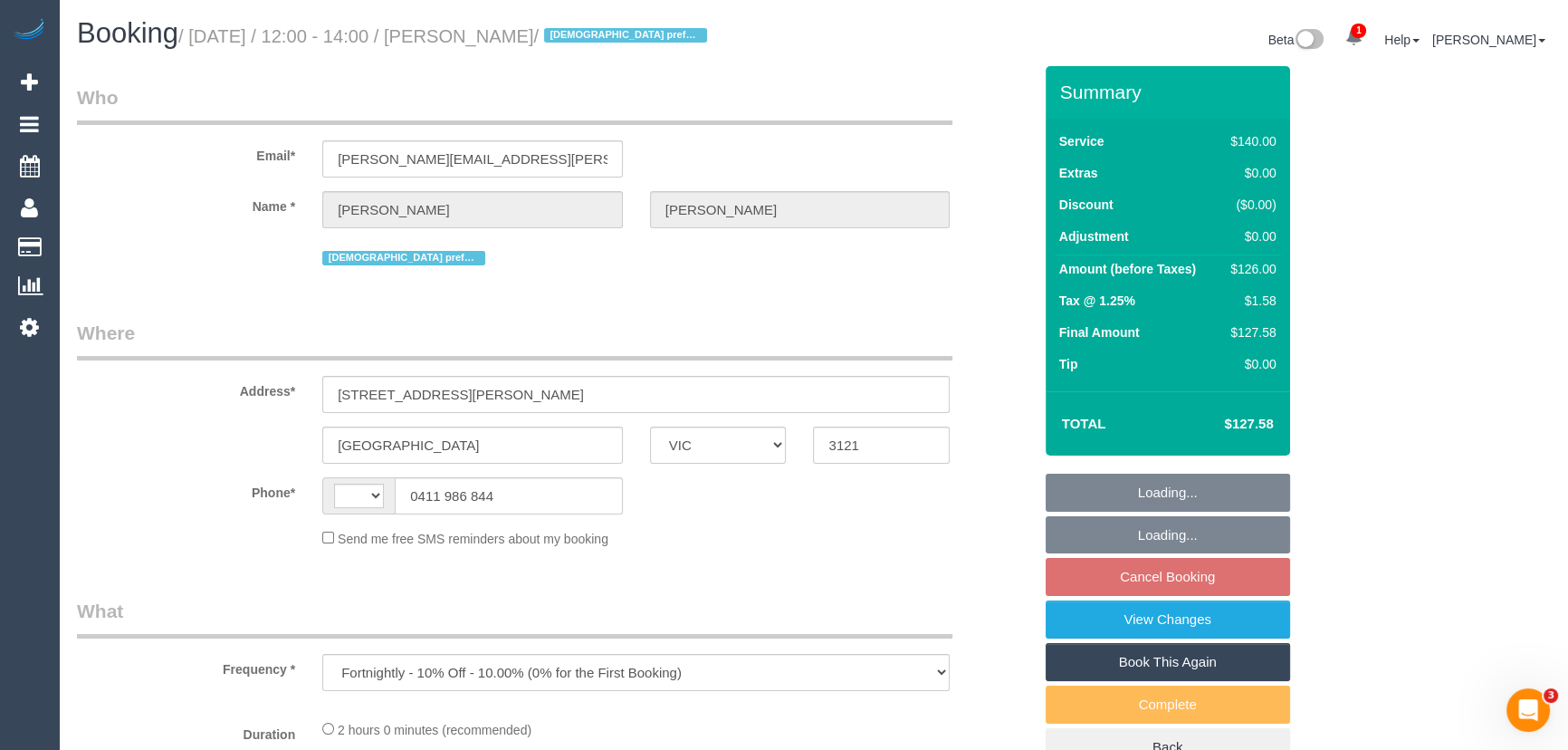
select select "number:35"
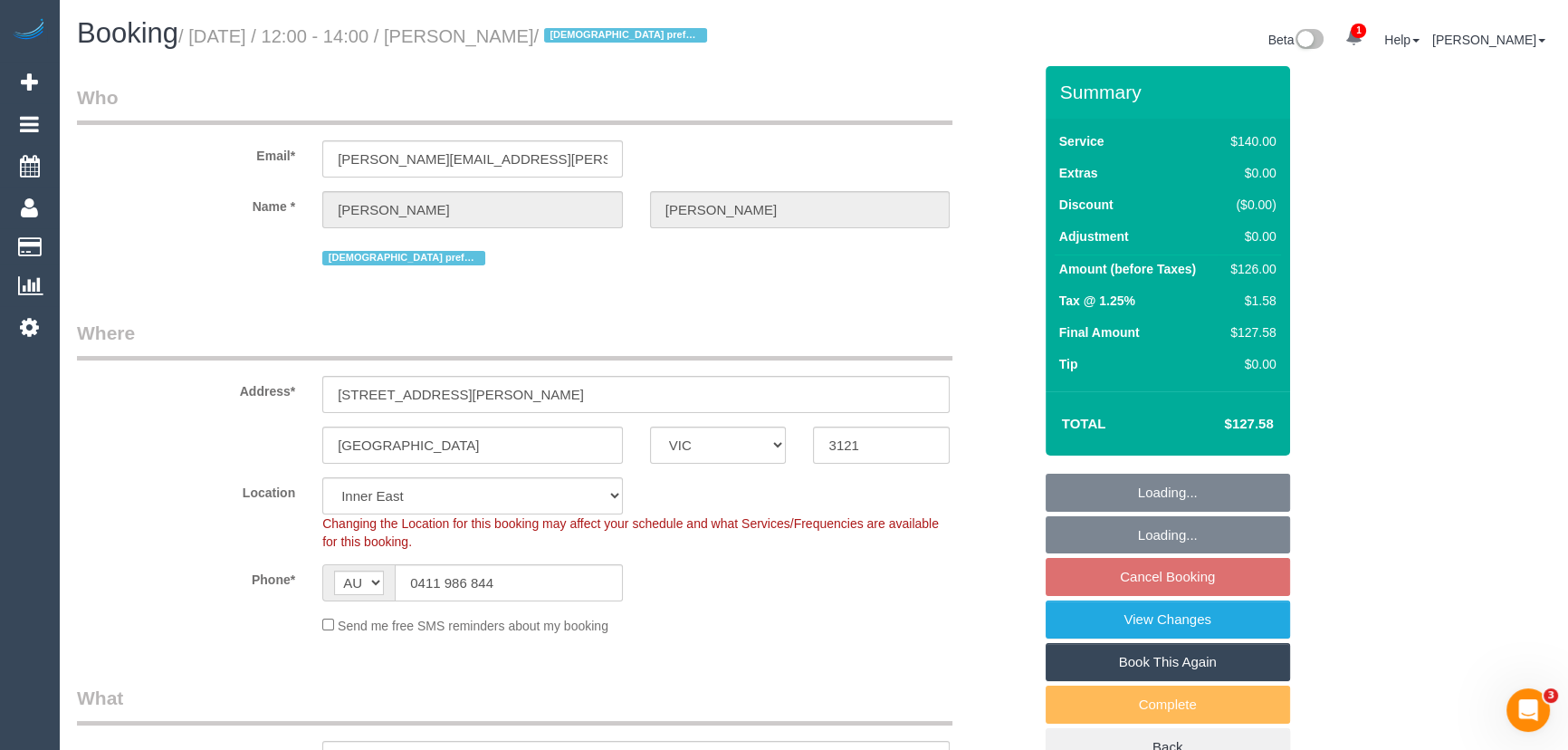
select select "string:AU"
select select "object:713"
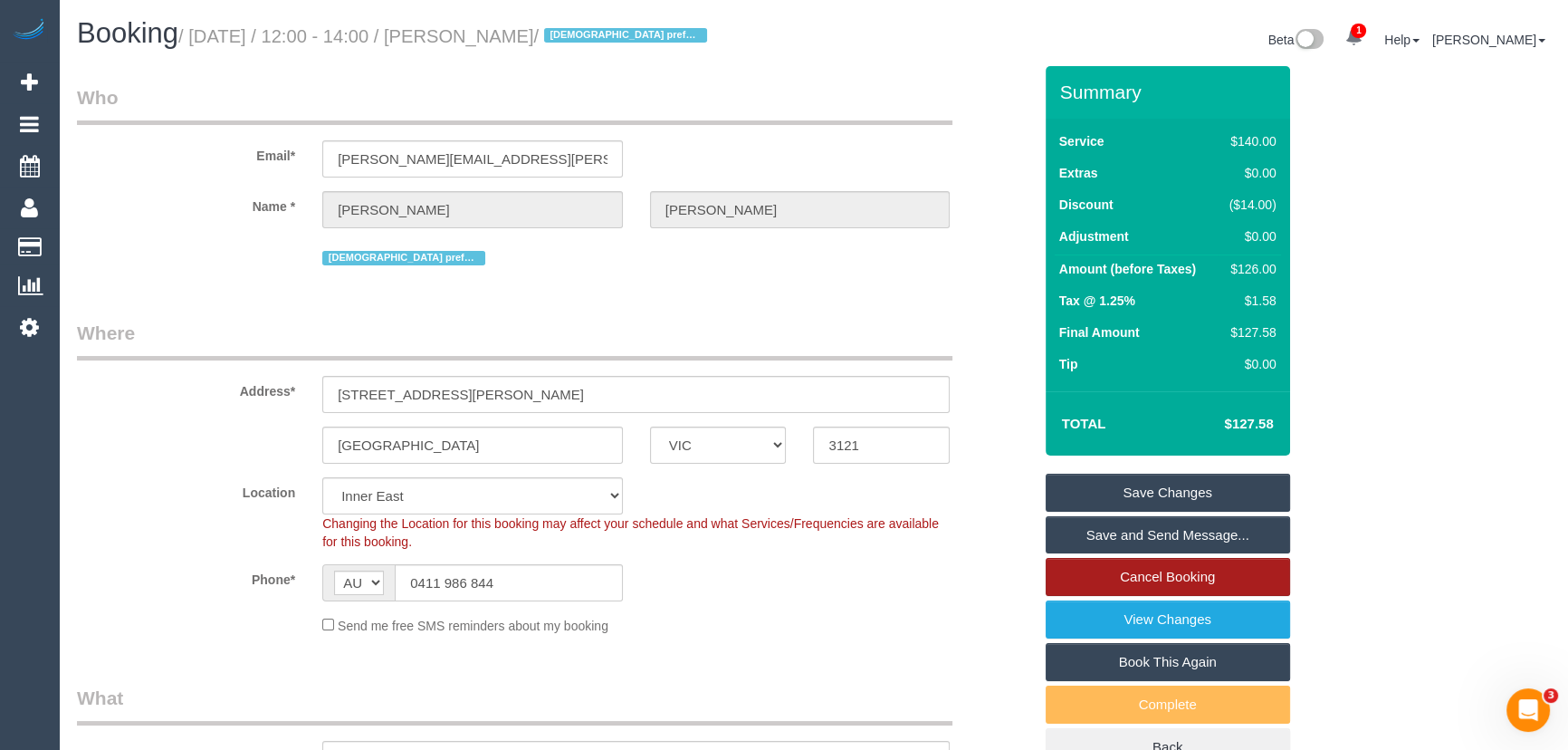
click at [1186, 578] on link "Cancel Booking" at bounding box center [1168, 576] width 244 height 38
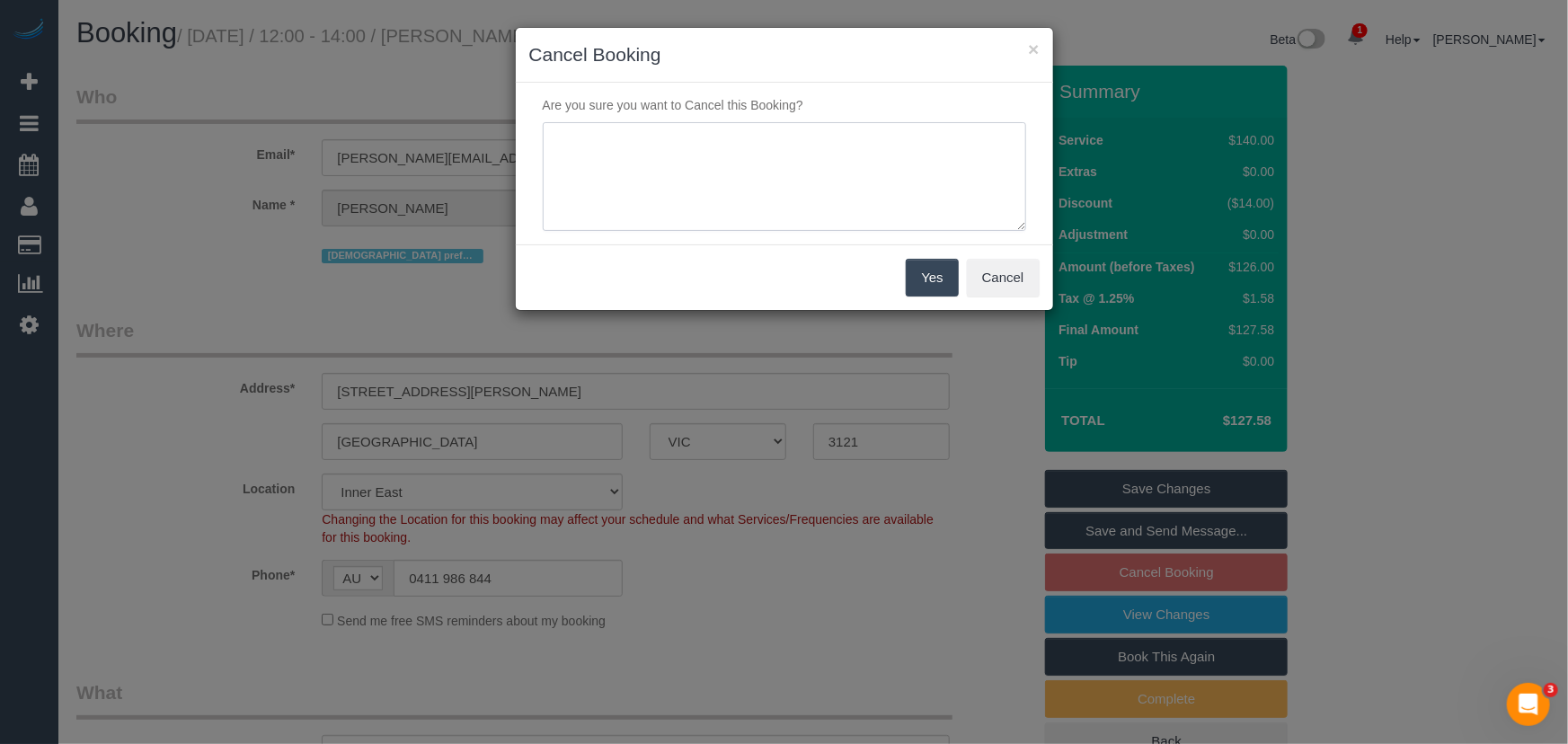
click at [826, 156] on textarea at bounding box center [784, 177] width 483 height 110
type textarea "h"
type textarea "family is sick - via text CE"
click at [929, 280] on button "Yes" at bounding box center [932, 277] width 52 height 38
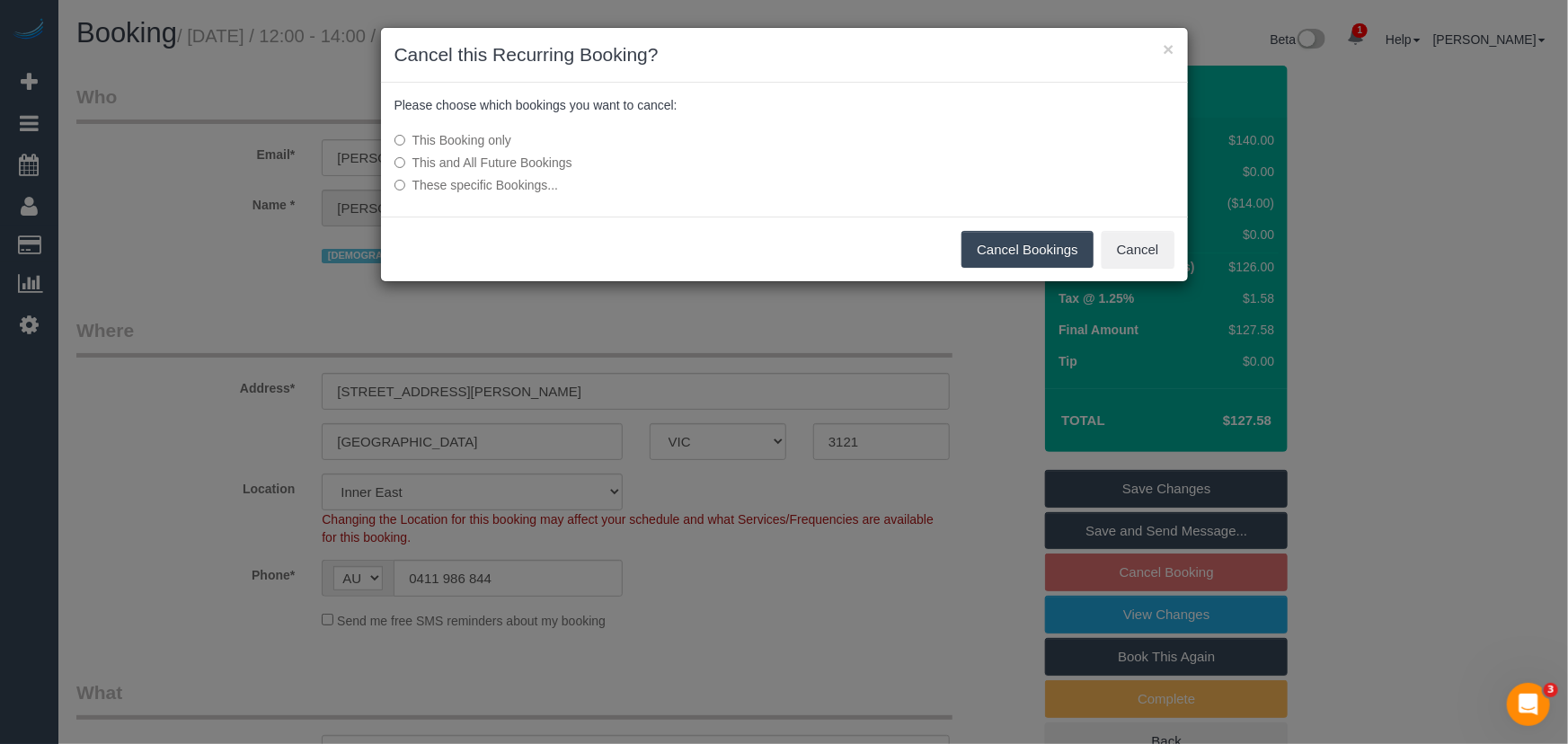
click at [1005, 251] on button "Cancel Bookings" at bounding box center [1027, 249] width 132 height 38
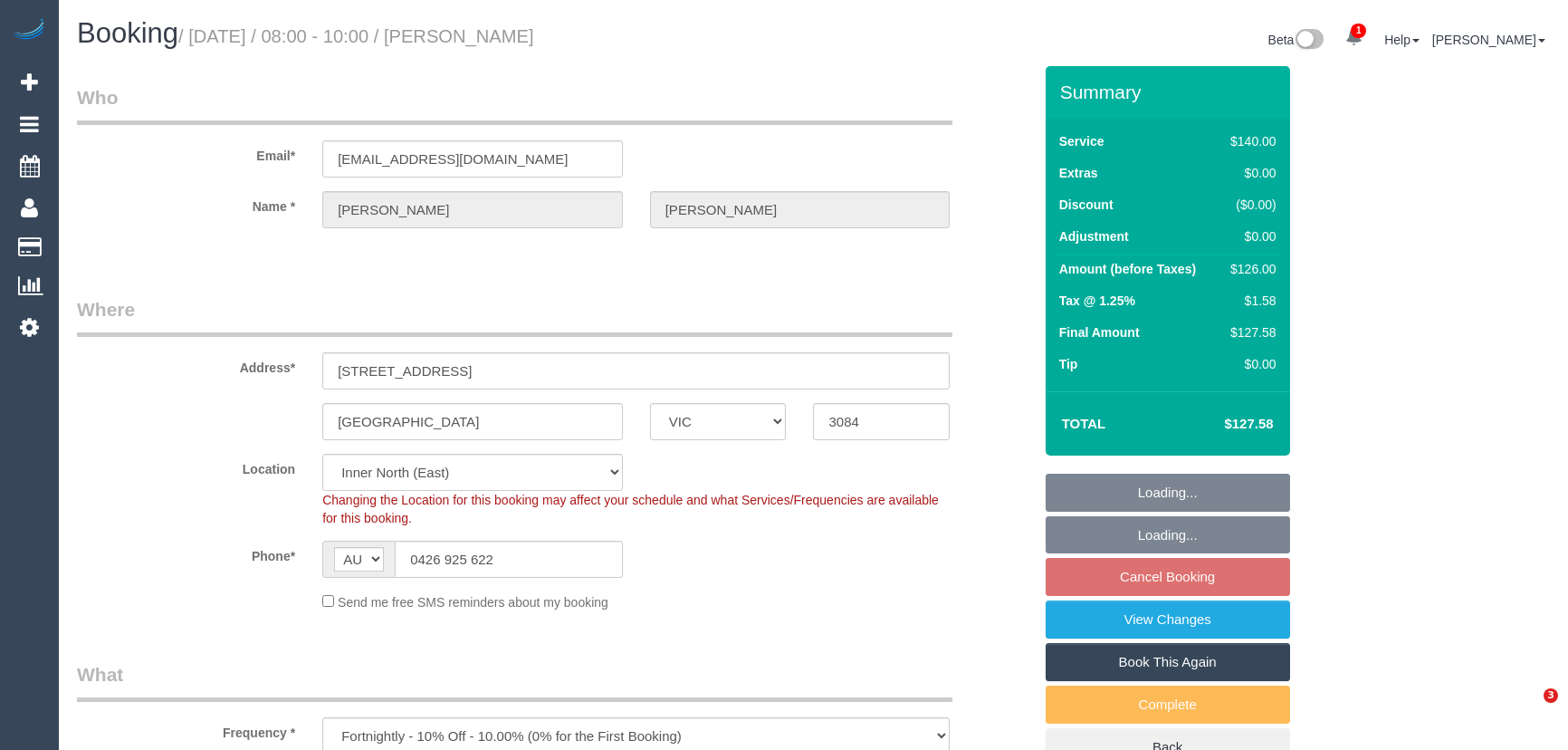
select select "VIC"
select select "object:544"
select select "string:stripe-pm_1Rm6wJ2GScqysDRV0t4xYegR"
select select "number:27"
select select "number:16"
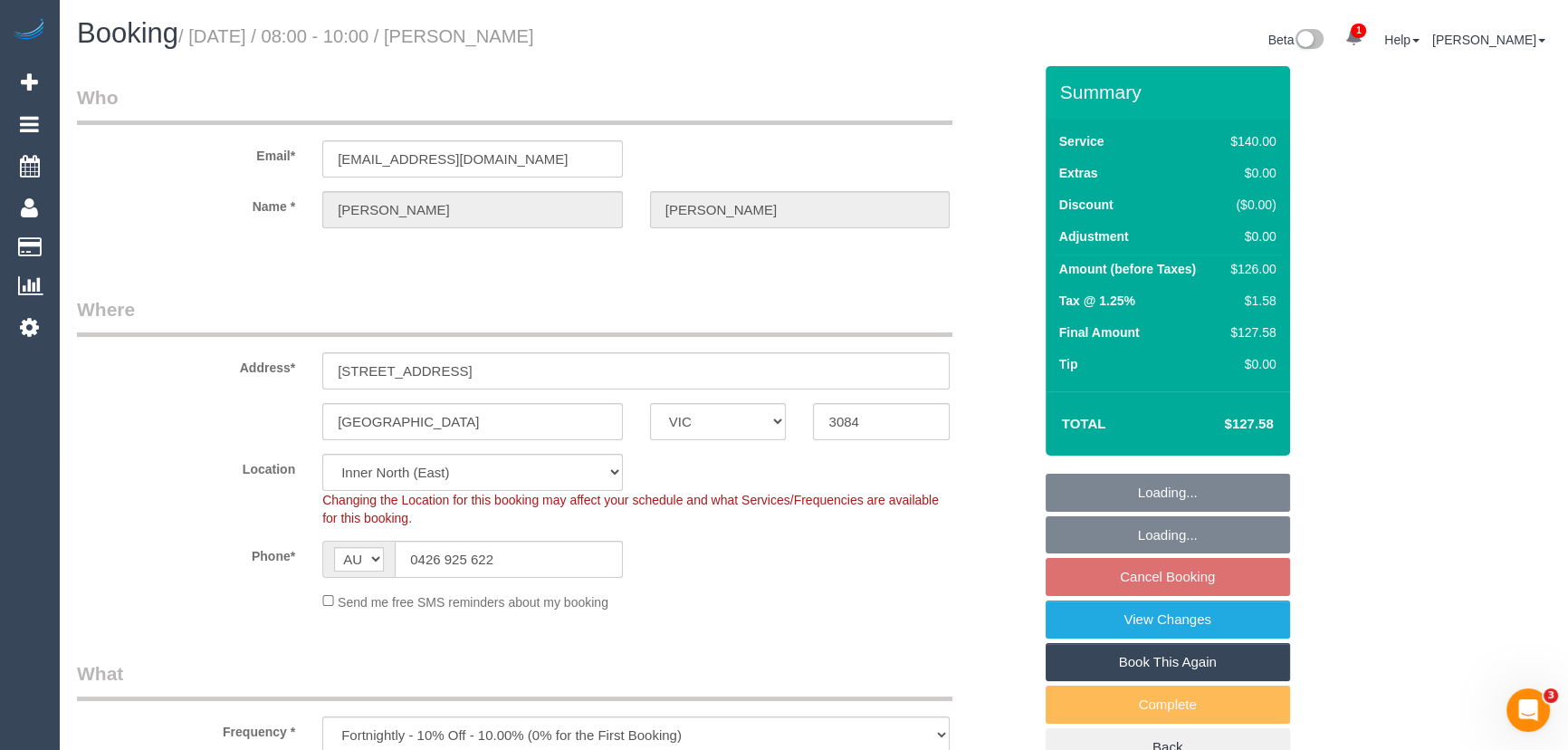
select select "number:19"
select select "number:24"
select select "number:34"
select select "spot1"
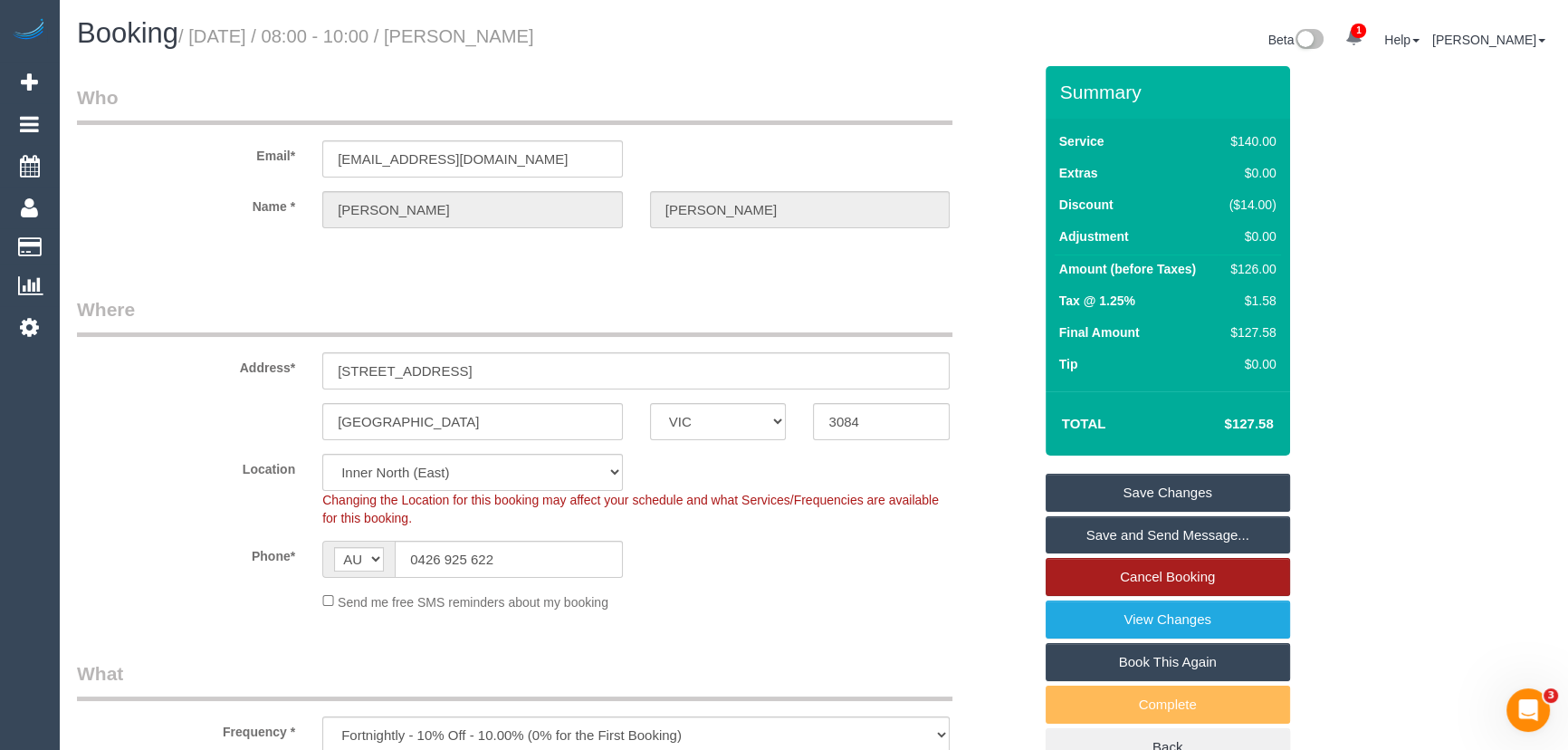
click at [1212, 571] on link "Cancel Booking" at bounding box center [1168, 576] width 244 height 38
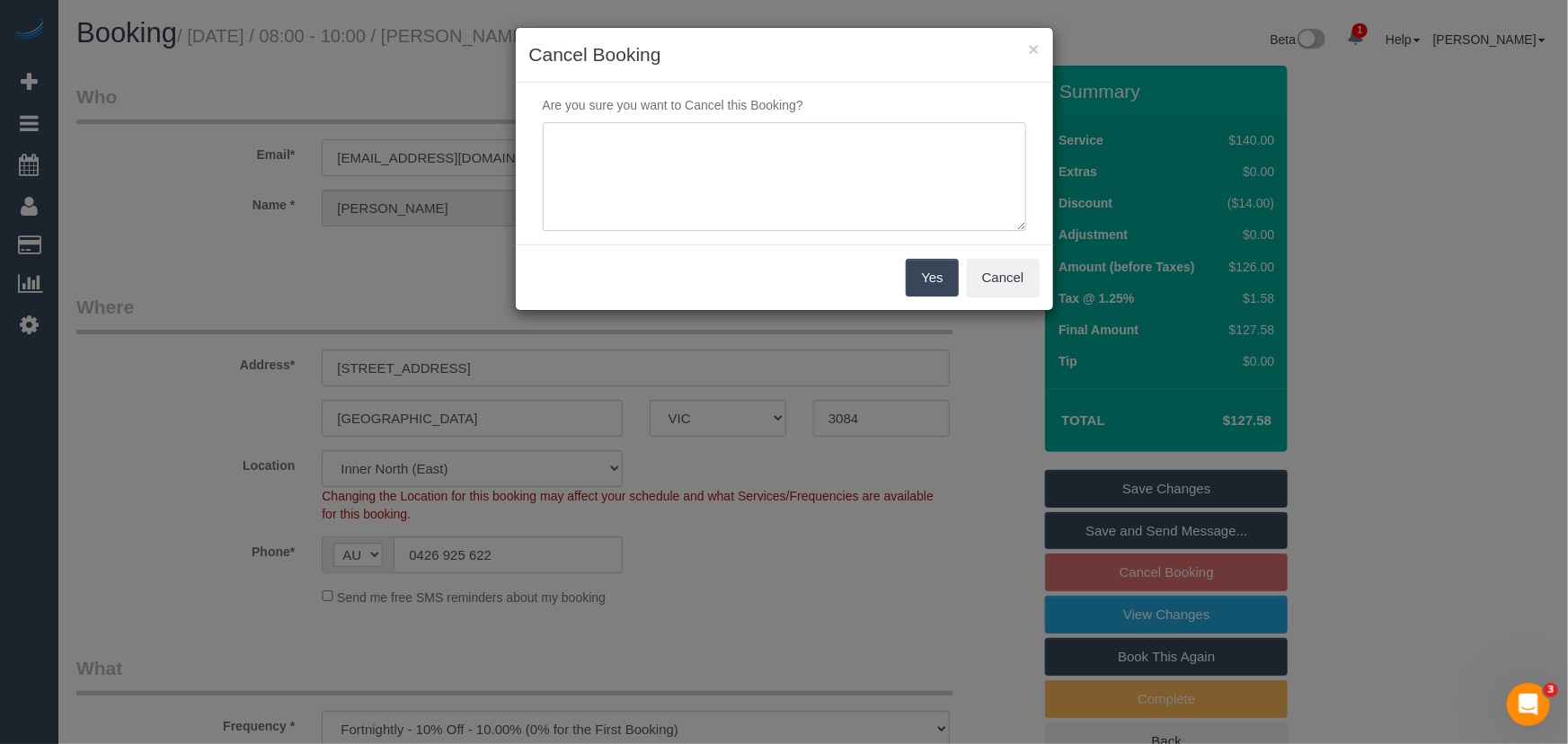
click at [881, 170] on textarea at bounding box center [784, 177] width 483 height 110
type textarea "Lost job, can't afford ongoing services - Via text, CE"
click at [937, 277] on button "Yes" at bounding box center [932, 277] width 52 height 38
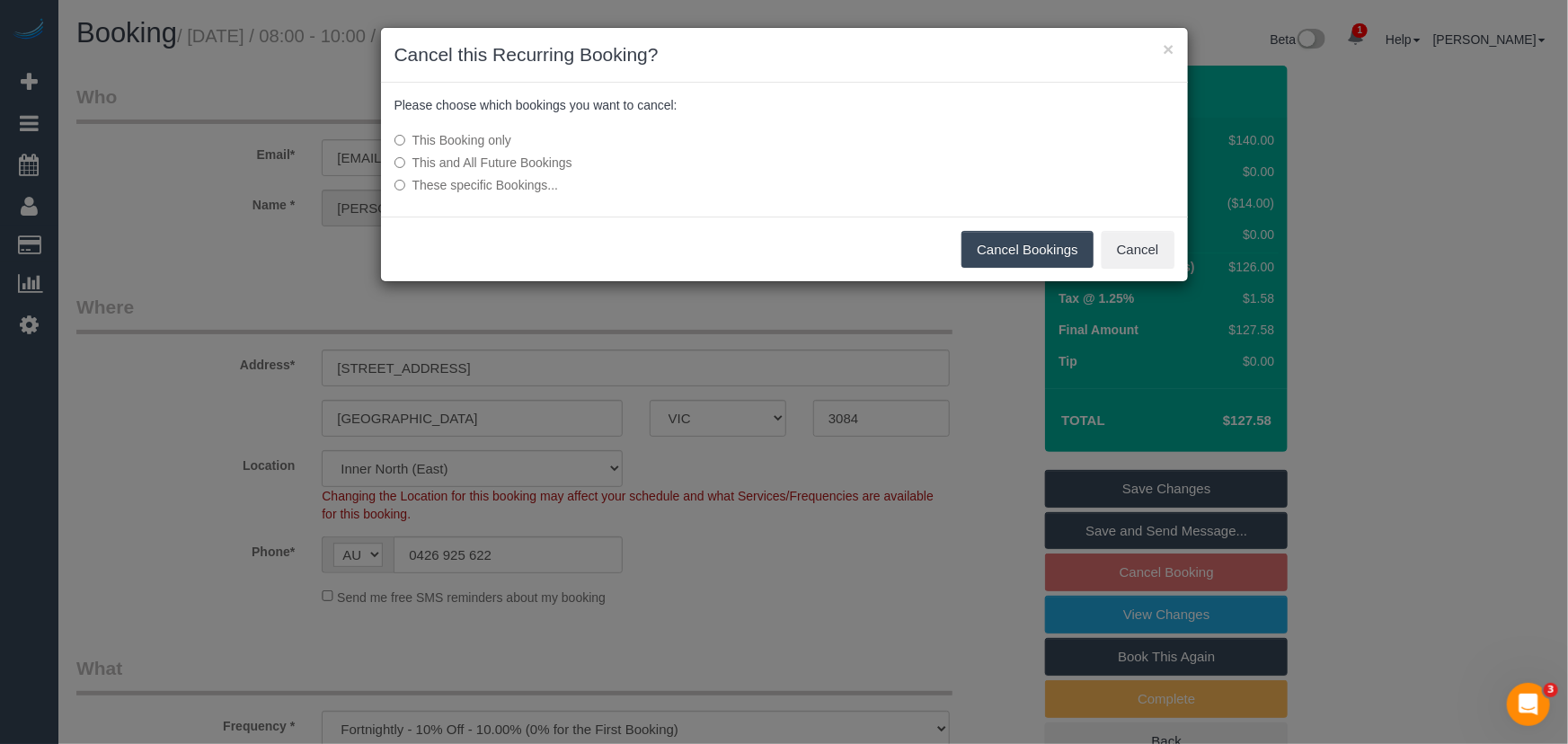
click at [534, 167] on label "This and All Future Bookings" at bounding box center [650, 163] width 511 height 18
click at [1024, 251] on button "Cancel Bookings" at bounding box center [1027, 249] width 132 height 38
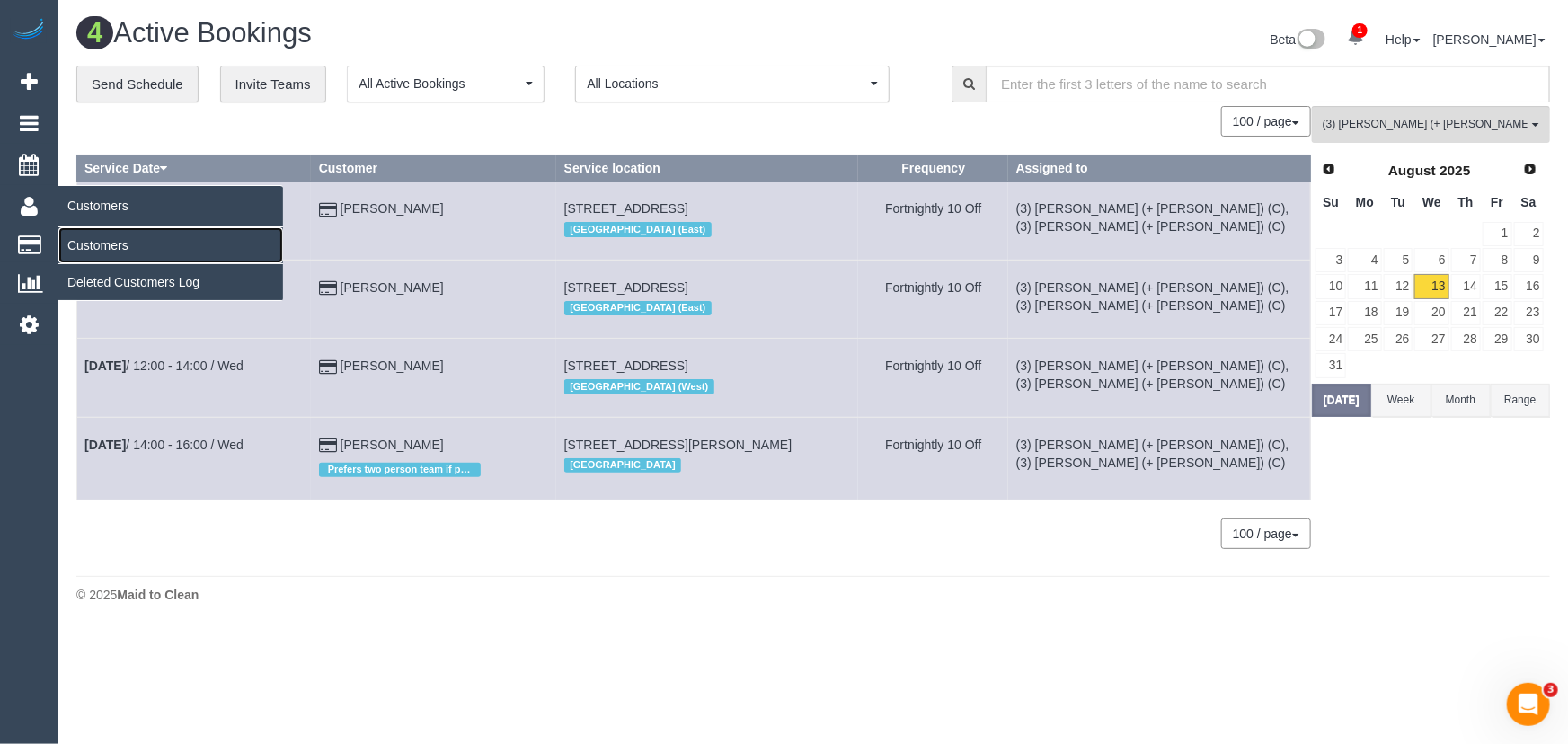
click at [90, 232] on link "Customers" at bounding box center [170, 244] width 224 height 36
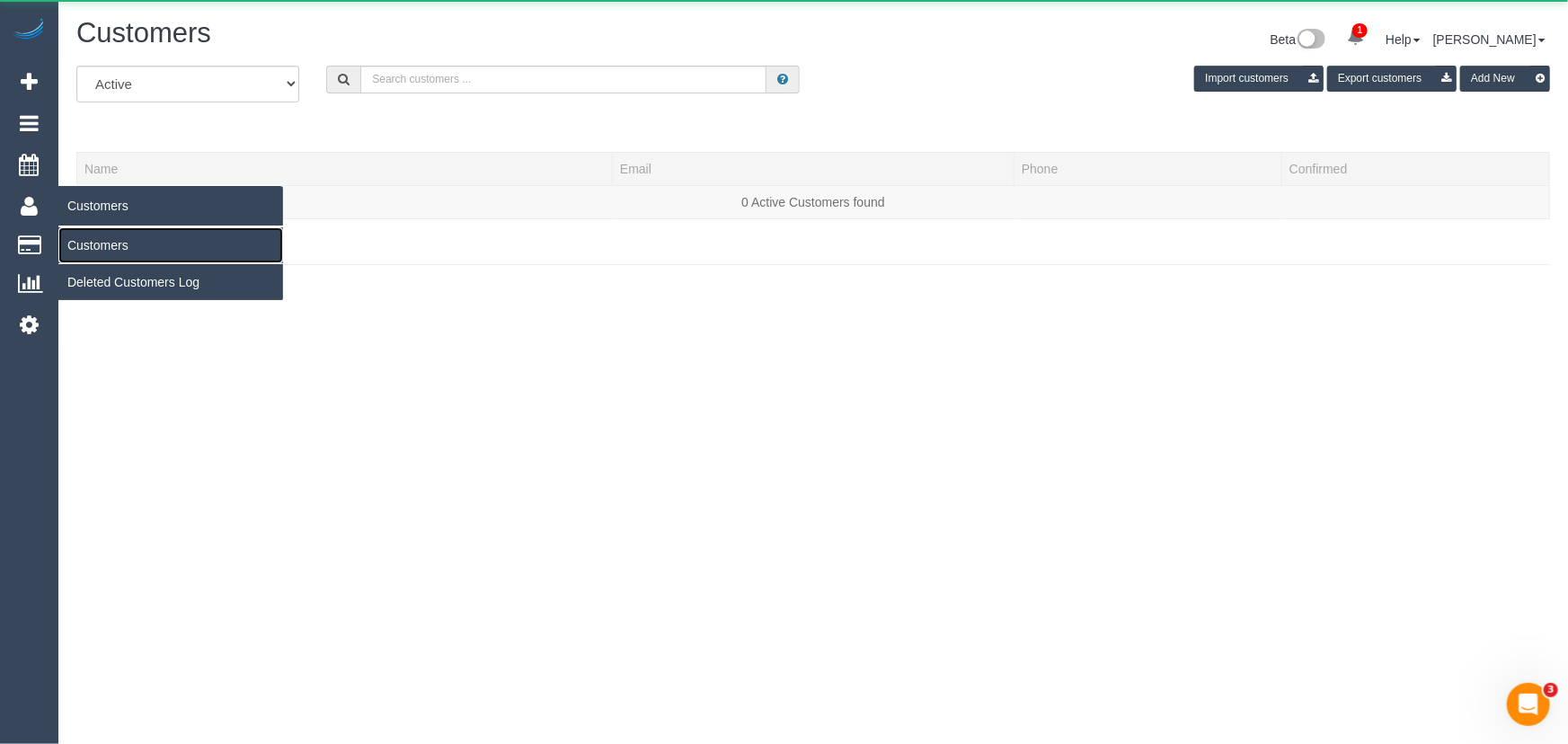
click at [91, 239] on link "Customers" at bounding box center [170, 244] width 224 height 36
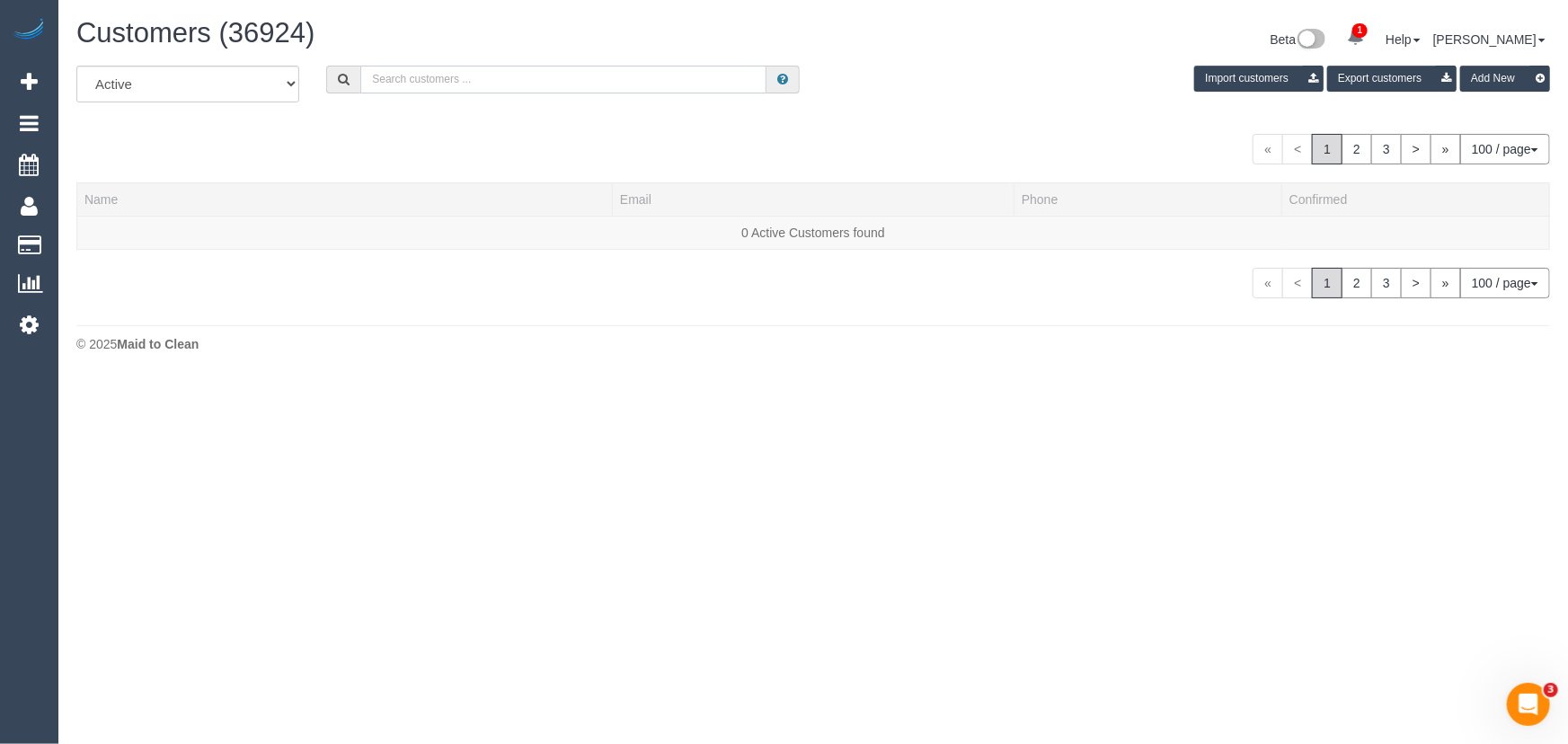
click at [542, 72] on input "text" at bounding box center [563, 79] width 406 height 28
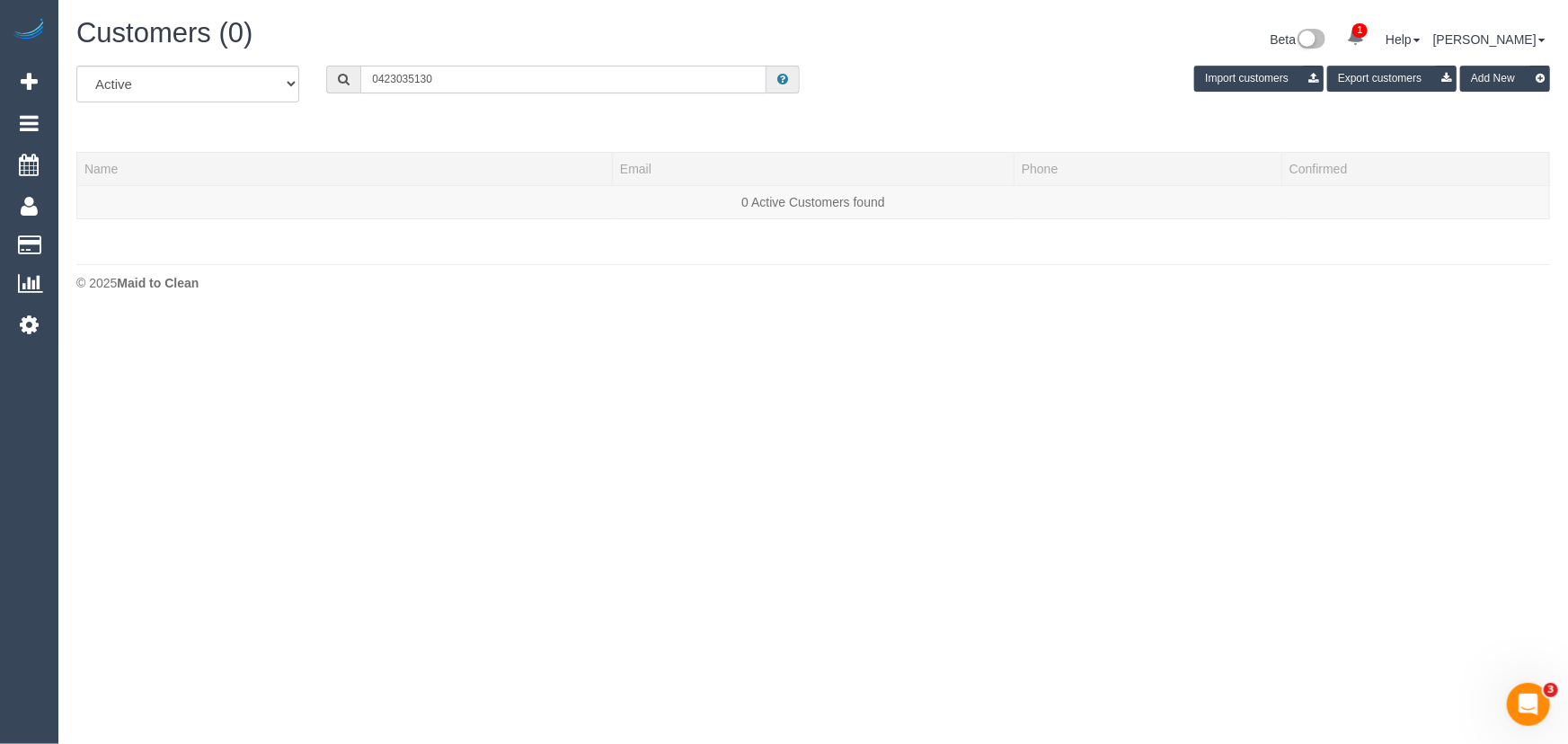
click at [394, 78] on input "0423035130" at bounding box center [563, 79] width 406 height 28
click at [418, 75] on input "0423 035130" at bounding box center [563, 79] width 406 height 28
click at [456, 75] on input "0423 035 130" at bounding box center [563, 79] width 406 height 28
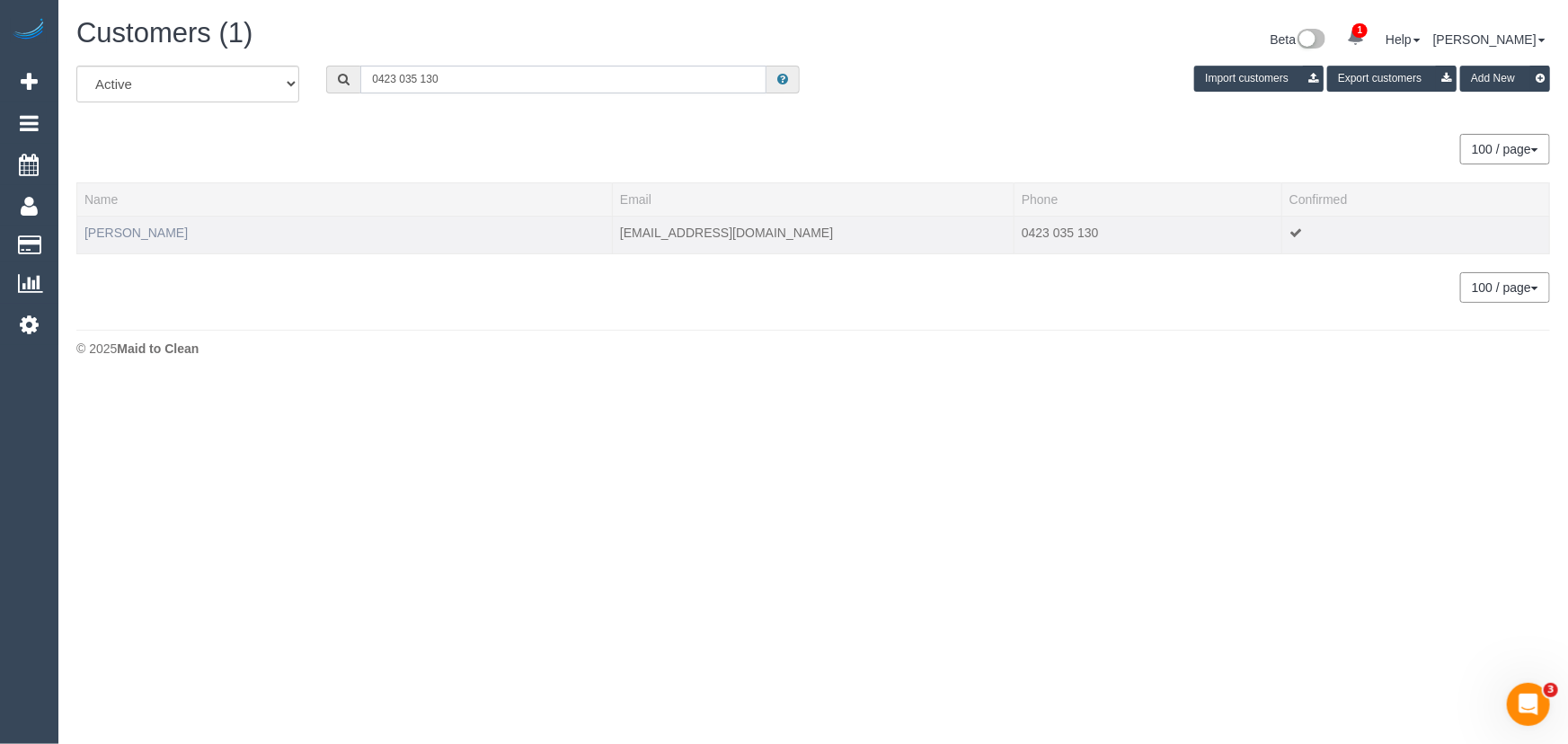
type input "0423 035 130"
click at [129, 234] on link "[PERSON_NAME]" at bounding box center [136, 232] width 103 height 14
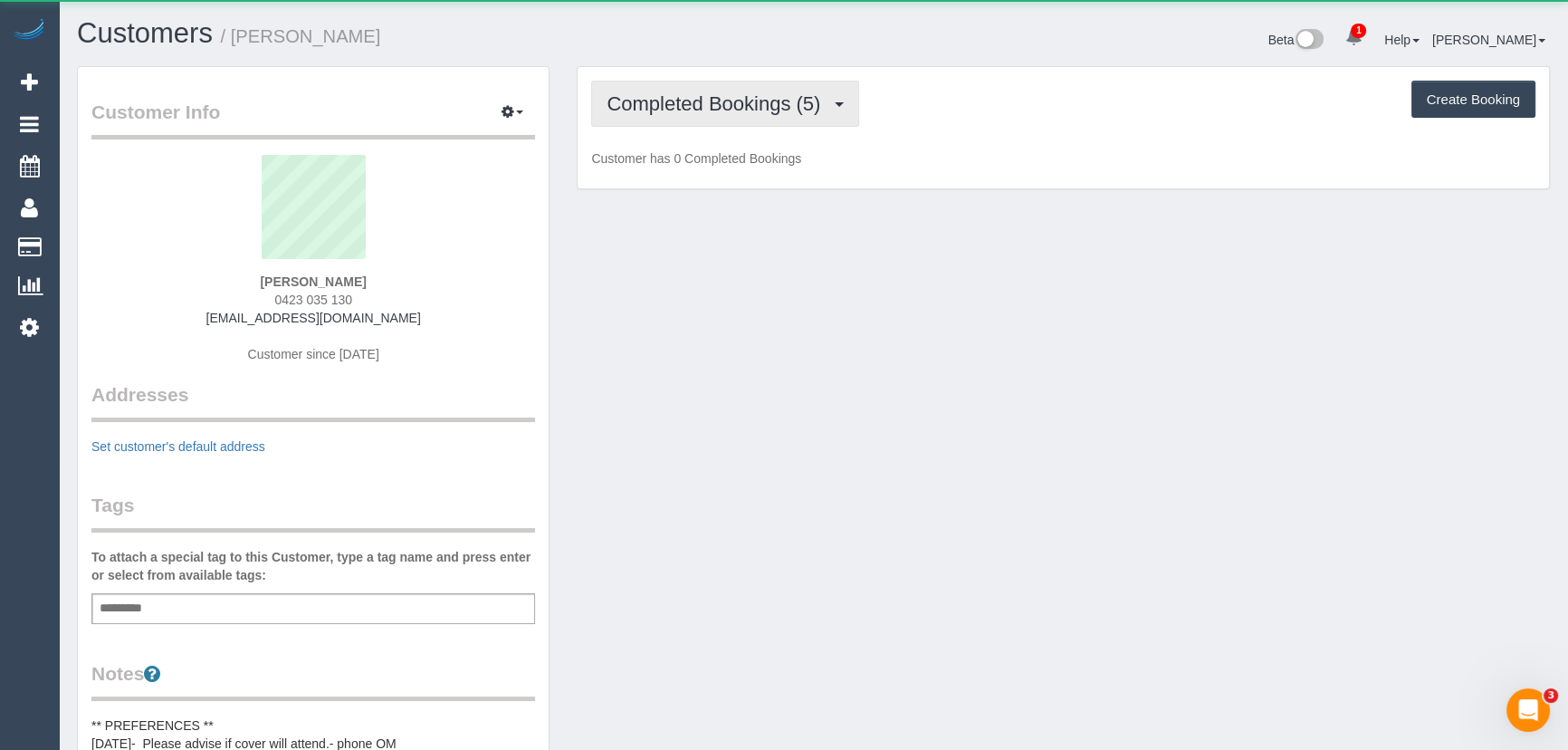
click at [662, 103] on span "Completed Bookings (5)" at bounding box center [719, 103] width 223 height 22
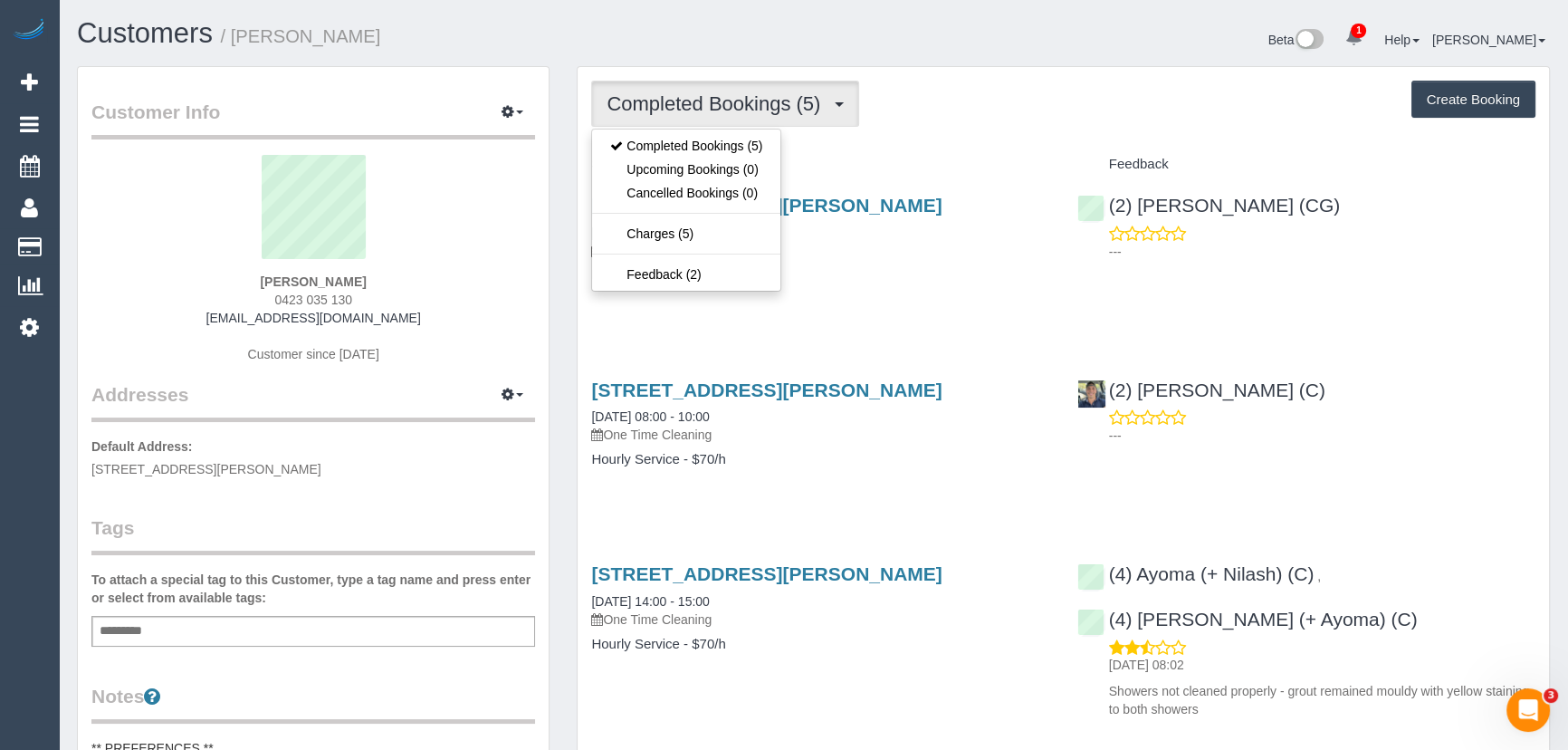
click at [1069, 96] on div "Completed Bookings (5) Completed Bookings (5) Upcoming Bookings (0) Cancelled B…" at bounding box center [1064, 104] width 944 height 47
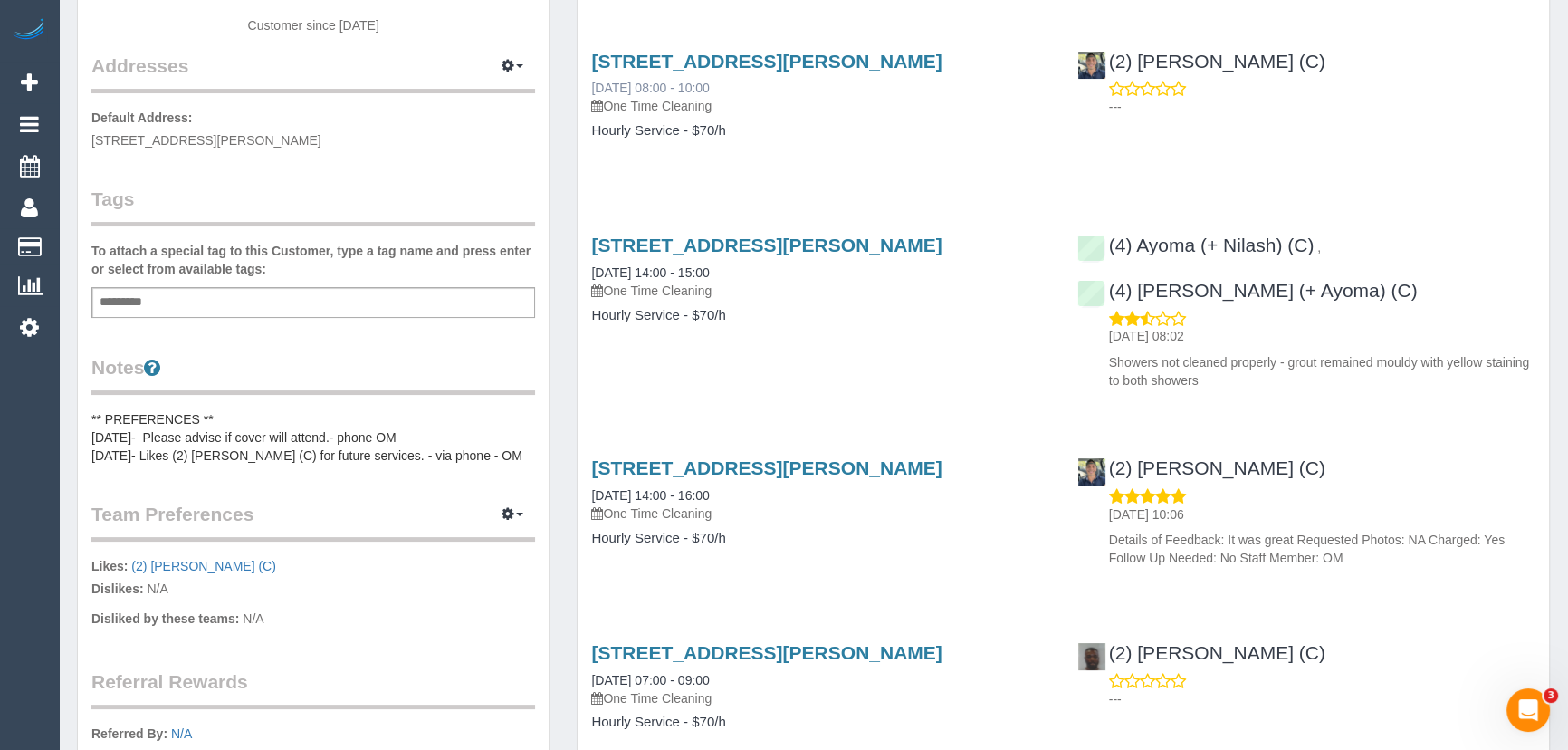
scroll to position [411, 0]
